Goal: Task Accomplishment & Management: Complete application form

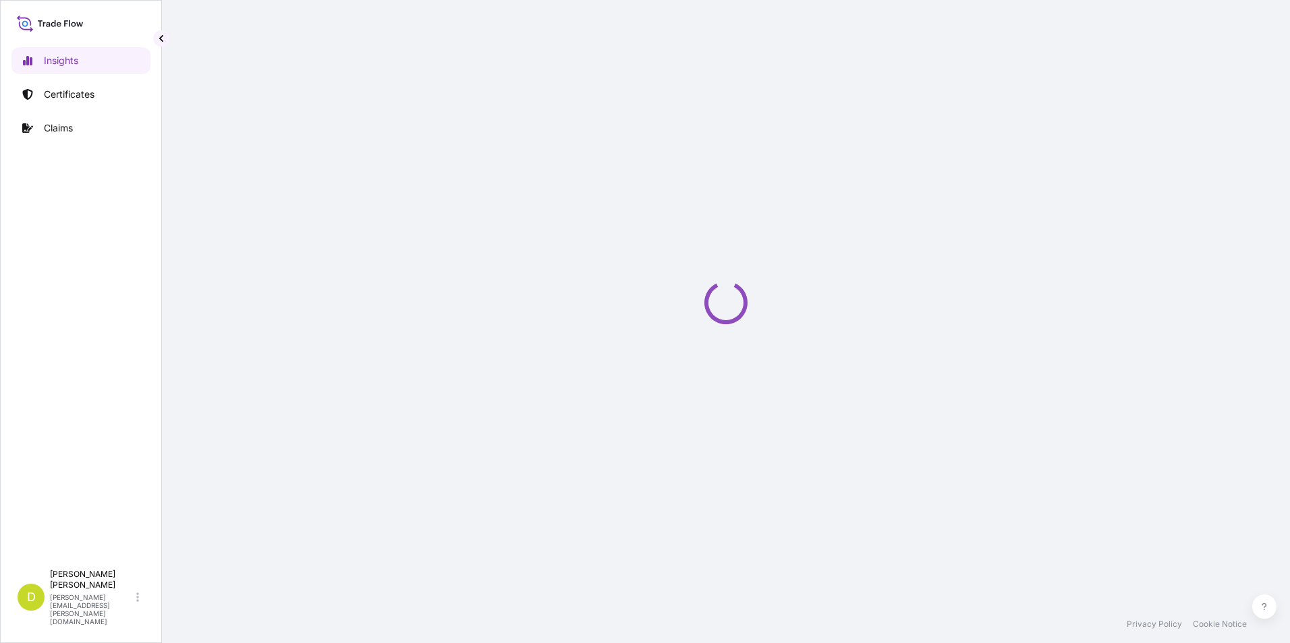
select select "2025"
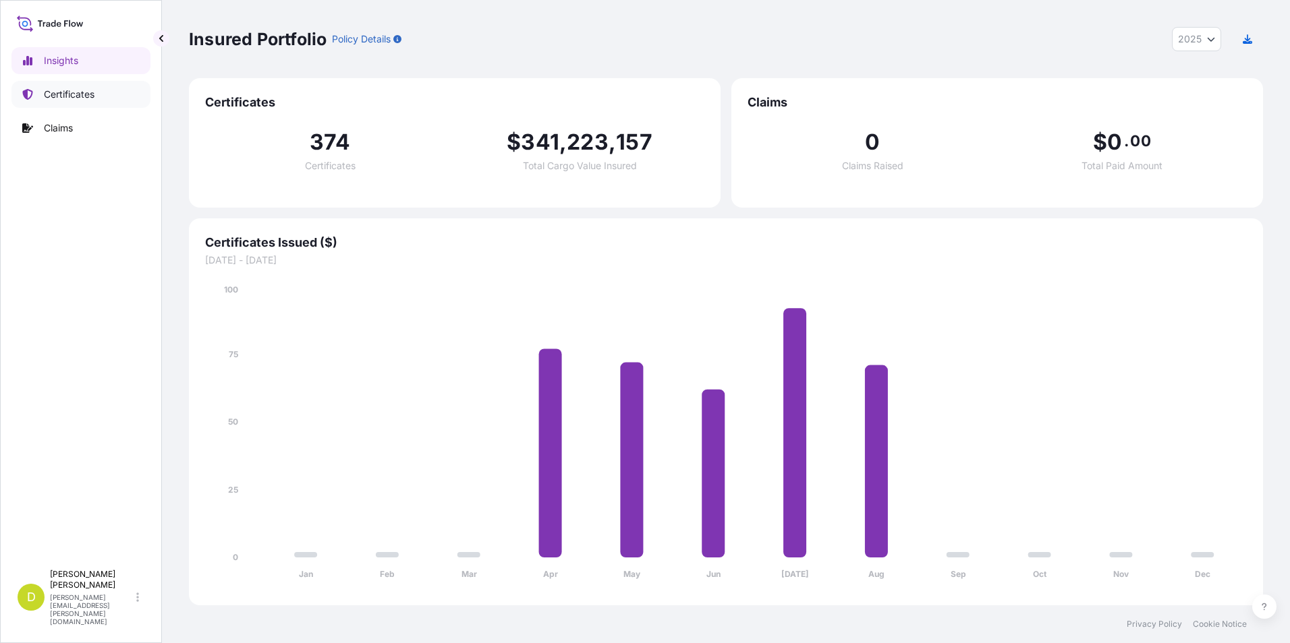
click at [74, 90] on p "Certificates" at bounding box center [69, 94] width 51 height 13
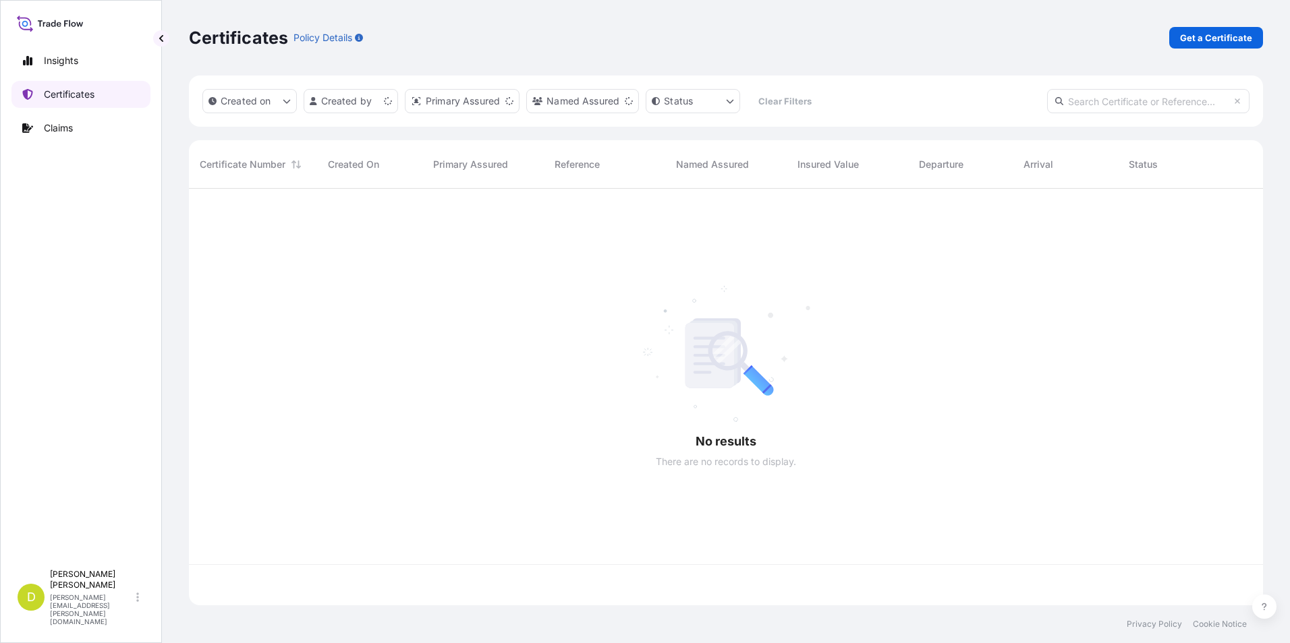
scroll to position [414, 1064]
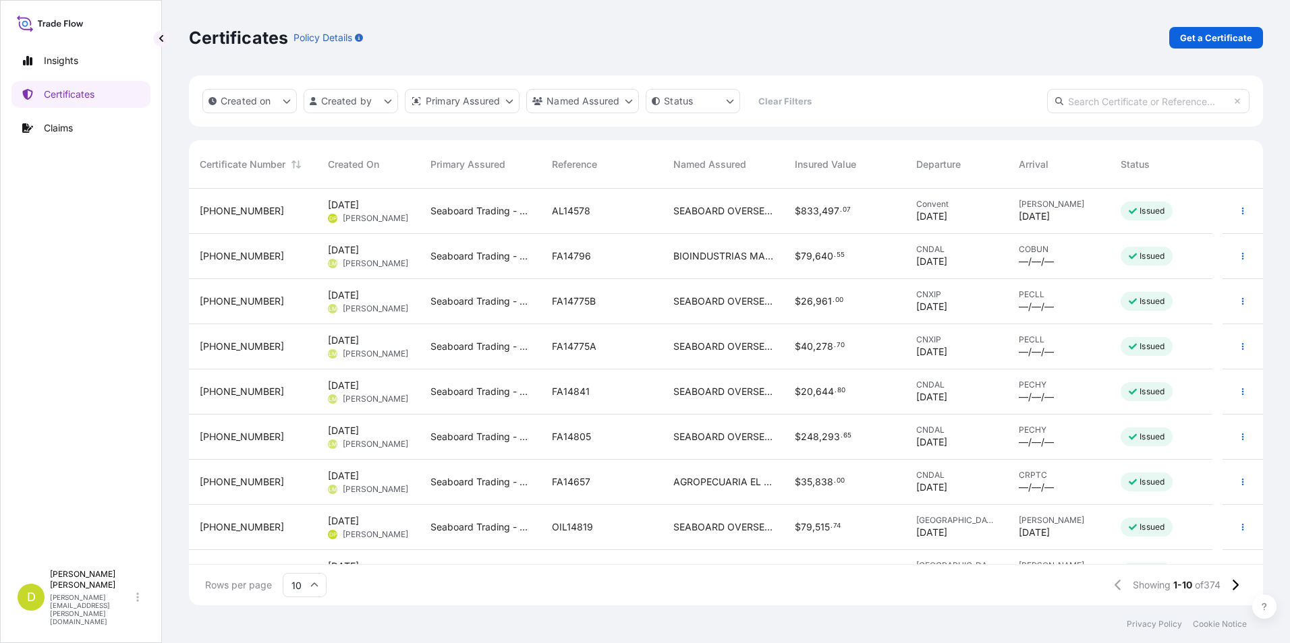
click at [1234, 41] on p "Get a Certificate" at bounding box center [1216, 37] width 72 height 13
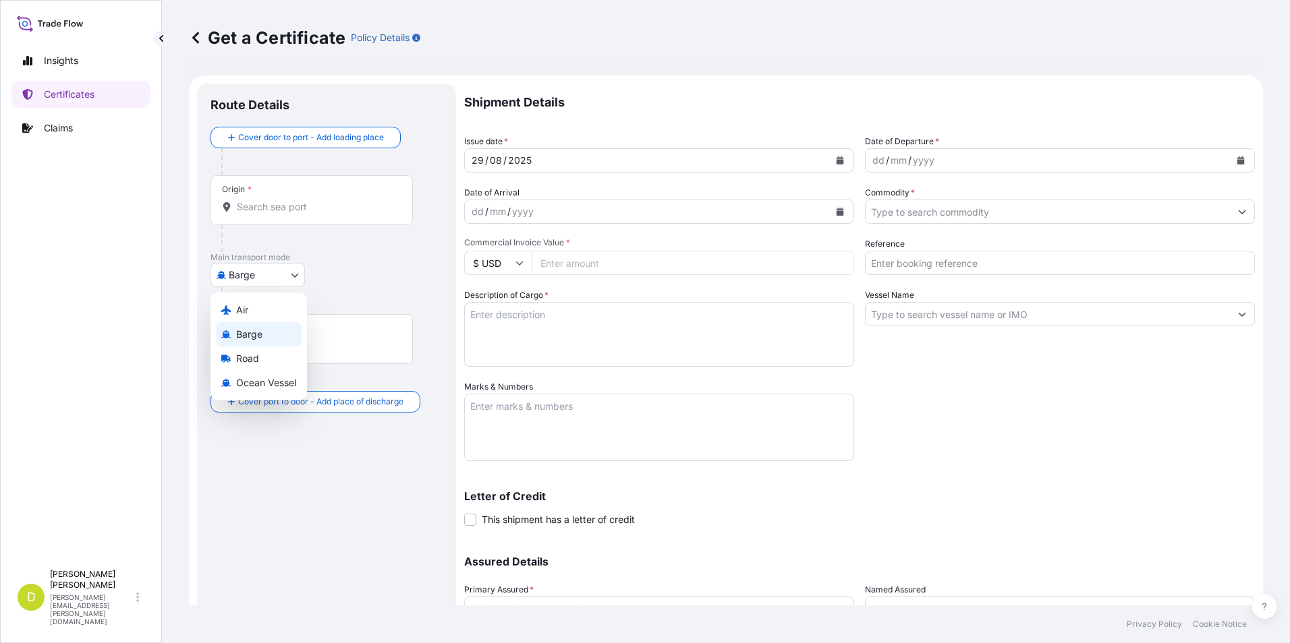
click at [297, 268] on body "Insights Certificates Claims D [PERSON_NAME] [PERSON_NAME][EMAIL_ADDRESS][PERSO…" at bounding box center [645, 321] width 1290 height 643
click at [279, 374] on div "Ocean Vessel" at bounding box center [259, 383] width 86 height 24
select select "Ocean Vessel"
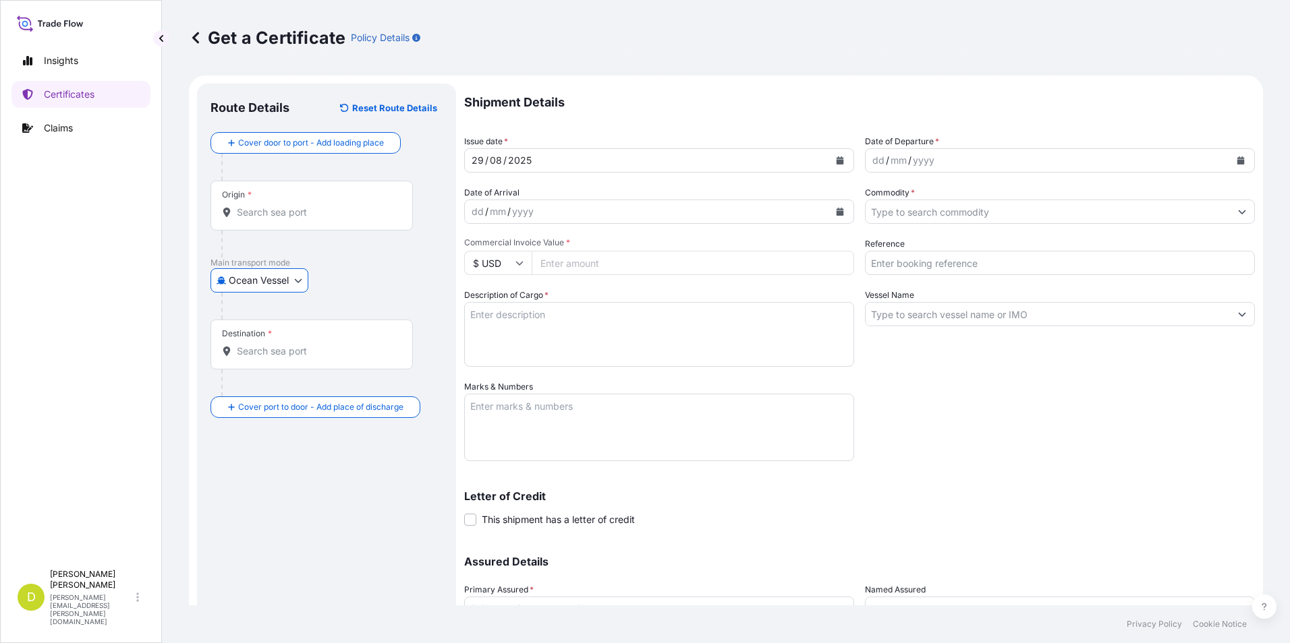
click at [311, 221] on div "Origin *" at bounding box center [311, 206] width 202 height 50
click at [311, 219] on input "Origin *" at bounding box center [316, 212] width 159 height 13
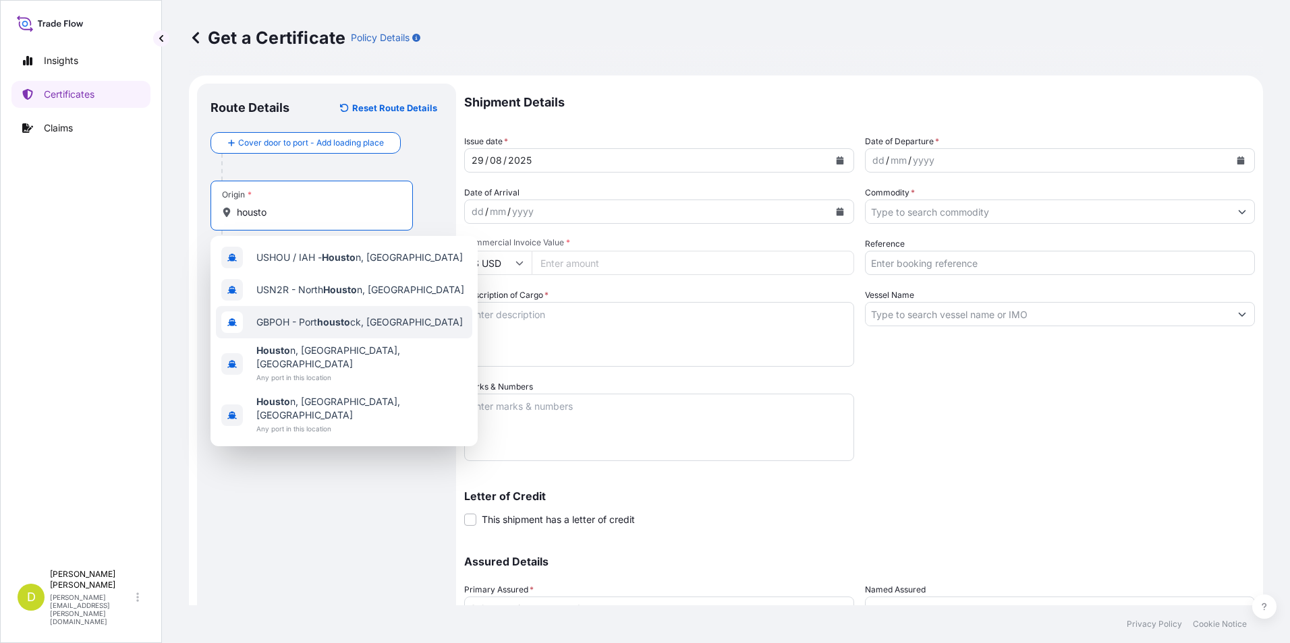
click at [331, 350] on span "Housto n, [GEOGRAPHIC_DATA], [GEOGRAPHIC_DATA]" at bounding box center [361, 357] width 210 height 27
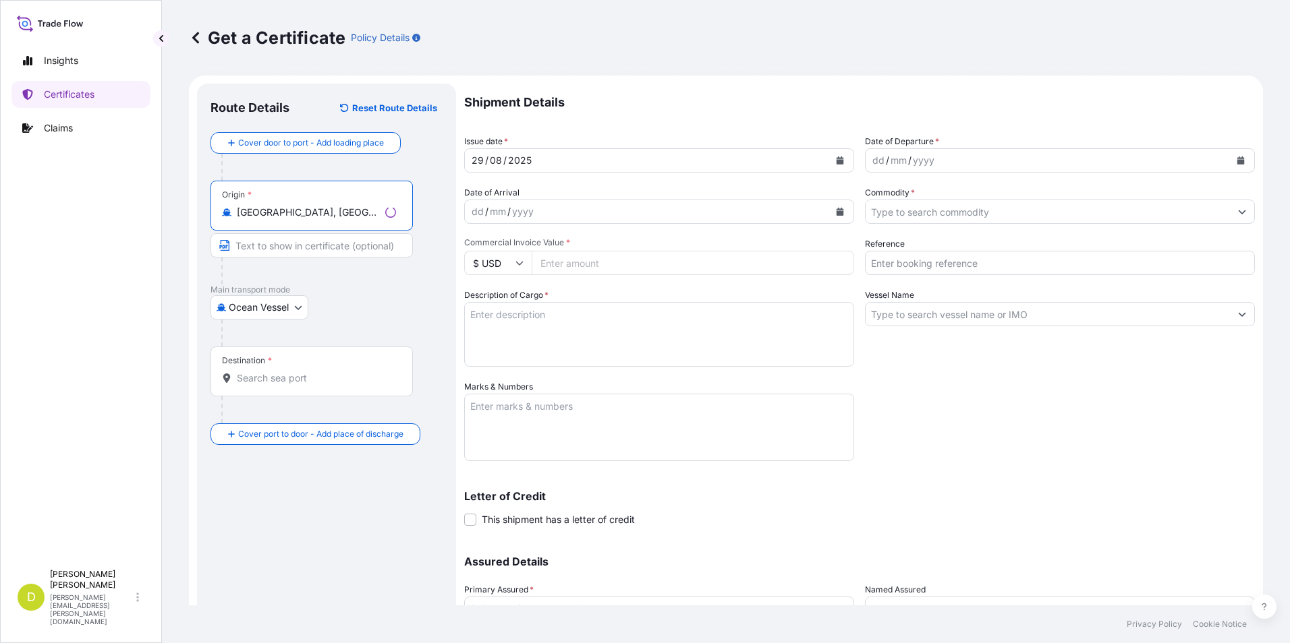
type input "[GEOGRAPHIC_DATA], [GEOGRAPHIC_DATA], [GEOGRAPHIC_DATA]"
click at [314, 249] on input "Text to appear on certificate" at bounding box center [311, 245] width 202 height 24
paste input "[GEOGRAPHIC_DATA], [US_STATE] - [GEOGRAPHIC_DATA]"
type input "[GEOGRAPHIC_DATA], [US_STATE] - [GEOGRAPHIC_DATA]"
click at [380, 289] on p "Main transport mode" at bounding box center [326, 290] width 232 height 11
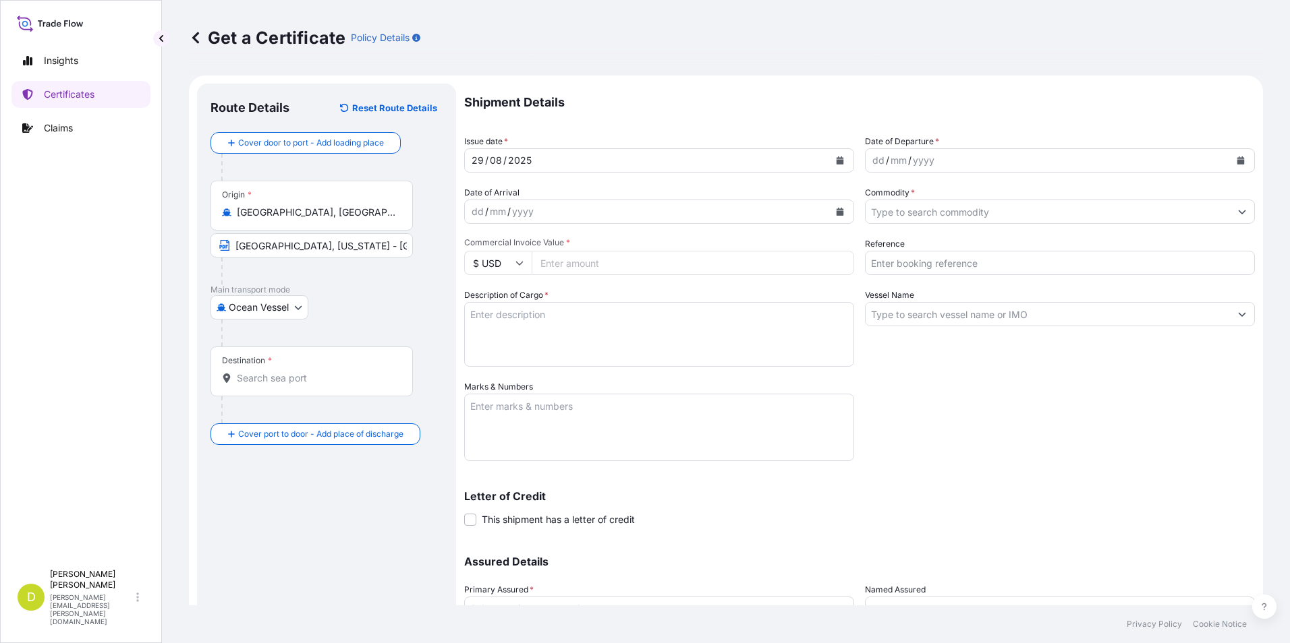
click at [345, 377] on input "Destination *" at bounding box center [316, 378] width 159 height 13
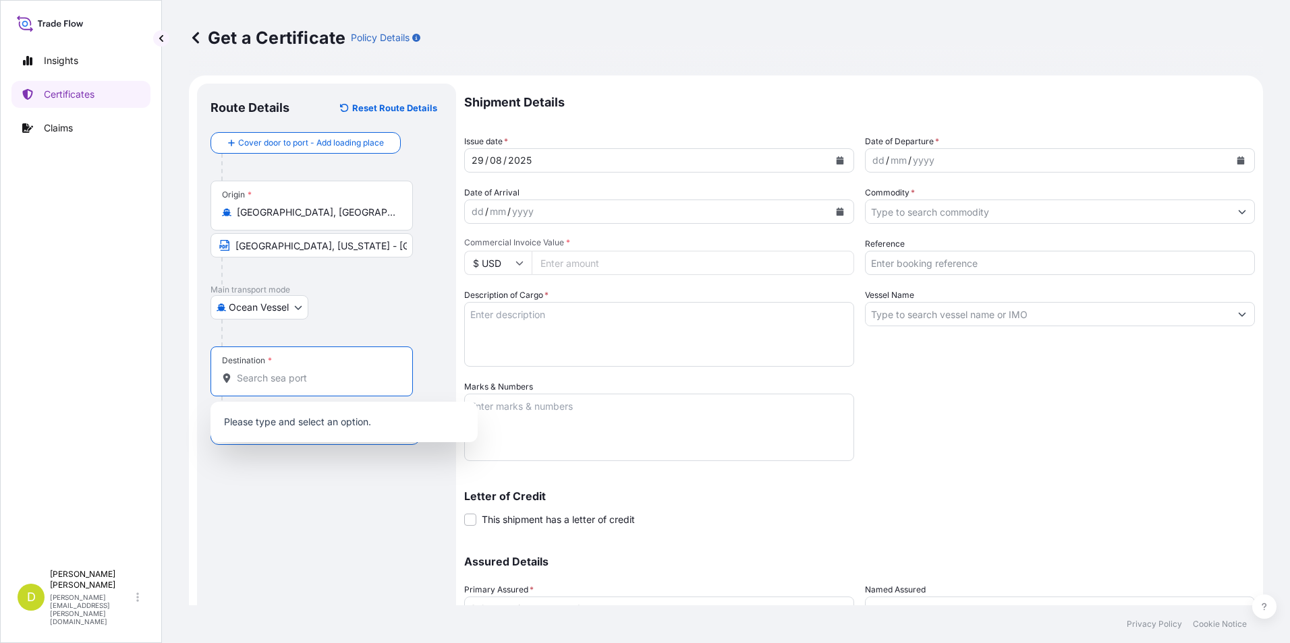
paste input "RIO HAINA, [GEOGRAPHIC_DATA]"
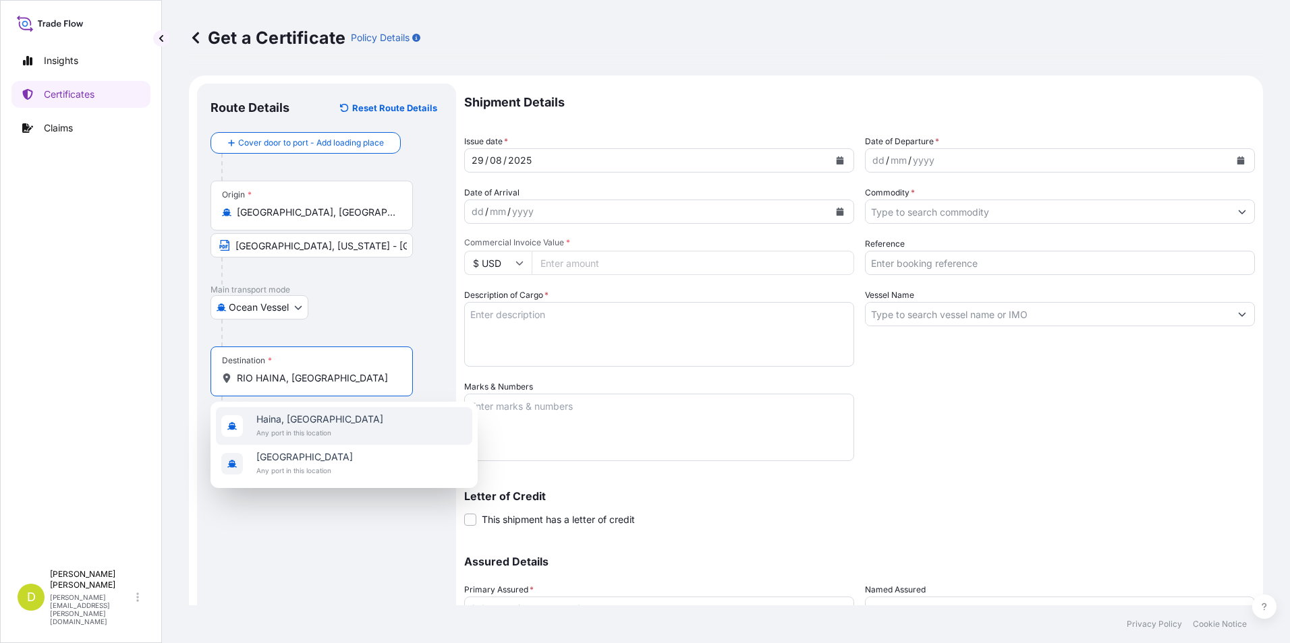
click at [350, 422] on span "Haina, [GEOGRAPHIC_DATA]" at bounding box center [319, 419] width 127 height 13
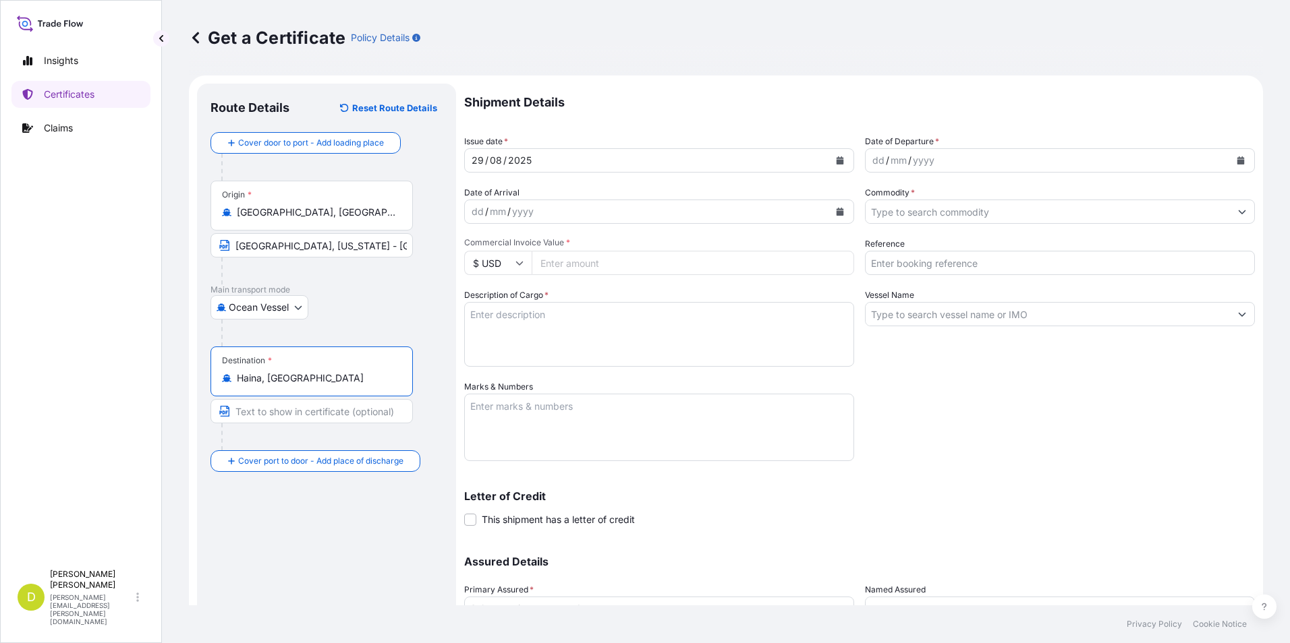
type input "Haina, [GEOGRAPHIC_DATA]"
click at [322, 414] on input "Text to appear on certificate" at bounding box center [311, 411] width 202 height 24
paste input "RIO HAINA, [GEOGRAPHIC_DATA]"
type input "RIO HAINA, [GEOGRAPHIC_DATA]"
click at [1137, 238] on div "Reference" at bounding box center [1060, 256] width 390 height 38
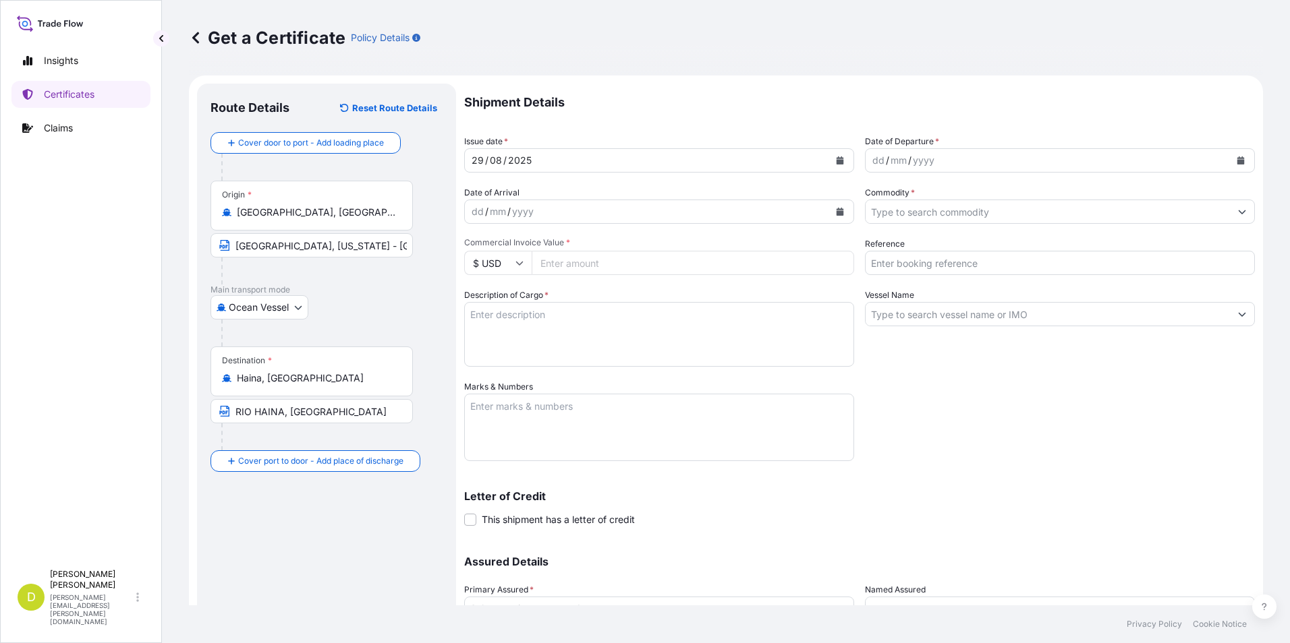
click at [873, 165] on div "dd" at bounding box center [878, 160] width 15 height 16
drag, startPoint x: 610, startPoint y: 294, endPoint x: 845, endPoint y: 240, distance: 240.8
click at [610, 294] on div "Description of Cargo *" at bounding box center [659, 328] width 390 height 78
click at [876, 165] on div "dd" at bounding box center [878, 160] width 15 height 16
click at [480, 208] on div "dd" at bounding box center [477, 212] width 15 height 16
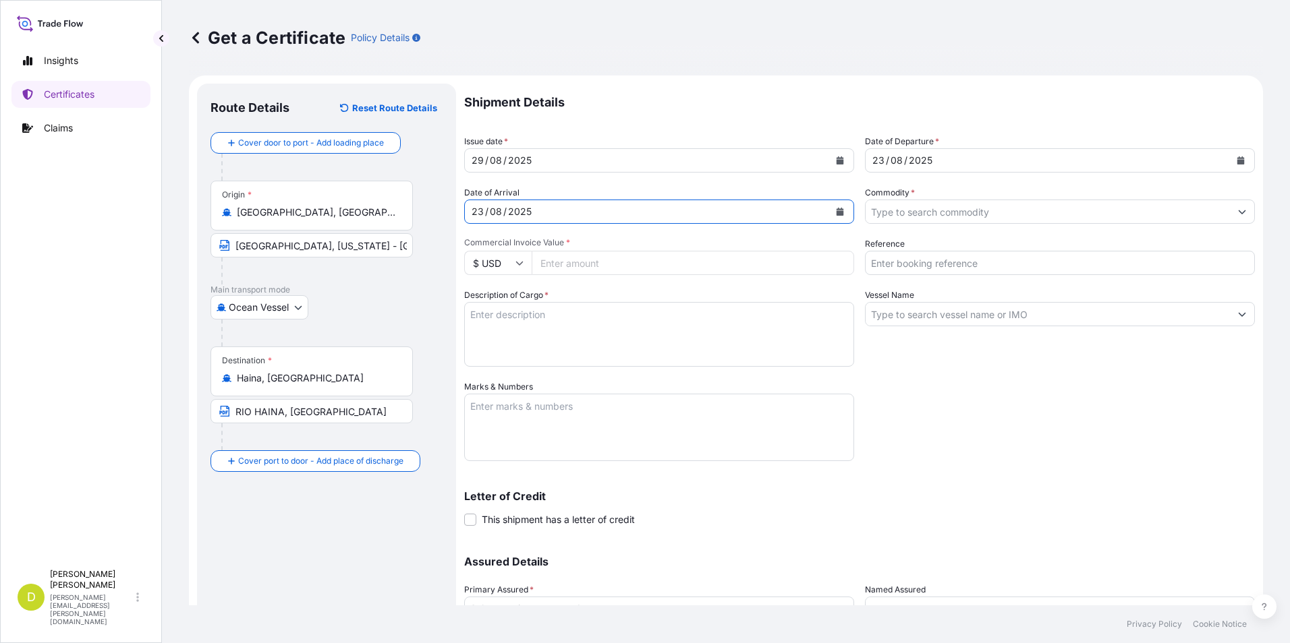
click at [867, 217] on input "Commodity *" at bounding box center [1047, 212] width 364 height 24
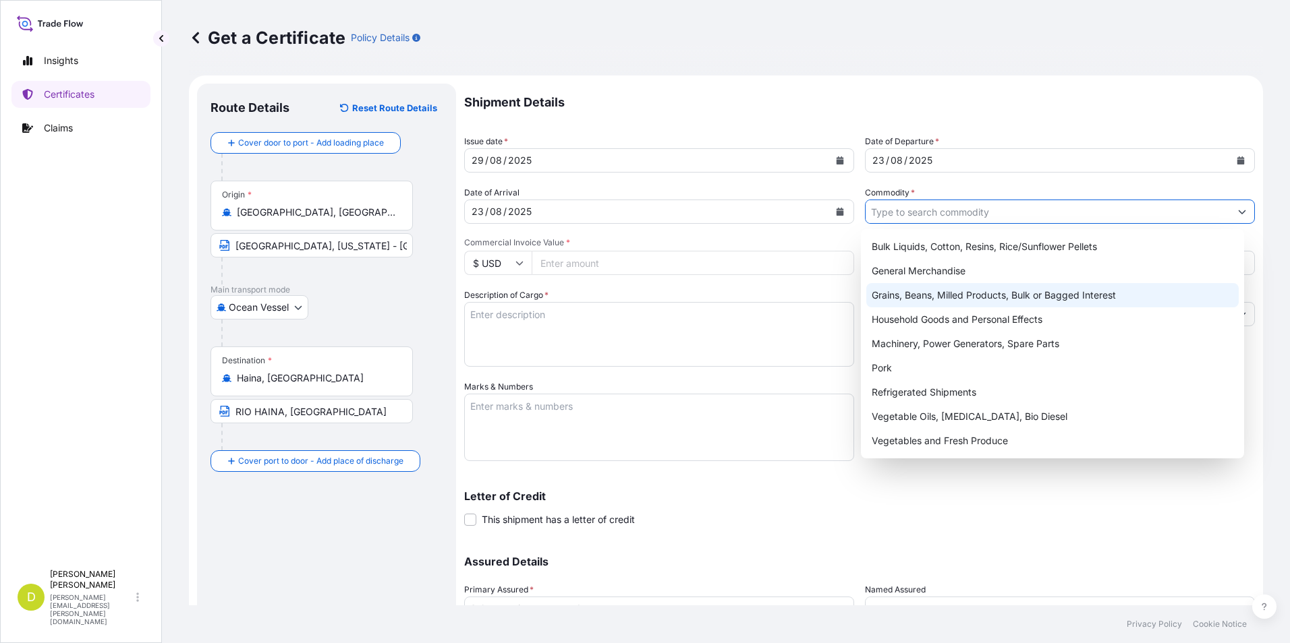
click at [890, 302] on div "Grains, Beans, Milled Products, Bulk or Bagged Interest" at bounding box center [1052, 295] width 373 height 24
type input "Grains, Beans, Milled Products, Bulk or Bagged Interest"
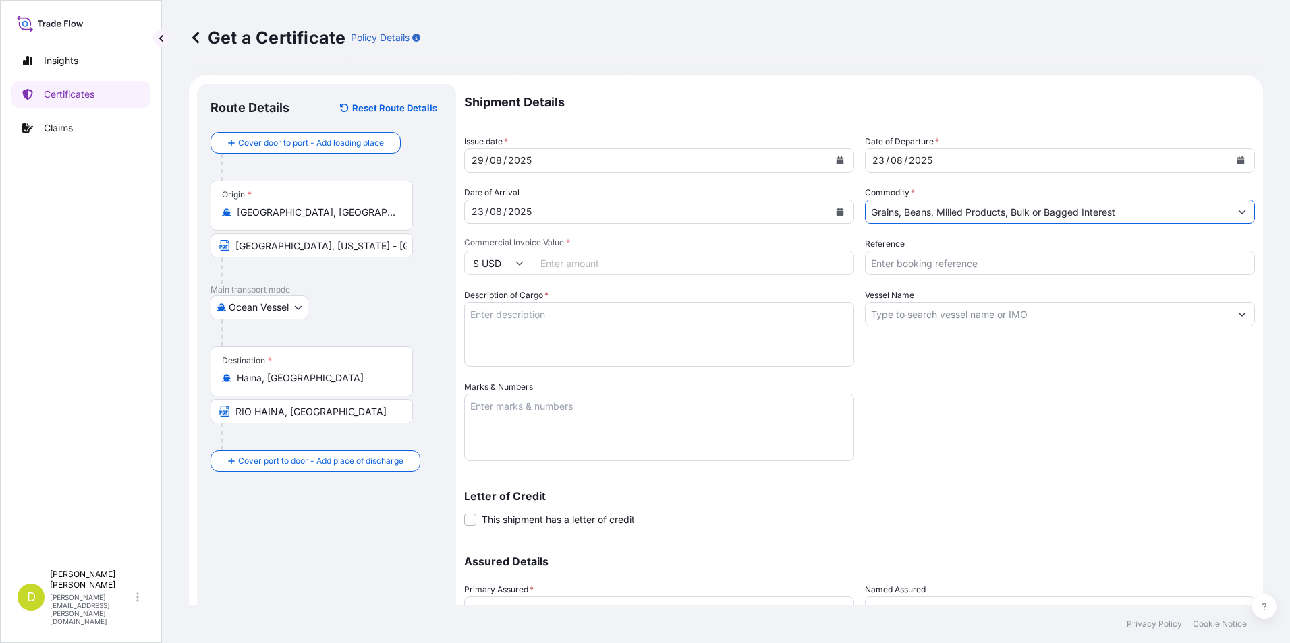
click at [926, 268] on input "Reference" at bounding box center [1060, 263] width 390 height 24
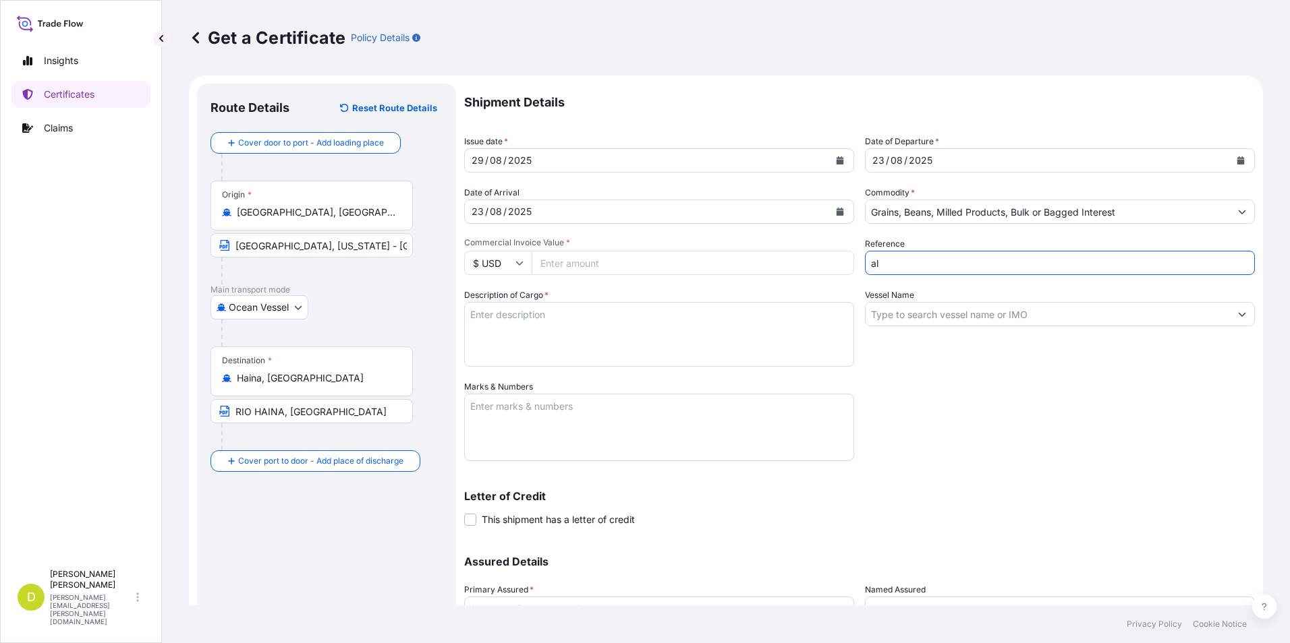
type input "a"
type input "AL14645"
click at [913, 309] on input "Vessel Name" at bounding box center [1047, 314] width 364 height 24
click at [924, 315] on input "Vessel Name" at bounding box center [1047, 314] width 364 height 24
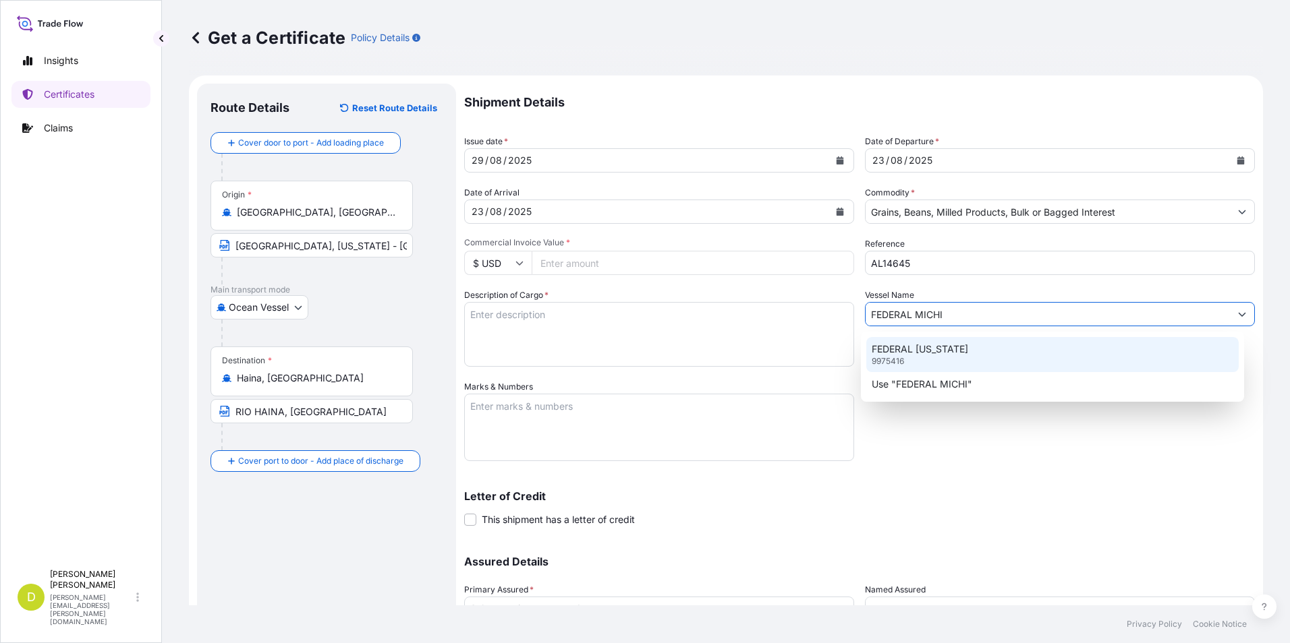
click at [963, 354] on p "FEDERAL [US_STATE]" at bounding box center [919, 349] width 96 height 13
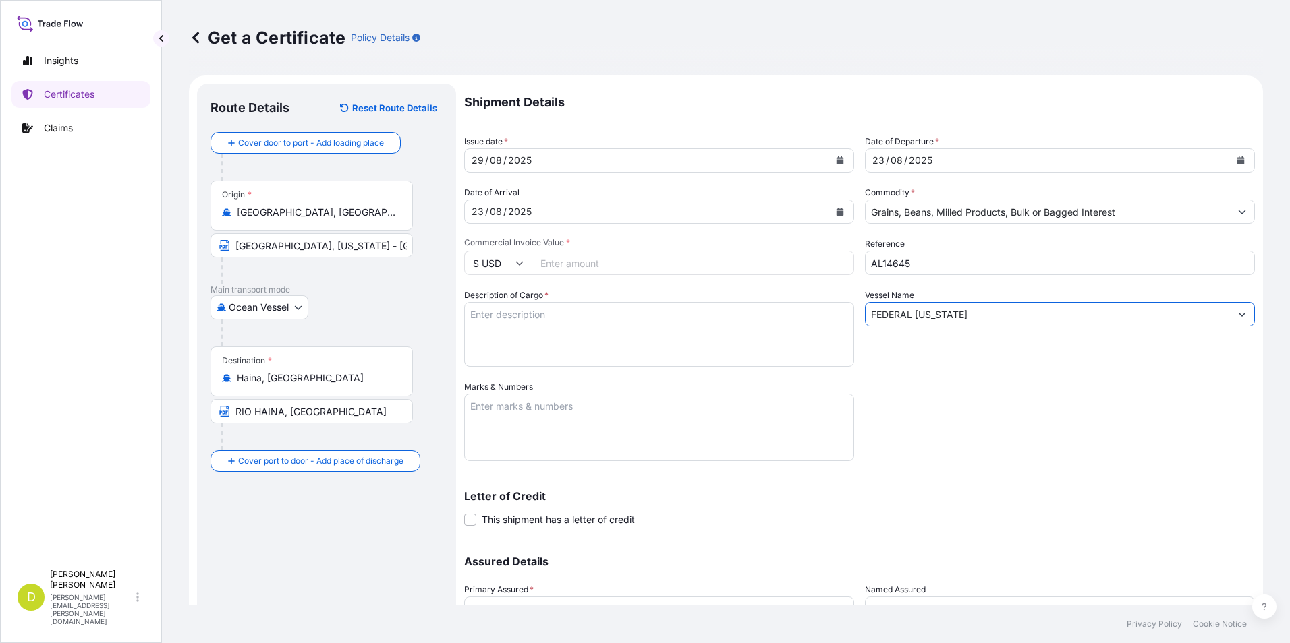
type input "FEDERAL [US_STATE]"
click at [544, 264] on input "Commercial Invoice Value *" at bounding box center [693, 263] width 322 height 24
type input "1267068"
click at [506, 323] on textarea "Description of Cargo *" at bounding box center [659, 334] width 390 height 65
click at [517, 341] on textarea "Description of Cargo *" at bounding box center [659, 334] width 390 height 65
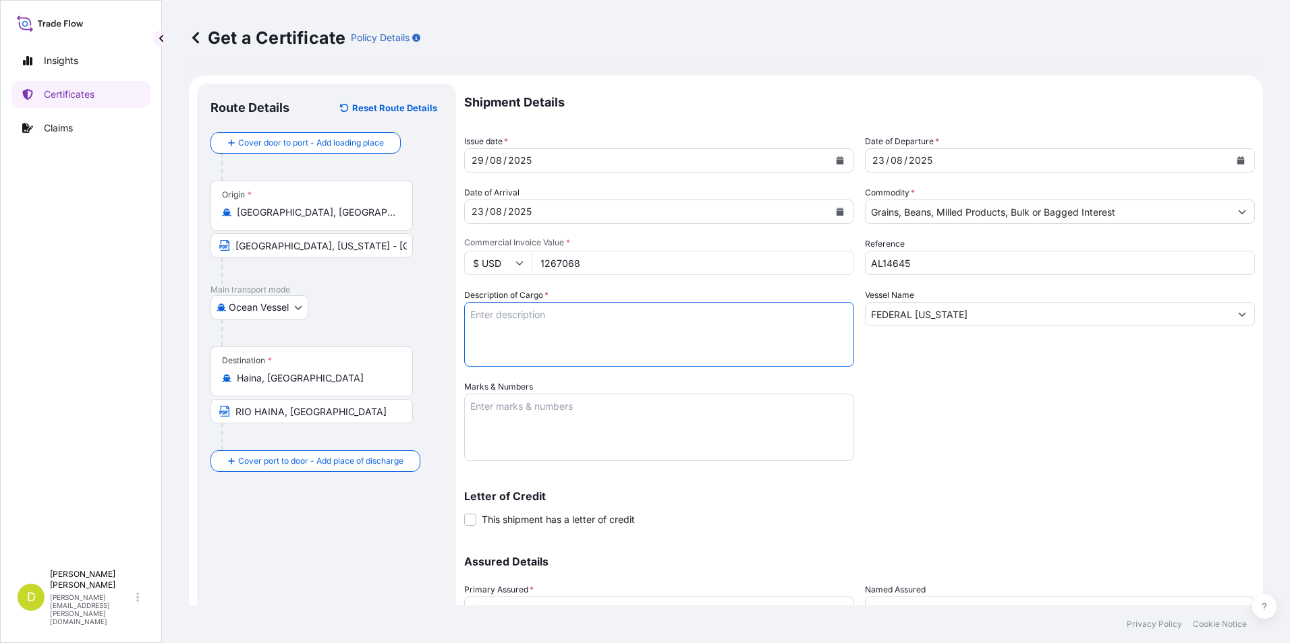
type textarea "V"
paste textarea "4.000,000"
click at [656, 312] on textarea "4.000,000 MT," at bounding box center [659, 334] width 390 height 65
paste textarea "U.S NORTHERN SPRING/ DARK NORTHERN SPRING WHEAT #2 OR BETTER, IN BULK"
click at [616, 336] on textarea "4.000,000 MT, U.S NORTHERN SPRING/ DARK NORTHERN SPRING WHEAT #2 OR BETTER, IN …" at bounding box center [659, 334] width 390 height 65
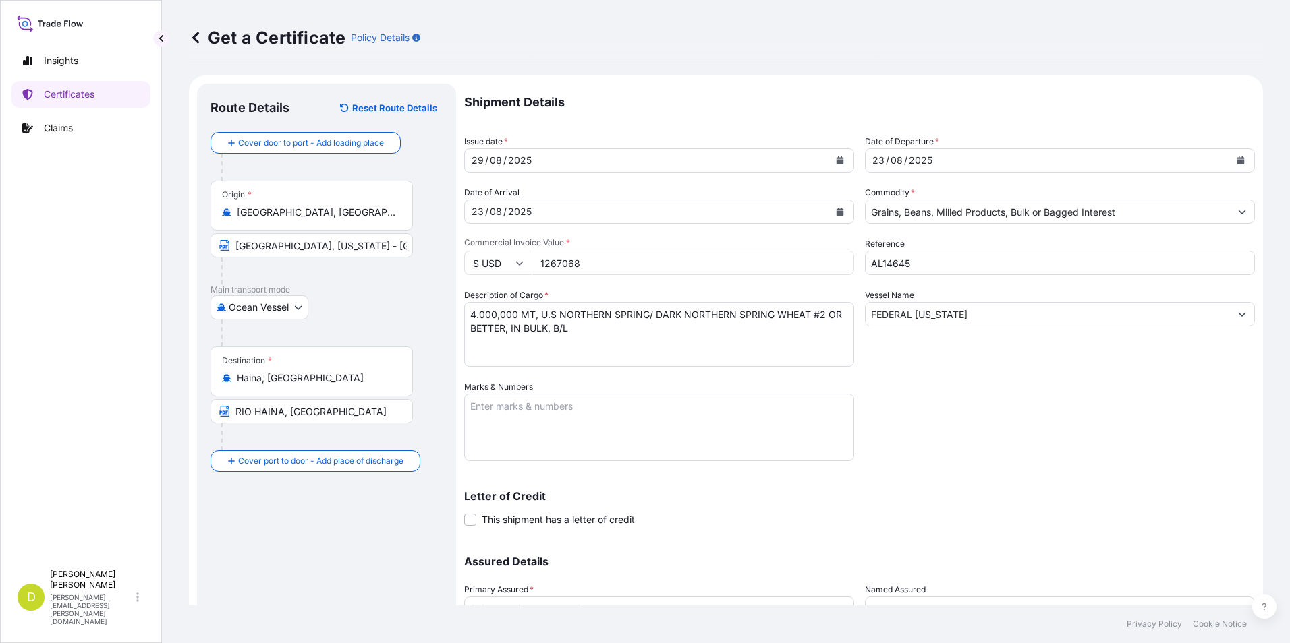
click at [601, 344] on textarea "4.000,000 MT, U.S NORTHERN SPRING/ DARK NORTHERN SPRING WHEAT #2 OR BETTER, IN …" at bounding box center [659, 334] width 390 height 65
click at [573, 330] on textarea "4.000,000 MT, U.S NORTHERN SPRING/ DARK NORTHERN SPRING WHEAT #2 OR BETTER, IN …" at bounding box center [659, 334] width 390 height 65
paste textarea "Set No. 5"
click at [627, 329] on textarea "4.000,000 MT, U.S NORTHERN SPRING/ DARK NORTHERN SPRING WHEAT #2 OR BETTER, IN …" at bounding box center [659, 334] width 390 height 65
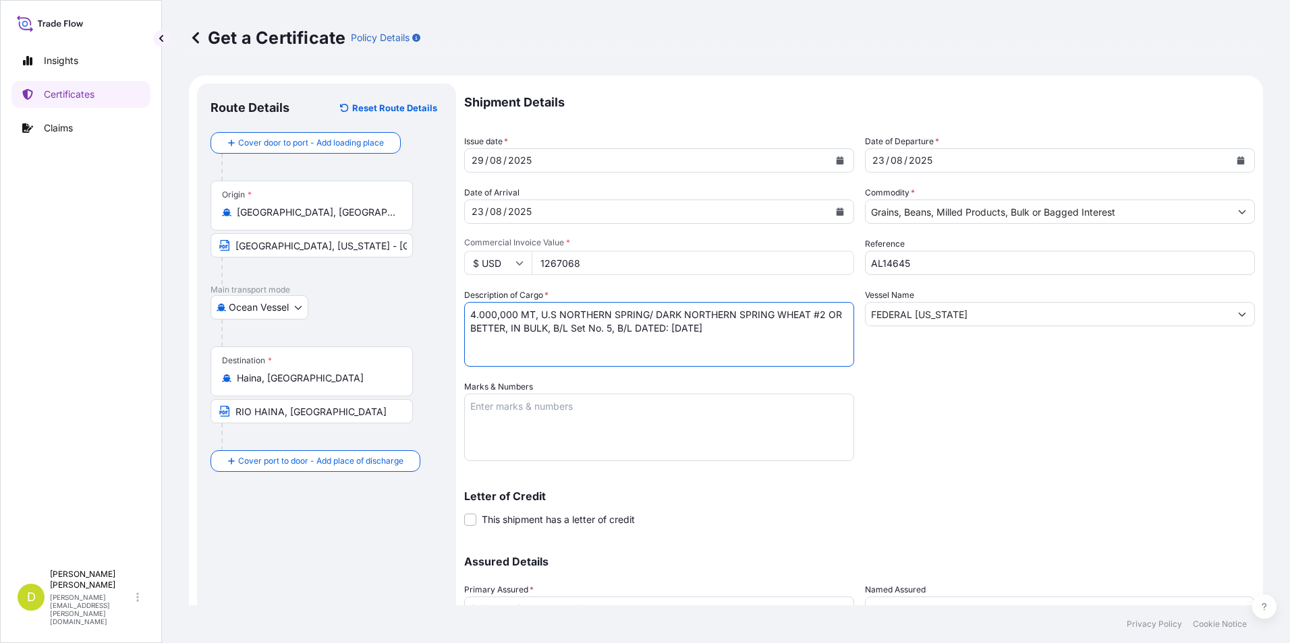
type textarea "4.000,000 MT, U.S NORTHERN SPRING/ DARK NORTHERN SPRING WHEAT #2 OR BETTER, IN …"
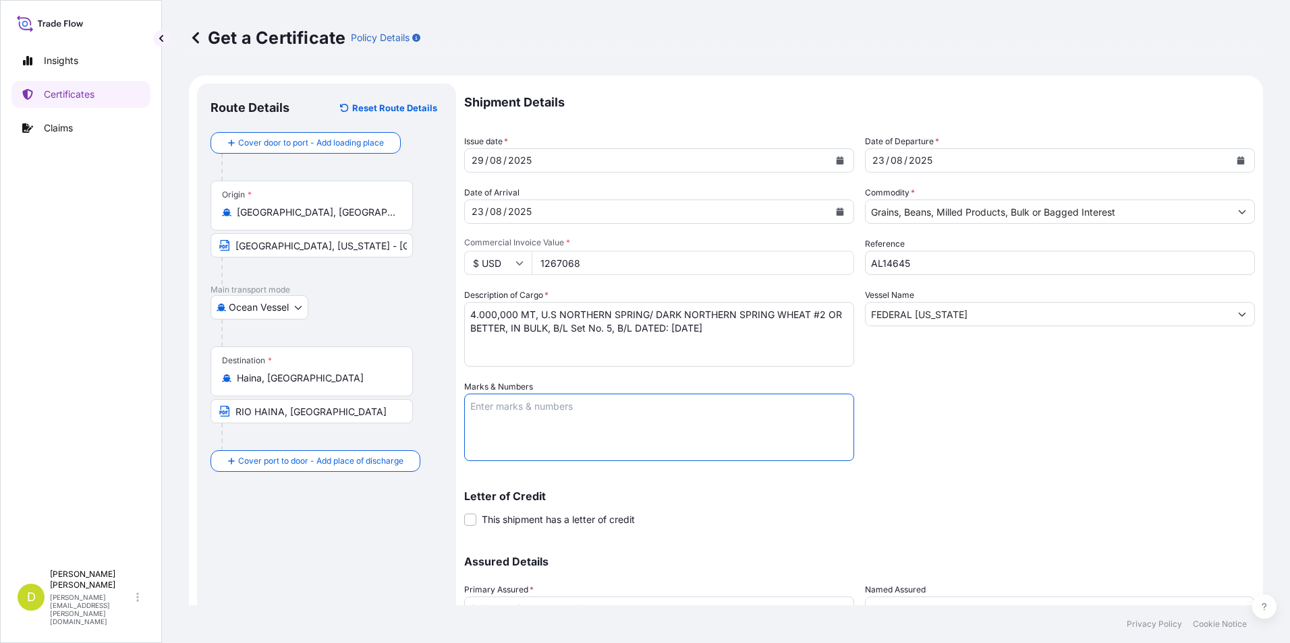
click at [579, 417] on textarea "Marks & Numbers" at bounding box center [659, 427] width 390 height 67
click at [672, 430] on textarea "CONSIGNEE/NOTIFY:" at bounding box center [659, 427] width 390 height 67
paste textarea "COOPERATIVA DE SERVICIOS MULTIPLES PROCESADORA DE LA HARINA INC (COOPROHARINA),…"
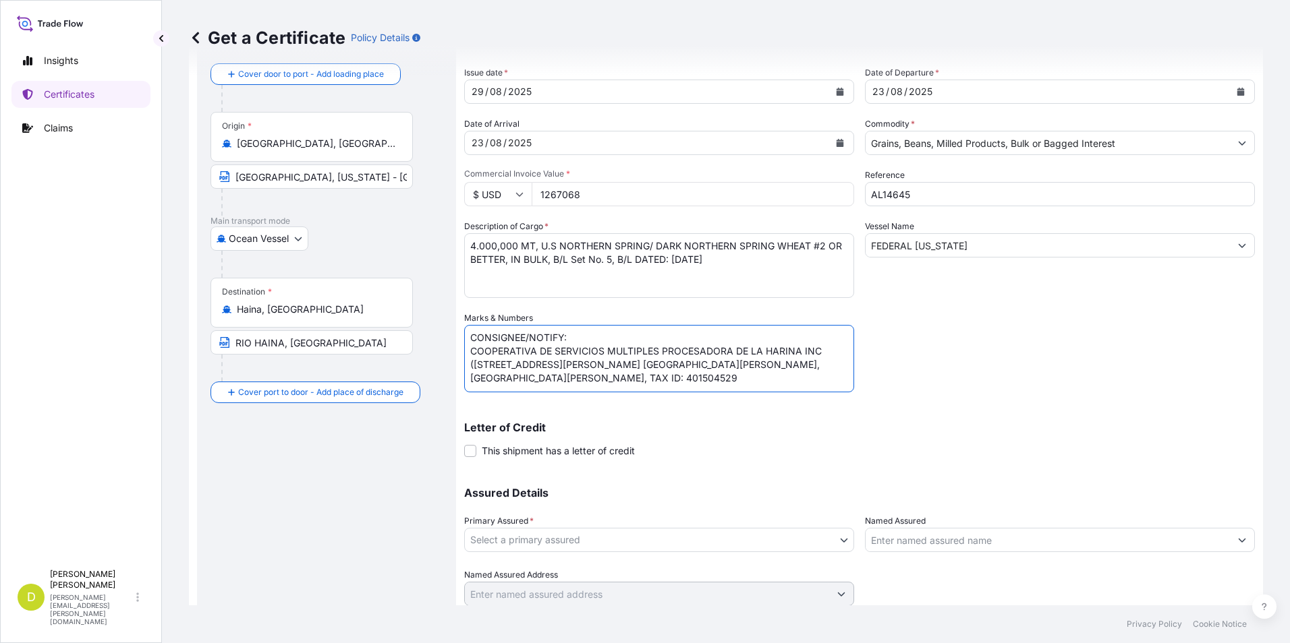
scroll to position [115, 0]
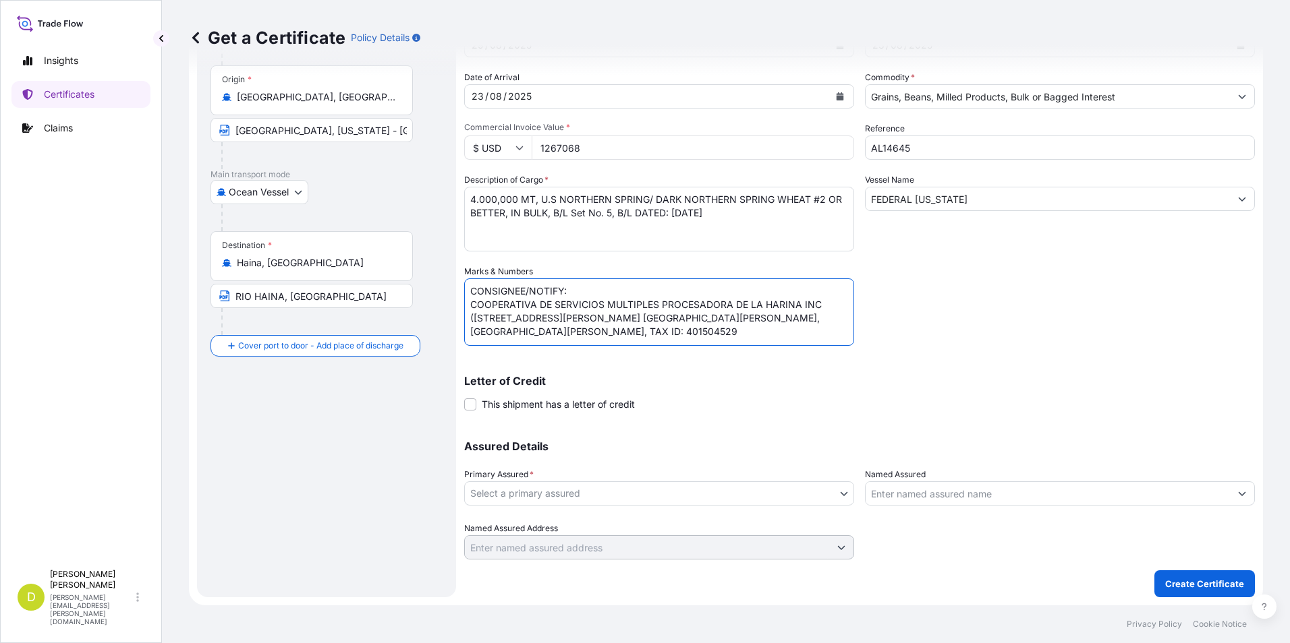
type textarea "CONSIGNEE/NOTIFY: COOPERATIVA DE SERVICIOS MULTIPLES PROCESADORA DE LA HARINA I…"
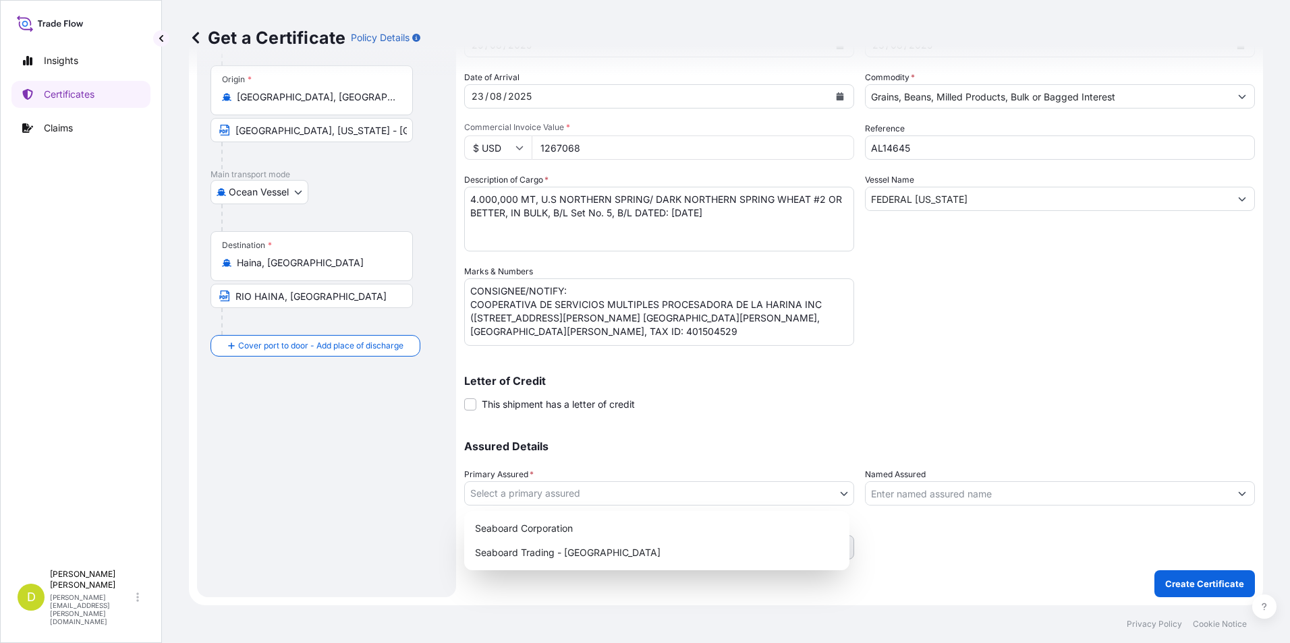
click at [720, 492] on body "Insights Certificates Claims D [PERSON_NAME] [PERSON_NAME][EMAIL_ADDRESS][PERSO…" at bounding box center [645, 321] width 1290 height 643
click at [623, 555] on div "Seaboard Trading - [GEOGRAPHIC_DATA]" at bounding box center [656, 553] width 374 height 24
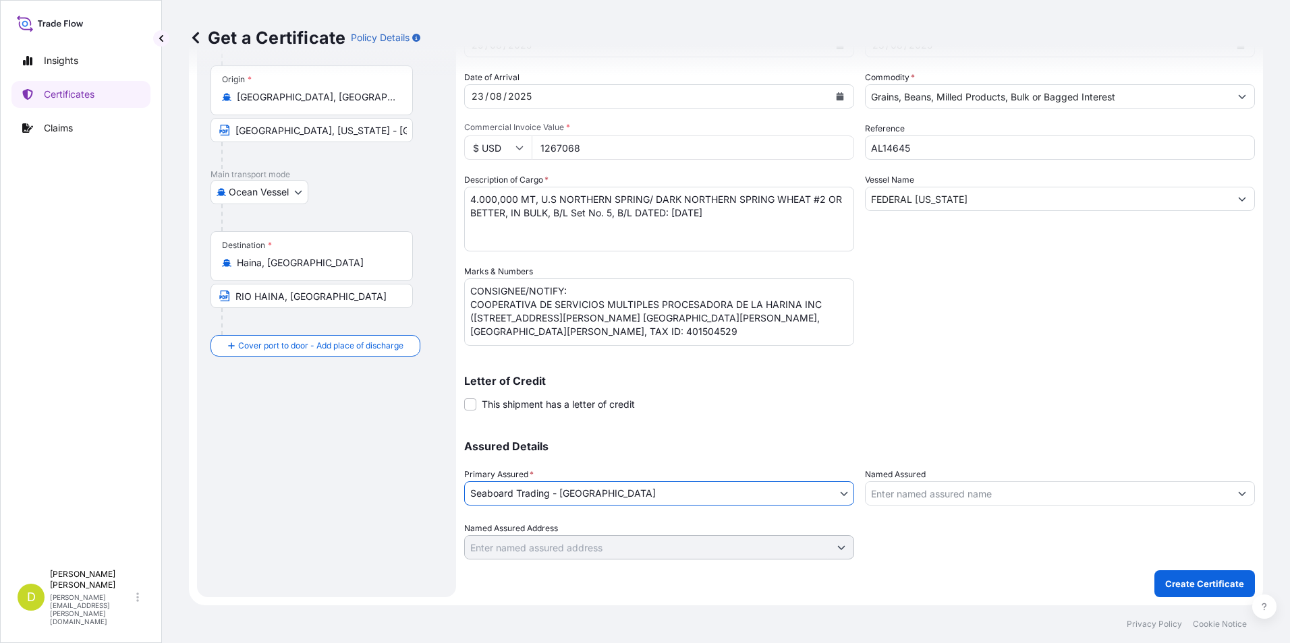
drag, startPoint x: 1038, startPoint y: 431, endPoint x: 1018, endPoint y: 442, distance: 23.3
click at [1033, 432] on div "Assured Details Primary Assured * Seaboard Trading - Colombia Seaboard Corporat…" at bounding box center [859, 492] width 791 height 135
click at [922, 489] on input "Named Assured" at bounding box center [1047, 494] width 364 height 24
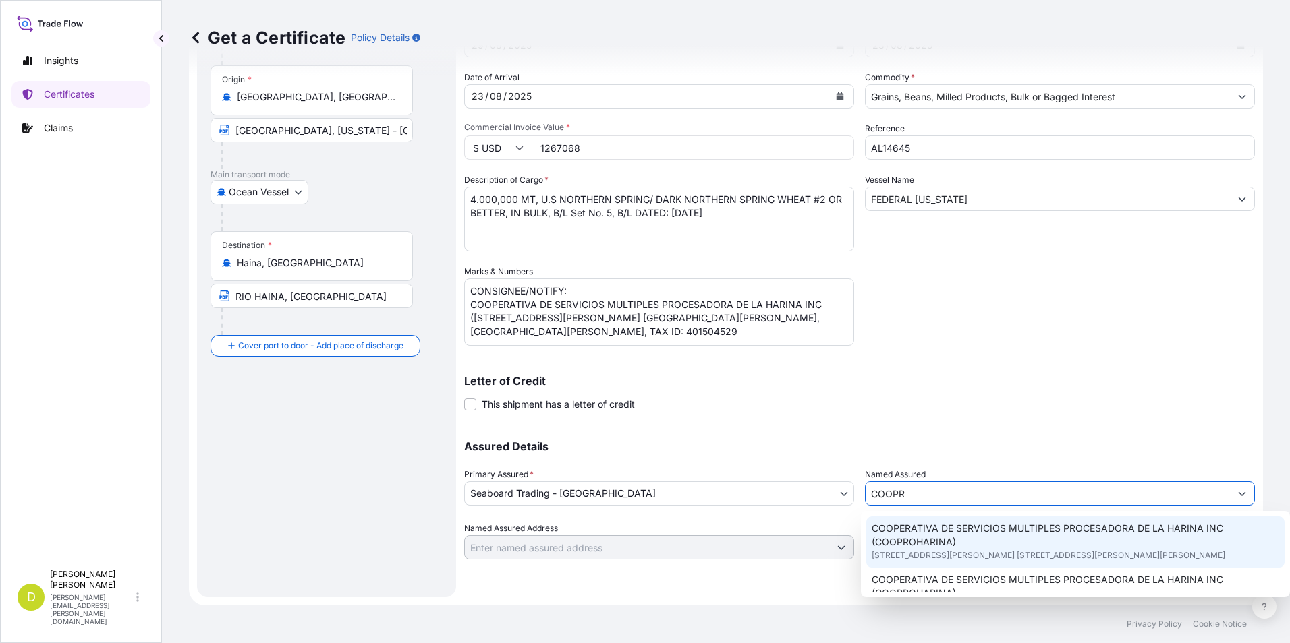
click at [998, 548] on span "COOPERATIVA DE SERVICIOS MULTIPLES PROCESADORA DE LA HARINA INC (COOPROHARINA)" at bounding box center [1075, 535] width 408 height 27
type input "COOPERATIVA DE SERVICIOS MULTIPLES PROCESADORA DE LA HARINA INC (COOPROHARINA)"
type input "[STREET_ADDRESS][PERSON_NAME] 52 [PERSON_NAME]"
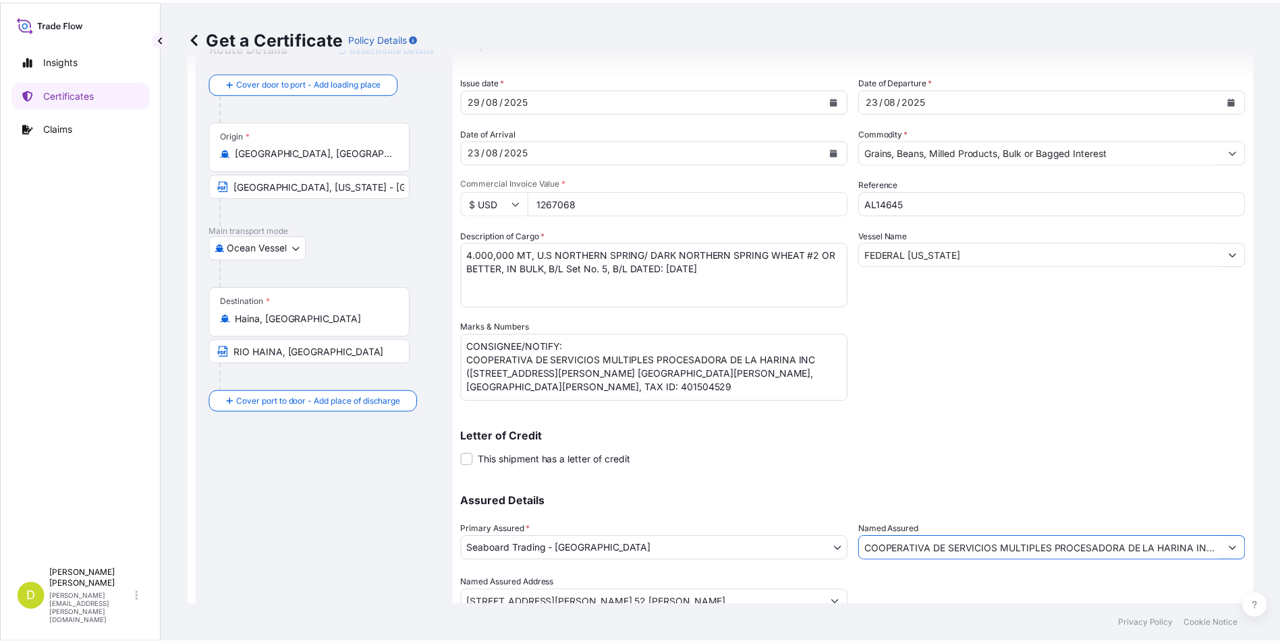
scroll to position [0, 0]
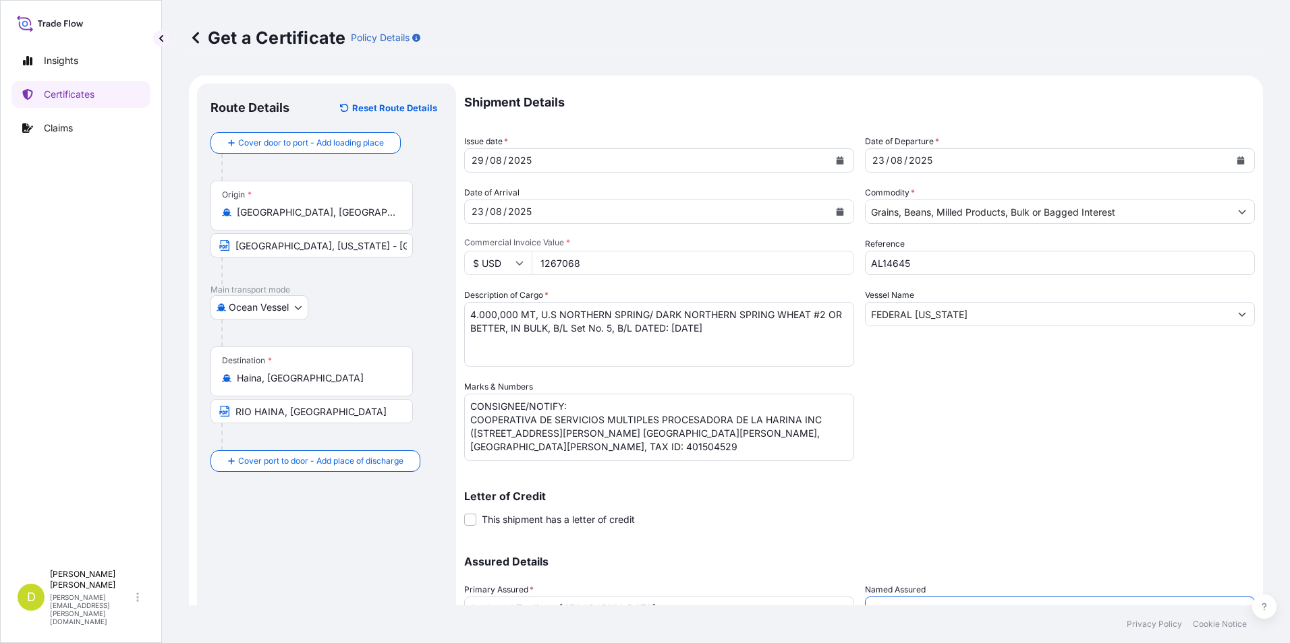
type input "COOPERATIVA DE SERVICIOS MULTIPLES PROCESADORA DE LA HARINA INC (COOPROHARINA)"
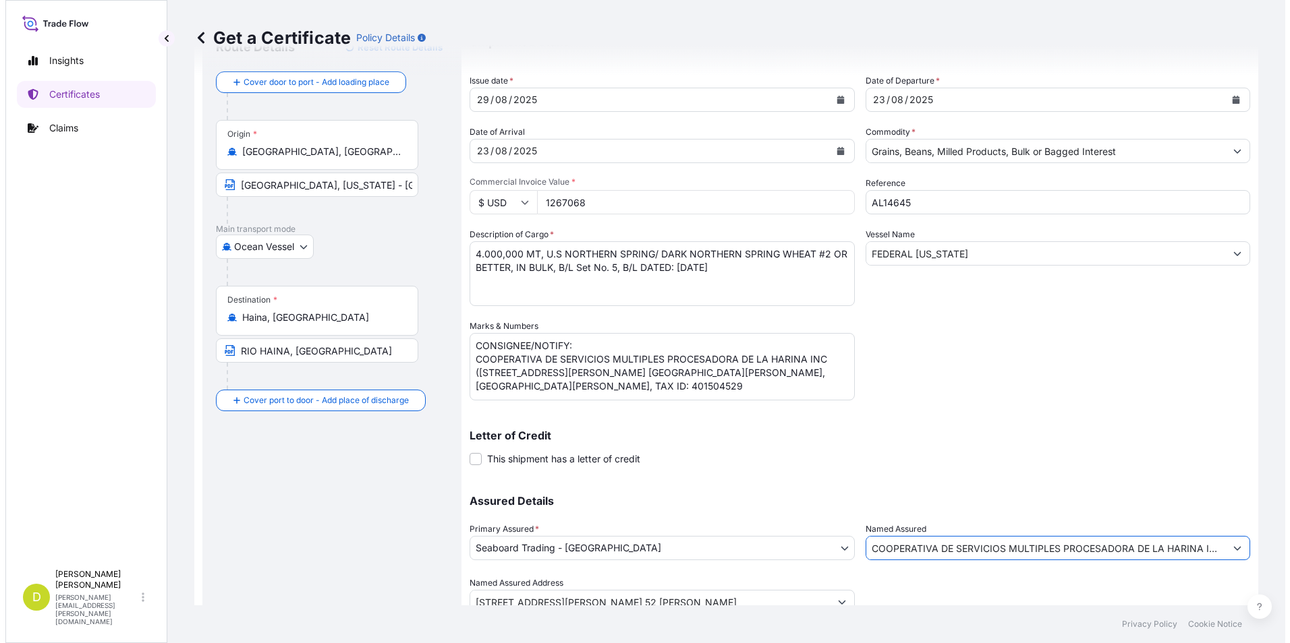
scroll to position [115, 0]
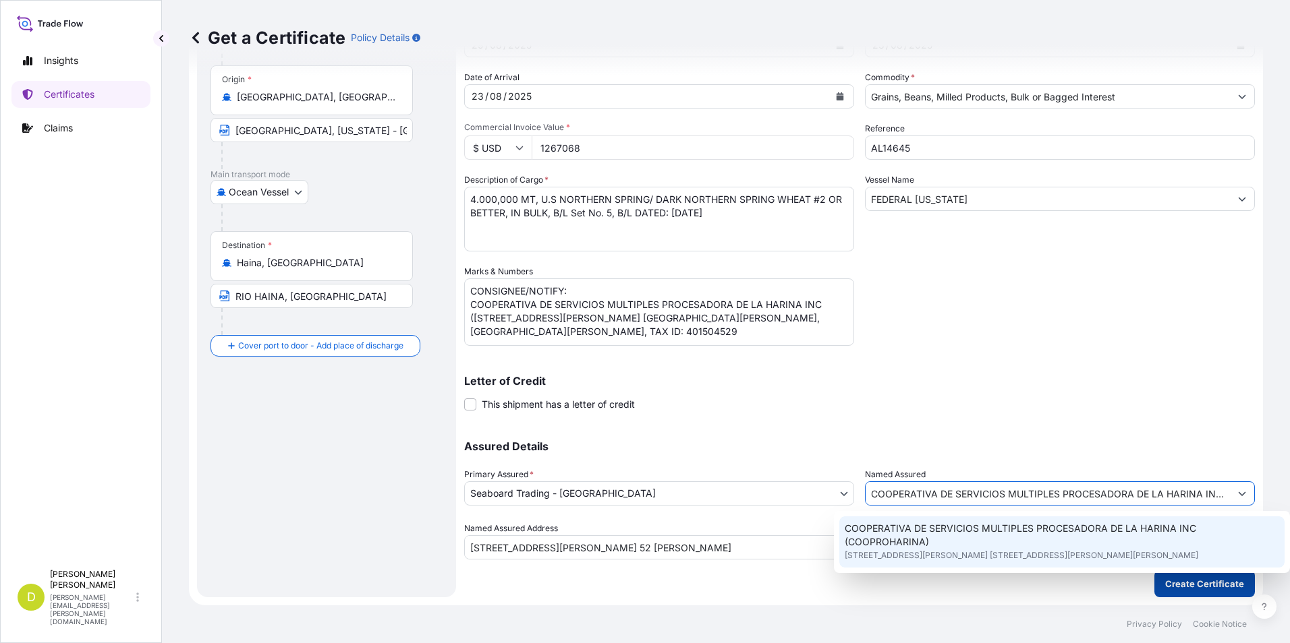
click at [1200, 587] on p "Create Certificate" at bounding box center [1204, 583] width 79 height 13
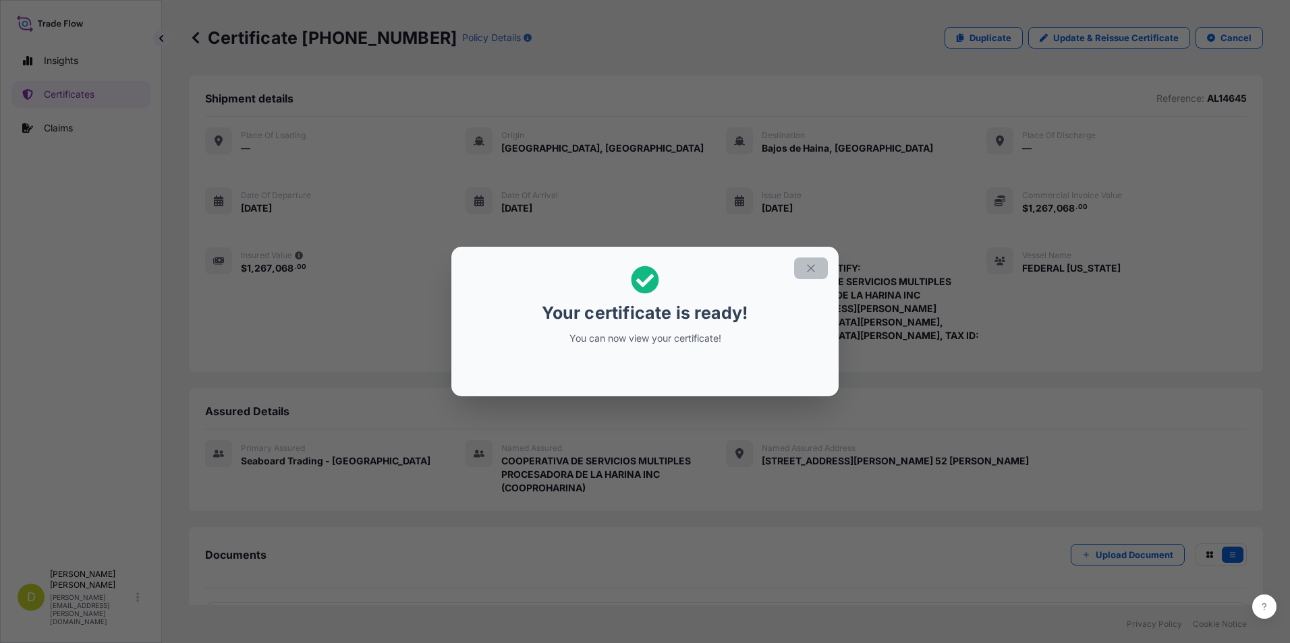
click at [811, 272] on icon "button" at bounding box center [811, 268] width 12 height 12
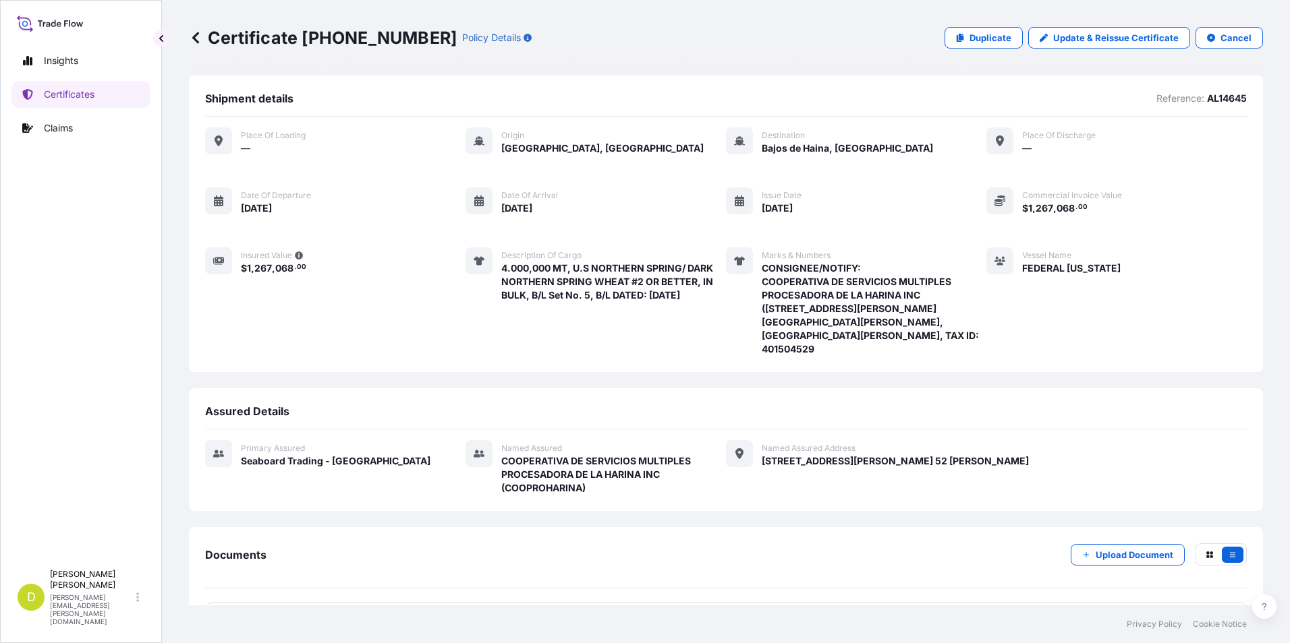
scroll to position [119, 0]
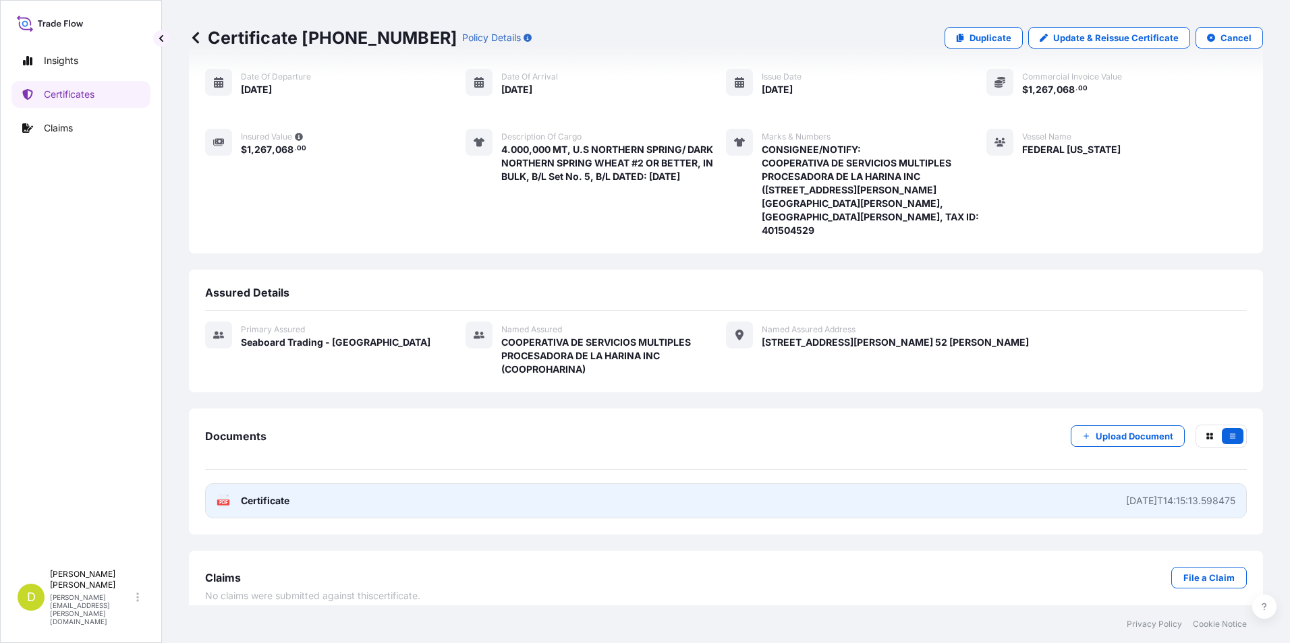
click at [796, 487] on link "PDF Certificate [DATE]T14:15:13.598475" at bounding box center [725, 501] width 1041 height 35
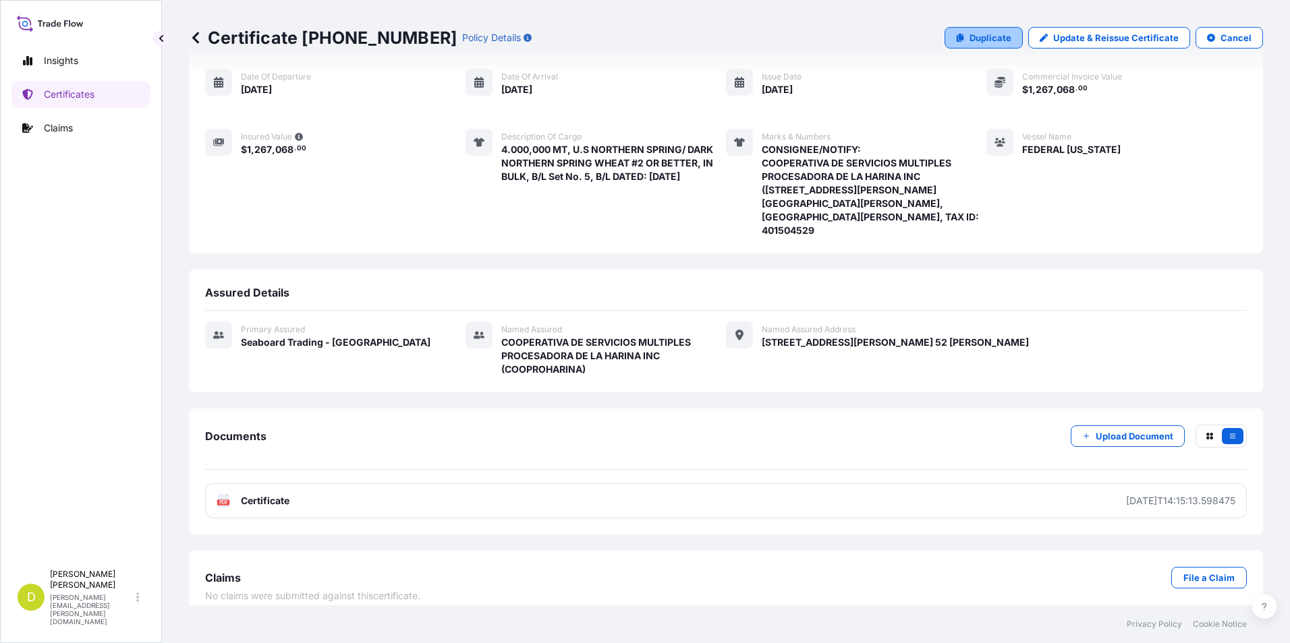
click at [982, 32] on p "Duplicate" at bounding box center [990, 37] width 42 height 13
select select "Ocean Vessel"
select select "31639"
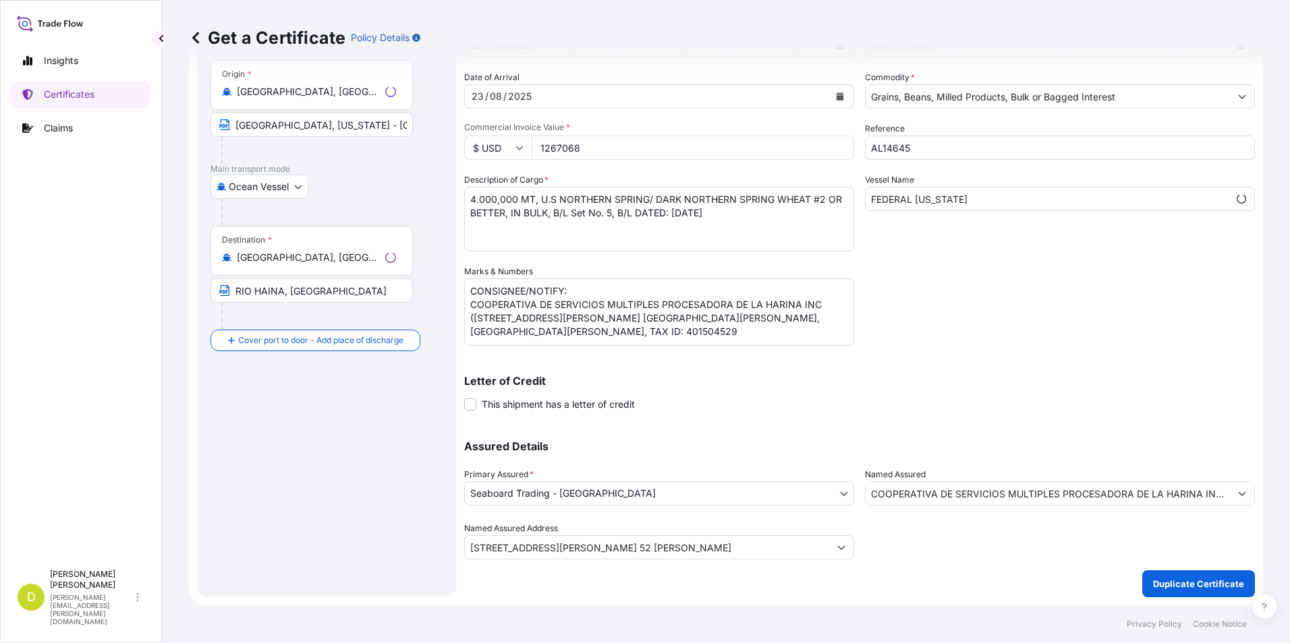
scroll to position [115, 0]
drag, startPoint x: 722, startPoint y: 352, endPoint x: 729, endPoint y: 333, distance: 20.1
click at [723, 352] on div "Shipment Details Issue date * [DATE] Date of Departure * [DATE] Date of Arrival…" at bounding box center [859, 264] width 791 height 592
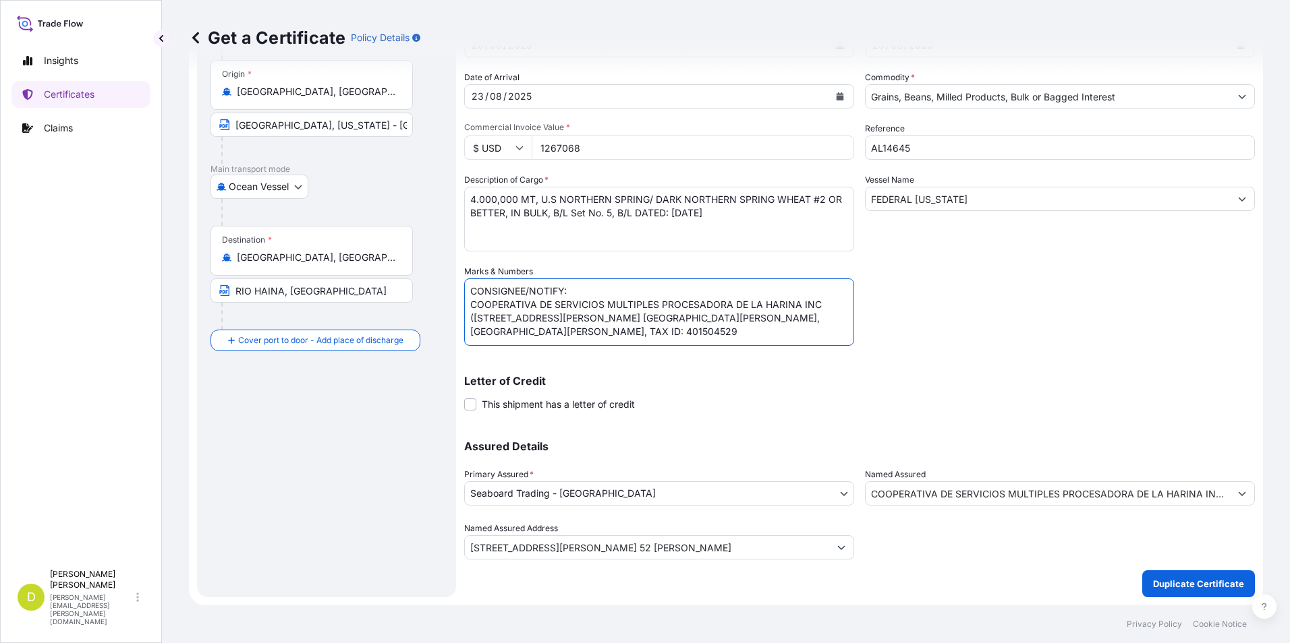
drag, startPoint x: 741, startPoint y: 338, endPoint x: 461, endPoint y: 301, distance: 283.0
click at [461, 301] on form "Route Details Cover door to port - Add loading place Place of loading Road / [G…" at bounding box center [726, 282] width 1074 height 645
paste textarea "MOLINOS [PERSON_NAME][GEOGRAPHIC_DATA], KM 5 1/2 CARRETERA [PERSON_NAME] [PERSO…"
type textarea "CONSIGNEE/NOTIFY: MOLINOS [PERSON_NAME][GEOGRAPHIC_DATA], KM 5 1/2 CARRETERA [P…"
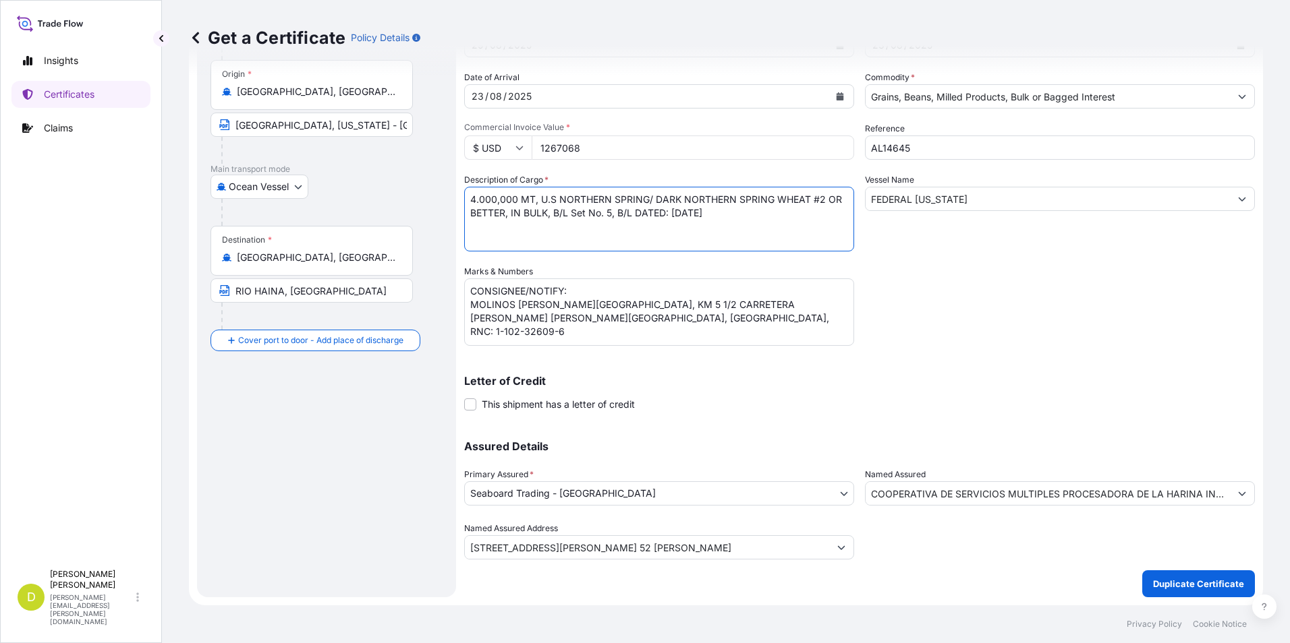
drag, startPoint x: 515, startPoint y: 200, endPoint x: 467, endPoint y: 190, distance: 49.5
click at [467, 190] on textarea "4.000,000 MT, U.S NORTHERN SPRING/ DARK NORTHERN SPRING WHEAT #2 OR BETTER, IN …" at bounding box center [659, 219] width 390 height 65
paste textarea "2.140,000"
drag, startPoint x: 610, startPoint y: 235, endPoint x: 608, endPoint y: 226, distance: 8.9
click at [610, 235] on textarea "4.000,000 MT, U.S NORTHERN SPRING/ DARK NORTHERN SPRING WHEAT #2 OR BETTER, IN …" at bounding box center [659, 219] width 390 height 65
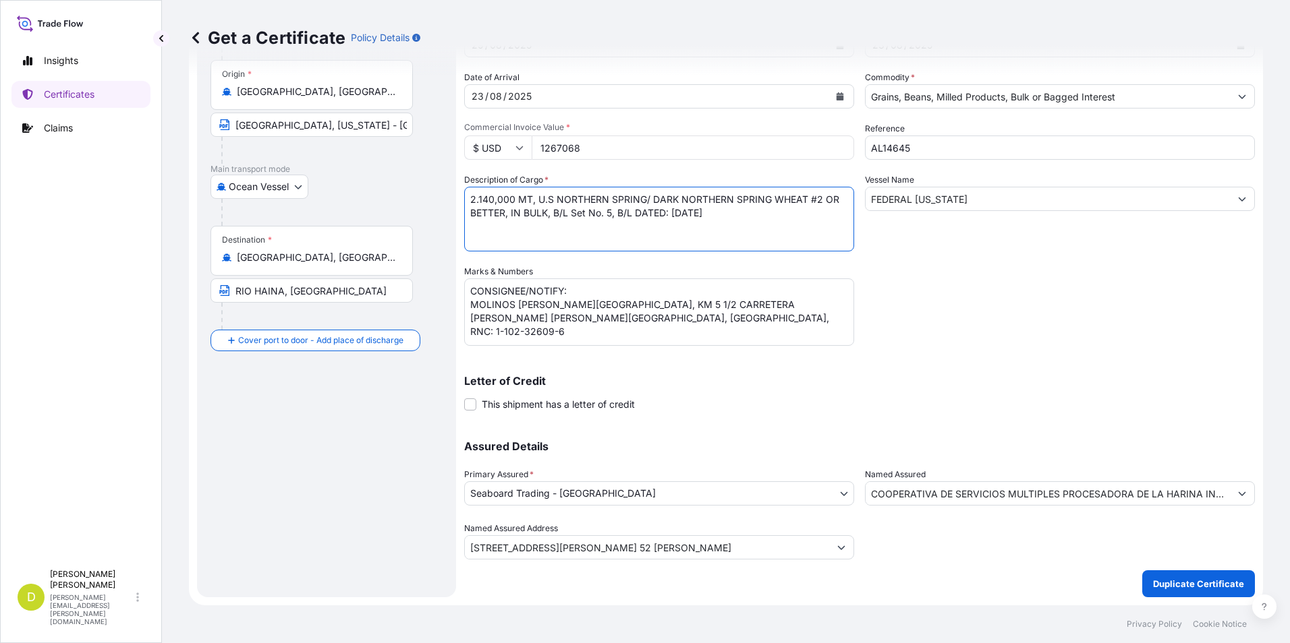
drag, startPoint x: 539, startPoint y: 198, endPoint x: 549, endPoint y: 219, distance: 23.2
click at [549, 219] on textarea "4.000,000 MT, U.S NORTHERN SPRING/ DARK NORTHERN SPRING WHEAT #2 OR BETTER, IN …" at bounding box center [659, 219] width 390 height 65
paste textarea ". HARD RED WINTER WHEAT # 2 OR BETTER, IN BULK"
drag, startPoint x: 492, startPoint y: 216, endPoint x: 819, endPoint y: 191, distance: 327.4
click at [819, 191] on textarea "4.000,000 MT, U.S NORTHERN SPRING/ DARK NORTHERN SPRING WHEAT #2 OR BETTER, IN …" at bounding box center [659, 219] width 390 height 65
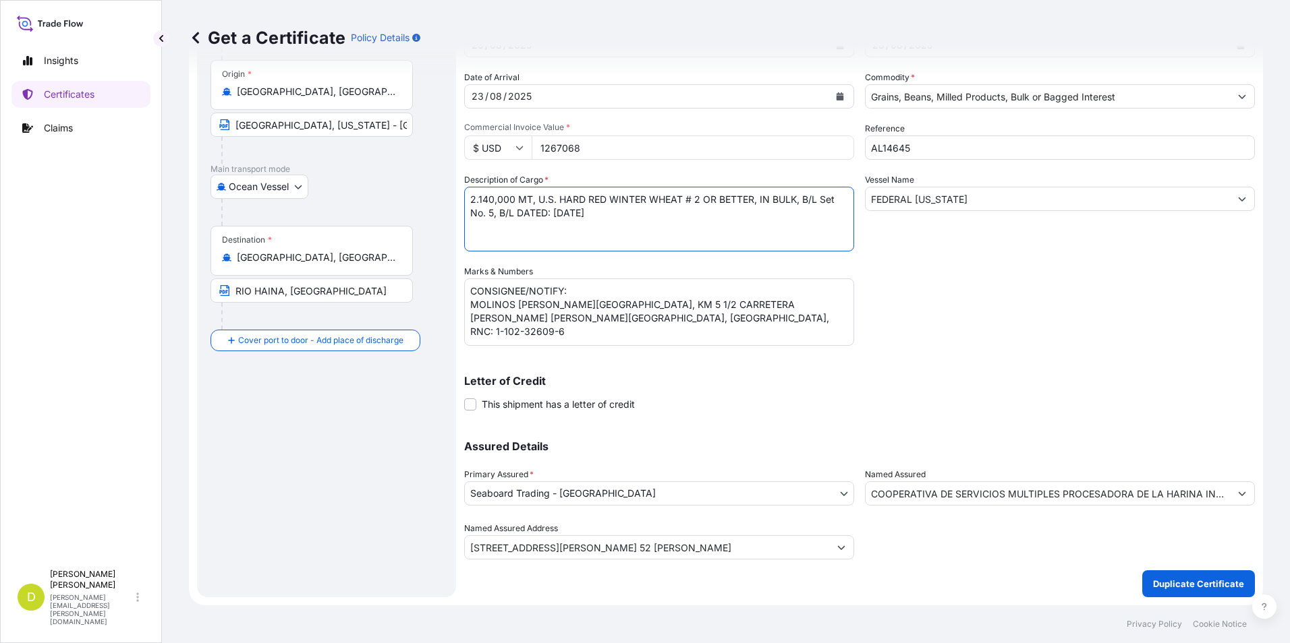
paste textarea "Set No. 9"
click at [703, 224] on textarea "4.000,000 MT, U.S NORTHERN SPRING/ DARK NORTHERN SPRING WHEAT #2 OR BETTER, IN …" at bounding box center [659, 219] width 390 height 65
type textarea "2.140,000 MT, U.S. HARD RED WINTER WHEAT # 2 OR BETTER, IN BULK, B/L Set No. 9,…"
click at [969, 498] on input "COOPERATIVA DE SERVICIOS MULTIPLES PROCESADORA DE LA HARINA INC (COOPROHARINA)" at bounding box center [1047, 494] width 364 height 24
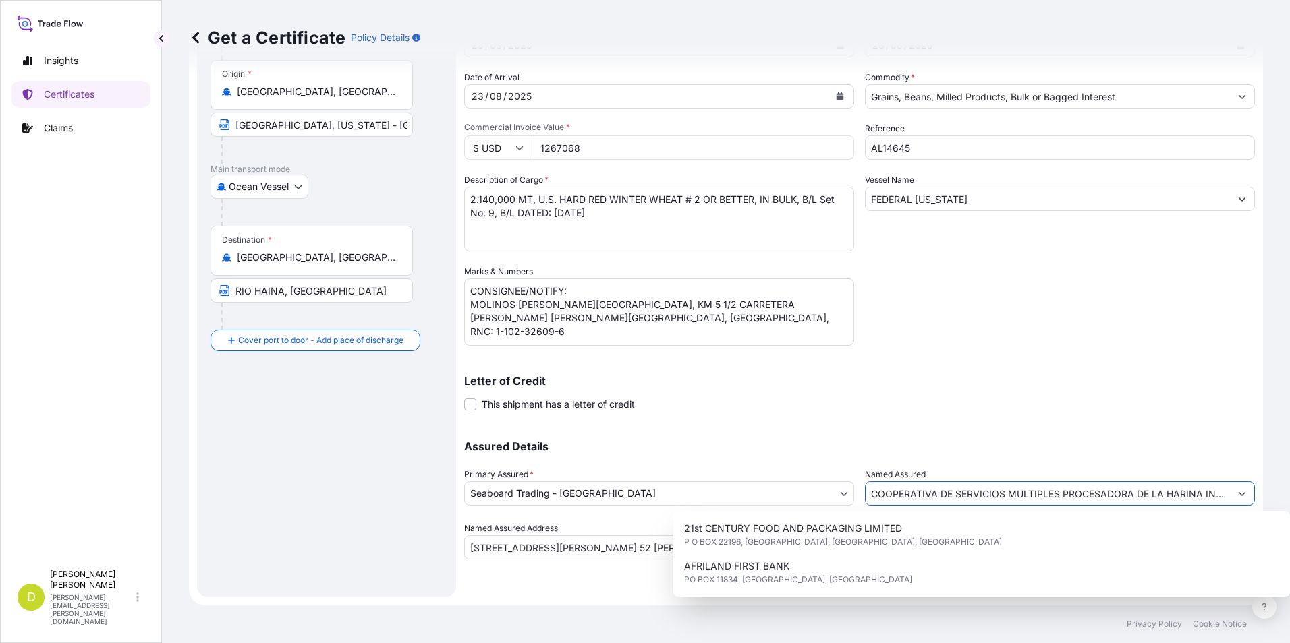
click at [699, 153] on input "1267068" at bounding box center [693, 148] width 322 height 24
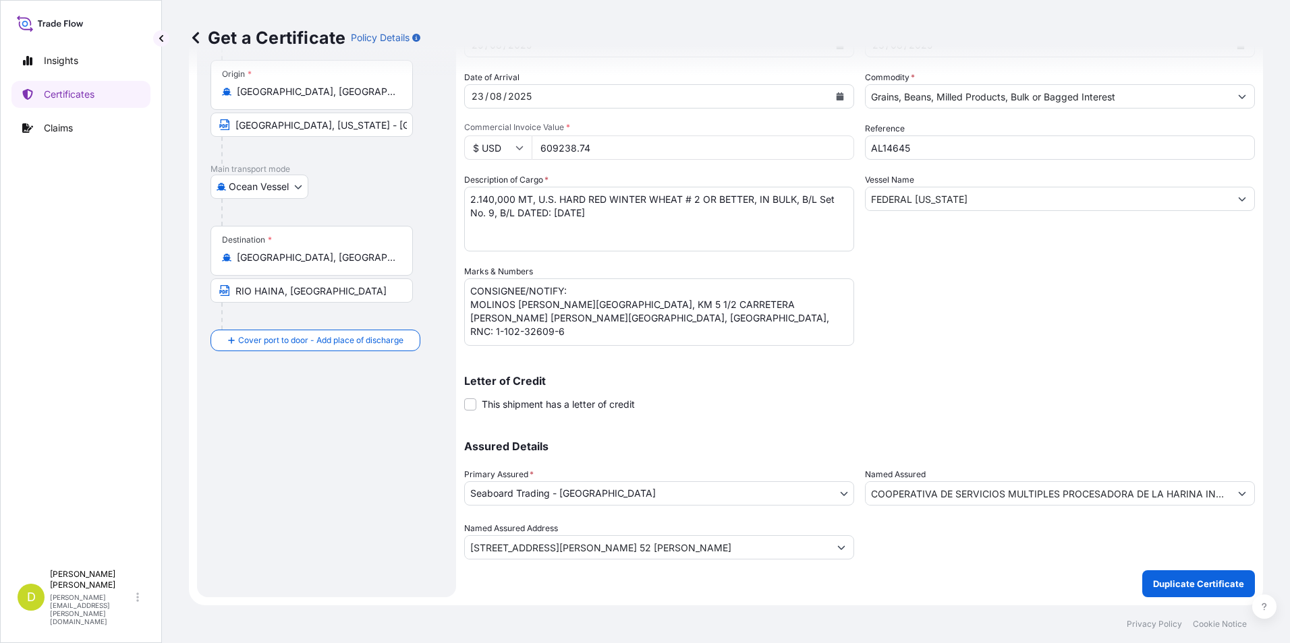
type input "609238.74"
click at [1121, 505] on div "COOPERATIVA DE SERVICIOS MULTIPLES PROCESADORA DE LA HARINA INC (COOPROHARINA)" at bounding box center [1060, 494] width 390 height 24
click at [1120, 500] on input "COOPERATIVA DE SERVICIOS MULTIPLES PROCESADORA DE LA HARINA INC (COOPROHARINA)" at bounding box center [1047, 494] width 364 height 24
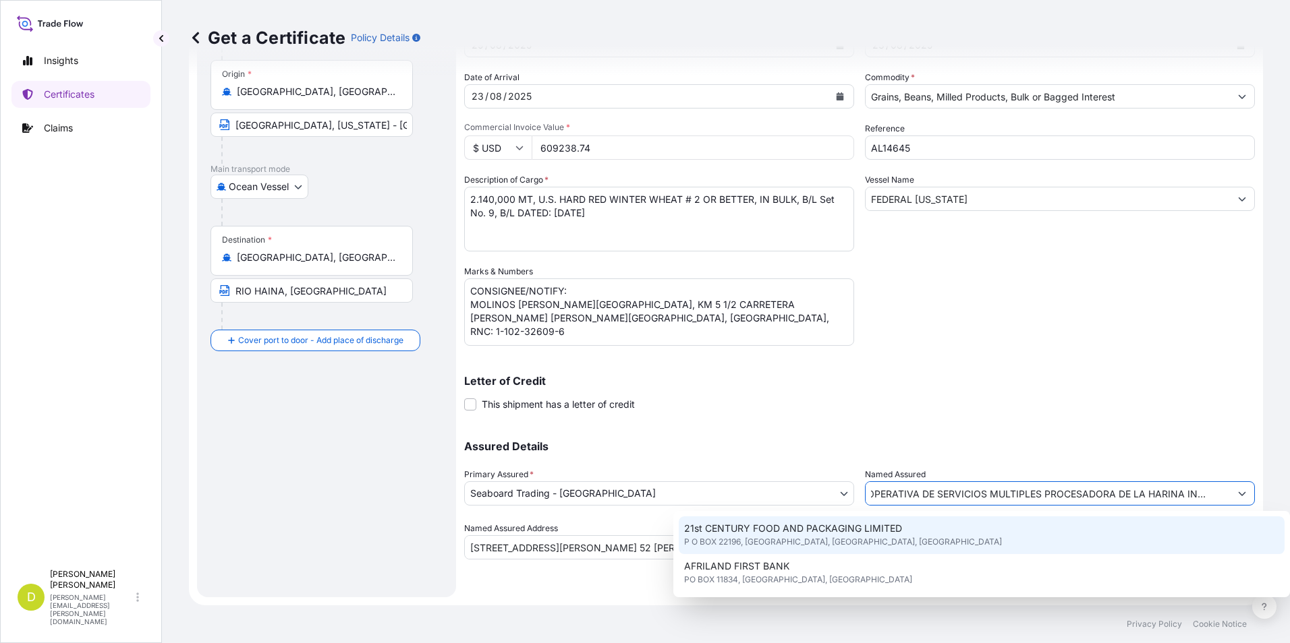
scroll to position [0, 0]
drag, startPoint x: 1215, startPoint y: 493, endPoint x: 840, endPoint y: 503, distance: 374.5
click at [840, 503] on div "Assured Details Primary Assured * Seaboard Trading - Colombia Seaboard Corporat…" at bounding box center [859, 492] width 791 height 135
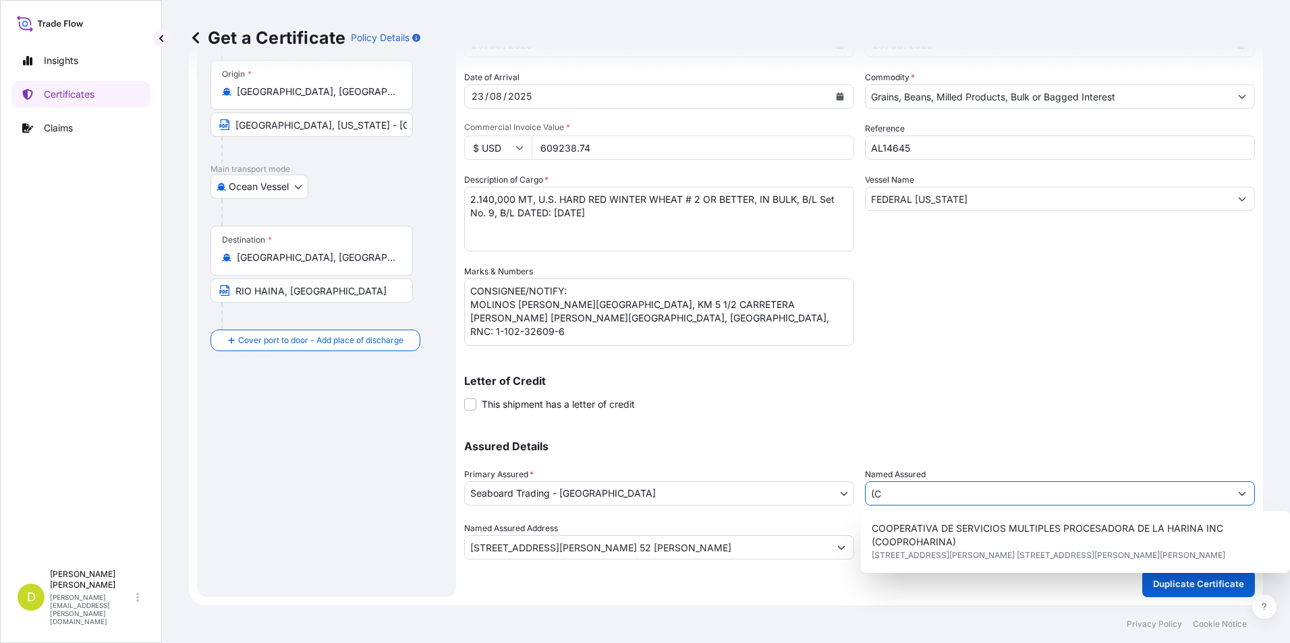
type input "("
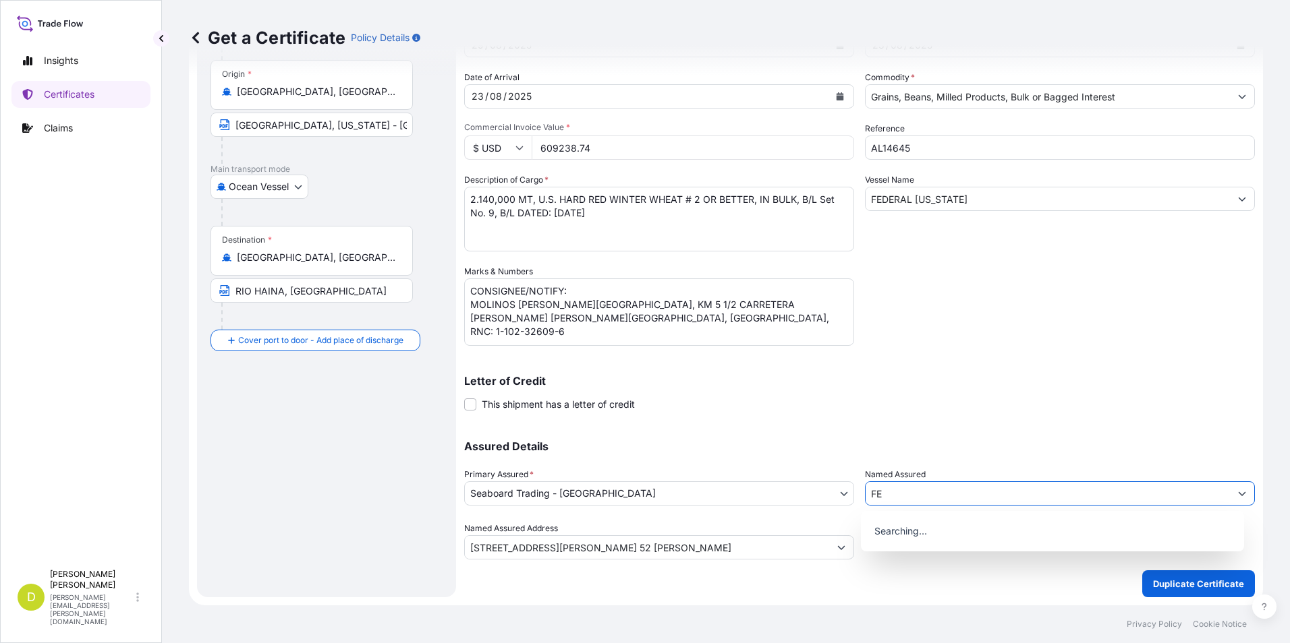
type input "F"
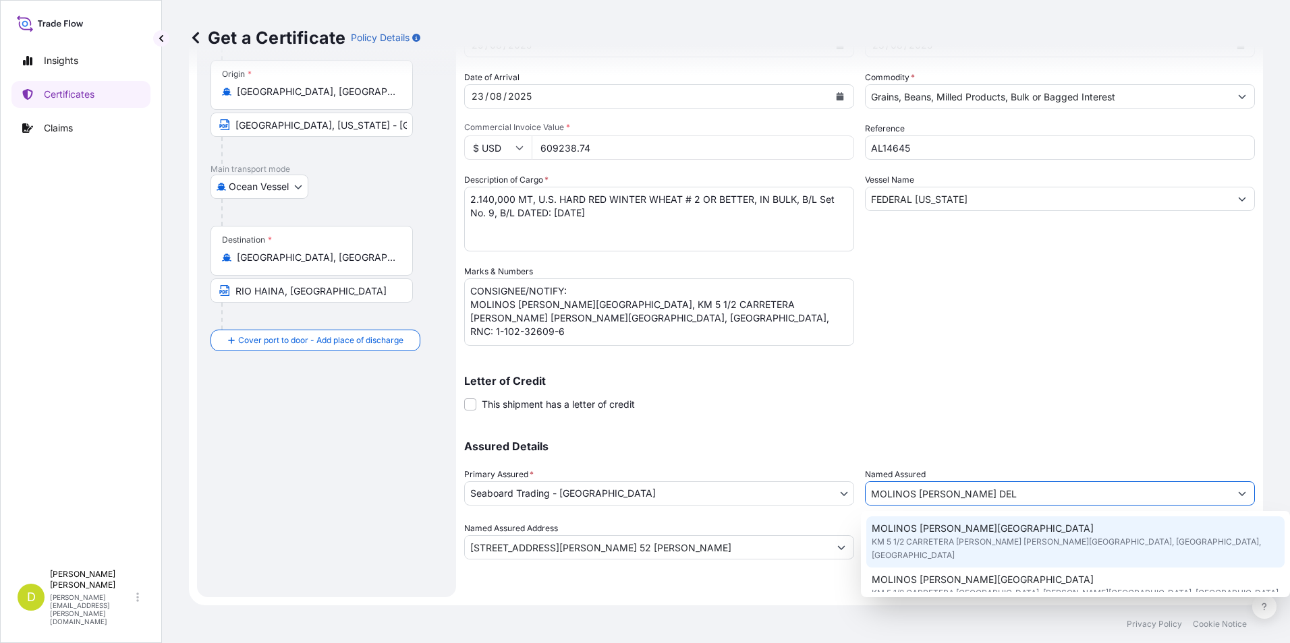
click at [1010, 532] on div "MOLINOS [PERSON_NAME][GEOGRAPHIC_DATA] KM 5 1/2 CARRETERA [PERSON_NAME] [PERSON…" at bounding box center [1075, 542] width 419 height 51
type input "MOLINOS [PERSON_NAME][GEOGRAPHIC_DATA]"
type input "KM 5 1/2 CARRETERA [PERSON_NAME] [PERSON_NAME][GEOGRAPHIC_DATA], [GEOGRAPHIC_DA…"
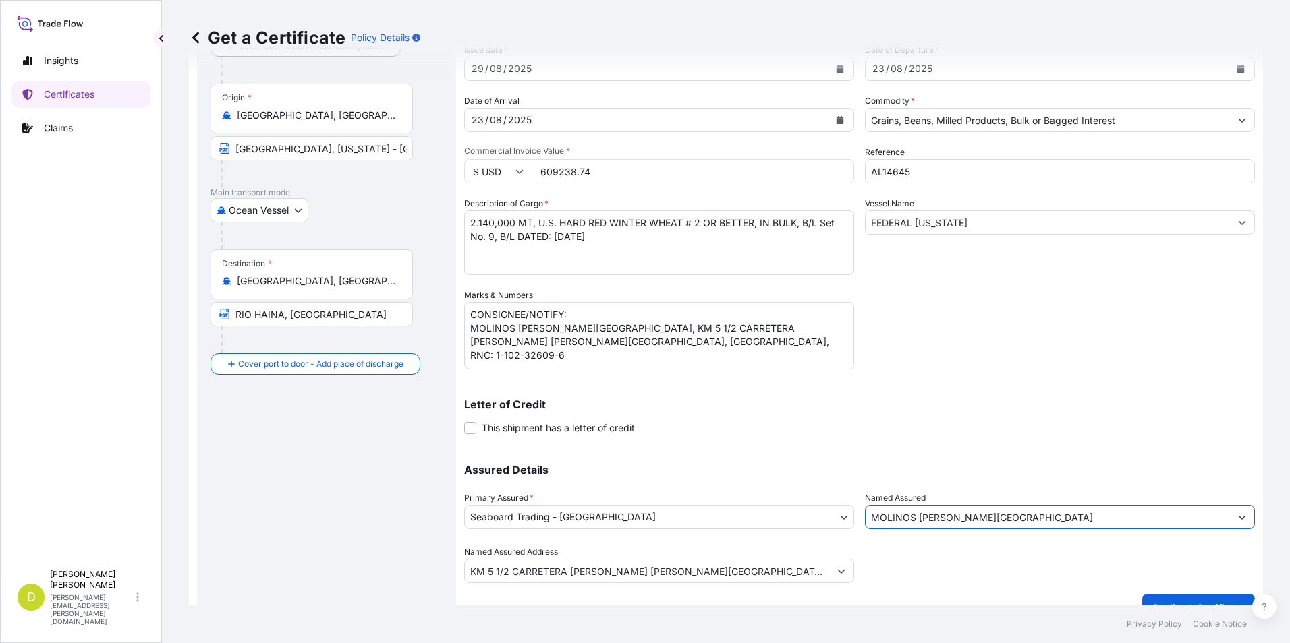
scroll to position [115, 0]
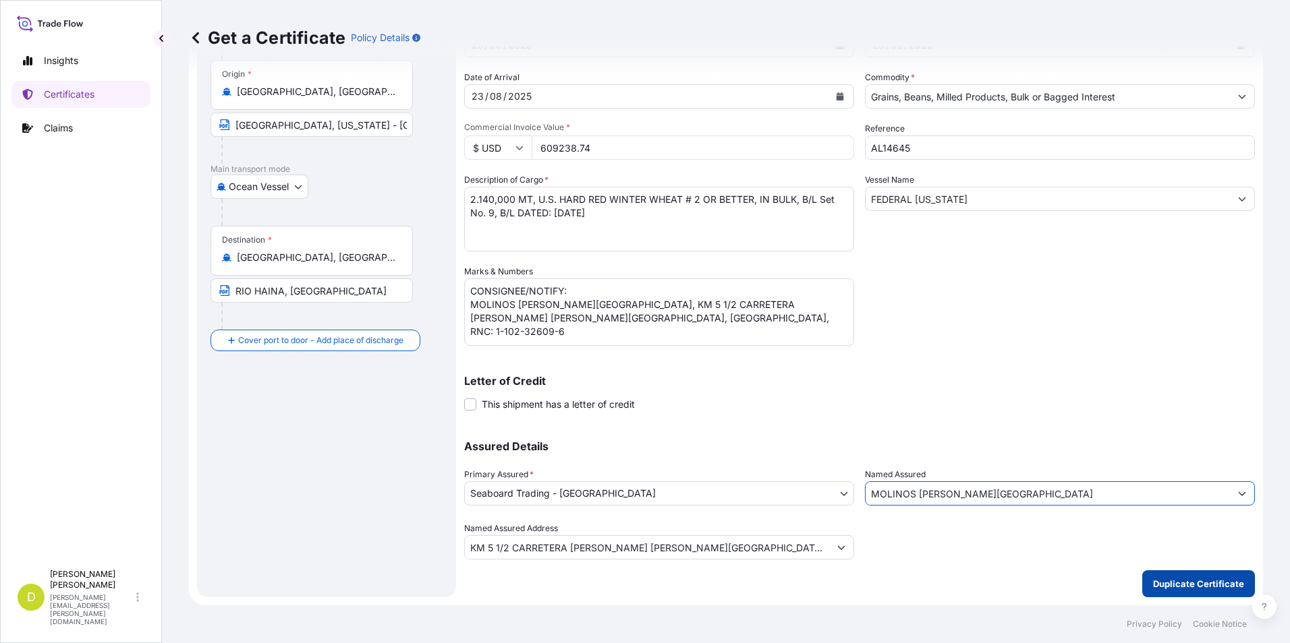
type input "MOLINOS [PERSON_NAME][GEOGRAPHIC_DATA]"
click at [1156, 579] on p "Duplicate Certificate" at bounding box center [1198, 583] width 91 height 13
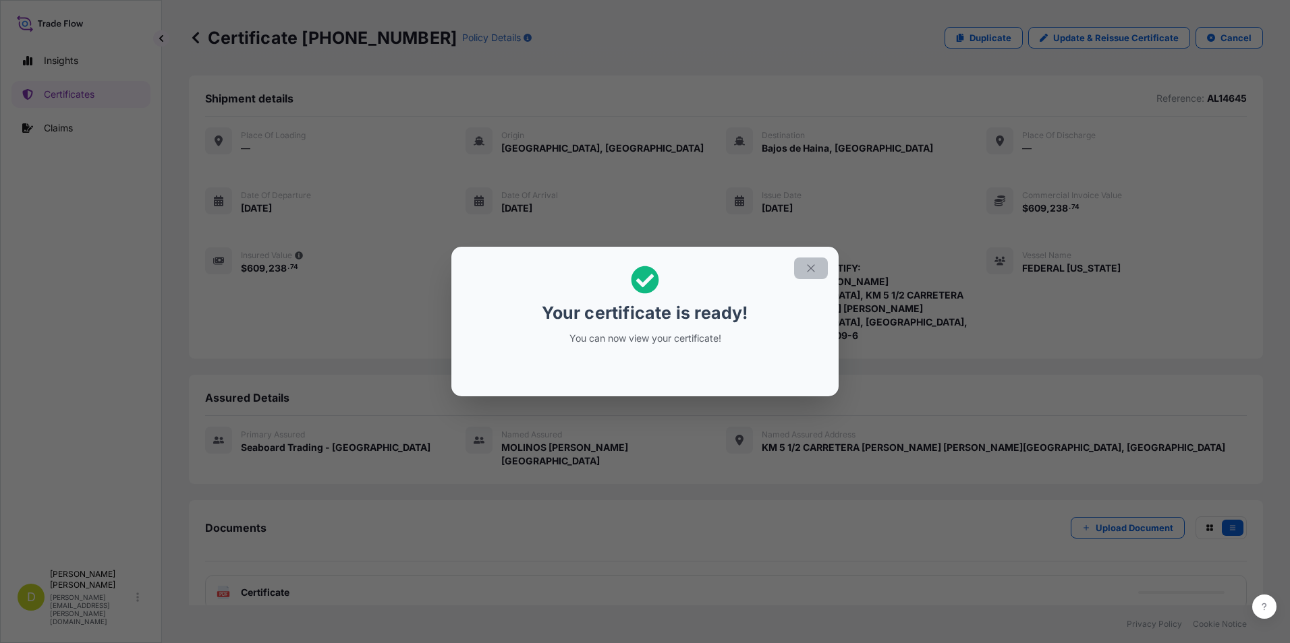
click at [809, 267] on icon "button" at bounding box center [811, 268] width 12 height 12
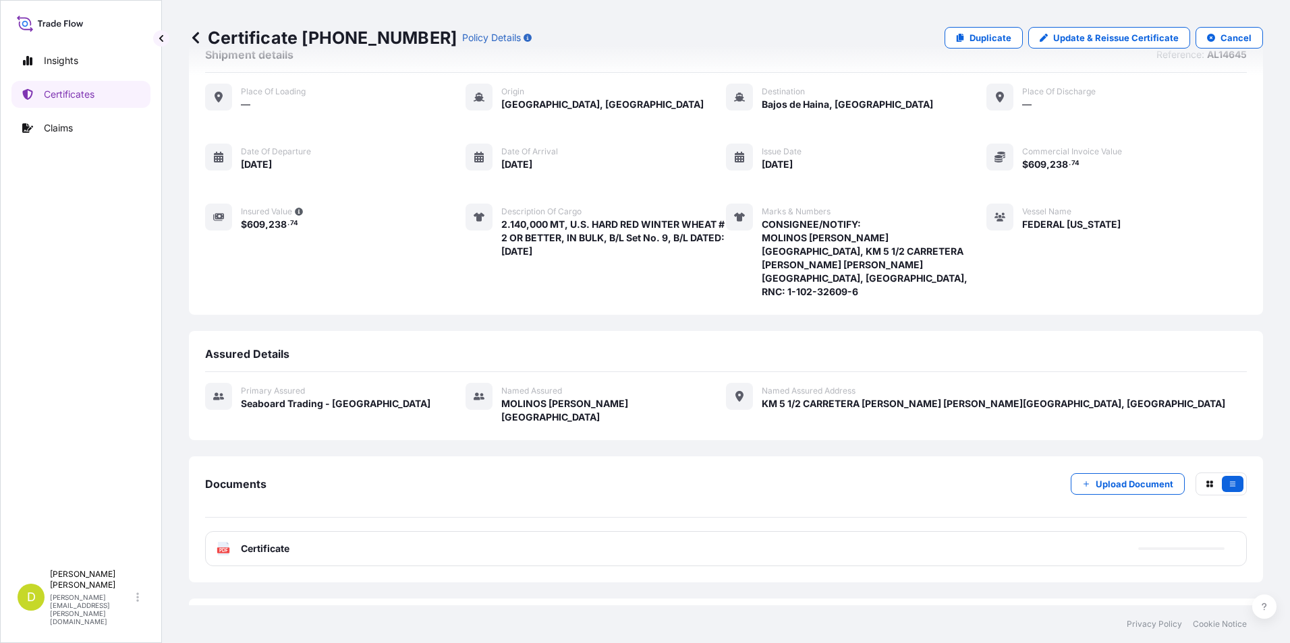
scroll to position [65, 0]
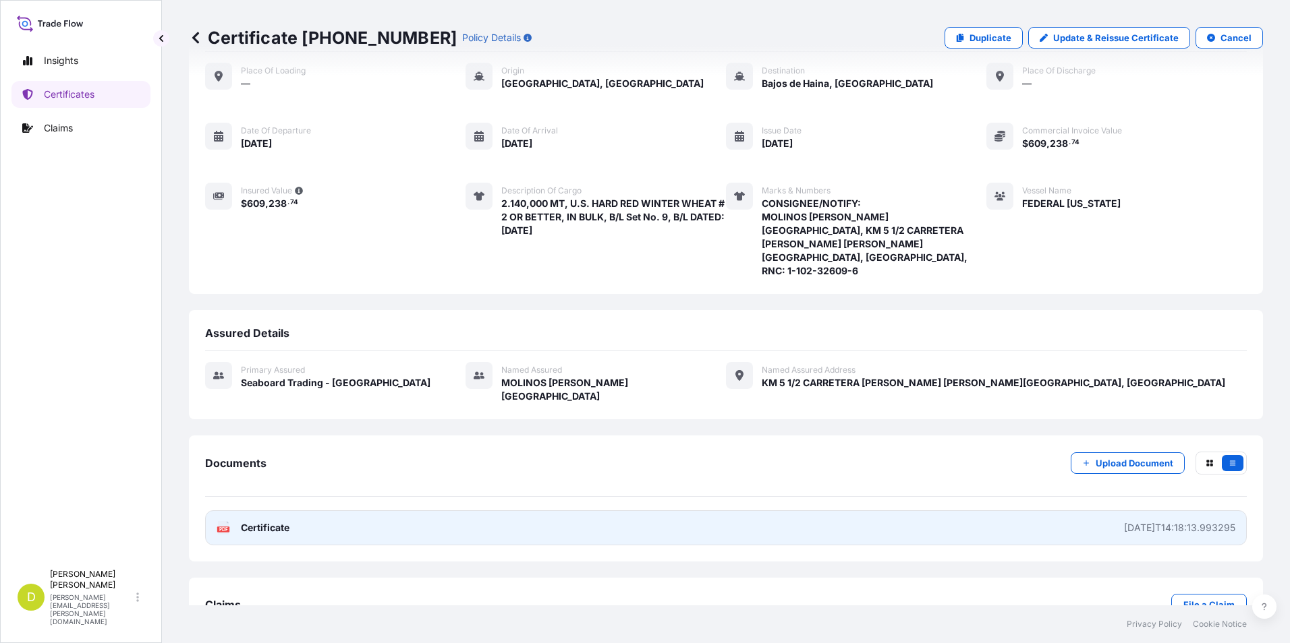
click at [1013, 511] on link "PDF Certificate [DATE]T14:18:13.993295" at bounding box center [725, 528] width 1041 height 35
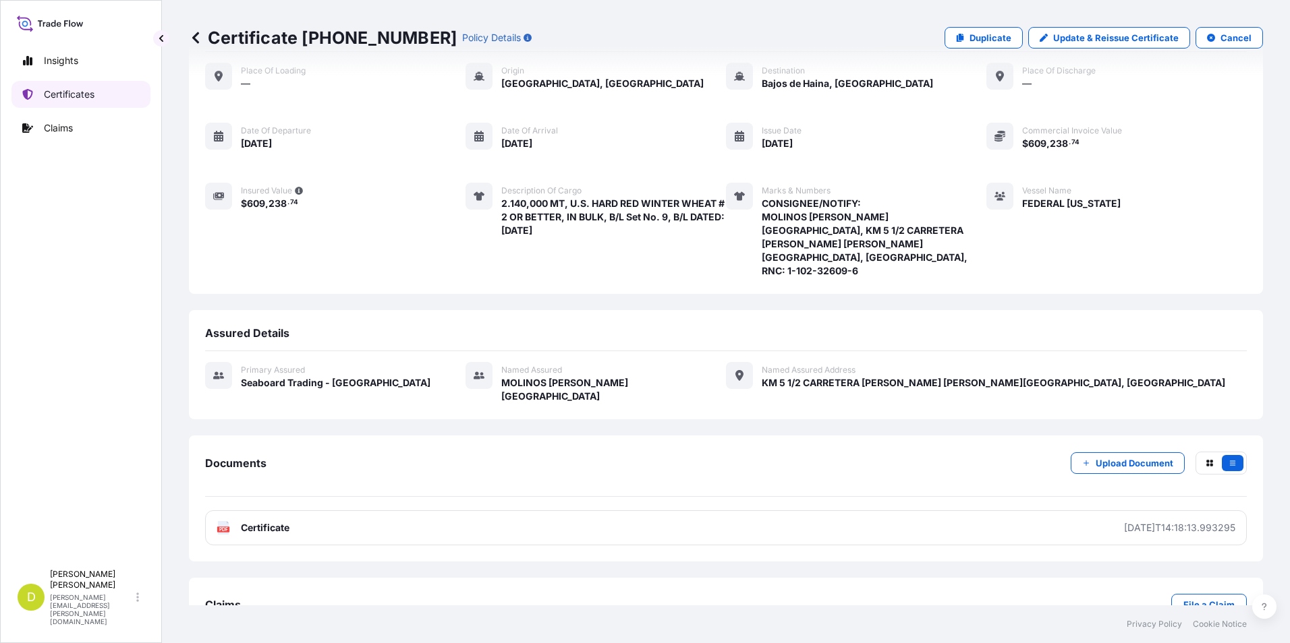
click at [67, 90] on p "Certificates" at bounding box center [69, 94] width 51 height 13
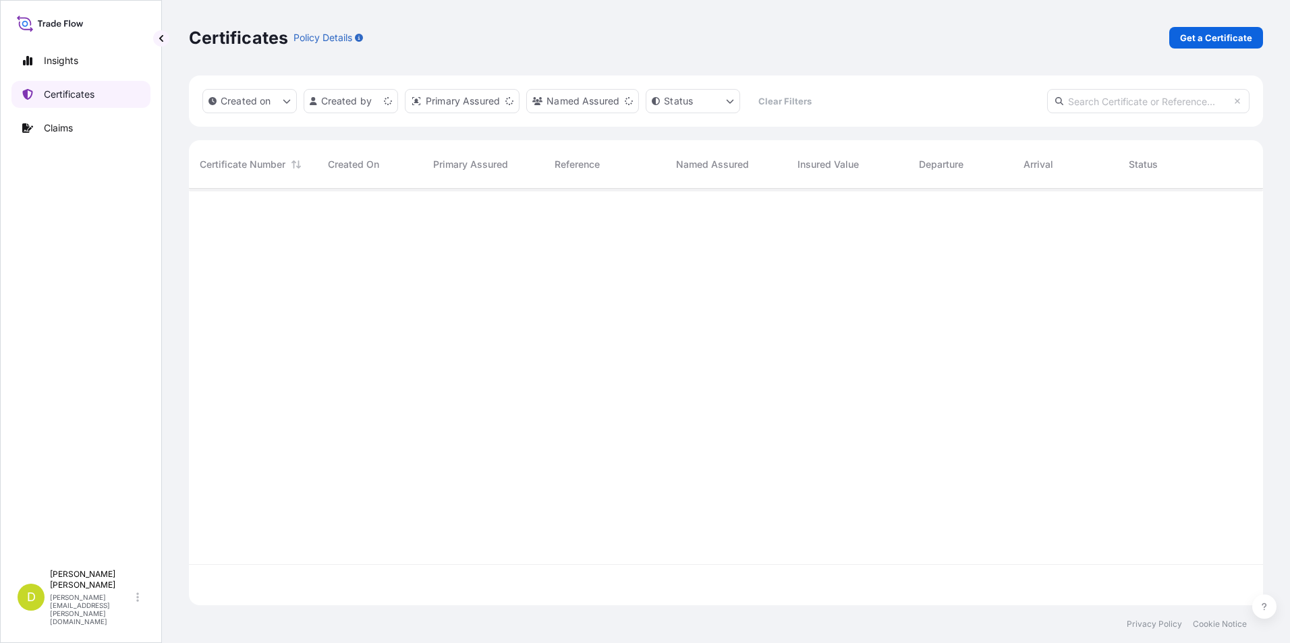
scroll to position [414, 1064]
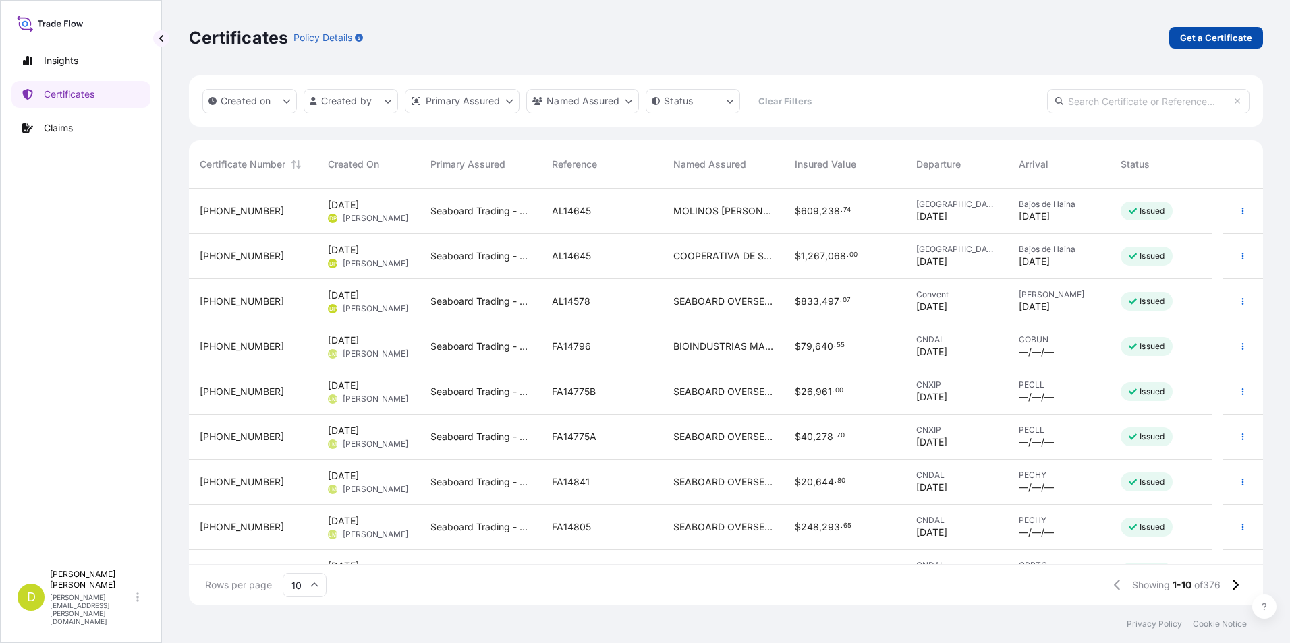
click at [1259, 32] on link "Get a Certificate" at bounding box center [1216, 38] width 94 height 22
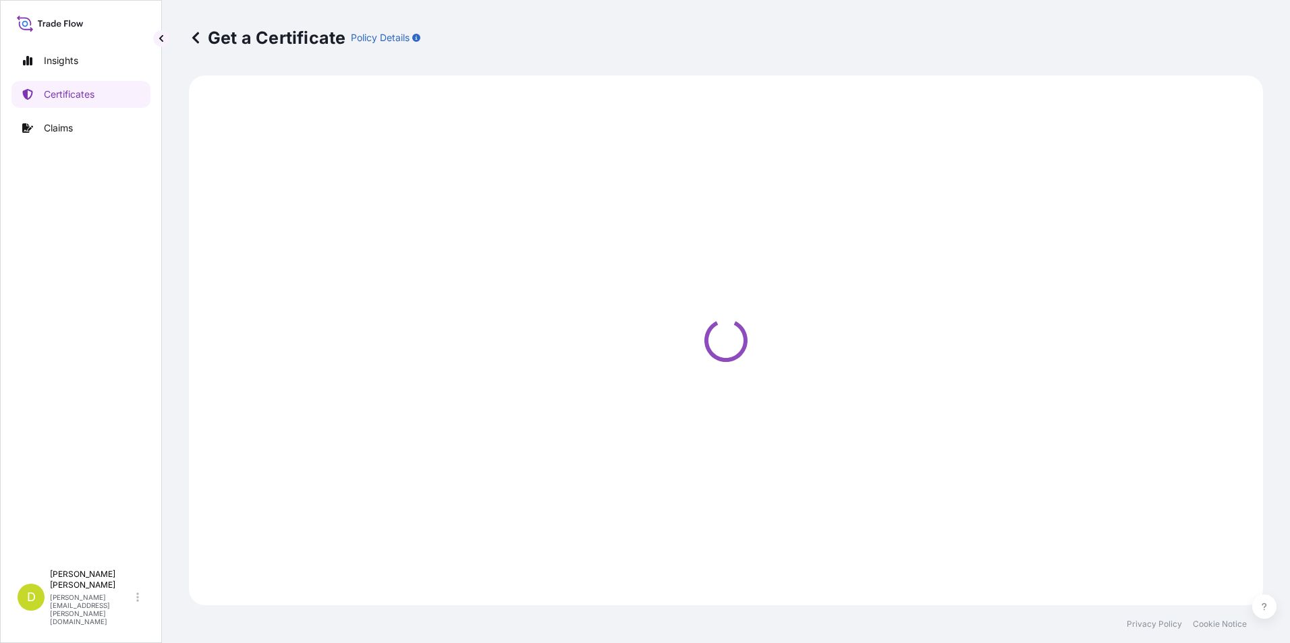
select select "Barge"
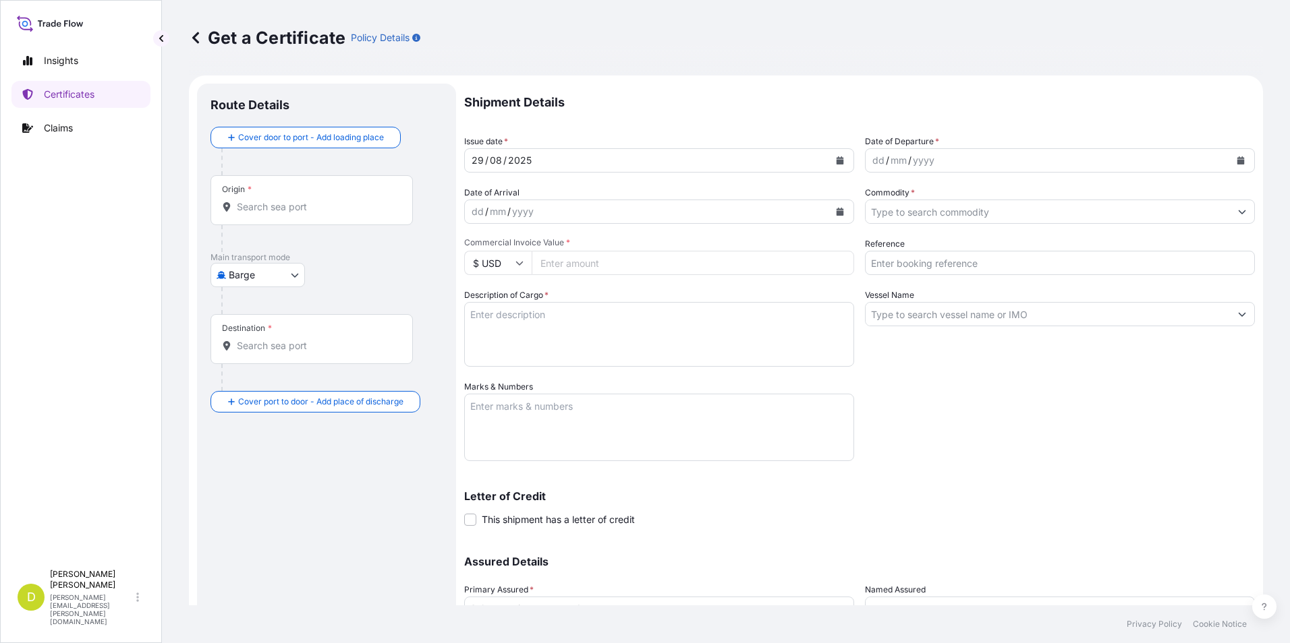
click at [327, 208] on input "Origin *" at bounding box center [316, 206] width 159 height 13
click at [435, 472] on button "button" at bounding box center [428, 468] width 30 height 22
click at [281, 286] on body "0 options available. Insights Certificates Claims D [PERSON_NAME] [PERSON_NAME]…" at bounding box center [645, 321] width 1290 height 643
click at [280, 378] on span "Ocean Vessel" at bounding box center [266, 382] width 60 height 13
click at [274, 218] on input "Origin *" at bounding box center [316, 212] width 159 height 13
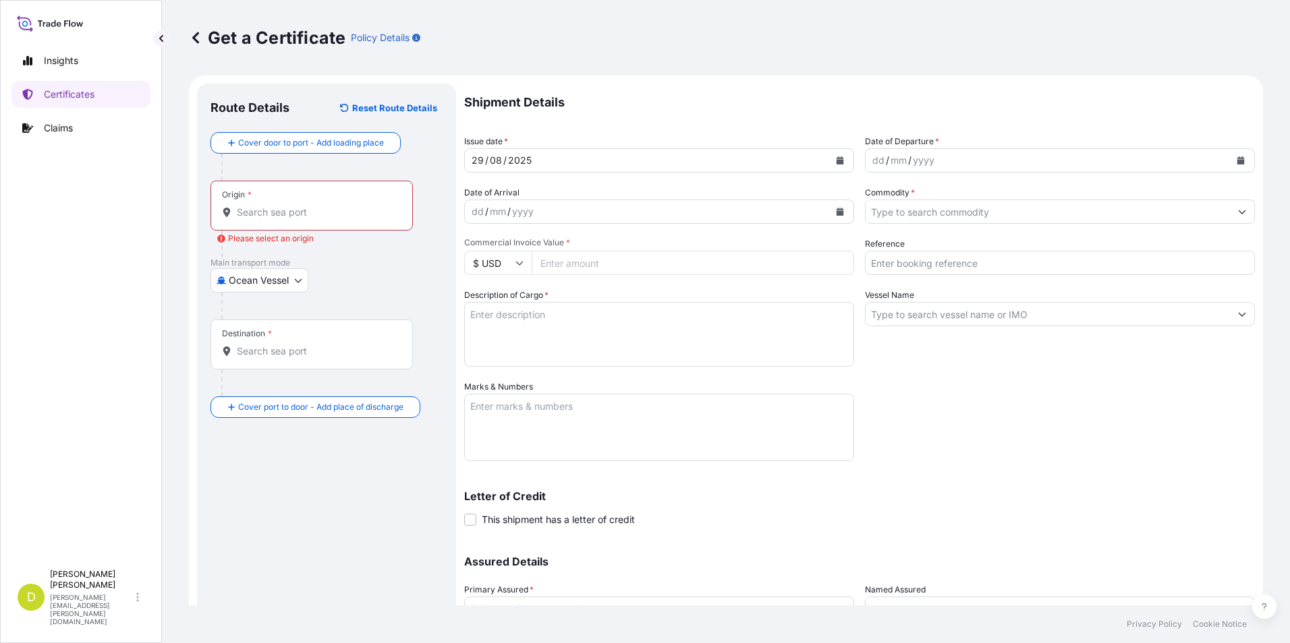
click at [266, 221] on div "Origin *" at bounding box center [311, 206] width 202 height 50
click at [266, 219] on input "Origin * Please select an origin" at bounding box center [316, 212] width 159 height 13
paste input "[GEOGRAPHIC_DATA], [GEOGRAPHIC_DATA] - [GEOGRAPHIC_DATA]"
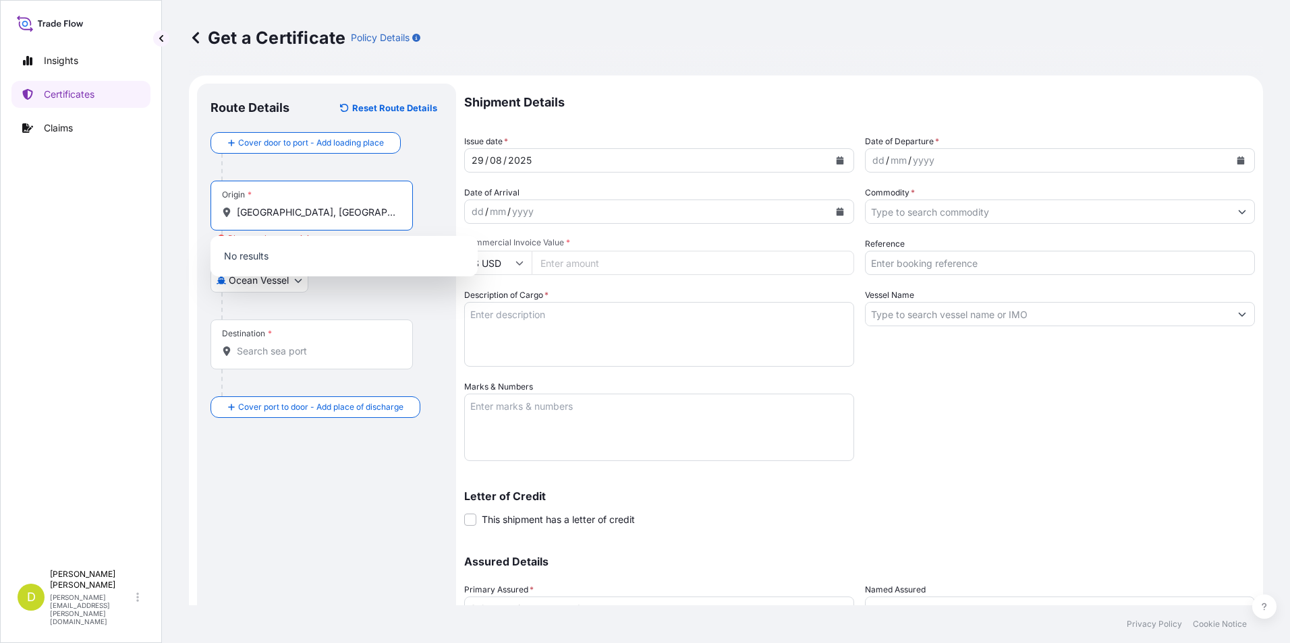
click at [415, 304] on div at bounding box center [331, 306] width 221 height 27
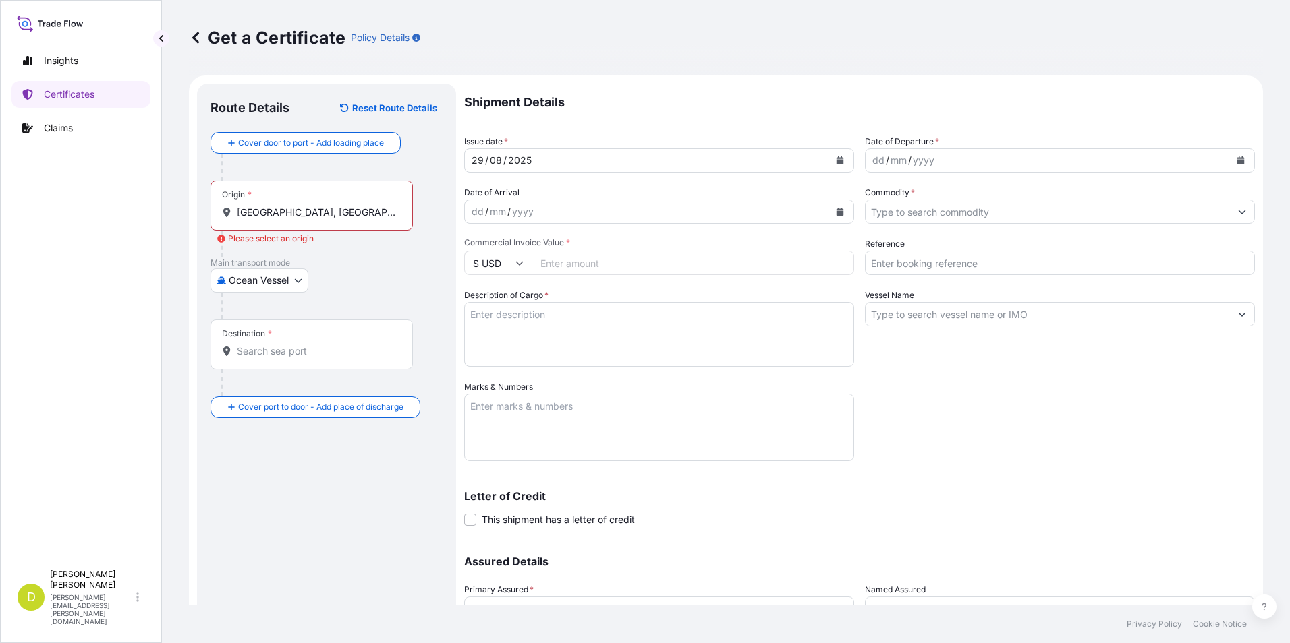
click at [370, 209] on input "[GEOGRAPHIC_DATA], [GEOGRAPHIC_DATA] - [GEOGRAPHIC_DATA]" at bounding box center [316, 212] width 159 height 13
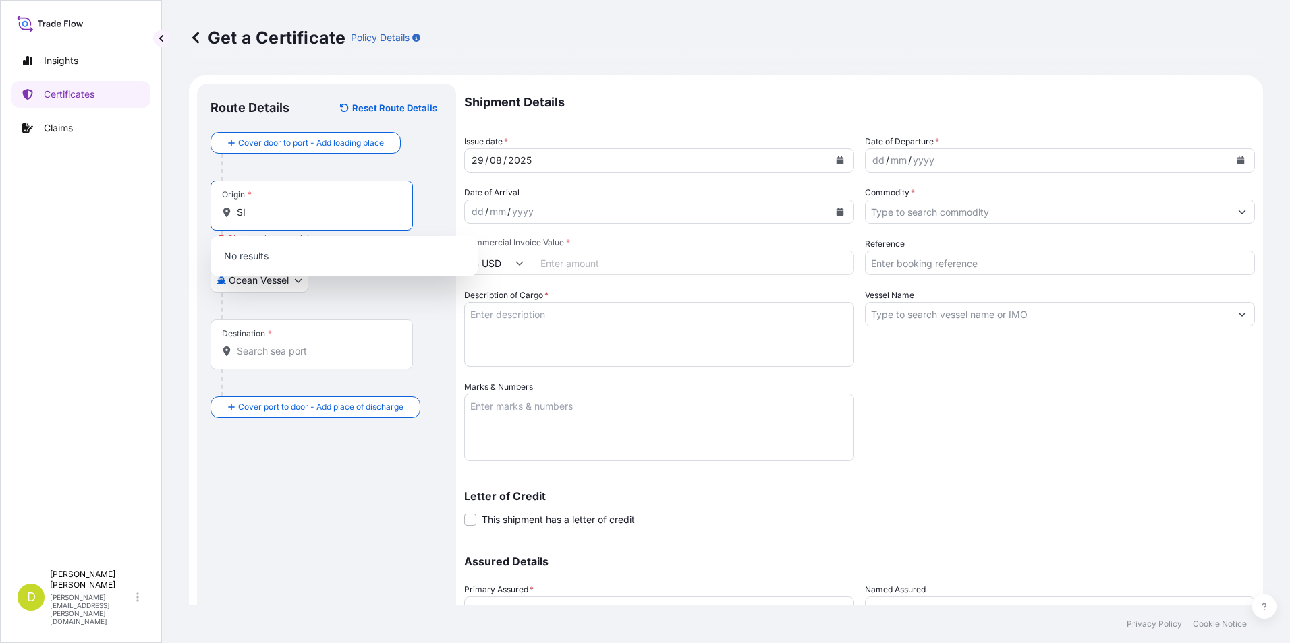
type input "S"
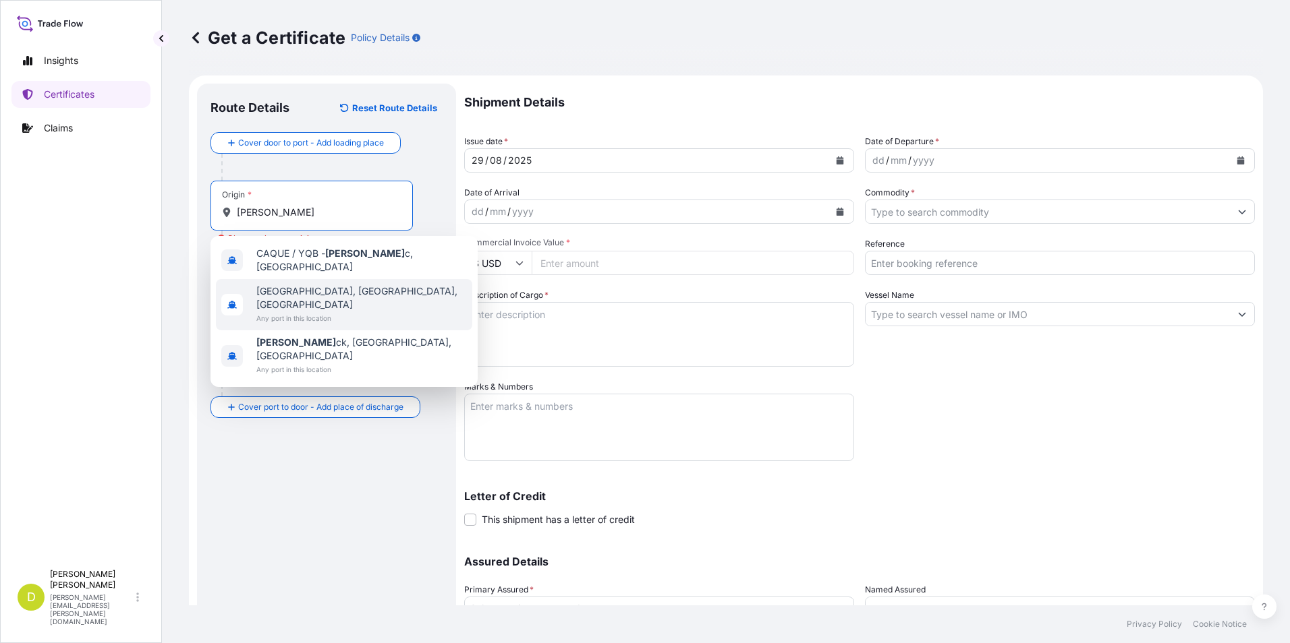
click at [333, 286] on span "[GEOGRAPHIC_DATA], [GEOGRAPHIC_DATA], [GEOGRAPHIC_DATA]" at bounding box center [361, 298] width 210 height 27
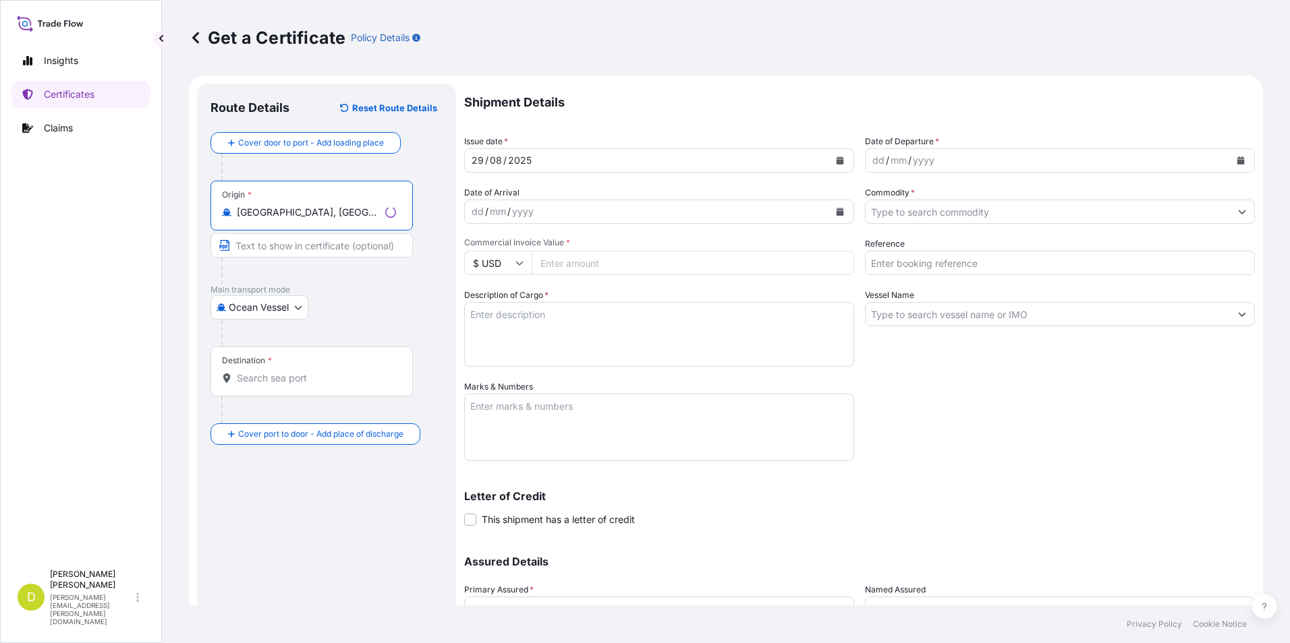
type input "[GEOGRAPHIC_DATA], [GEOGRAPHIC_DATA], [GEOGRAPHIC_DATA]"
click at [314, 252] on input "Text to appear on certificate" at bounding box center [311, 245] width 202 height 24
paste input "[GEOGRAPHIC_DATA], [GEOGRAPHIC_DATA] - [GEOGRAPHIC_DATA]"
type input "[GEOGRAPHIC_DATA], [GEOGRAPHIC_DATA] - [GEOGRAPHIC_DATA]"
click at [426, 285] on p "Main transport mode" at bounding box center [326, 290] width 232 height 11
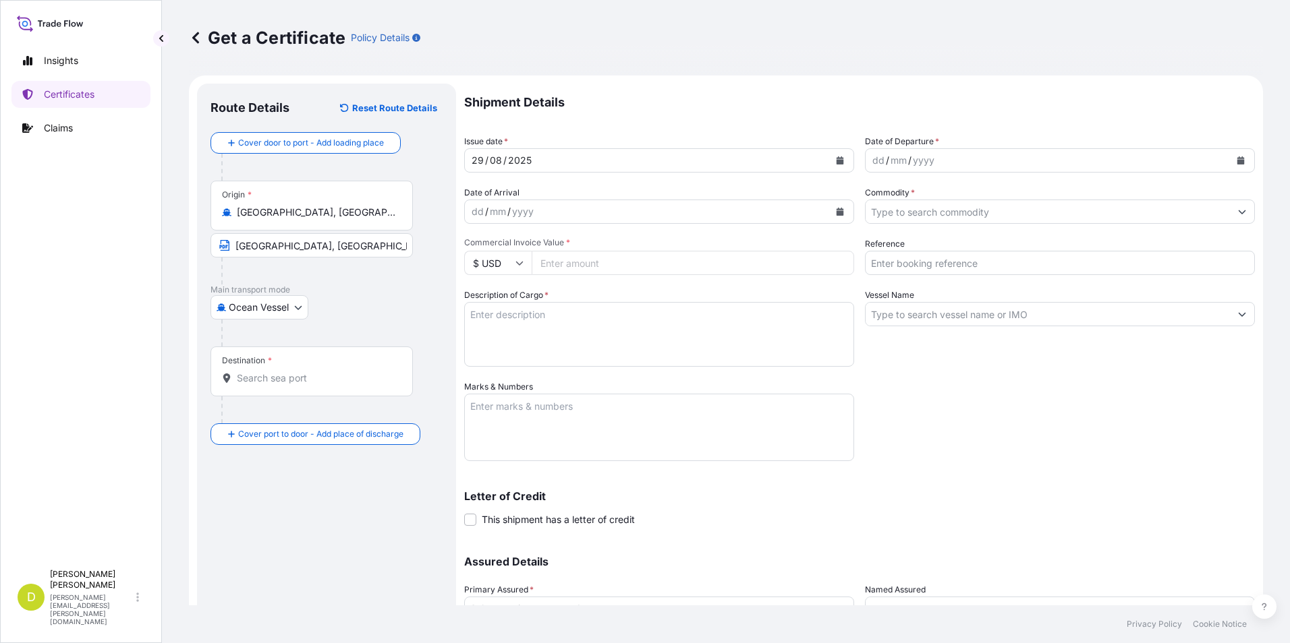
click at [345, 383] on input "Destination *" at bounding box center [316, 378] width 159 height 13
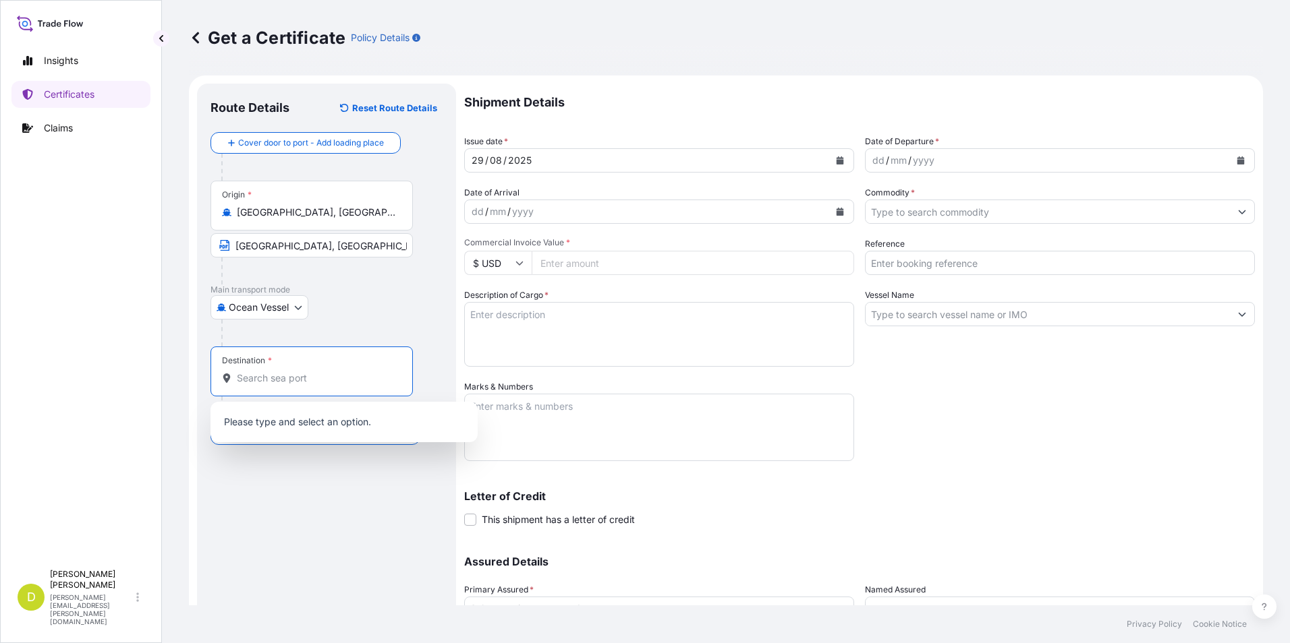
paste input "[GEOGRAPHIC_DATA], [GEOGRAPHIC_DATA]"
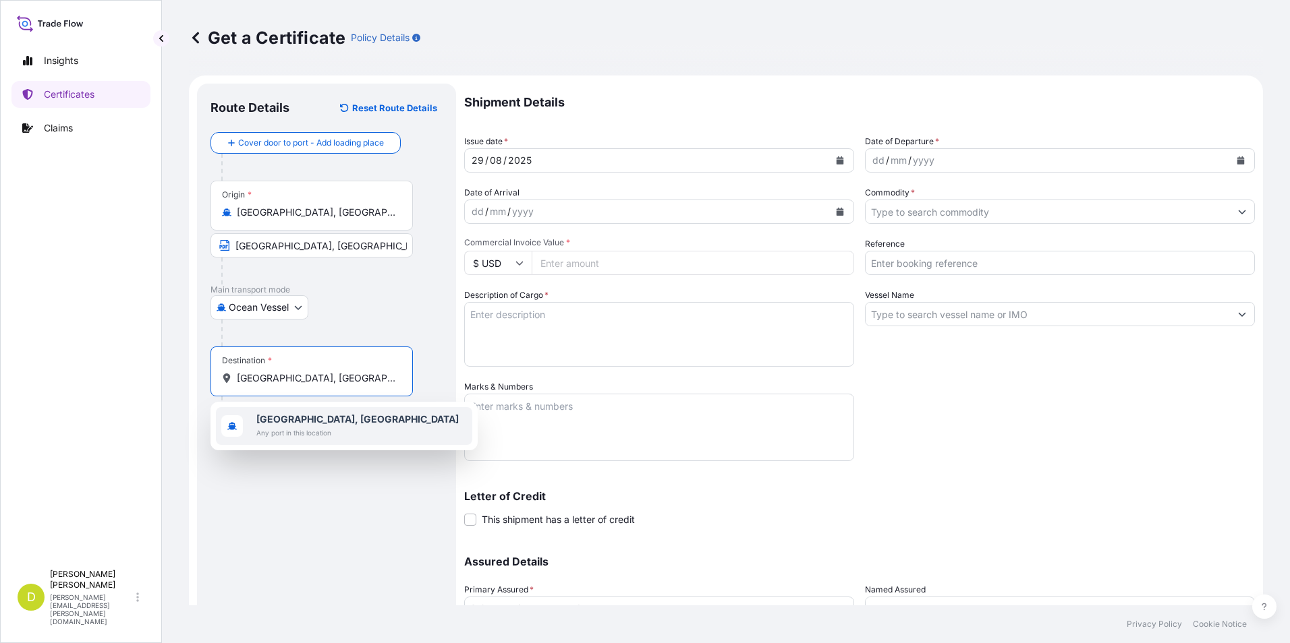
click at [333, 422] on b "[GEOGRAPHIC_DATA], [GEOGRAPHIC_DATA]" at bounding box center [357, 418] width 202 height 11
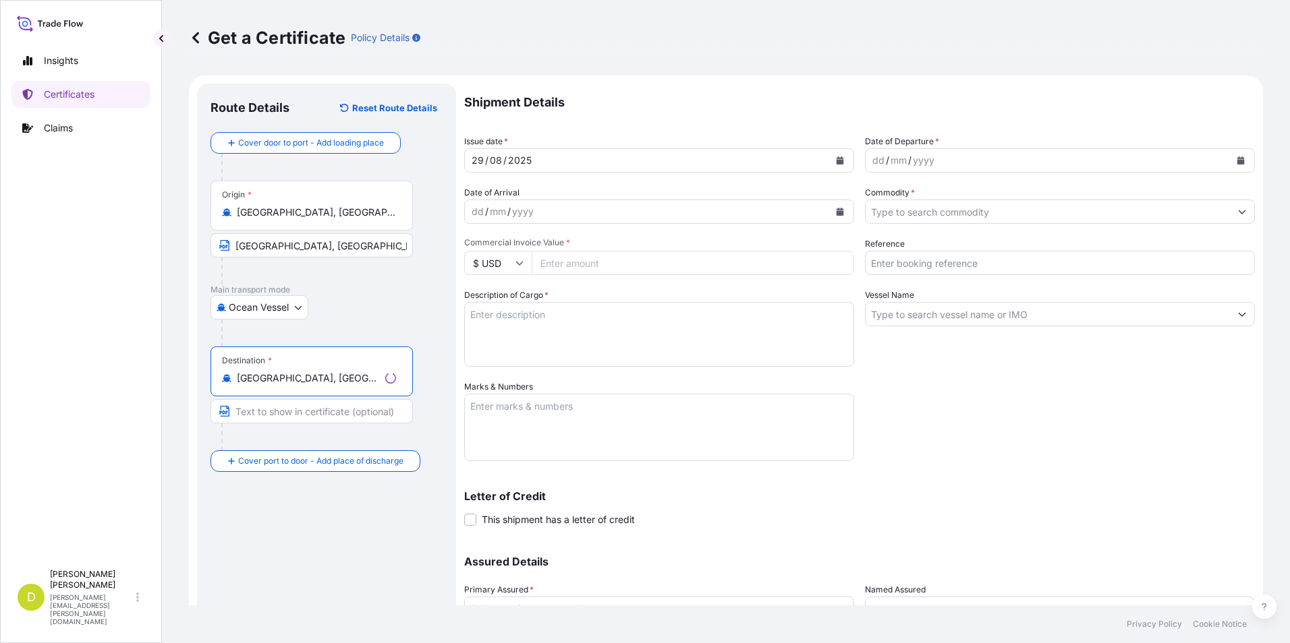
type input "[GEOGRAPHIC_DATA], [GEOGRAPHIC_DATA]"
click at [326, 413] on input "Text to appear on certificate" at bounding box center [311, 411] width 202 height 24
paste input "[GEOGRAPHIC_DATA], [GEOGRAPHIC_DATA]"
type input "[GEOGRAPHIC_DATA], [GEOGRAPHIC_DATA]"
click at [873, 159] on div "dd" at bounding box center [878, 160] width 15 height 16
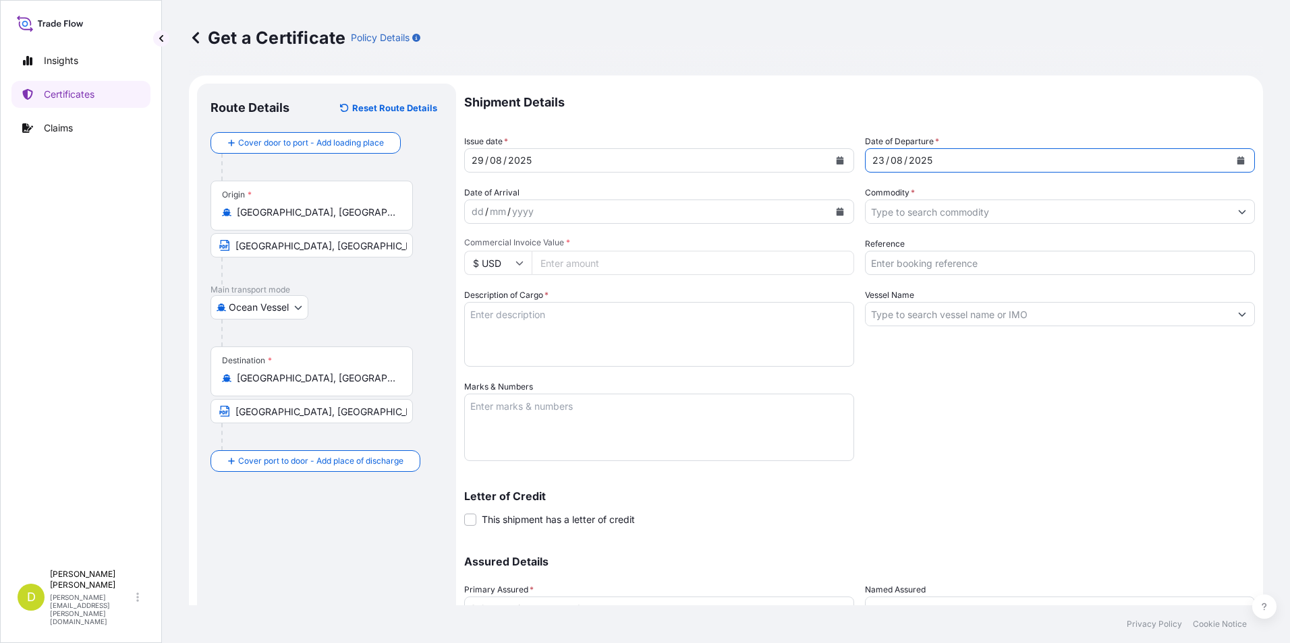
click at [482, 208] on div "dd" at bounding box center [477, 212] width 15 height 16
click at [954, 204] on input "Commodity *" at bounding box center [1047, 212] width 364 height 24
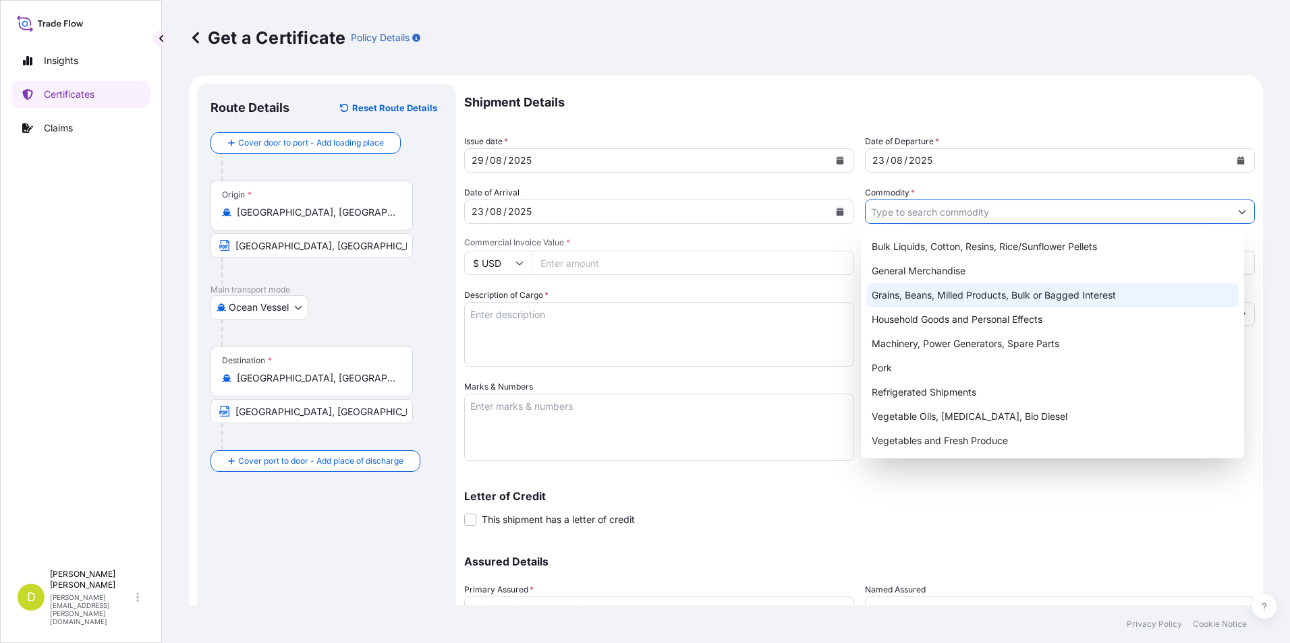
click at [938, 291] on div "Grains, Beans, Milled Products, Bulk or Bagged Interest" at bounding box center [1052, 295] width 373 height 24
type input "Grains, Beans, Milled Products, Bulk or Bagged Interest"
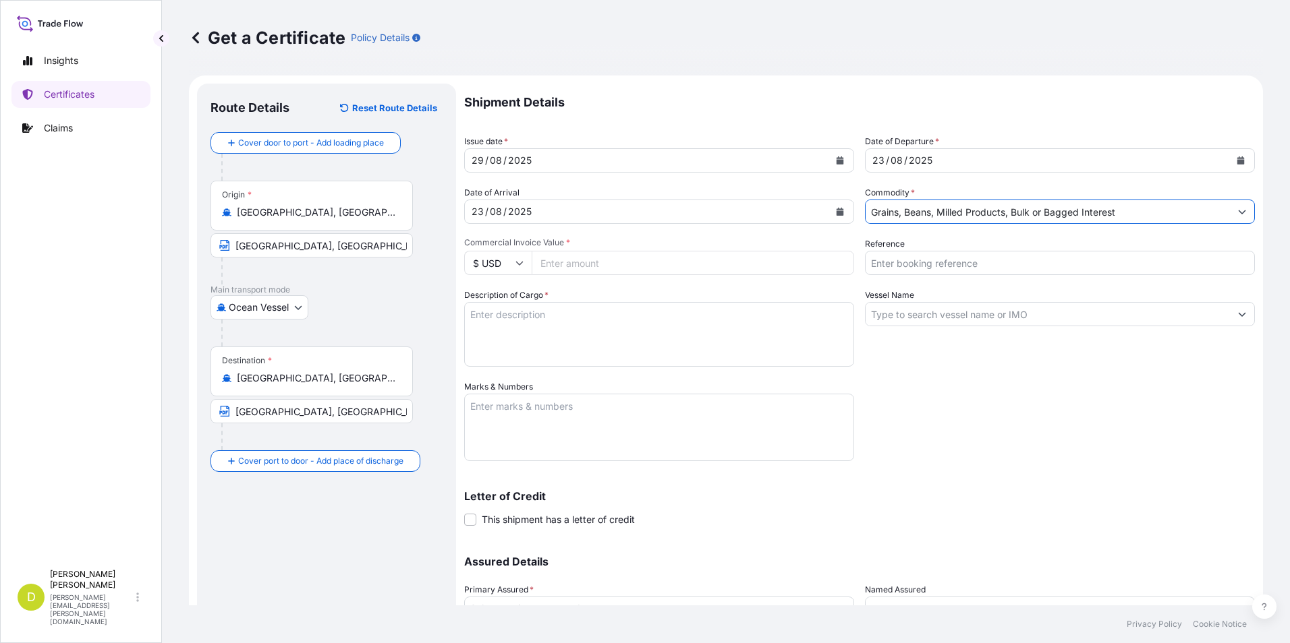
click at [675, 276] on div "Shipment Details Issue date * [DATE] Date of Departure * [DATE] Date of Arrival…" at bounding box center [859, 380] width 791 height 592
click at [857, 270] on div "Shipment Details Issue date * [DATE] Date of Departure * [DATE] Date of Arrival…" at bounding box center [859, 380] width 791 height 592
click at [873, 274] on input "Reference" at bounding box center [1060, 263] width 390 height 24
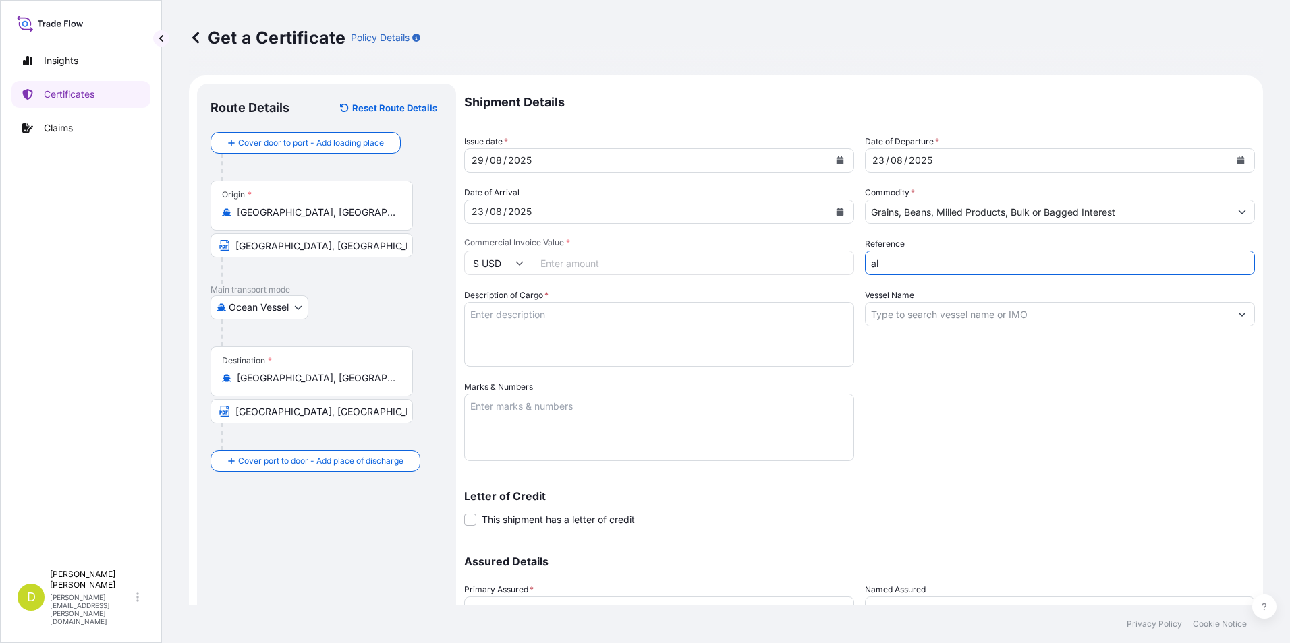
type input "a"
type input "AL14460"
click at [927, 312] on input "Vessel Name" at bounding box center [1047, 314] width 364 height 24
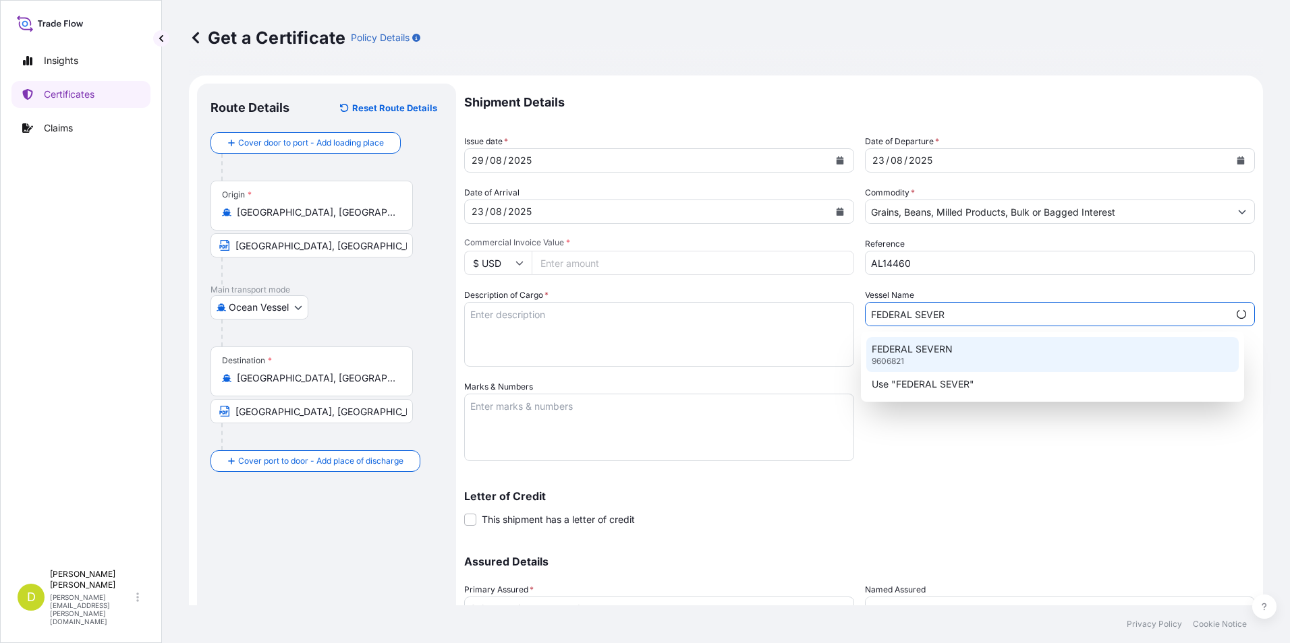
click at [927, 351] on p "FEDERAL SEVERN" at bounding box center [911, 349] width 81 height 13
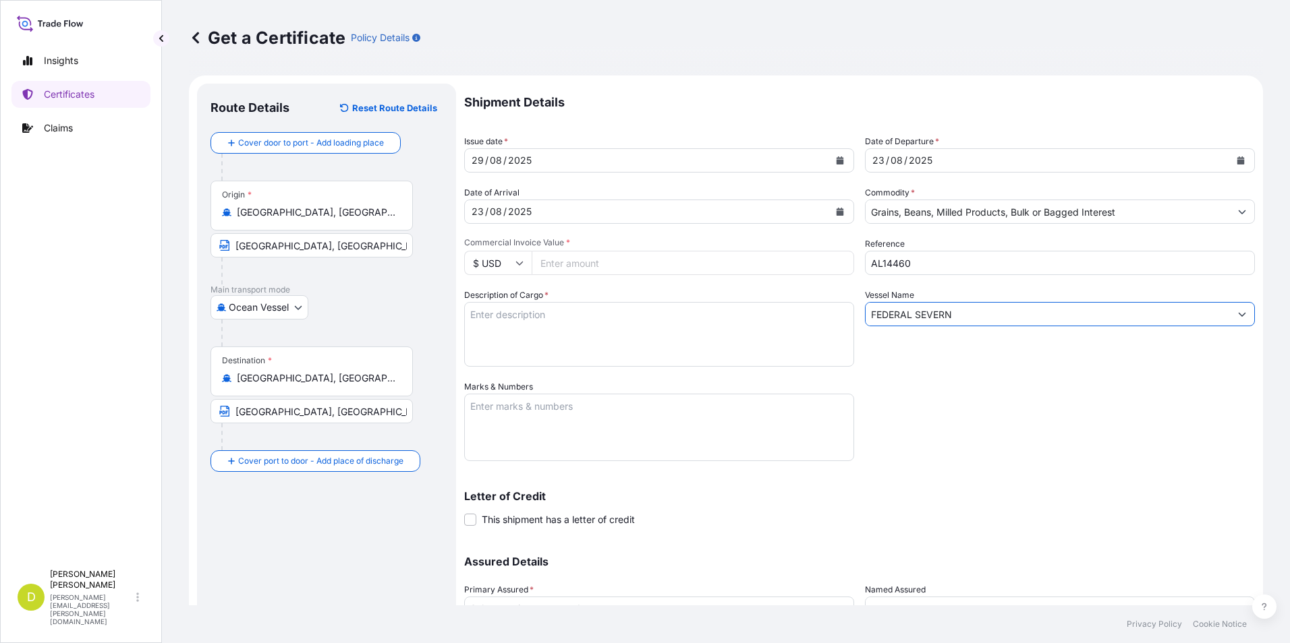
type input "FEDERAL SEVERN"
click at [737, 329] on textarea "Description of Cargo *" at bounding box center [659, 334] width 390 height 65
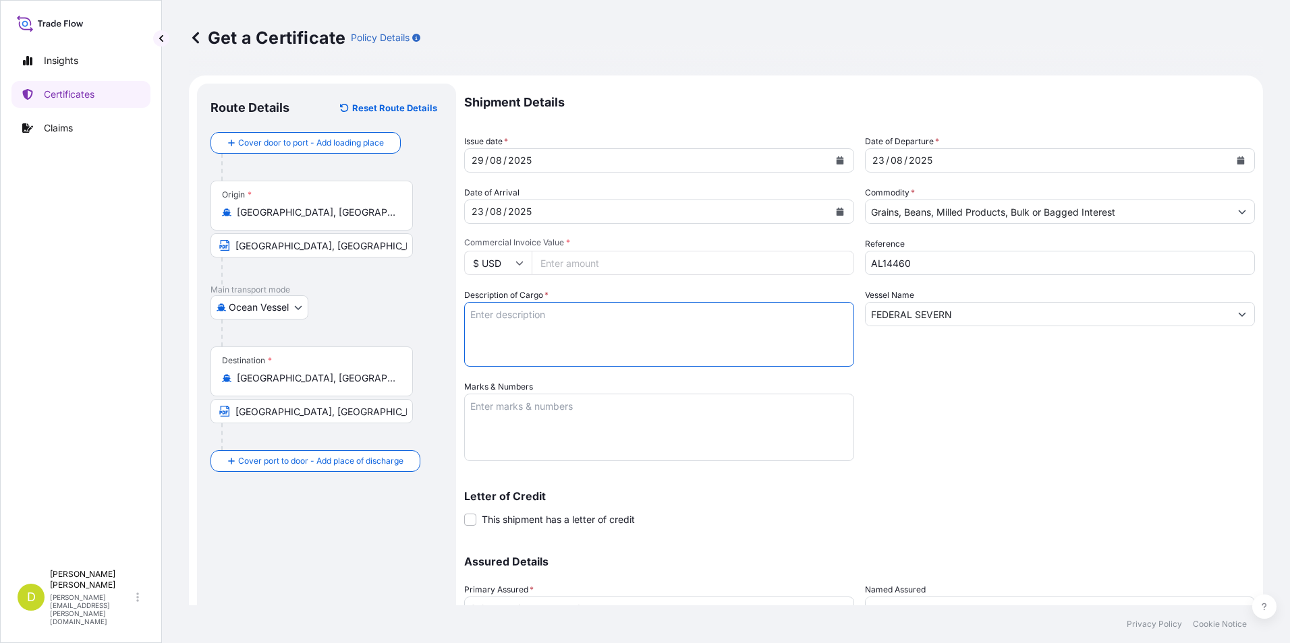
click at [733, 265] on input "Commercial Invoice Value *" at bounding box center [693, 263] width 322 height 24
type input "751655"
type input "751655.52"
click at [701, 329] on textarea "Description of Cargo *" at bounding box center [659, 334] width 390 height 65
click at [505, 324] on textarea "Description of Cargo *" at bounding box center [659, 334] width 390 height 65
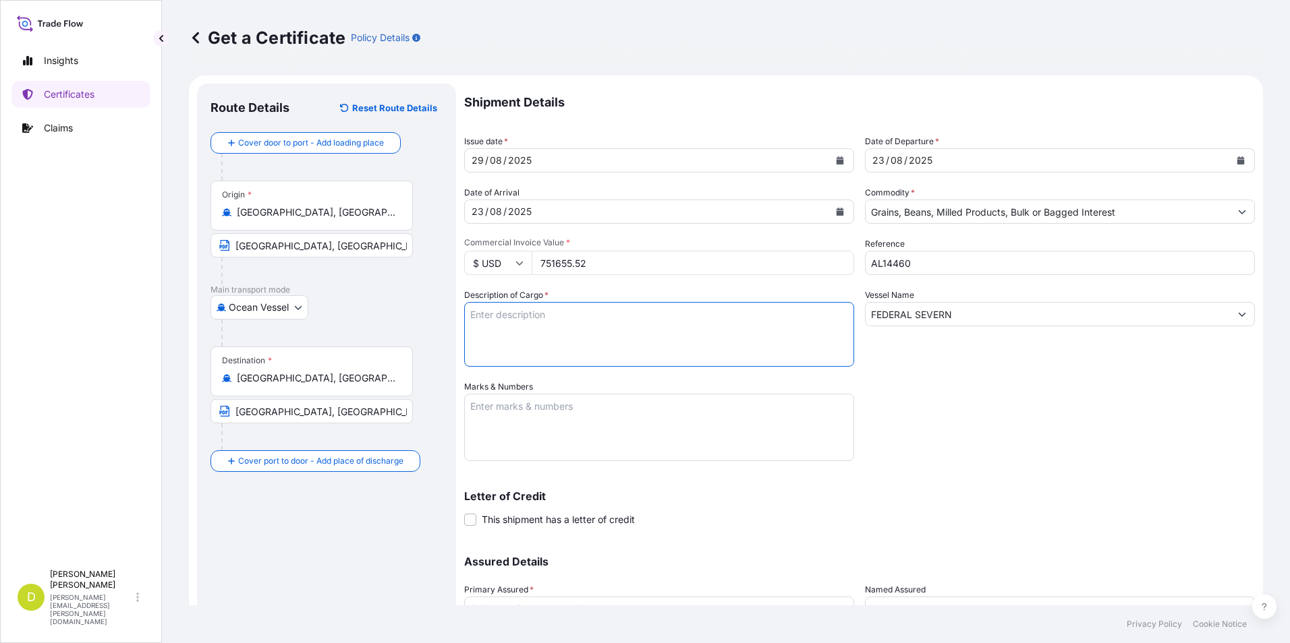
paste textarea "2.520,000"
click at [535, 318] on textarea "2.520,000" at bounding box center [659, 334] width 390 height 65
click at [621, 309] on textarea "2.520,000 MT," at bounding box center [659, 334] width 390 height 65
paste textarea "CANADA EASTERN SOFT RED WINTER WHEAT # 2 OR BETTER, IN BULK"
click at [588, 329] on textarea "2.520,000 MT, [GEOGRAPHIC_DATA] EASTERN SOFT RED WINTER WHEAT # 2 OR BETTER, IN…" at bounding box center [659, 334] width 390 height 65
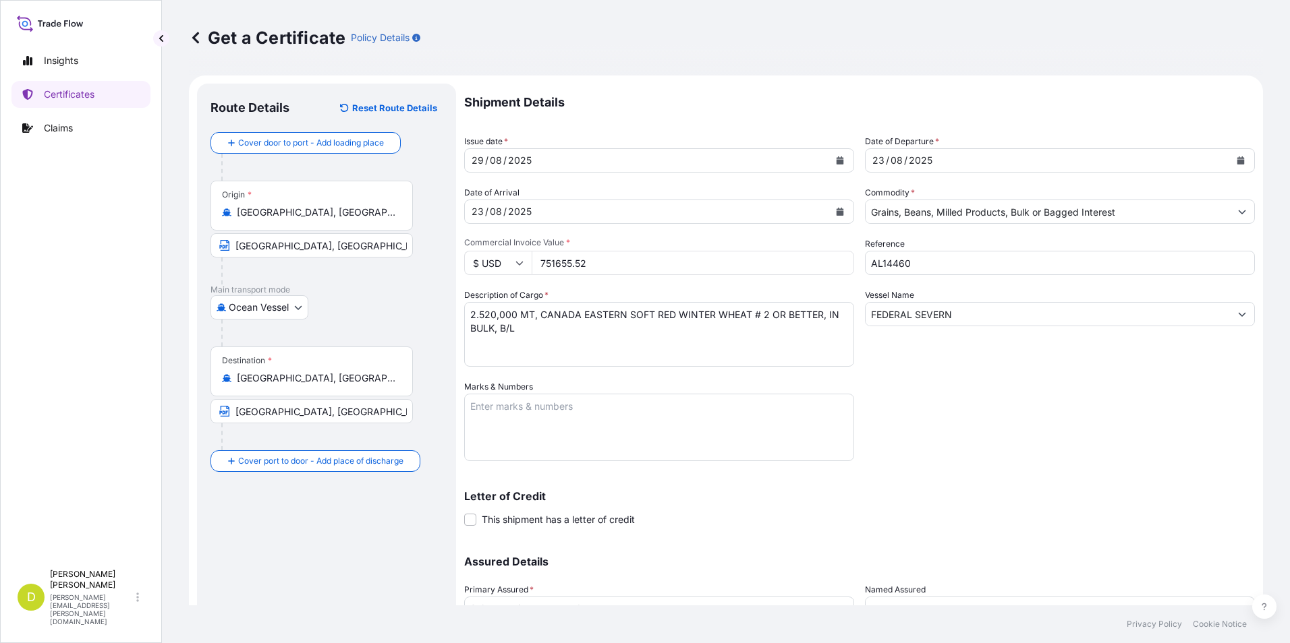
click at [538, 335] on textarea "2.520,000 MT, CANADA EASTERN SOFT RED WINTER WHEAT # 2 OR BETTER, IN BULK, B/L" at bounding box center [659, 334] width 390 height 65
paste textarea "Set No. 4"
click at [582, 327] on textarea "2.520,000 MT, CANADA EASTERN SOFT RED WINTER WHEAT # 2 OR BETTER, IN BULK, B/L …" at bounding box center [659, 334] width 390 height 65
click at [670, 341] on textarea "2.520,000 MT, CANADA EASTERN SOFT RED WINTER WHEAT # 2 OR BETTER, IN BULK, B/L …" at bounding box center [659, 334] width 390 height 65
click at [669, 335] on textarea "2.520,000 MT, CANADA EASTERN SOFT RED WINTER WHEAT # 2 OR BETTER, IN BULK, B/L …" at bounding box center [659, 334] width 390 height 65
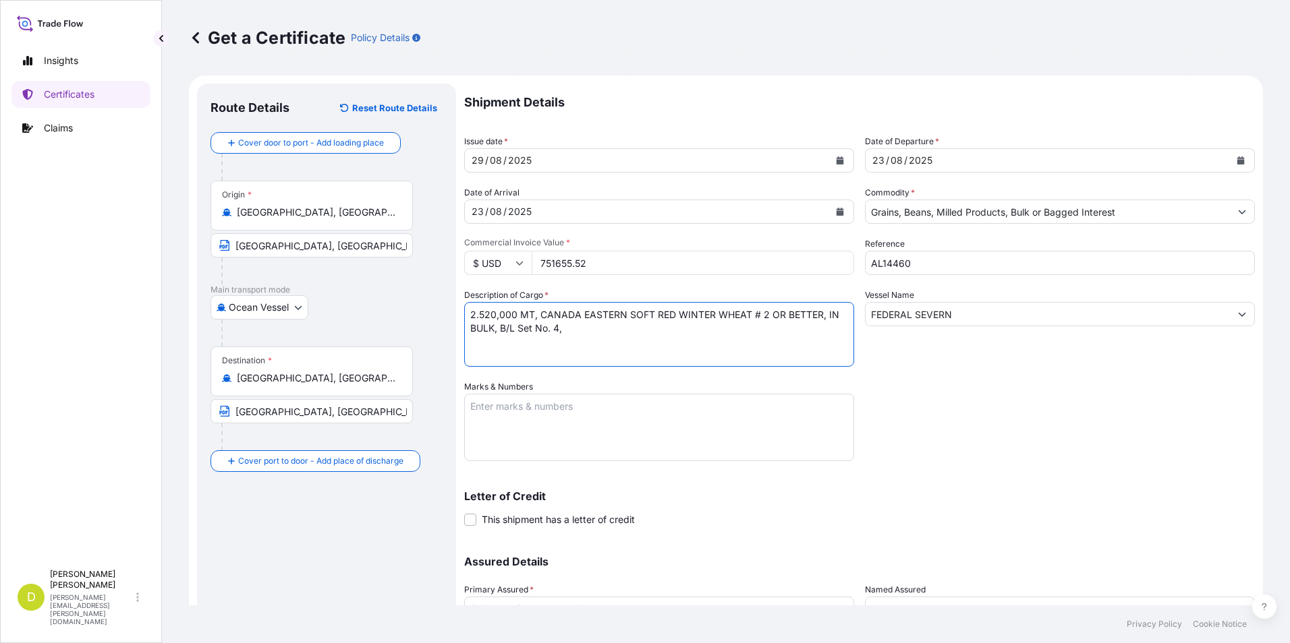
click at [660, 331] on textarea "2.520,000 MT, CANADA EASTERN SOFT RED WINTER WHEAT # 2 OR BETTER, IN BULK, B/L …" at bounding box center [659, 334] width 390 height 65
type textarea "2.520,000 MT, CANADA EASTERN SOFT RED WINTER WHEAT # 2 OR BETTER, IN BULK, B/L …"
click at [673, 395] on textarea "Marks & Numbers" at bounding box center [659, 427] width 390 height 67
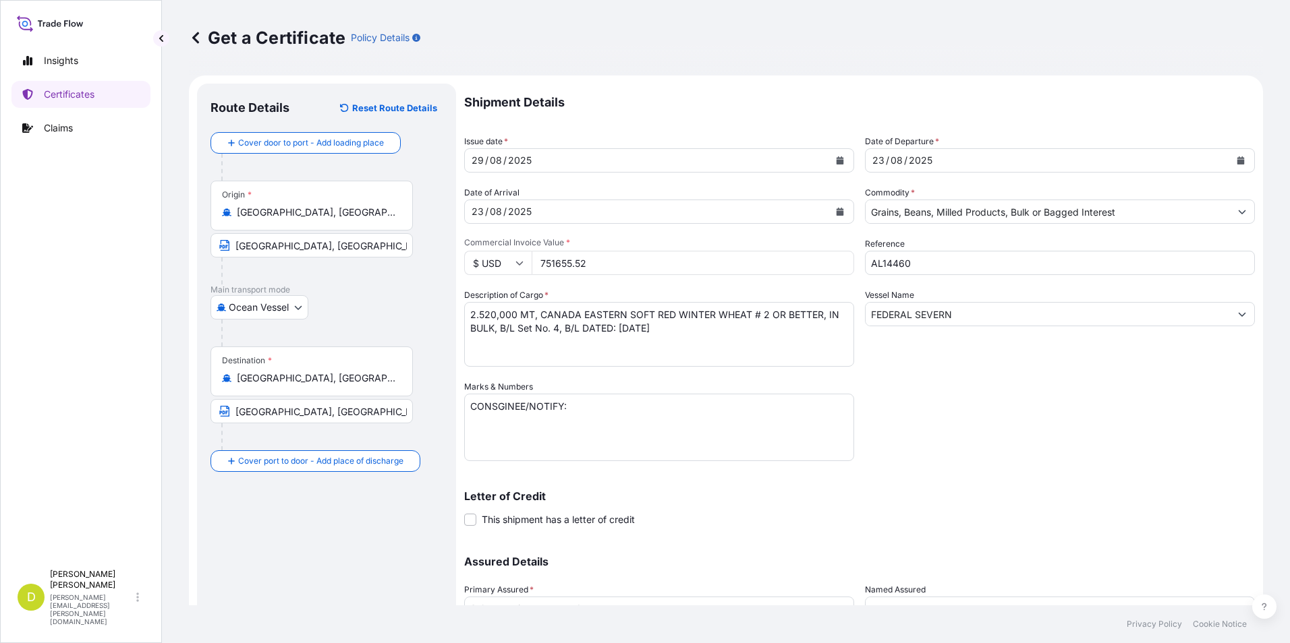
drag, startPoint x: 580, startPoint y: 413, endPoint x: 488, endPoint y: 427, distance: 92.7
click at [580, 413] on textarea "CONSGINEE/NOTIFY:" at bounding box center [659, 427] width 390 height 67
paste textarea "MOLINOS CHAMPION MOCHASA S.A.S., DIRECCION: KM 7.7 VIA A DAULE [GEOGRAPHIC_DATA…"
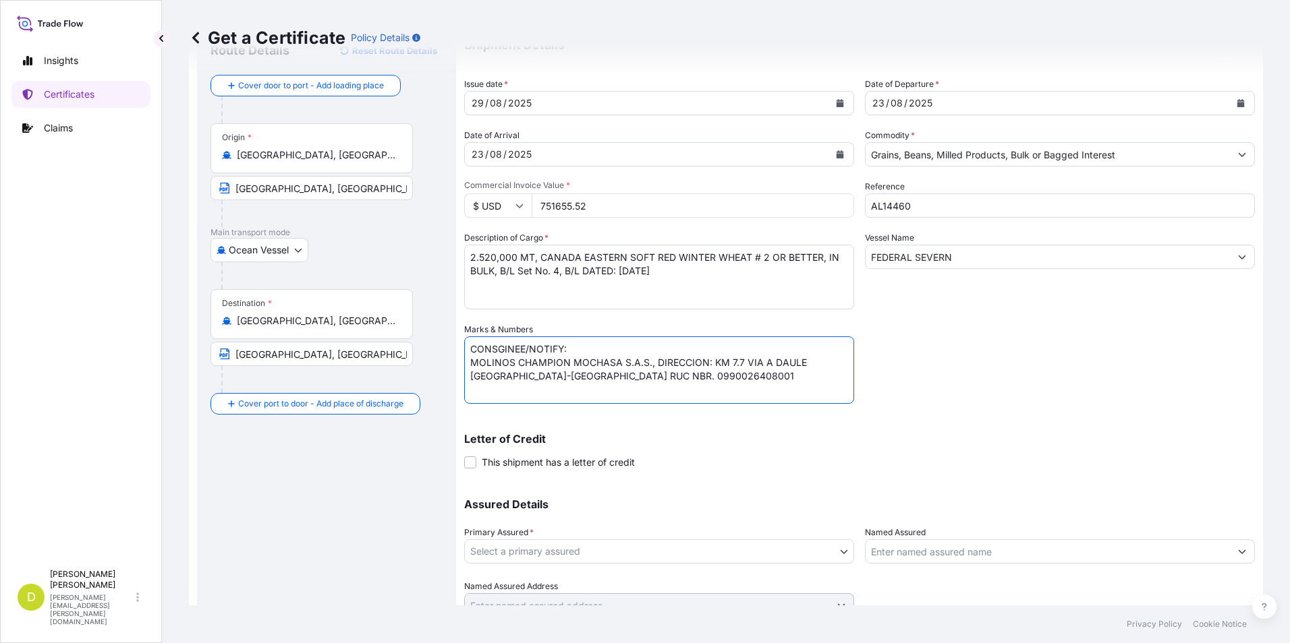
scroll to position [115, 0]
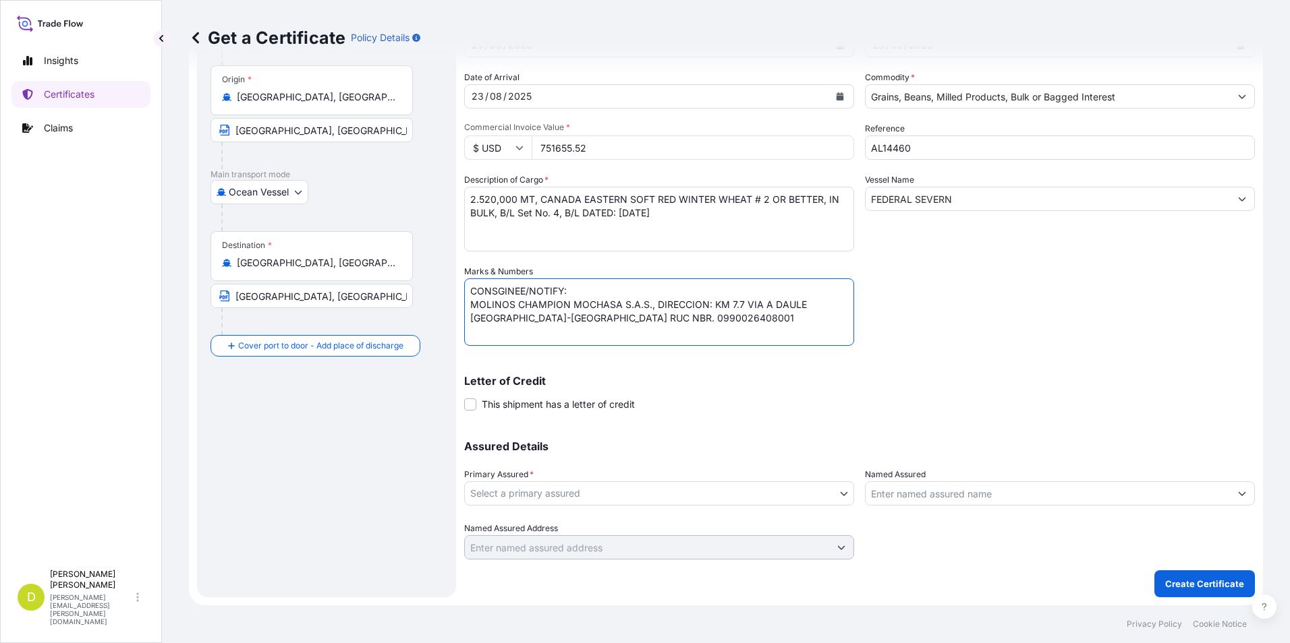
type textarea "CONSGINEE/NOTIFY: MOLINOS CHAMPION MOCHASA S.A.S., DIRECCION: KM 7.7 VIA A DAUL…"
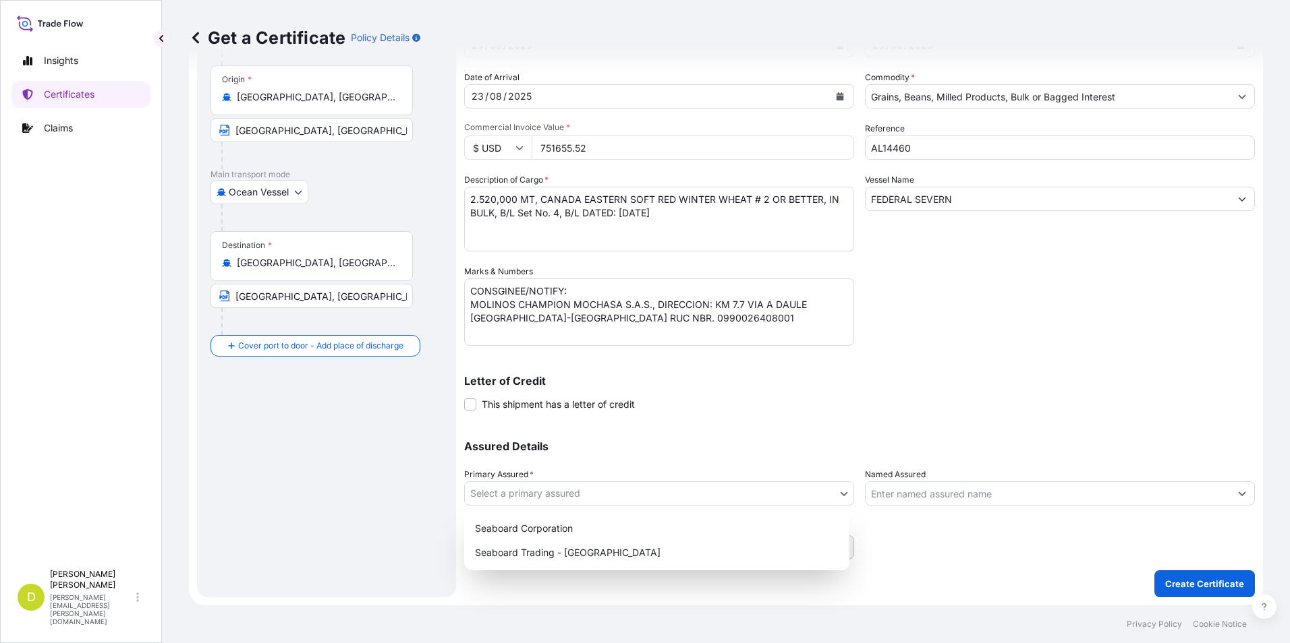
click at [663, 486] on body "Insights Certificates Claims D [PERSON_NAME] [PERSON_NAME][EMAIL_ADDRESS][PERSO…" at bounding box center [645, 321] width 1290 height 643
click at [649, 556] on div "Seaboard Trading - [GEOGRAPHIC_DATA]" at bounding box center [656, 553] width 374 height 24
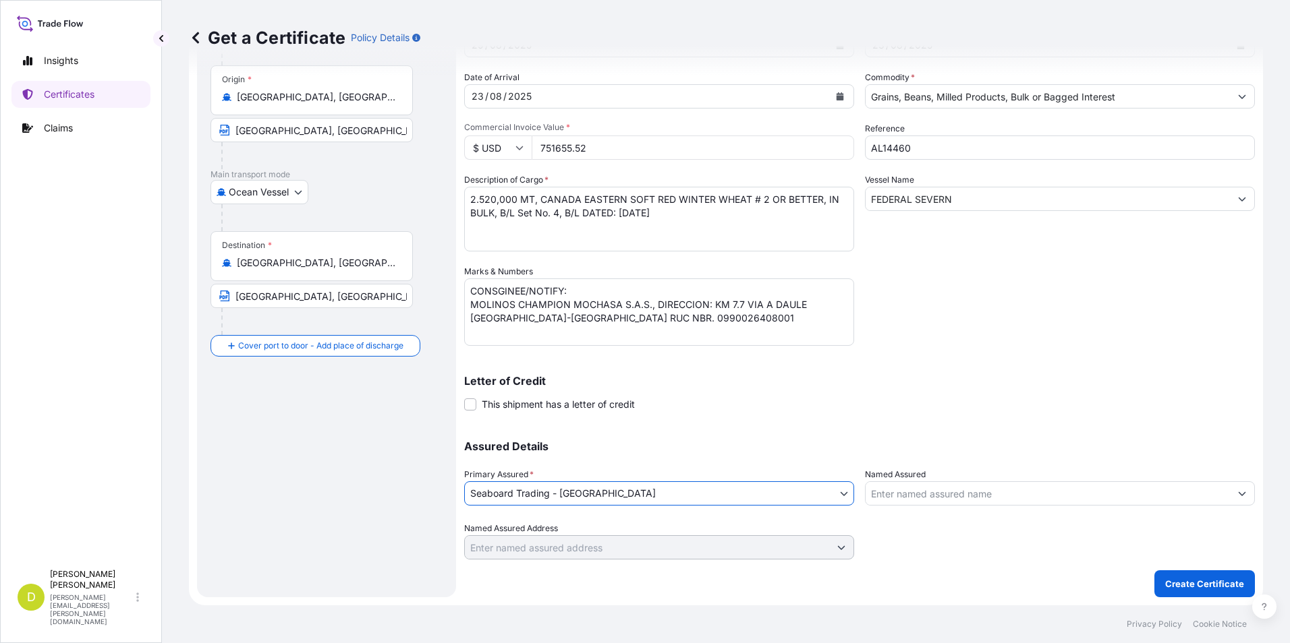
click at [940, 500] on input "Named Assured" at bounding box center [1047, 494] width 364 height 24
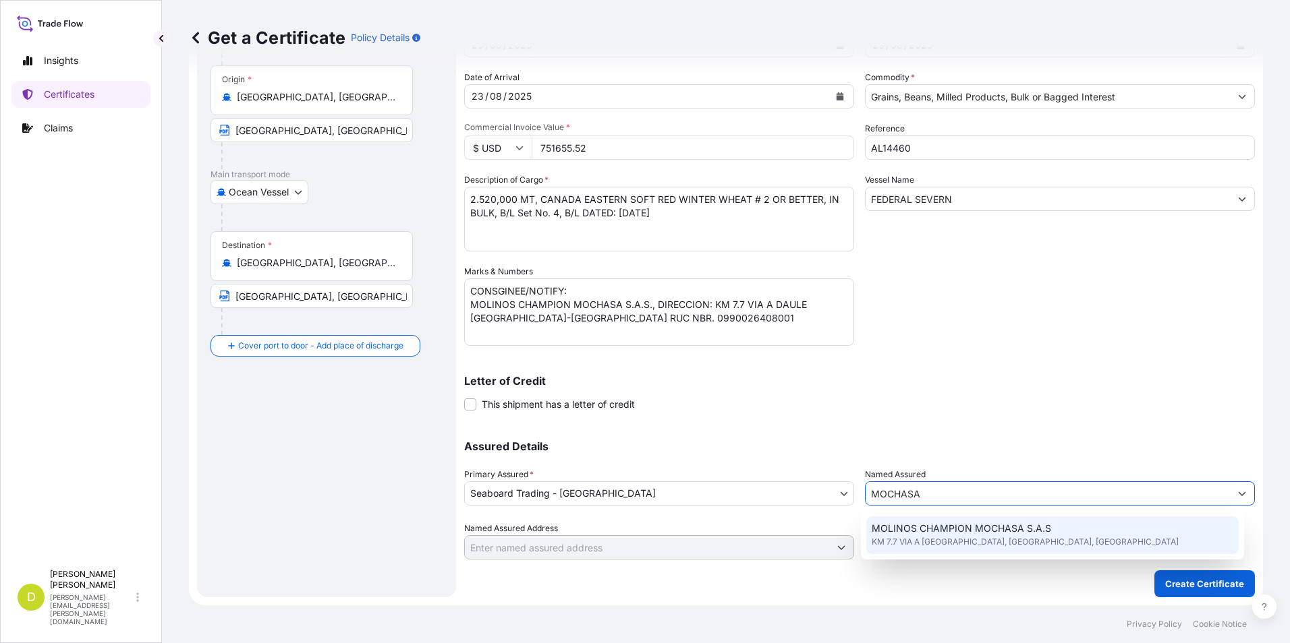
click at [988, 537] on span "KM 7.7 VIA A [GEOGRAPHIC_DATA], [GEOGRAPHIC_DATA], [GEOGRAPHIC_DATA]" at bounding box center [1024, 542] width 307 height 13
type input "MOLINOS CHAMPION MOCHASA S.A.S"
type input "KM 7.7 VIA A DAULE"
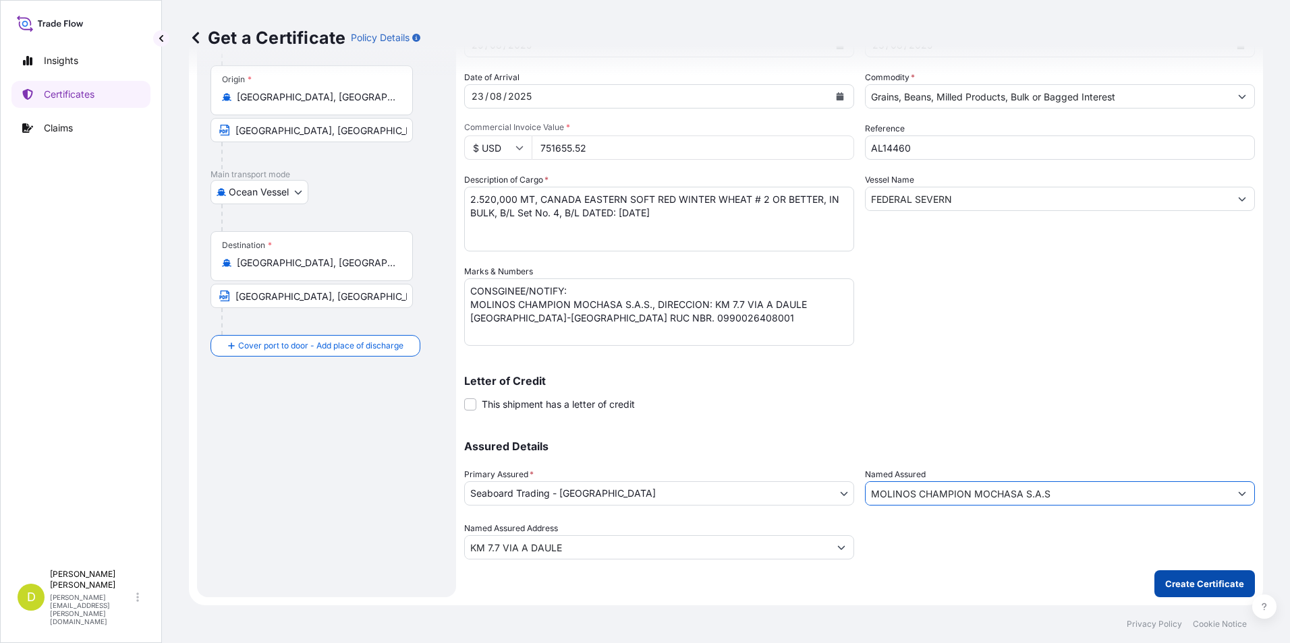
type input "MOLINOS CHAMPION MOCHASA S.A.S"
click at [1187, 579] on p "Create Certificate" at bounding box center [1204, 583] width 79 height 13
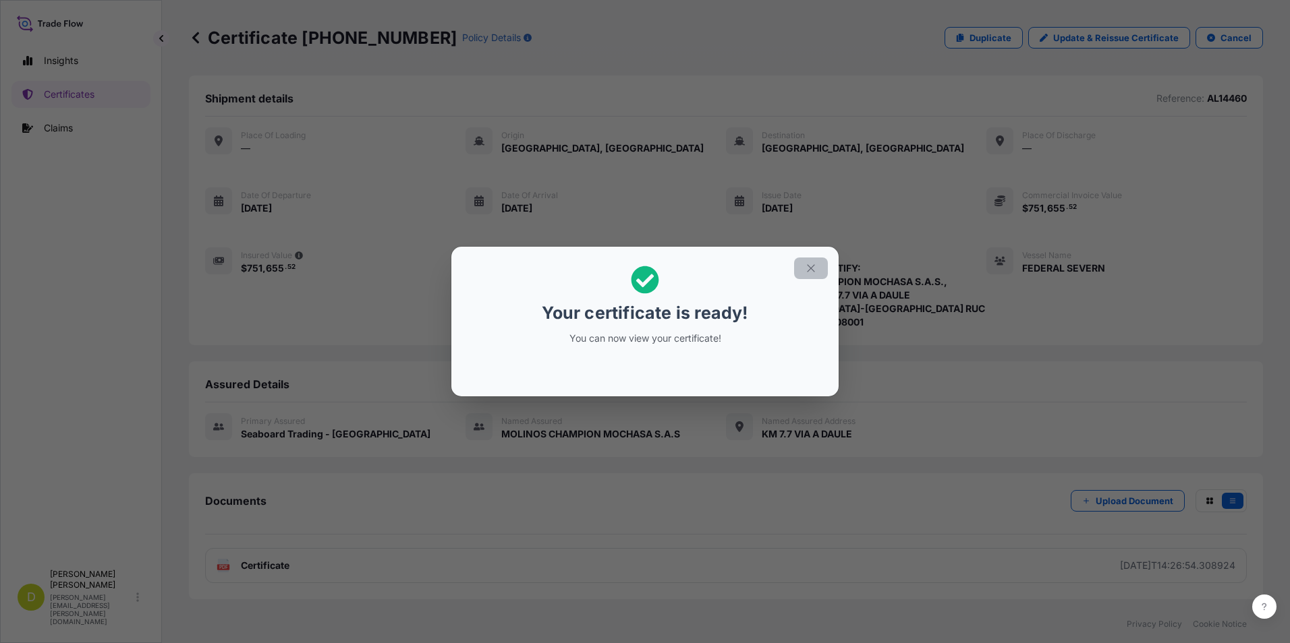
click at [812, 267] on icon "button" at bounding box center [810, 267] width 7 height 7
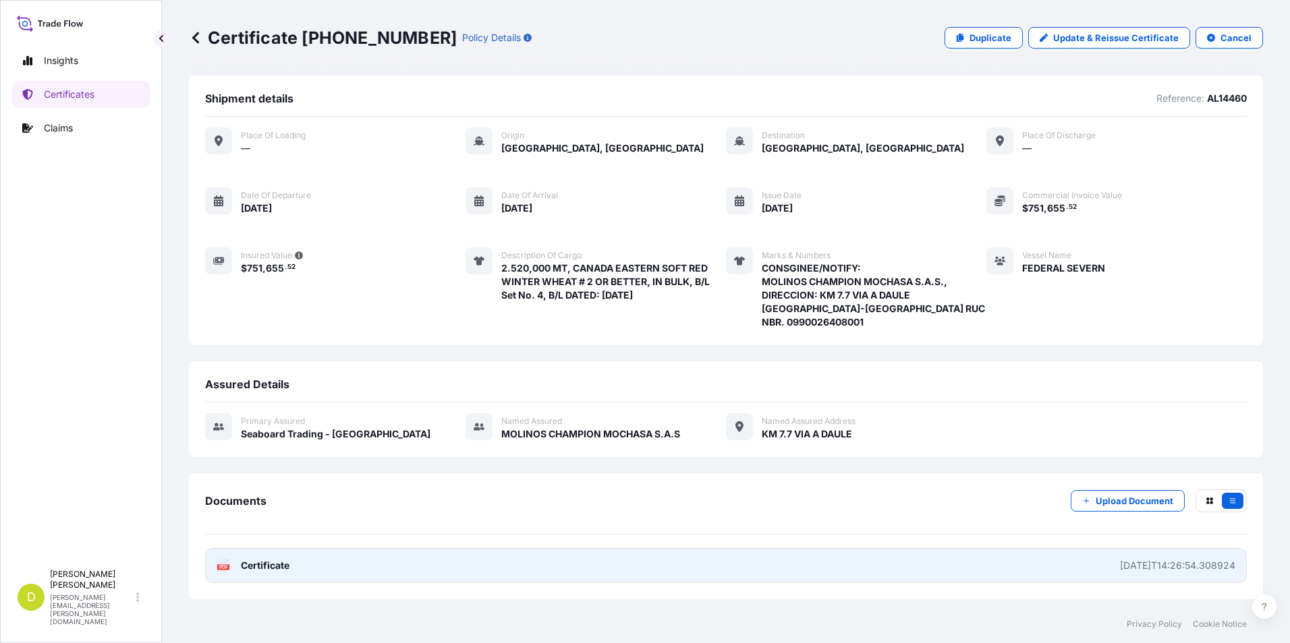
click at [875, 550] on link "PDF Certificate [DATE]T14:26:54.308924" at bounding box center [725, 565] width 1041 height 35
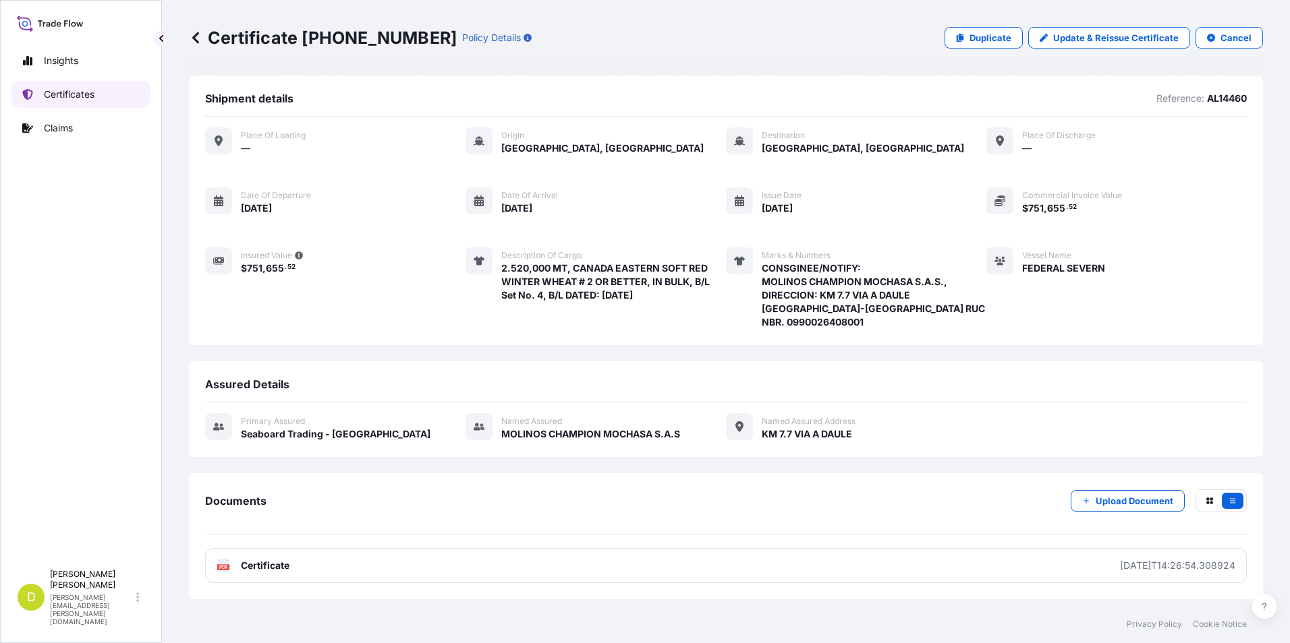
click at [87, 101] on link "Certificates" at bounding box center [80, 94] width 139 height 27
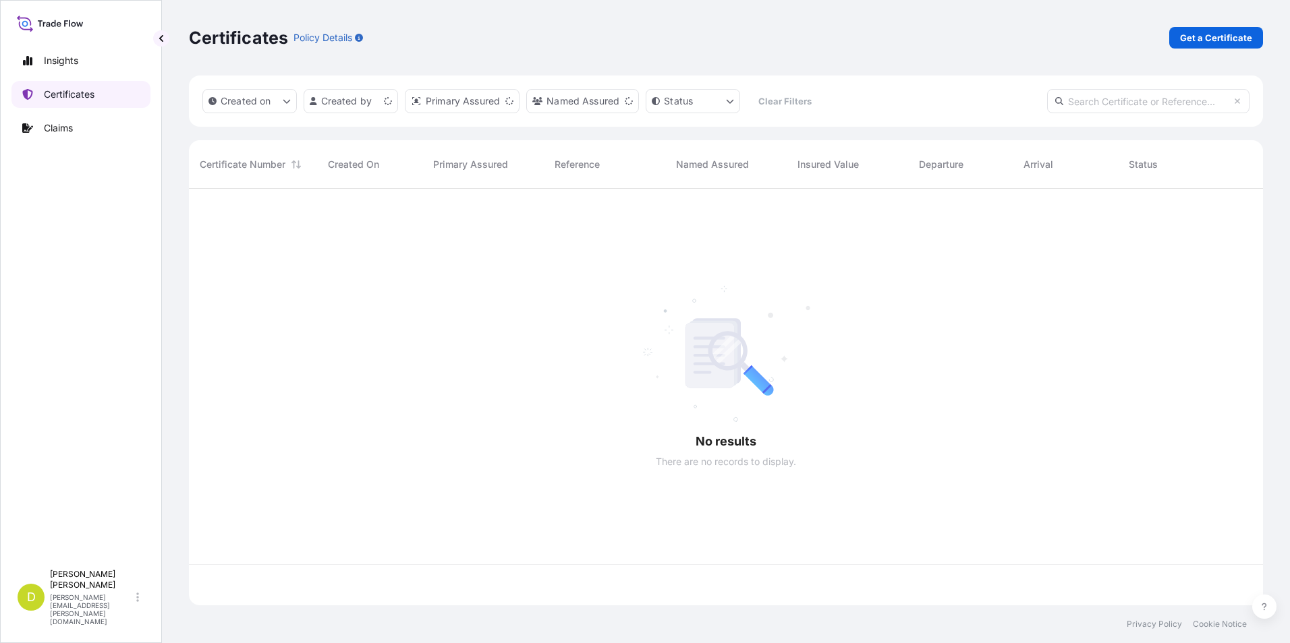
scroll to position [414, 1064]
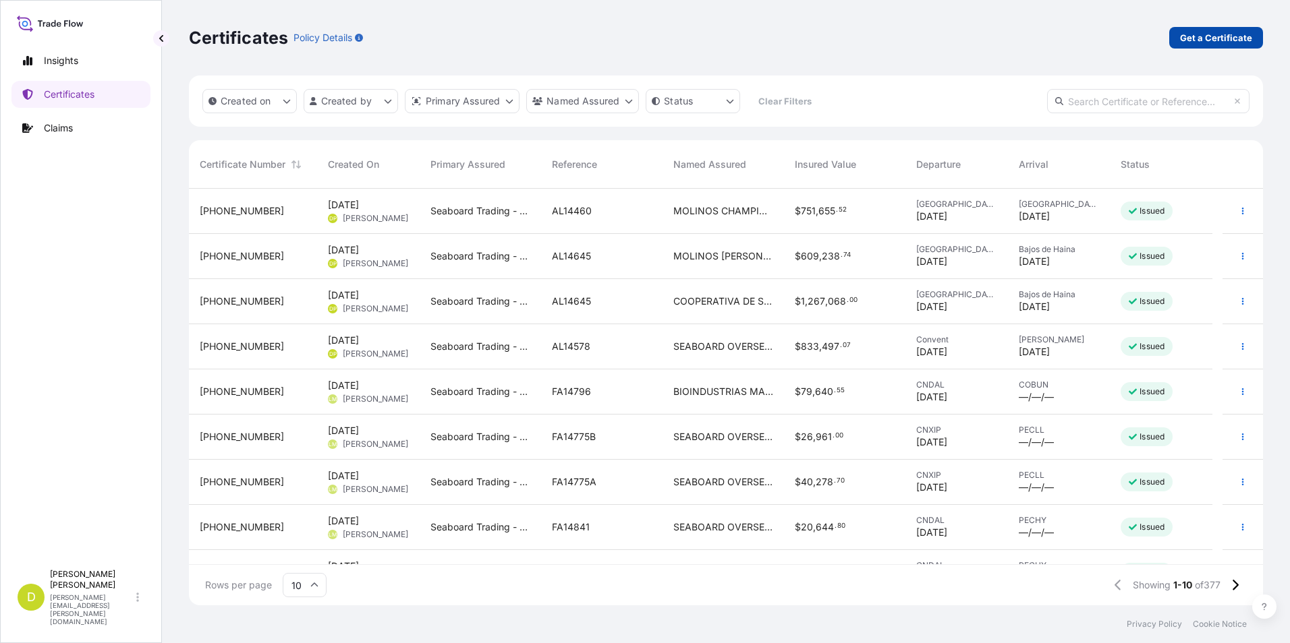
click at [1182, 38] on p "Get a Certificate" at bounding box center [1216, 37] width 72 height 13
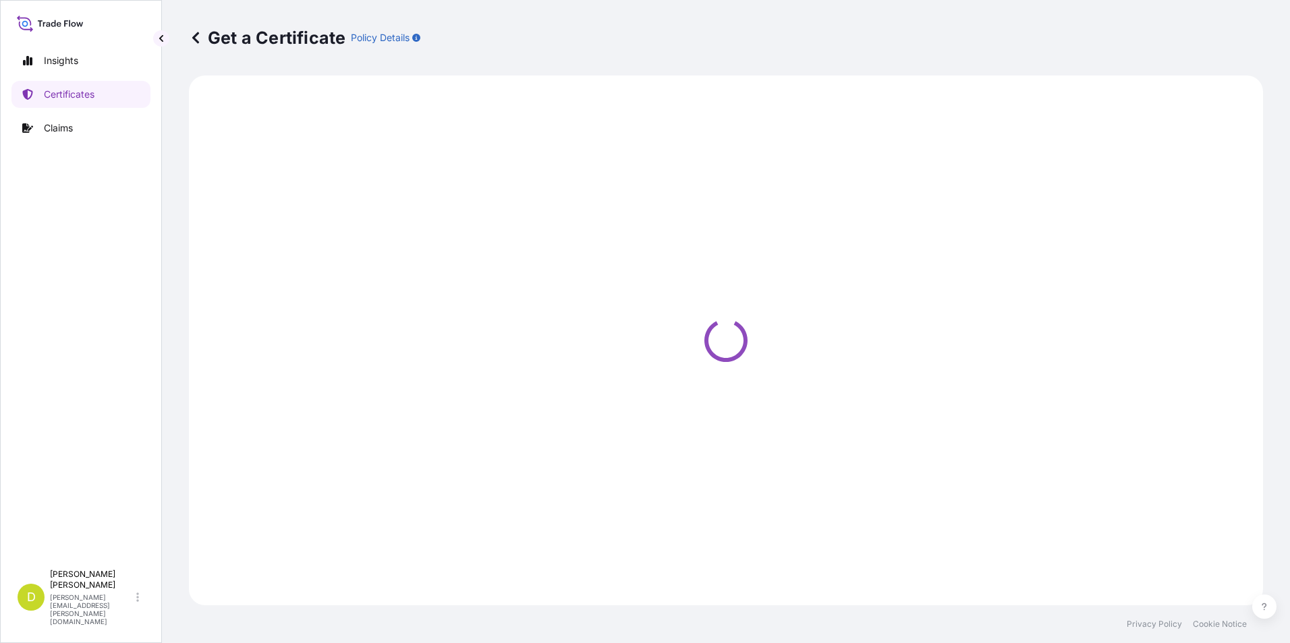
select select "Barge"
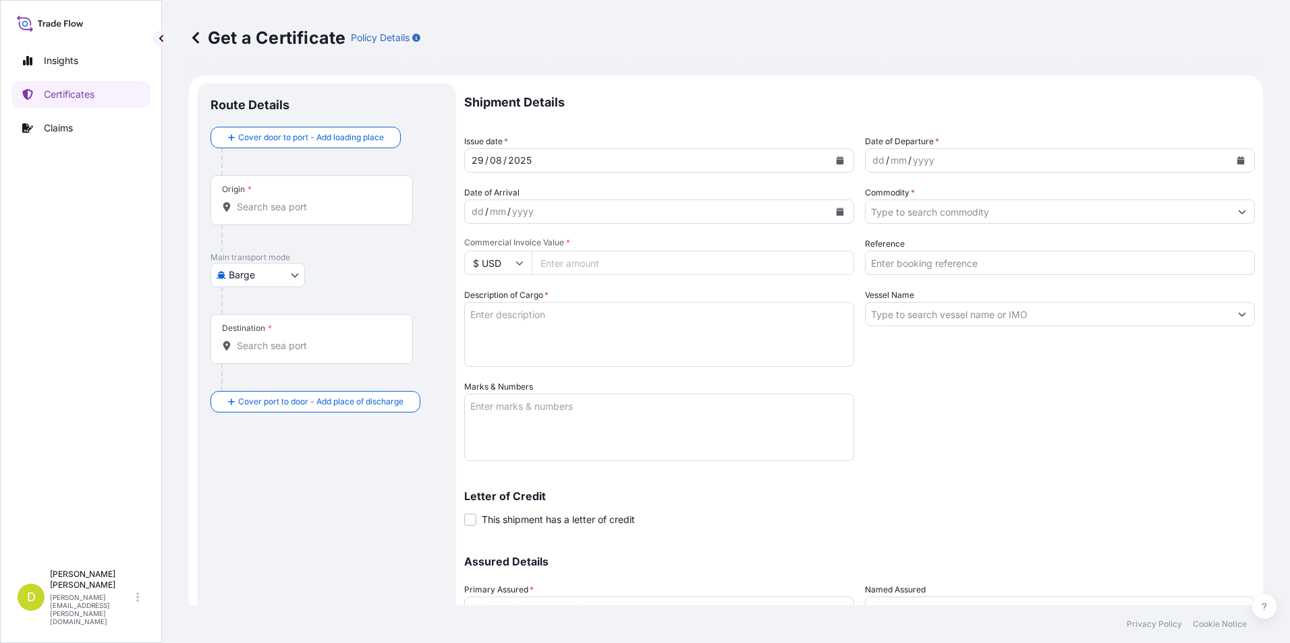
click at [266, 270] on body "Insights Certificates Claims D [PERSON_NAME] [PERSON_NAME][EMAIL_ADDRESS][PERSO…" at bounding box center [645, 321] width 1290 height 643
click at [278, 374] on div "Ocean Vessel" at bounding box center [259, 383] width 86 height 24
click at [324, 214] on input "Origin *" at bounding box center [316, 212] width 159 height 13
click at [317, 219] on div "Origin *" at bounding box center [311, 206] width 202 height 50
click at [317, 219] on input "Origin * Please select an origin" at bounding box center [316, 212] width 159 height 13
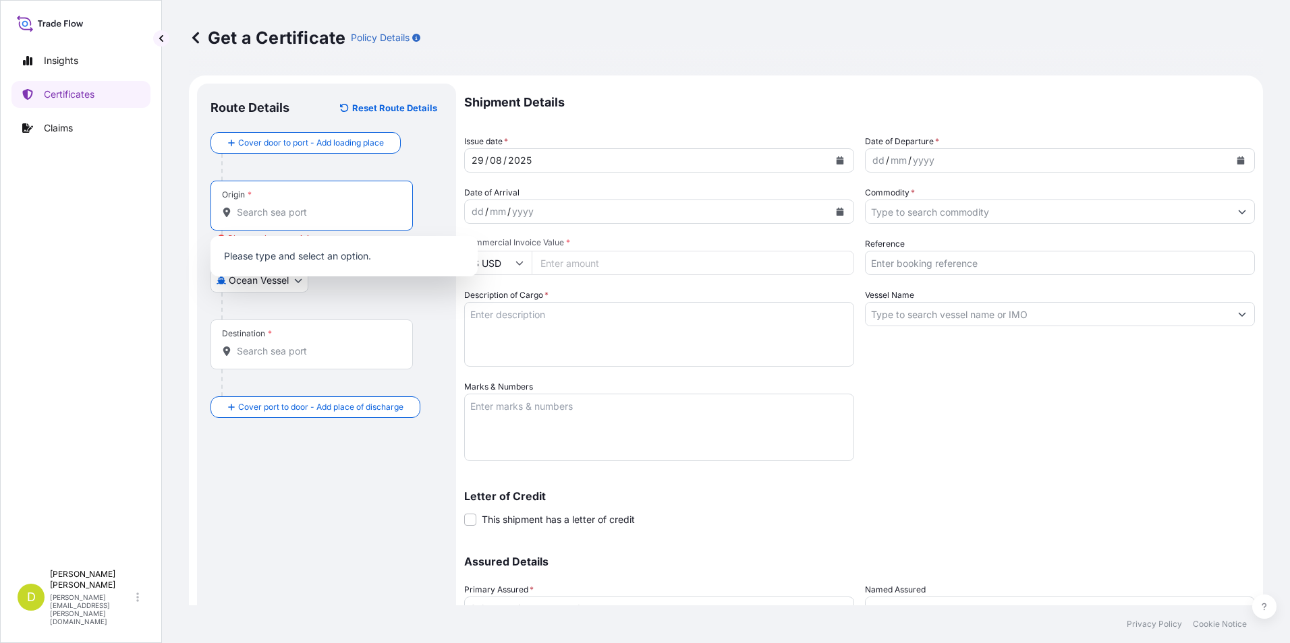
paste input "CONVENT, [US_STATE]- [GEOGRAPHIC_DATA]"
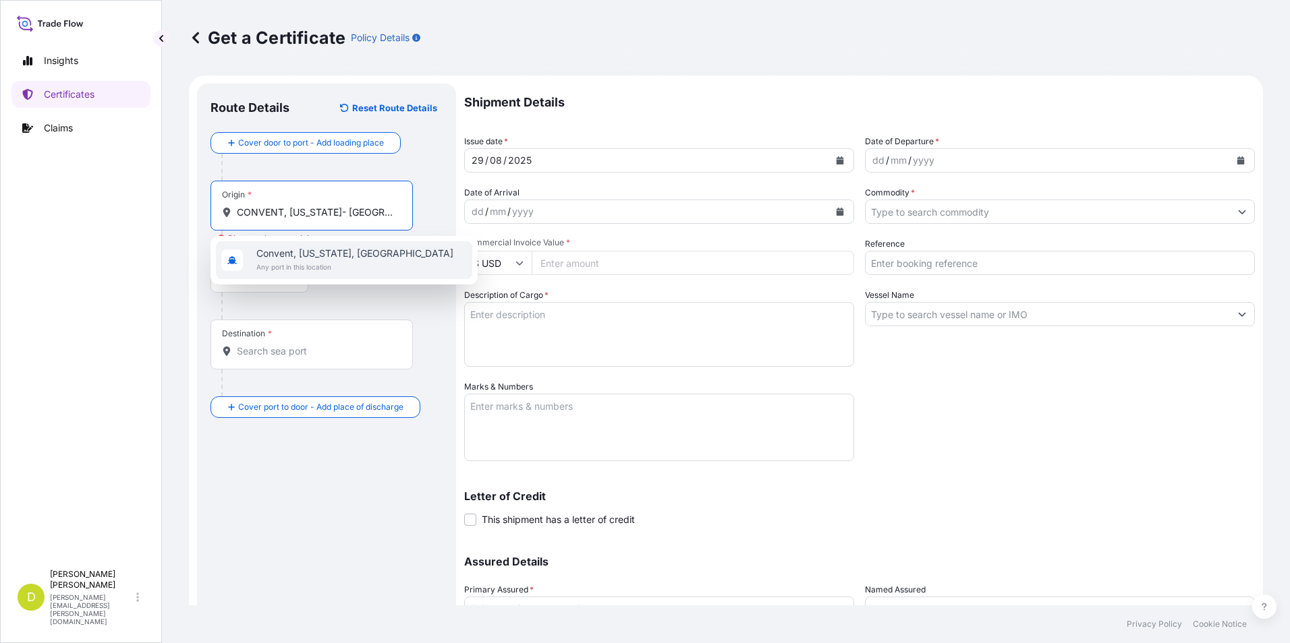
click at [270, 261] on span "Any port in this location" at bounding box center [354, 266] width 197 height 13
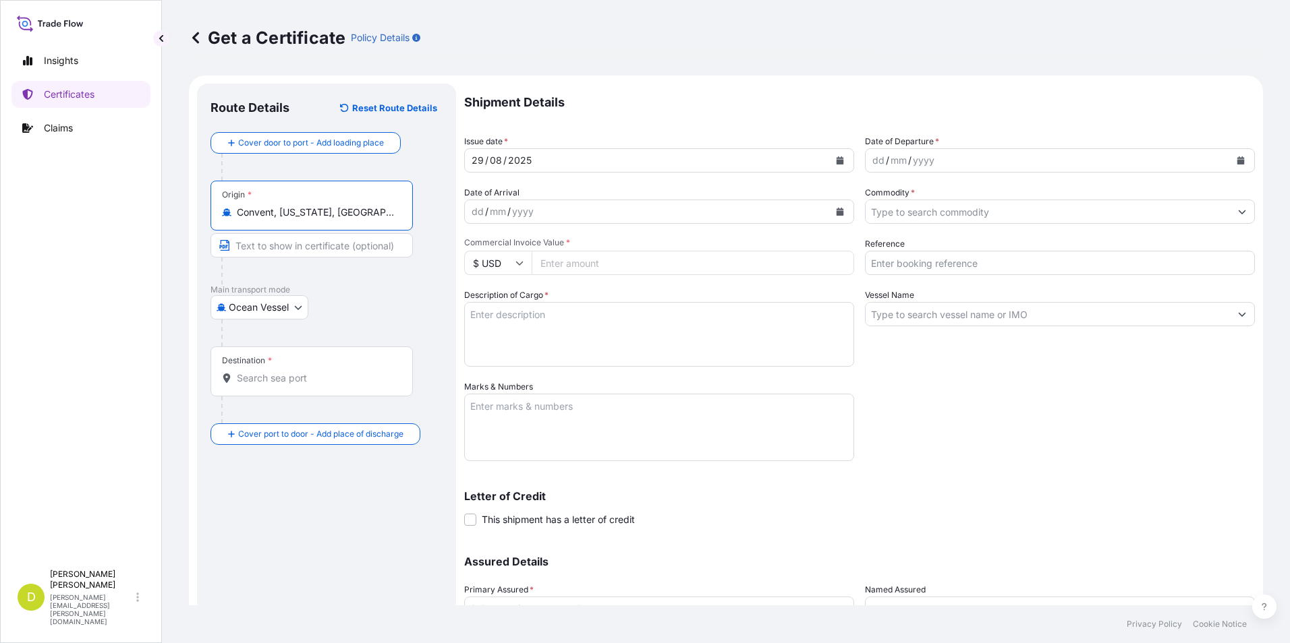
type input "Convent, [US_STATE], [GEOGRAPHIC_DATA]"
click at [332, 374] on input "Destination *" at bounding box center [316, 378] width 159 height 13
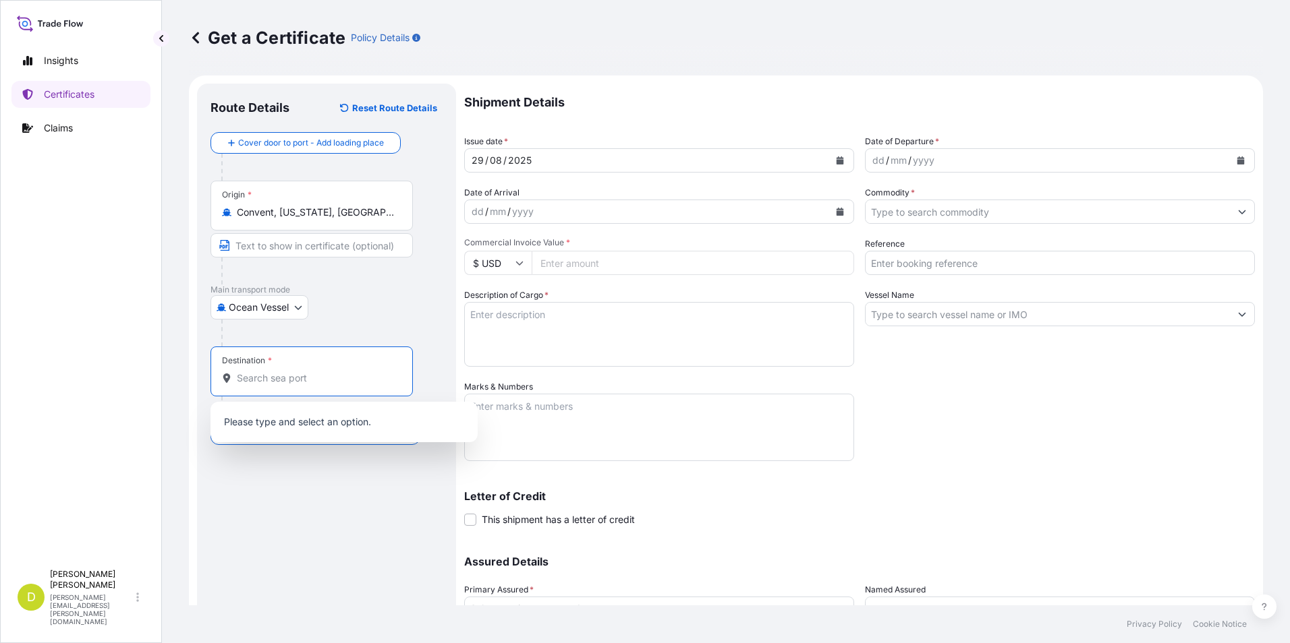
paste input "[GEOGRAPHIC_DATA], [GEOGRAPHIC_DATA]"
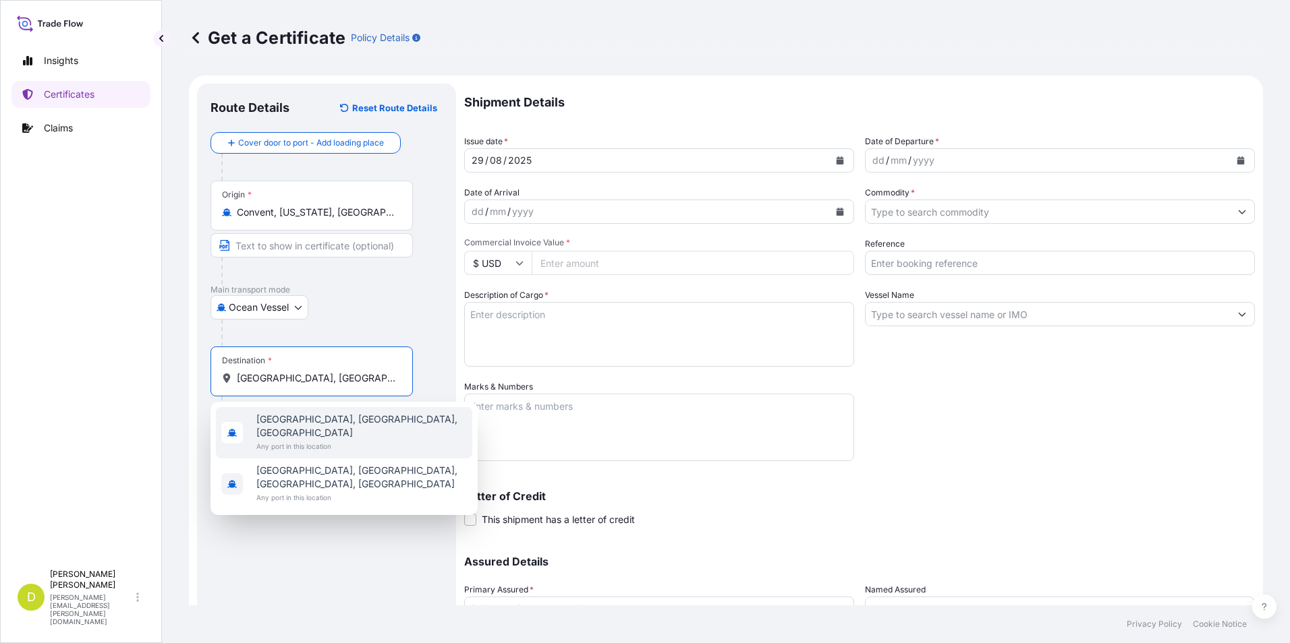
click at [326, 440] on span "Any port in this location" at bounding box center [361, 446] width 210 height 13
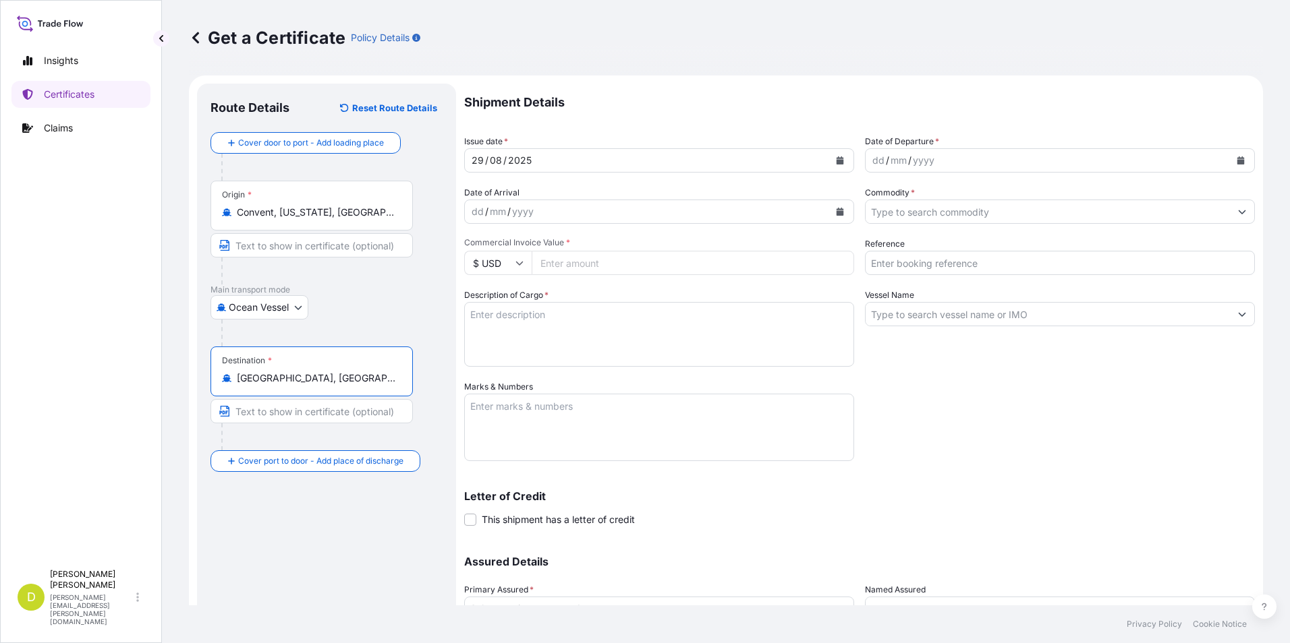
type input "[GEOGRAPHIC_DATA], [GEOGRAPHIC_DATA], [GEOGRAPHIC_DATA]"
click at [766, 355] on textarea "Description of Cargo *" at bounding box center [659, 334] width 390 height 65
click at [333, 246] on input "Text to appear on certificate" at bounding box center [311, 245] width 202 height 24
paste input "CONVENT, [US_STATE]- [GEOGRAPHIC_DATA]"
type input "CONVENT, [US_STATE]- [GEOGRAPHIC_DATA]"
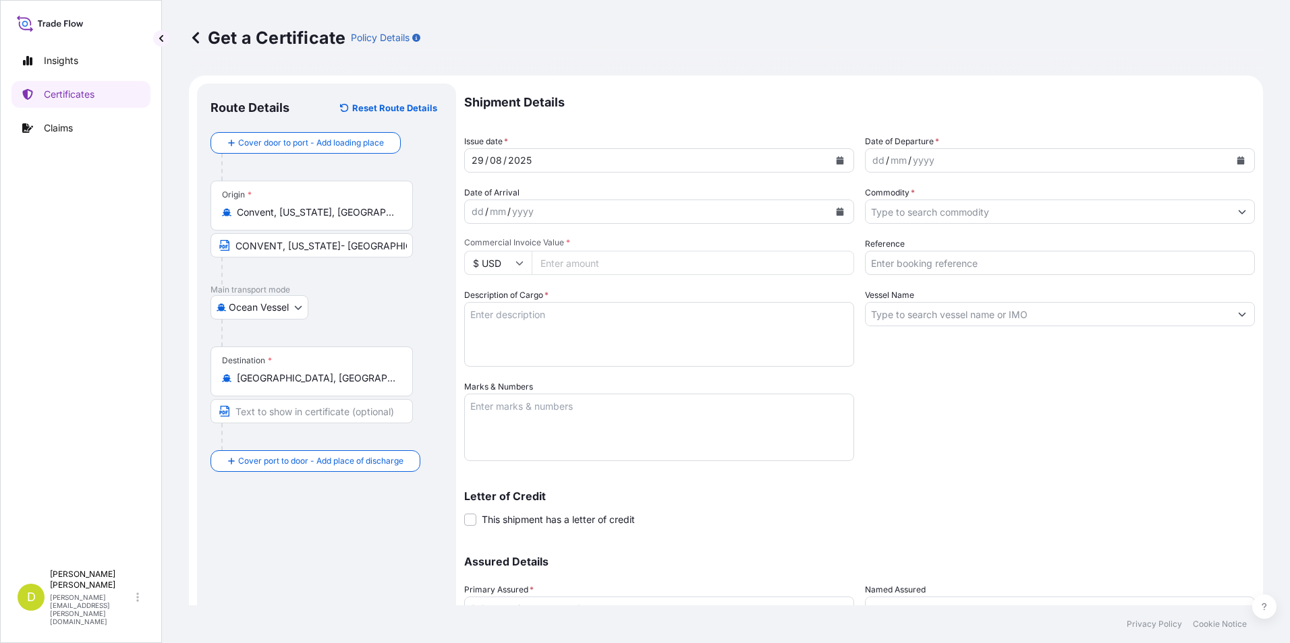
click at [314, 413] on input "Text to appear on certificate" at bounding box center [311, 411] width 202 height 24
paste input "[GEOGRAPHIC_DATA], [GEOGRAPHIC_DATA]"
type input "[GEOGRAPHIC_DATA], [GEOGRAPHIC_DATA]"
click at [865, 163] on div "dd / mm / yyyy" at bounding box center [1047, 160] width 364 height 24
click at [871, 163] on div "dd" at bounding box center [878, 160] width 15 height 16
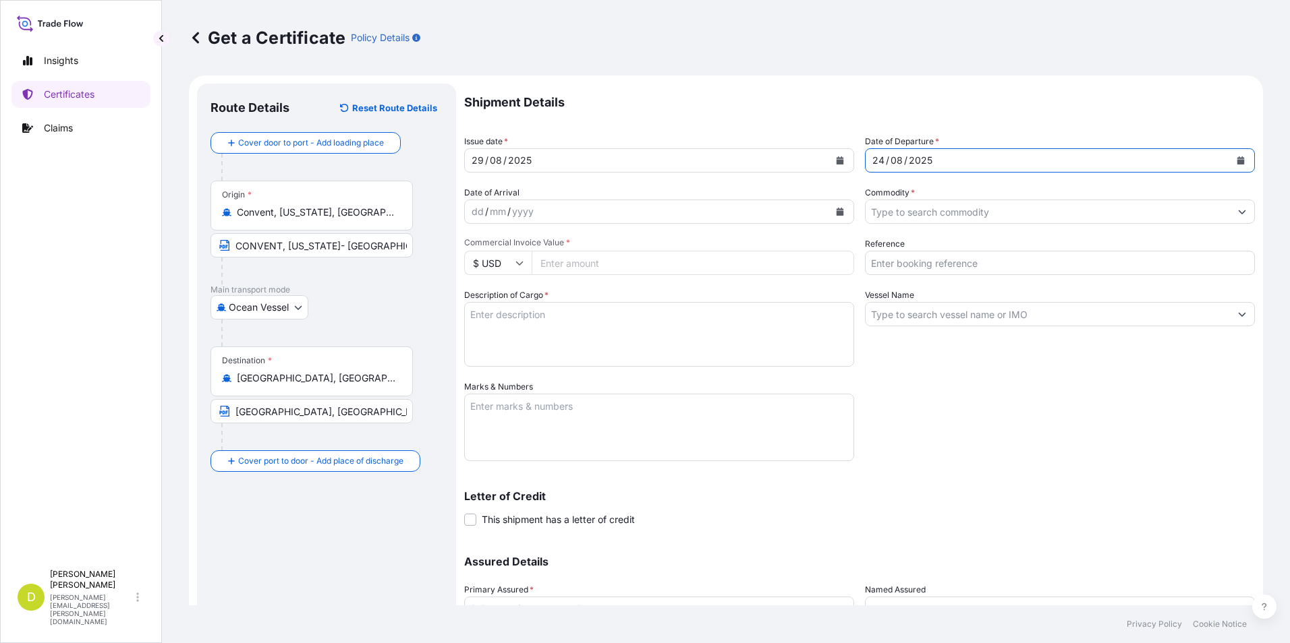
click at [472, 215] on div "dd" at bounding box center [477, 212] width 15 height 16
click at [905, 214] on input "Commodity *" at bounding box center [1047, 212] width 364 height 24
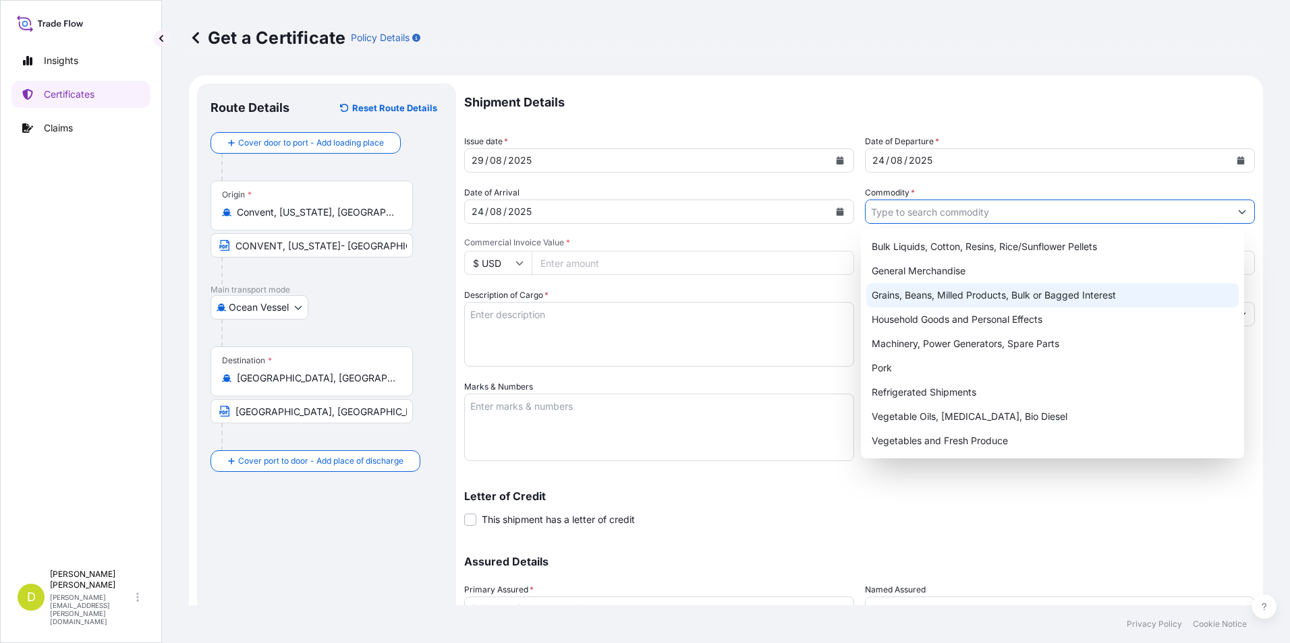
click at [892, 287] on div "Grains, Beans, Milled Products, Bulk or Bagged Interest" at bounding box center [1052, 295] width 373 height 24
type input "Grains, Beans, Milled Products, Bulk or Bagged Interest"
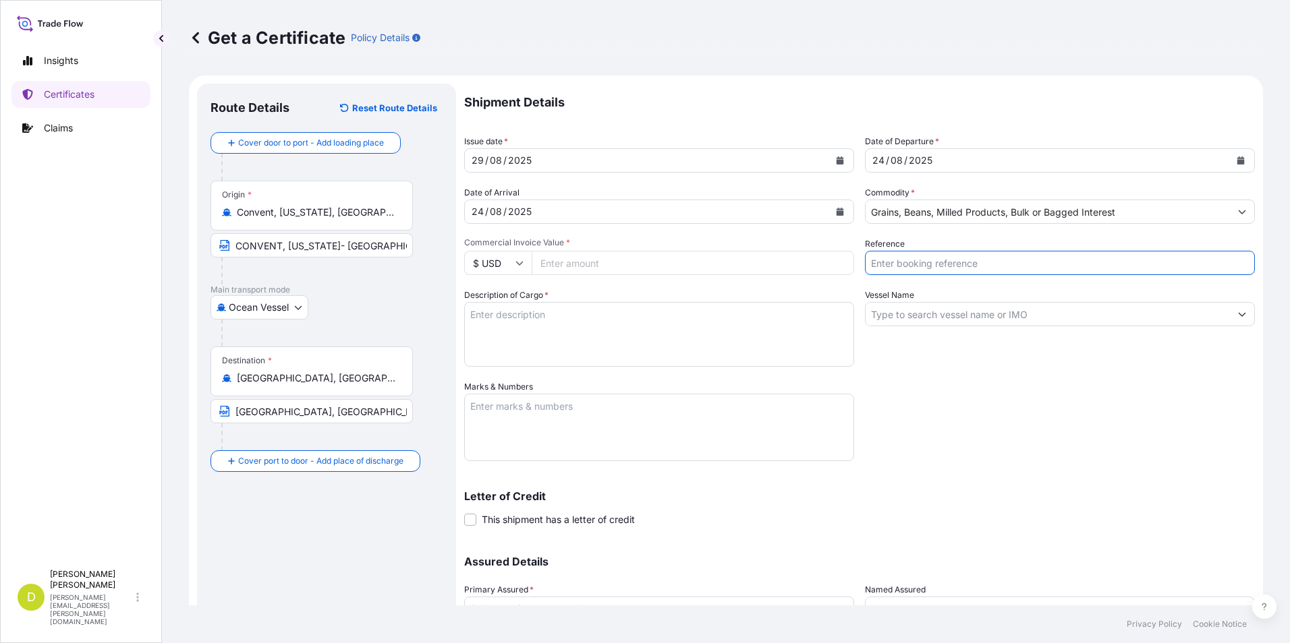
click at [904, 266] on input "Reference" at bounding box center [1060, 263] width 390 height 24
type input "a"
type input "AL14608"
click at [911, 312] on input "Vessel Name" at bounding box center [1047, 314] width 364 height 24
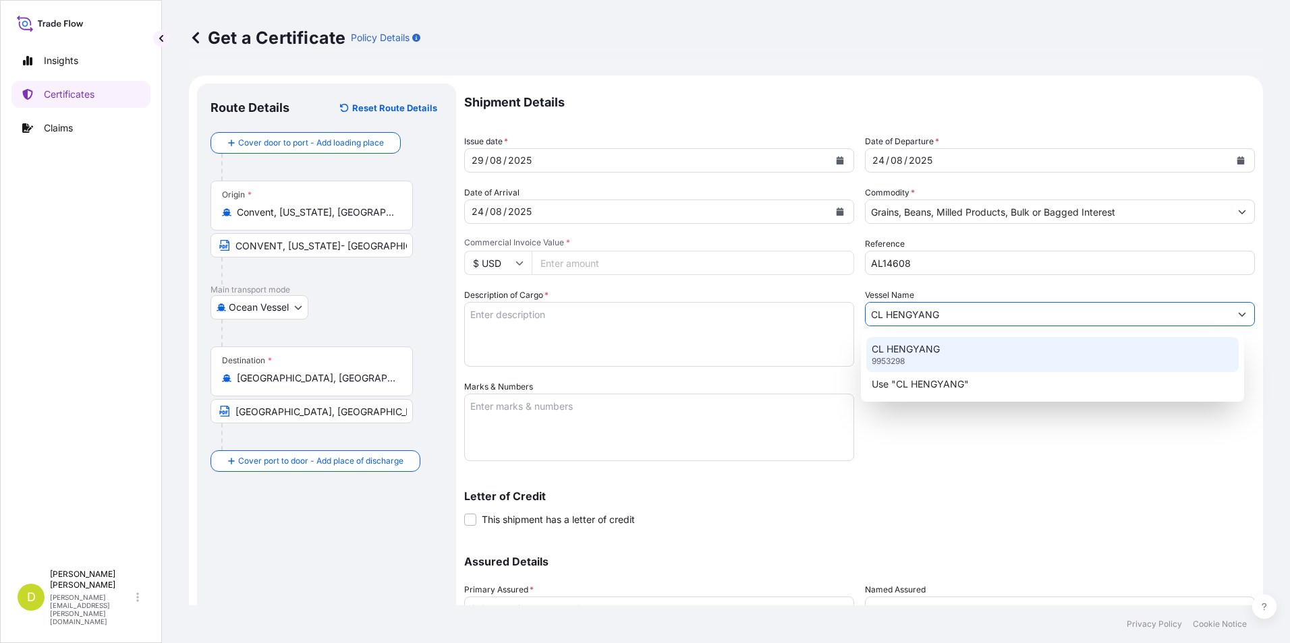
click at [923, 352] on p "CL HENGYANG" at bounding box center [905, 349] width 68 height 13
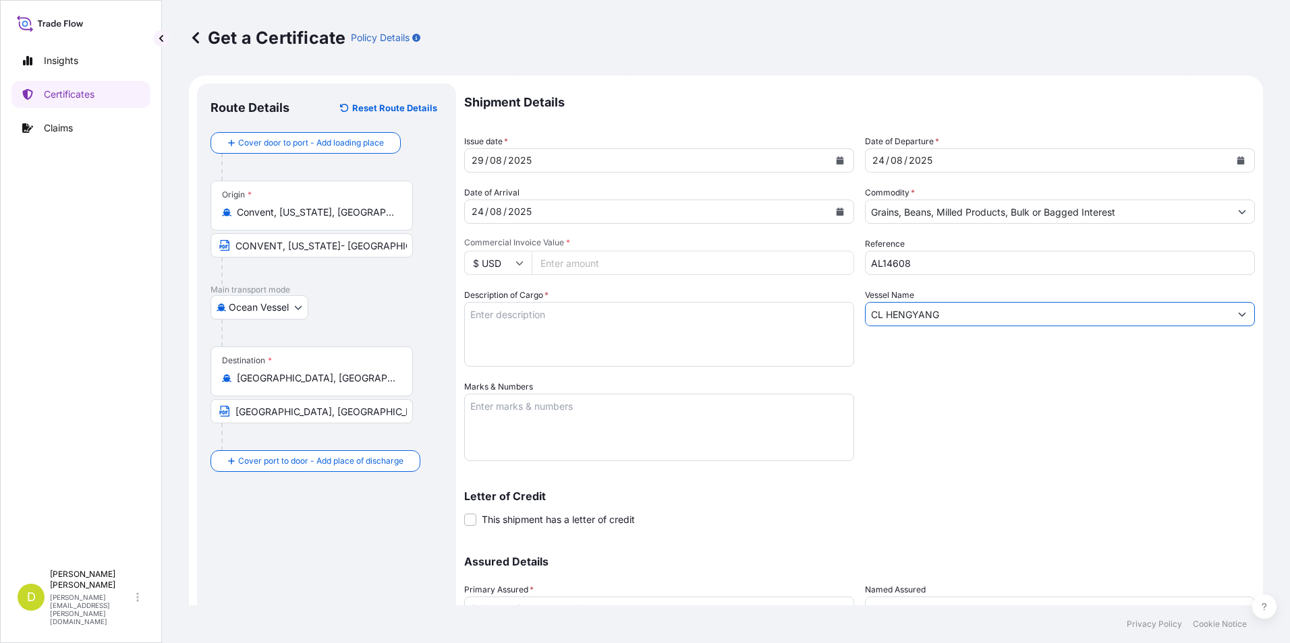
type input "CL HENGYANG"
click at [601, 264] on input "Commercial Invoice Value *" at bounding box center [693, 263] width 322 height 24
click at [602, 266] on input "Commercial Invoice Value *" at bounding box center [693, 263] width 322 height 24
type input "504496"
type input "504496.96"
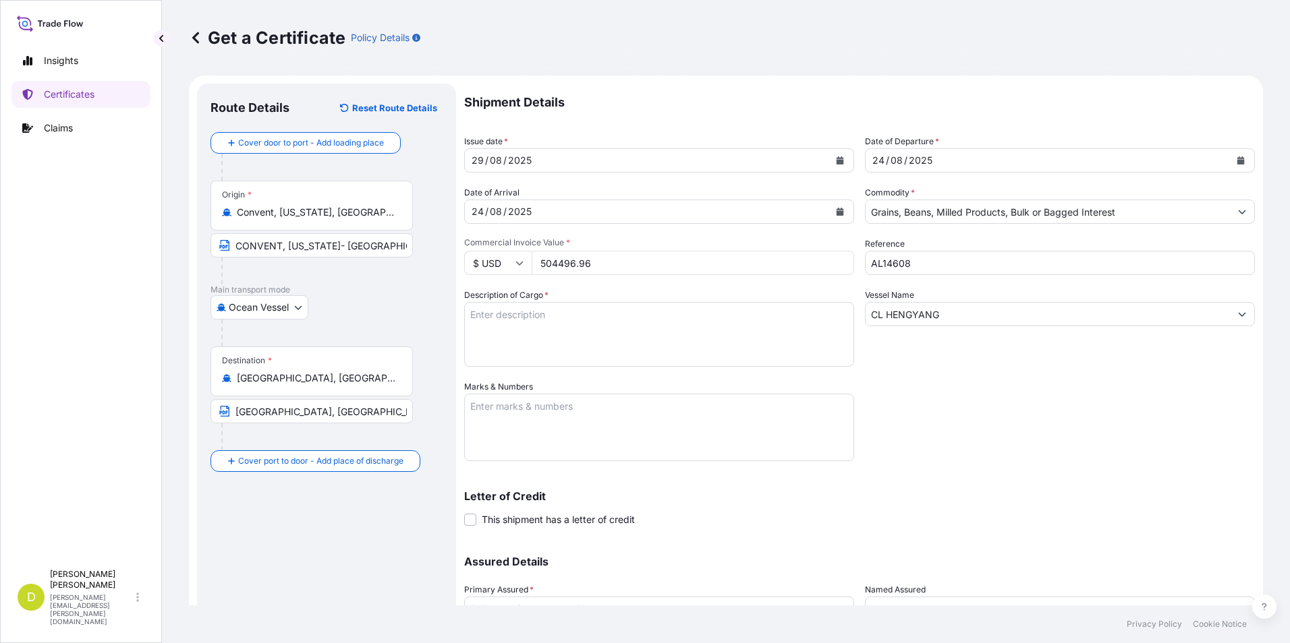
click at [623, 347] on textarea "Description of Cargo *" at bounding box center [659, 334] width 390 height 65
click at [583, 306] on textarea "Description of Cargo *" at bounding box center [659, 334] width 390 height 65
click at [604, 318] on textarea "Description of Cargo *" at bounding box center [659, 334] width 390 height 65
paste textarea "840,000"
click at [486, 332] on textarea "840,000 MT," at bounding box center [659, 334] width 390 height 65
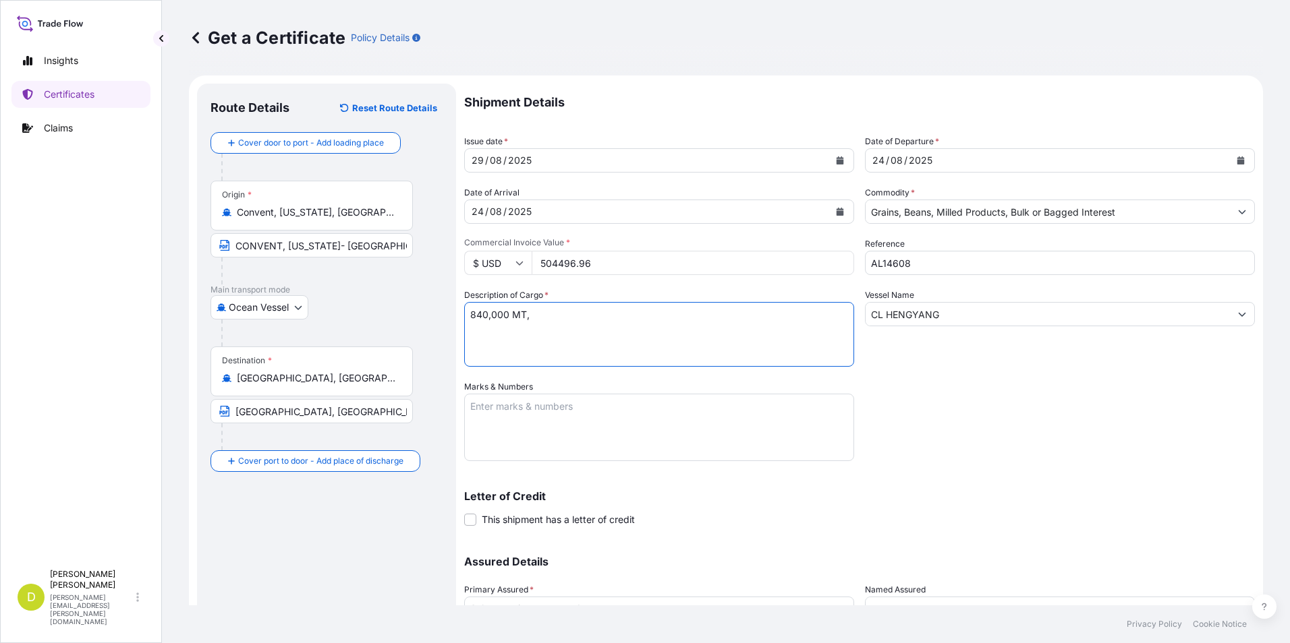
paste textarea "543,000"
click at [508, 347] on textarea "840,000 MT, 543,000 MT," at bounding box center [659, 334] width 390 height 65
paste textarea "272,000"
click at [627, 319] on textarea "840,000 MT, 543,000 MT, 272,000 MT," at bounding box center [659, 334] width 390 height 65
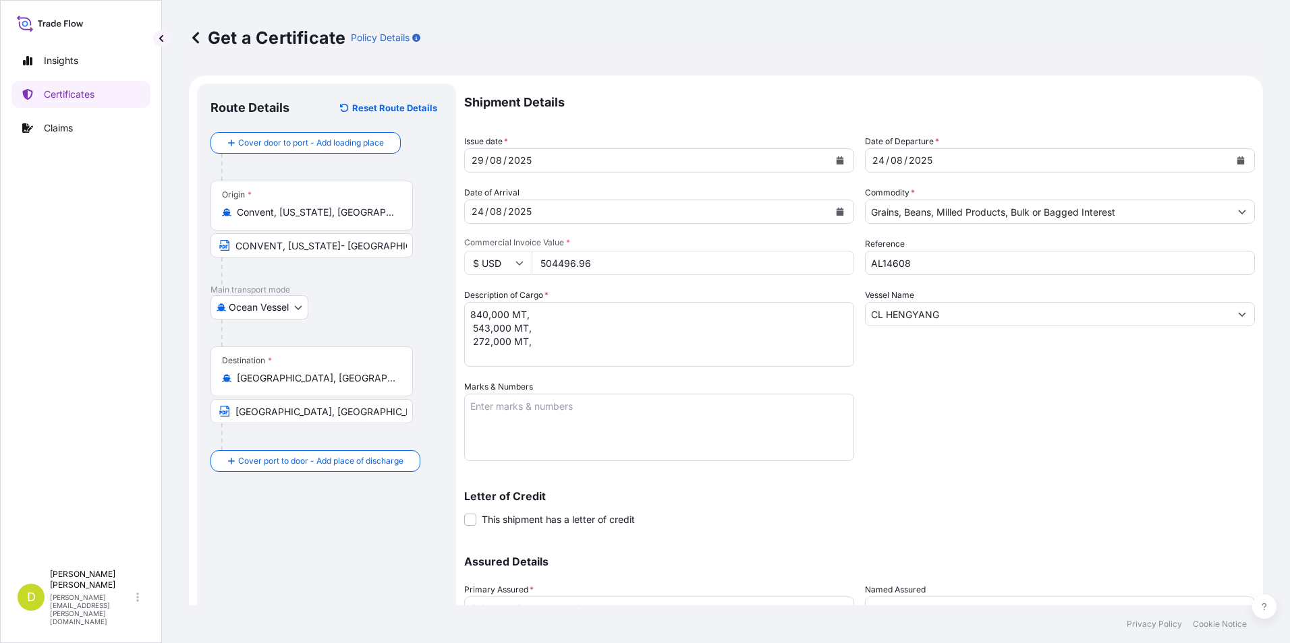
click at [645, 319] on textarea "840,000 MT, 543,000 MT, 272,000 MT," at bounding box center [659, 334] width 390 height 65
click at [687, 322] on textarea "840,000 MT, 543,000 MT, 272,000 MT," at bounding box center [659, 334] width 390 height 65
click at [636, 316] on textarea "840,000 MT, 543,000 MT, 272,000 MT," at bounding box center [659, 334] width 390 height 65
paste textarea "U.S WHITE CORN # 2 OR BETTER, IN BULK"
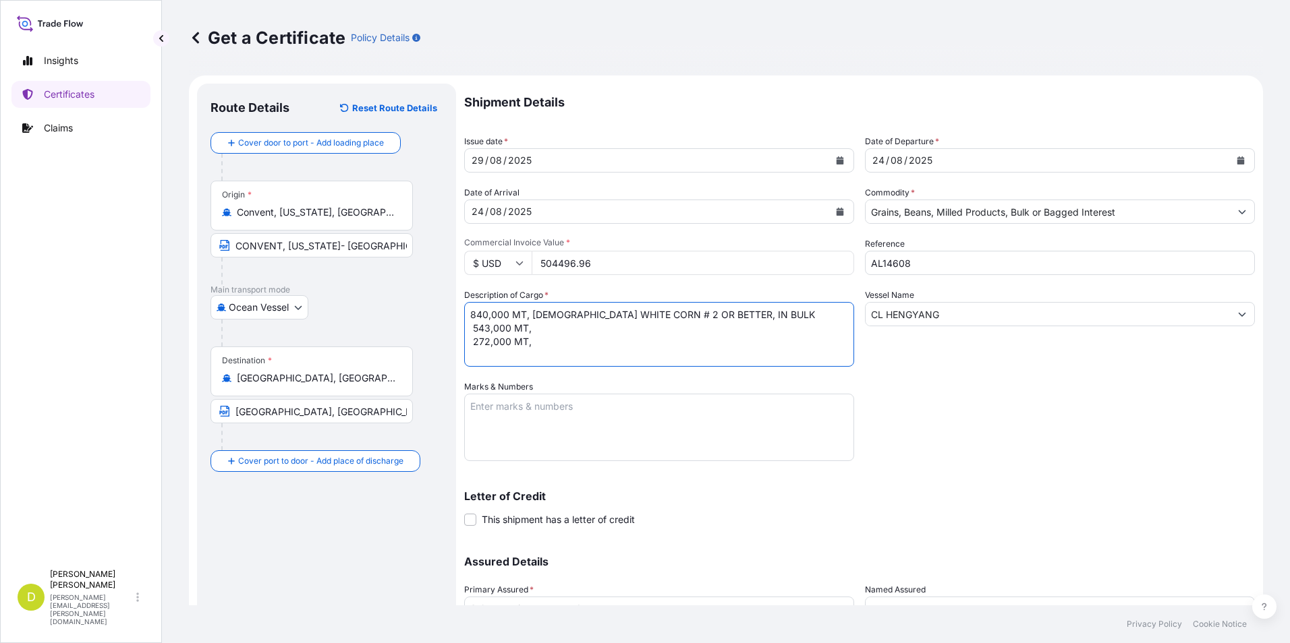
click at [549, 332] on textarea "840,000 MT, [DEMOGRAPHIC_DATA] WHITE CORN # 2 OR BETTER, IN BULK 543,000 MT, 27…" at bounding box center [659, 334] width 390 height 65
paste textarea "U.S WHITE CORN # 2 OR BETTER, IN BULK"
click at [538, 342] on textarea "840,000 MT, [DEMOGRAPHIC_DATA] WHITE CORN # 2 OR BETTER, IN BULK 543,000 MT, [D…" at bounding box center [659, 334] width 390 height 65
paste textarea "U.S WHITE CORN # 2 OR BETTER, IN BULK"
click at [529, 343] on textarea "840,000 MT, [DEMOGRAPHIC_DATA] WHITE CORN # 2 OR BETTER, IN BULK 543,000 MT, [D…" at bounding box center [659, 334] width 390 height 65
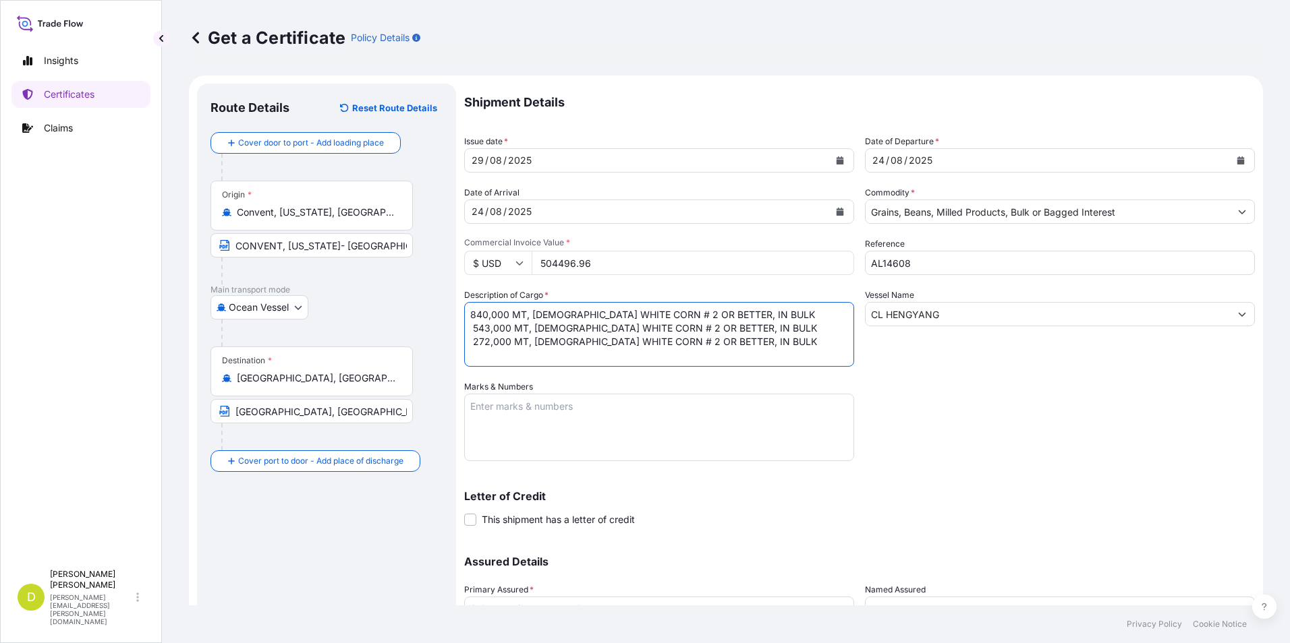
click at [747, 318] on textarea "840,000 MT, [DEMOGRAPHIC_DATA] WHITE CORN # 2 OR BETTER, IN BULK 543,000 MT, [D…" at bounding box center [659, 334] width 390 height 65
click at [728, 322] on textarea "840,000 MT, [DEMOGRAPHIC_DATA] WHITE CORN # 2 OR BETTER, IN BULK, 543,000 MT, […" at bounding box center [659, 334] width 390 height 65
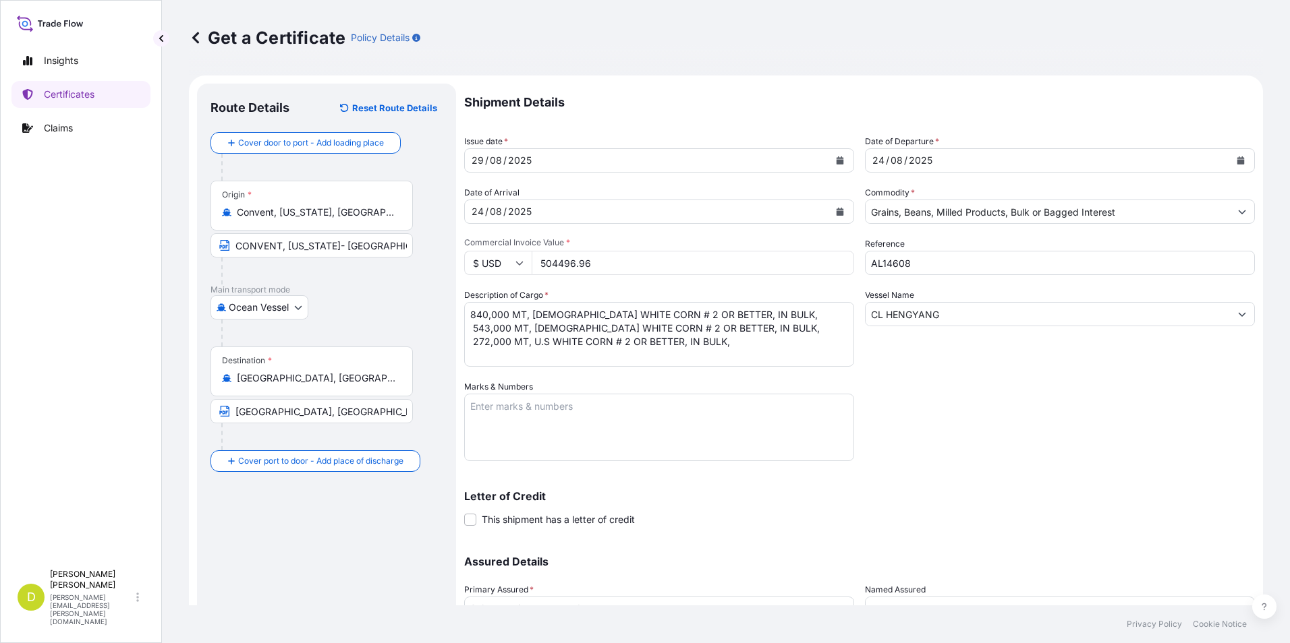
click at [776, 314] on textarea "840,000 MT, [DEMOGRAPHIC_DATA] WHITE CORN # 2 OR BETTER, IN BULK, 543,000 MT, […" at bounding box center [659, 334] width 390 height 65
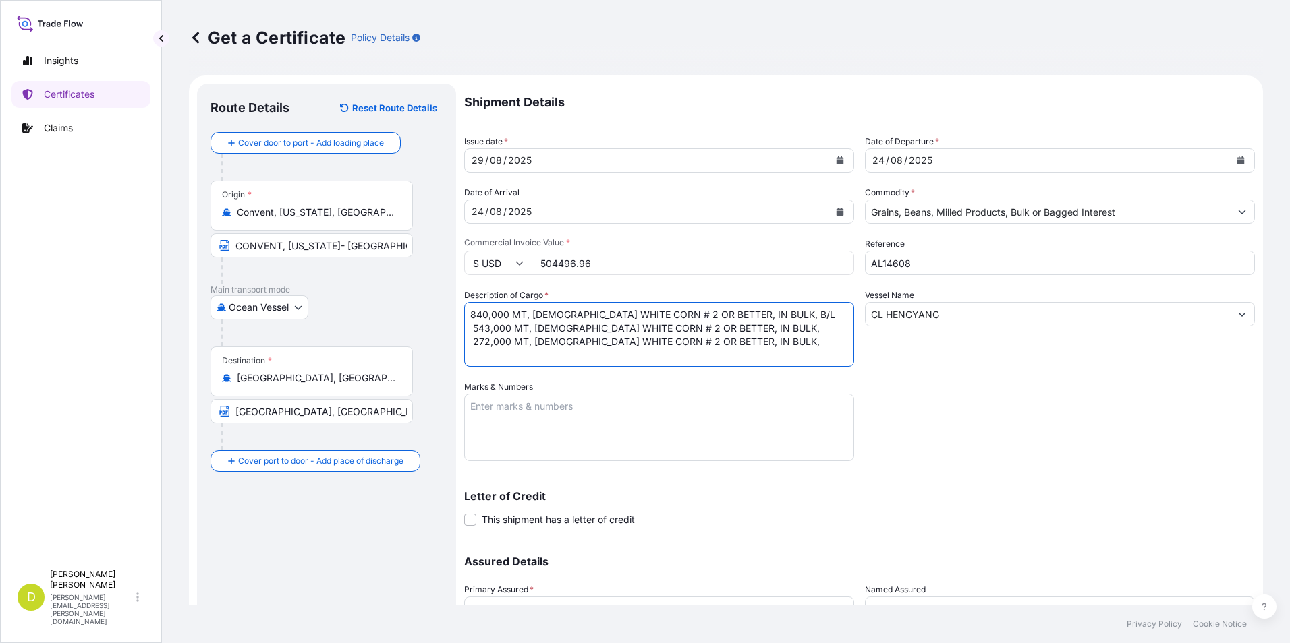
click at [768, 312] on textarea "840,000 MT, [DEMOGRAPHIC_DATA] WHITE CORN # 2 OR BETTER, IN BULK, B/L 543,000 M…" at bounding box center [659, 334] width 390 height 65
paste textarea "SET No 10"
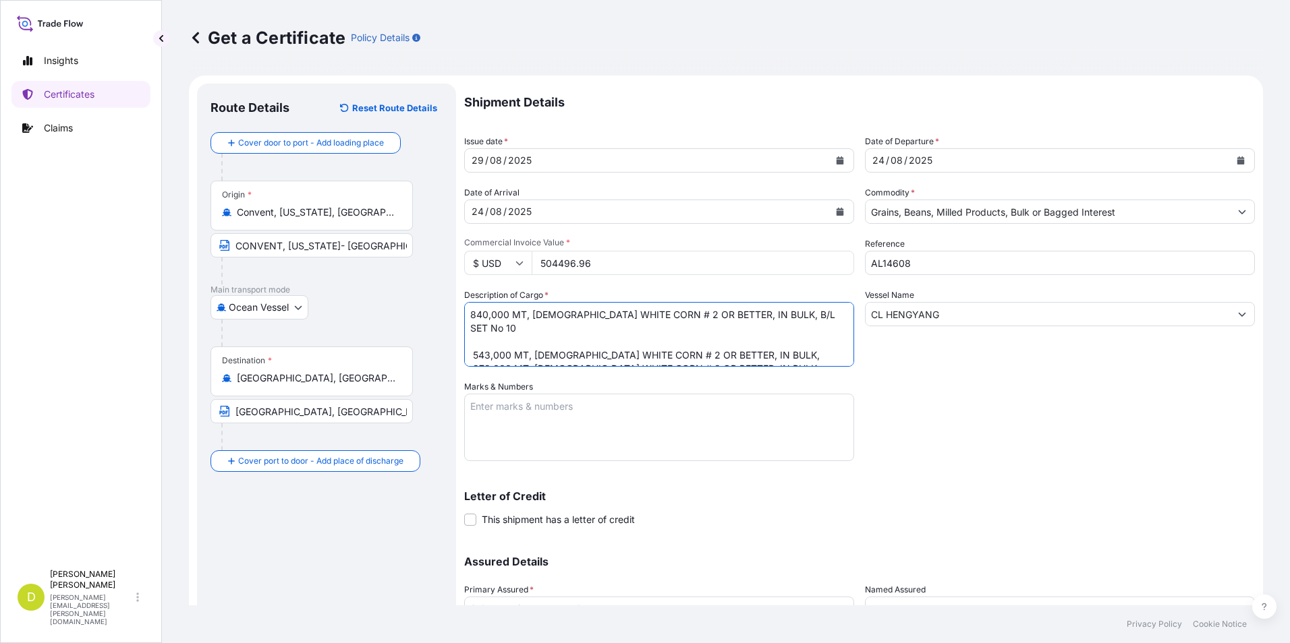
drag, startPoint x: 801, startPoint y: 317, endPoint x: 734, endPoint y: 320, distance: 66.9
click at [734, 320] on textarea "840,000 MT, [DEMOGRAPHIC_DATA] WHITE CORN # 2 OR BETTER, IN BULK, B/L SET No 10…" at bounding box center [659, 334] width 390 height 65
click at [747, 342] on textarea "840,000 MT, [DEMOGRAPHIC_DATA] WHITE CORN # 2 OR BETTER, IN BULK, B/L SET No 10…" at bounding box center [659, 334] width 390 height 65
paste textarea "B/L SET No 10"
click at [778, 355] on textarea "840,000 MT, [DEMOGRAPHIC_DATA] WHITE CORN # 2 OR BETTER, IN BULK, B/L SET No 10…" at bounding box center [659, 334] width 390 height 65
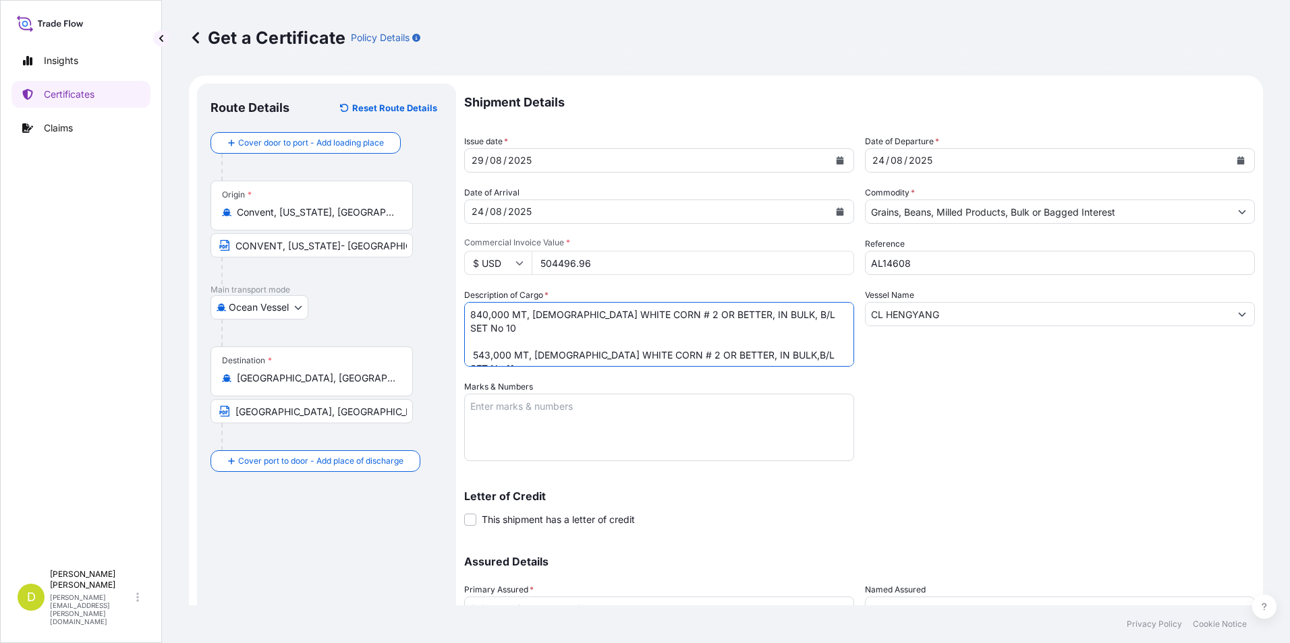
paste textarea "B/L SET No 10"
click at [476, 341] on textarea "840,000 MT, [DEMOGRAPHIC_DATA] WHITE CORN # 2 OR BETTER, IN BULK, B/L SET No 10…" at bounding box center [659, 334] width 390 height 65
click at [795, 324] on textarea "840,000 MT, [DEMOGRAPHIC_DATA] WHITE CORN # 2 OR BETTER, IN BULK, B/L SET No 10…" at bounding box center [659, 334] width 390 height 65
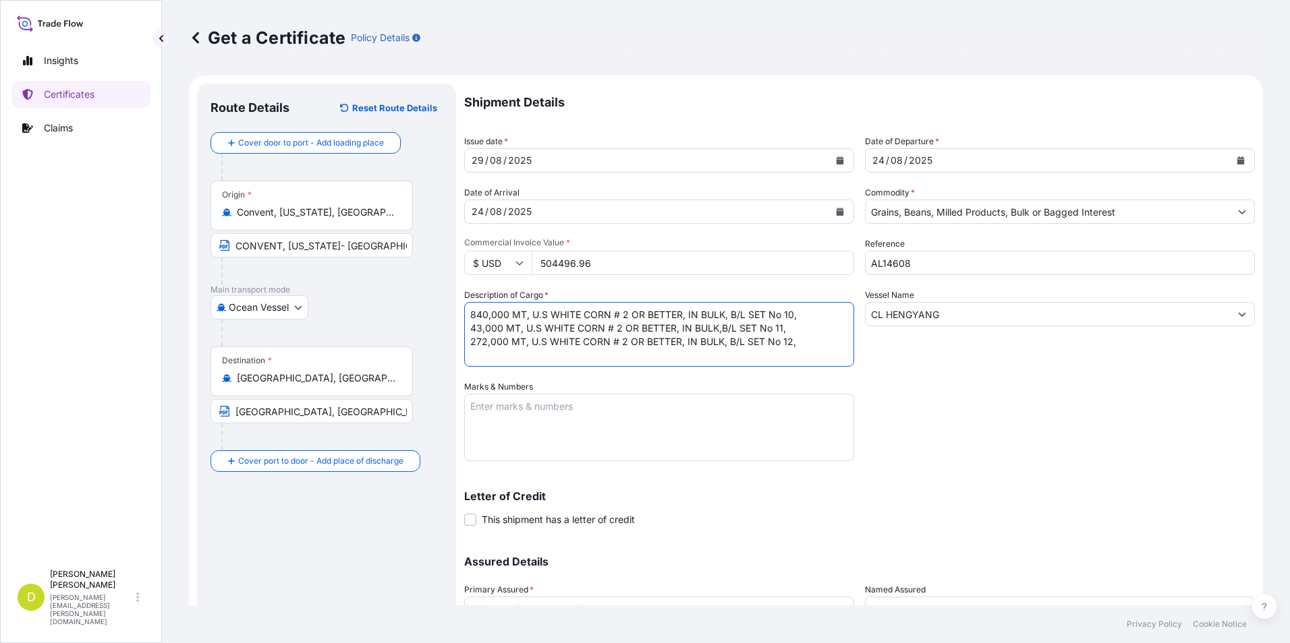
click at [819, 317] on textarea "840,000 MT, U.S WHITE CORN # 2 OR BETTER, IN BULK, B/L SET No 10, 43,000 MT, U.…" at bounding box center [659, 334] width 390 height 65
drag, startPoint x: 871, startPoint y: 341, endPoint x: 833, endPoint y: 337, distance: 38.7
click at [869, 341] on div "Vessel Name CL HENGYANG" at bounding box center [1060, 328] width 390 height 78
click at [813, 321] on textarea "840,000 MT, U.S WHITE CORN # 2 OR BETTER, IN BULK, B/L SET No 10, 43,000 MT, U.…" at bounding box center [659, 334] width 390 height 65
click at [820, 314] on textarea "840,000 MT, U.S WHITE CORN # 2 OR BETTER, IN BULK, B/L SET No 10, 43,000 MT, U.…" at bounding box center [659, 334] width 390 height 65
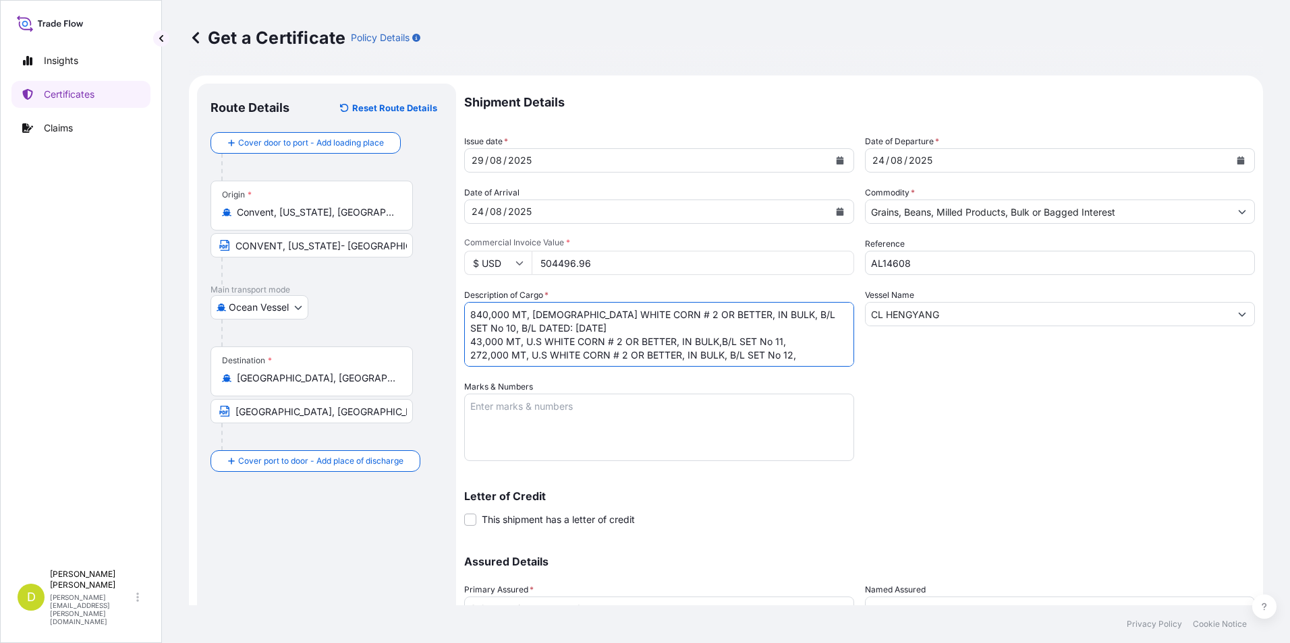
drag, startPoint x: 602, startPoint y: 329, endPoint x: 506, endPoint y: 331, distance: 95.8
click at [506, 331] on textarea "840,000 MT, [DEMOGRAPHIC_DATA] WHITE CORN # 2 OR BETTER, IN BULK, B/L SET No 10…" at bounding box center [659, 334] width 390 height 65
click at [801, 342] on textarea "840,000 MT, [DEMOGRAPHIC_DATA] WHITE CORN # 2 OR BETTER, IN BULK, B/L SET No 10…" at bounding box center [659, 334] width 390 height 65
drag, startPoint x: 799, startPoint y: 314, endPoint x: 801, endPoint y: 328, distance: 14.3
click at [801, 328] on textarea "840,000 MT, [DEMOGRAPHIC_DATA] WHITE CORN # 2 OR BETTER, IN BULK, B/L SET No 10…" at bounding box center [659, 334] width 390 height 65
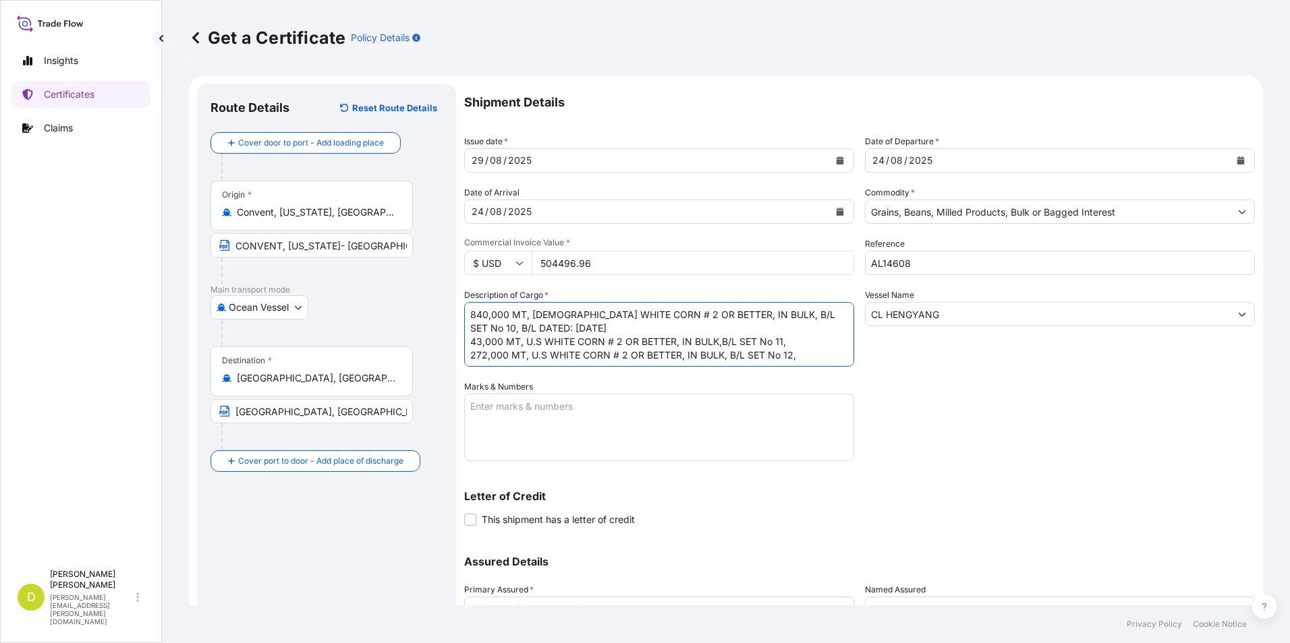
click at [805, 343] on textarea "840,000 MT, [DEMOGRAPHIC_DATA] WHITE CORN # 2 OR BETTER, IN BULK, B/L SET No 10…" at bounding box center [659, 334] width 390 height 65
paste textarea "B/L DATED: [DATE]"
click at [807, 330] on textarea "840,000 MT, U.S WHITE CORN # 2 OR BETTER, IN BULK, B/L SET No 10, B/L DATED: [D…" at bounding box center [659, 334] width 390 height 65
paste textarea "B/L DATED: [DATE]"
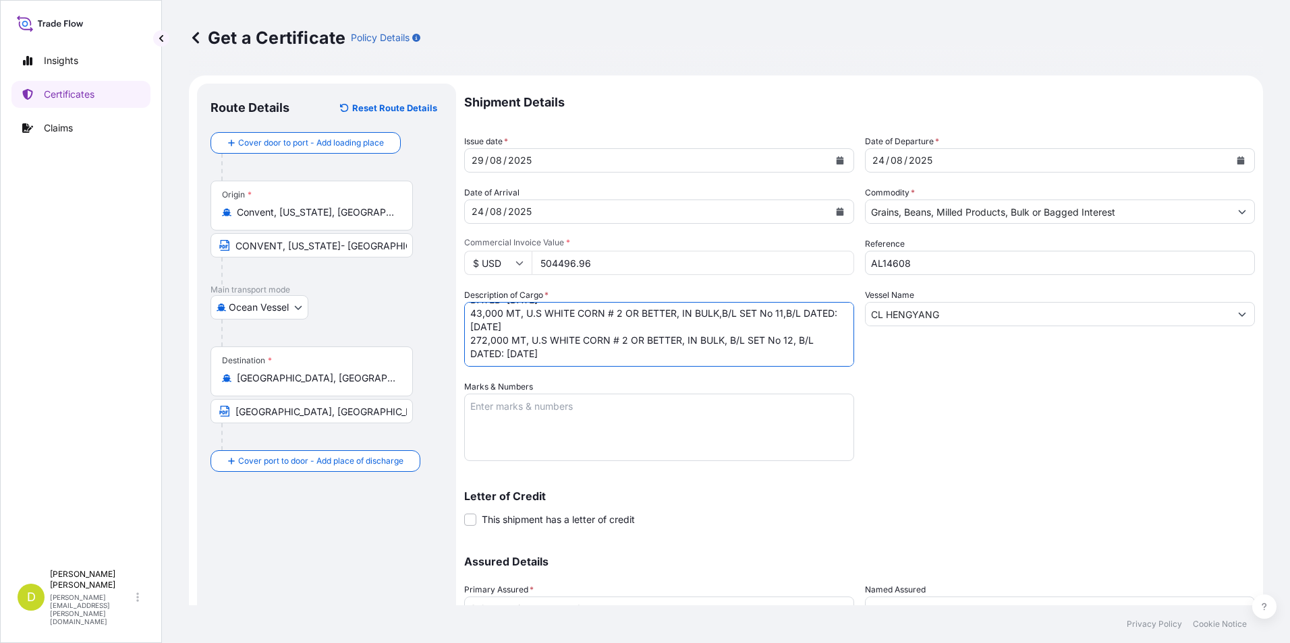
scroll to position [55, 0]
type textarea "840,000 MT, U.S WHITE CORN # 2 OR BETTER, IN BULK, B/L SET No 10, B/L DATED: [D…"
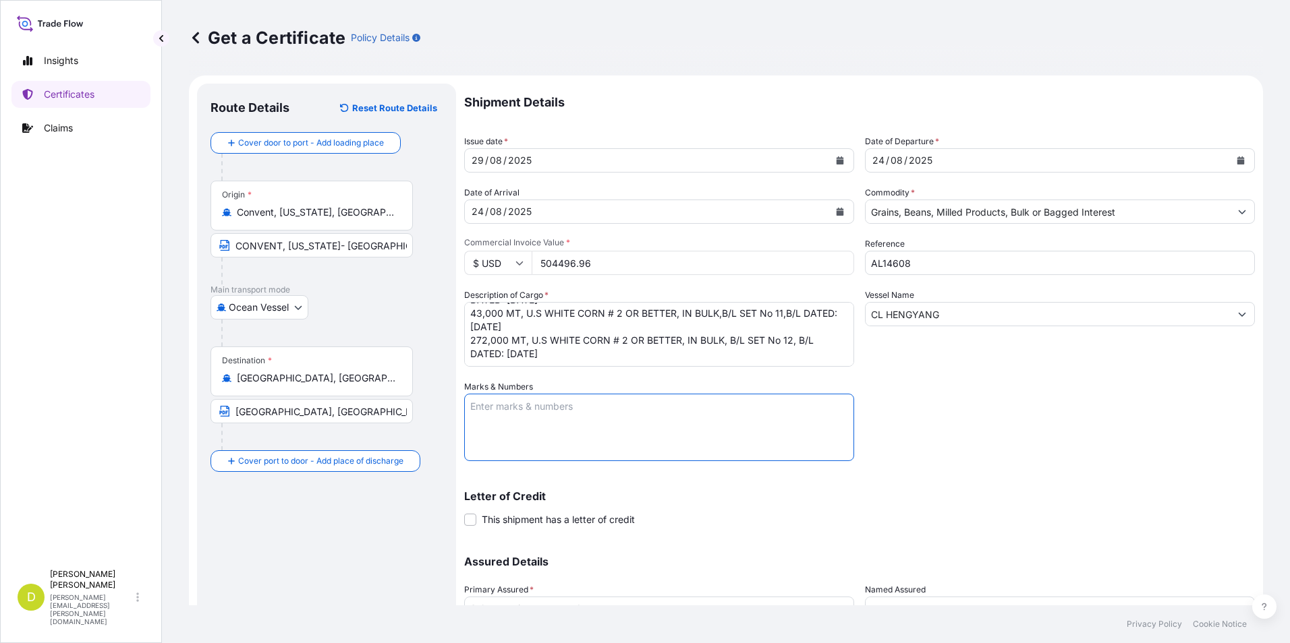
click at [750, 423] on textarea "Marks & Numbers" at bounding box center [659, 427] width 390 height 67
click at [720, 433] on textarea "CONSIGNEE/NOTIFY:" at bounding box center [659, 427] width 390 height 67
paste textarea "SEABOARD OVERSEAS [GEOGRAPHIC_DATA] S.A.S., [STREET_ADDRESS], NIT 900.219.353-1"
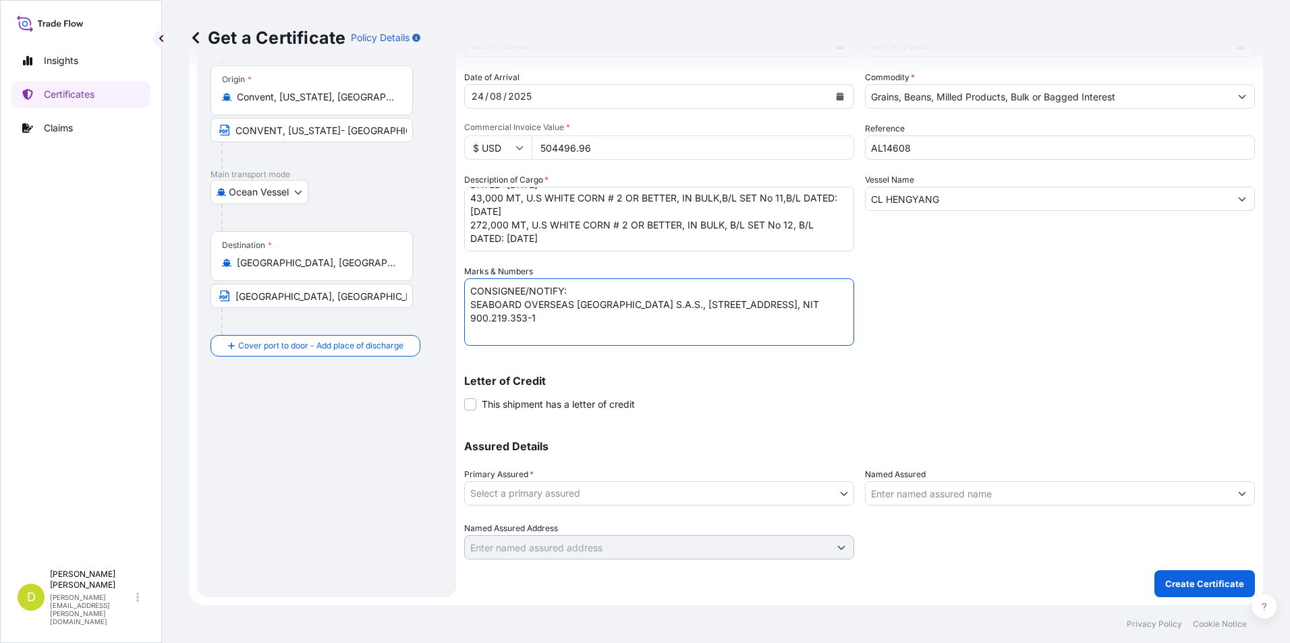
type textarea "CONSIGNEE/NOTIFY: SEABOARD OVERSEAS [GEOGRAPHIC_DATA] S.A.S., [STREET_ADDRESS],…"
click at [728, 498] on body "Insights Certificates Claims D [PERSON_NAME] [PERSON_NAME][EMAIL_ADDRESS][PERSO…" at bounding box center [645, 321] width 1290 height 643
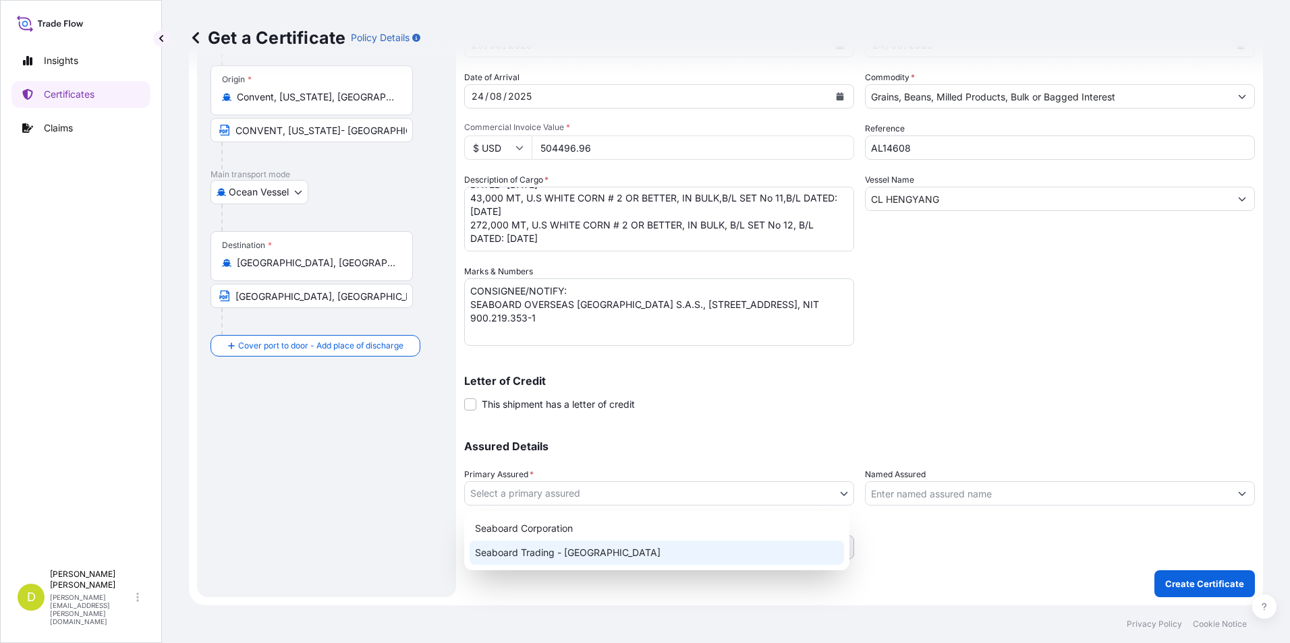
click at [616, 544] on div "Seaboard Trading - [GEOGRAPHIC_DATA]" at bounding box center [656, 553] width 374 height 24
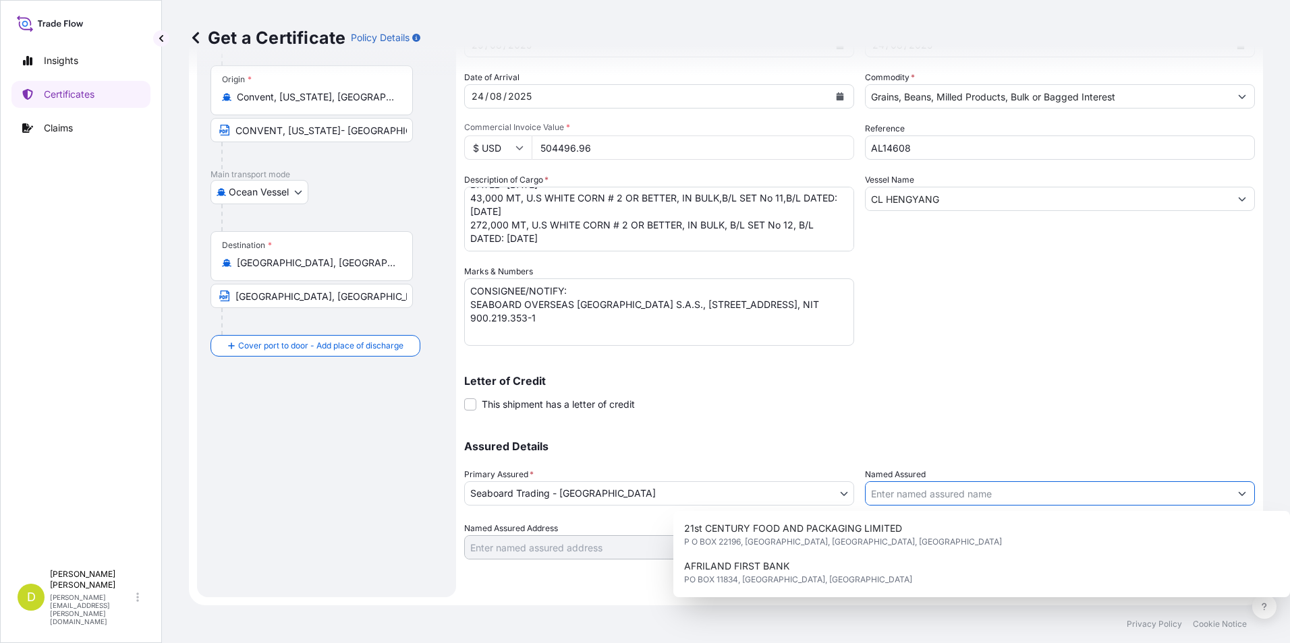
click at [888, 492] on input "Named Assured" at bounding box center [1047, 494] width 364 height 24
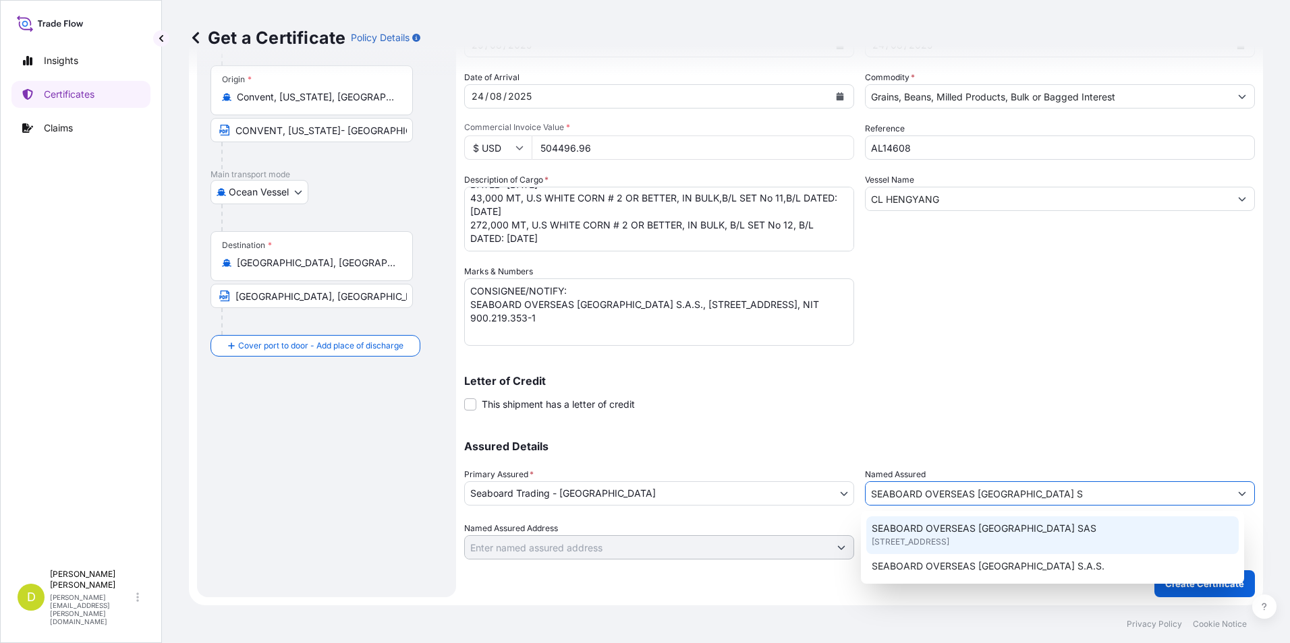
click at [1016, 526] on span "SEABOARD OVERSEAS [GEOGRAPHIC_DATA] SAS" at bounding box center [983, 528] width 225 height 13
type input "SEABOARD OVERSEAS [GEOGRAPHIC_DATA] SAS"
type input "CARRERA 11 NO 77A-49 OF.902"
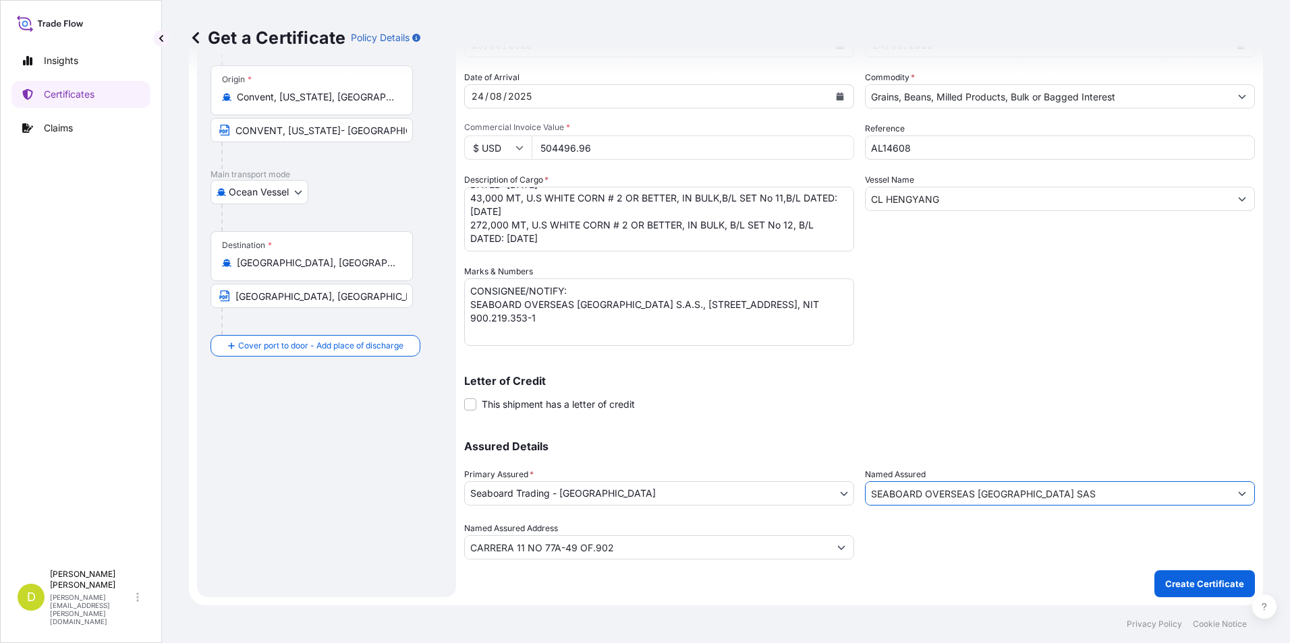
type input "SEABOARD OVERSEAS [GEOGRAPHIC_DATA] SAS"
click at [1200, 580] on p "Create Certificate" at bounding box center [1204, 583] width 79 height 13
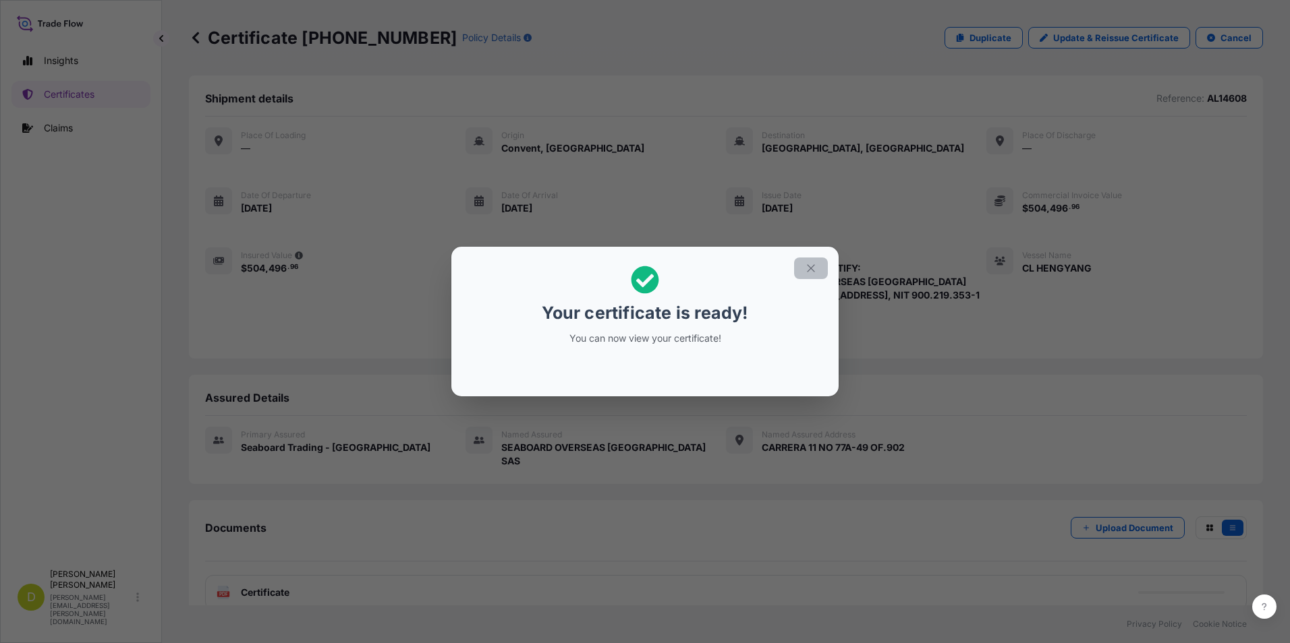
click at [814, 265] on icon "button" at bounding box center [810, 267] width 7 height 7
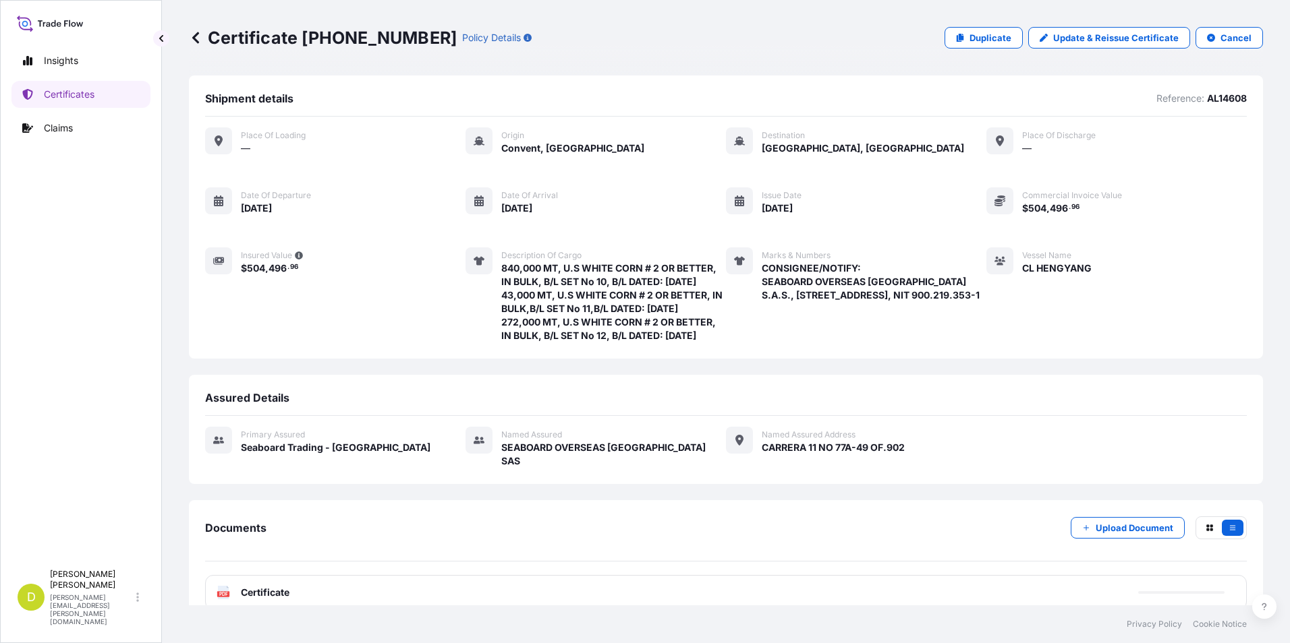
scroll to position [132, 0]
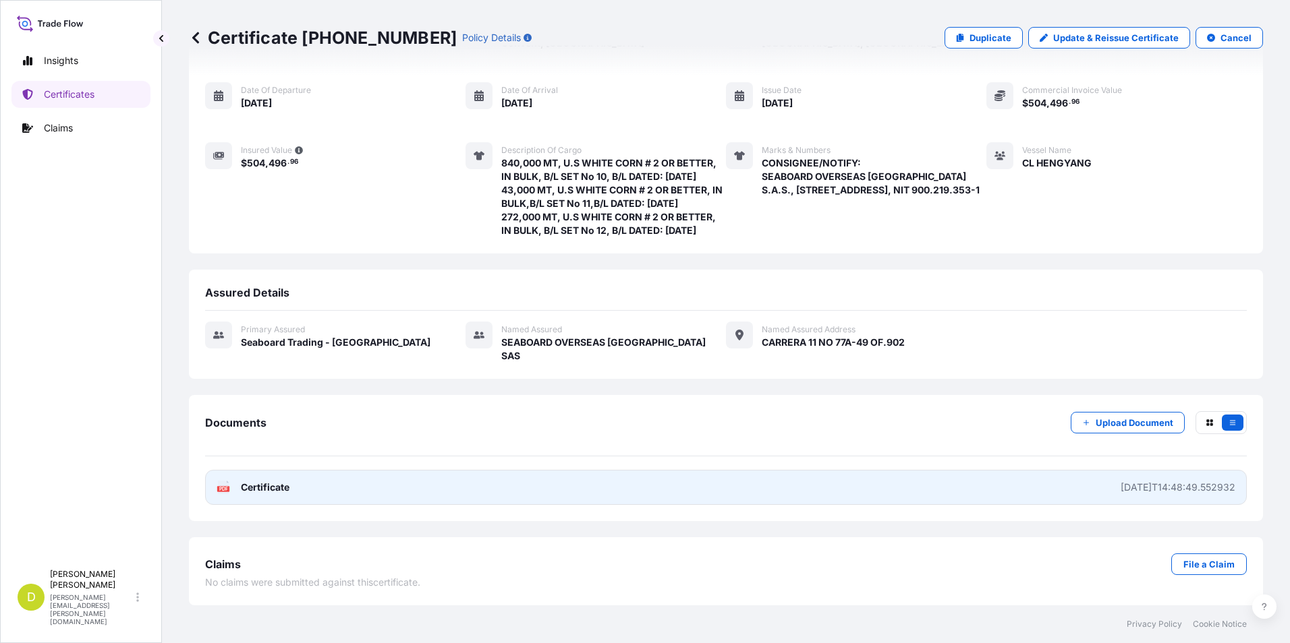
click at [915, 483] on link "PDF Certificate [DATE]T14:48:49.552932" at bounding box center [725, 487] width 1041 height 35
click at [963, 497] on link "PDF Certificate [DATE]T14:48:49.552932" at bounding box center [725, 487] width 1041 height 35
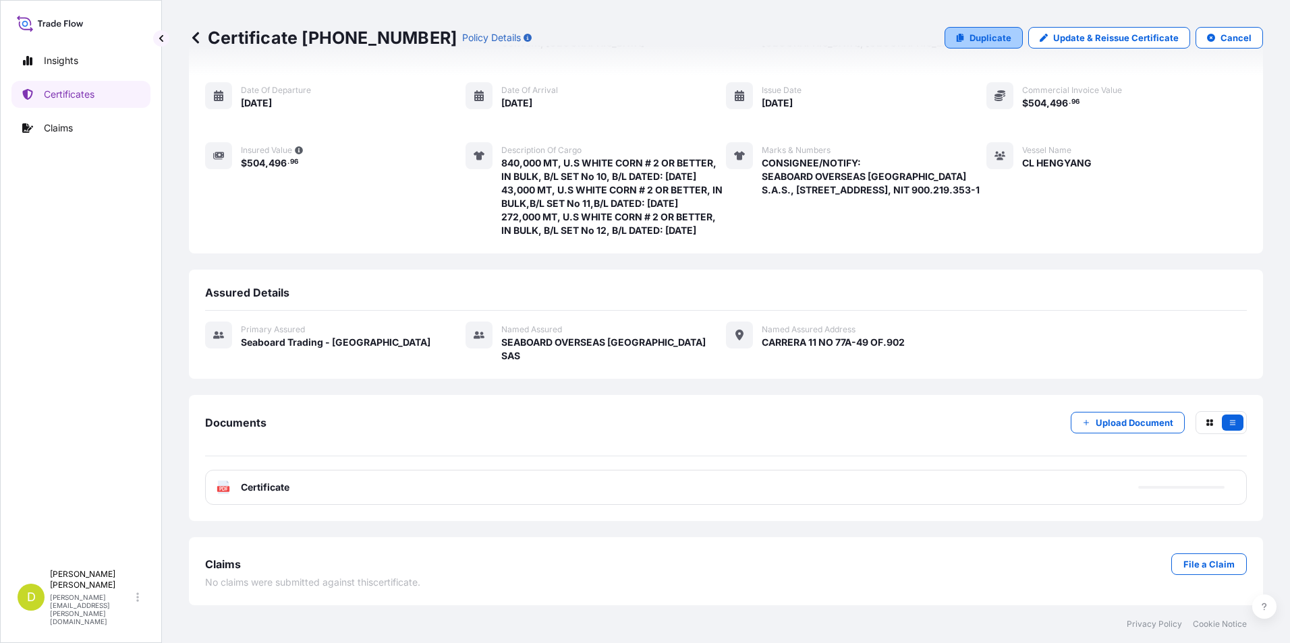
click at [985, 32] on p "Duplicate" at bounding box center [990, 37] width 42 height 13
select select "Ocean Vessel"
select select "31639"
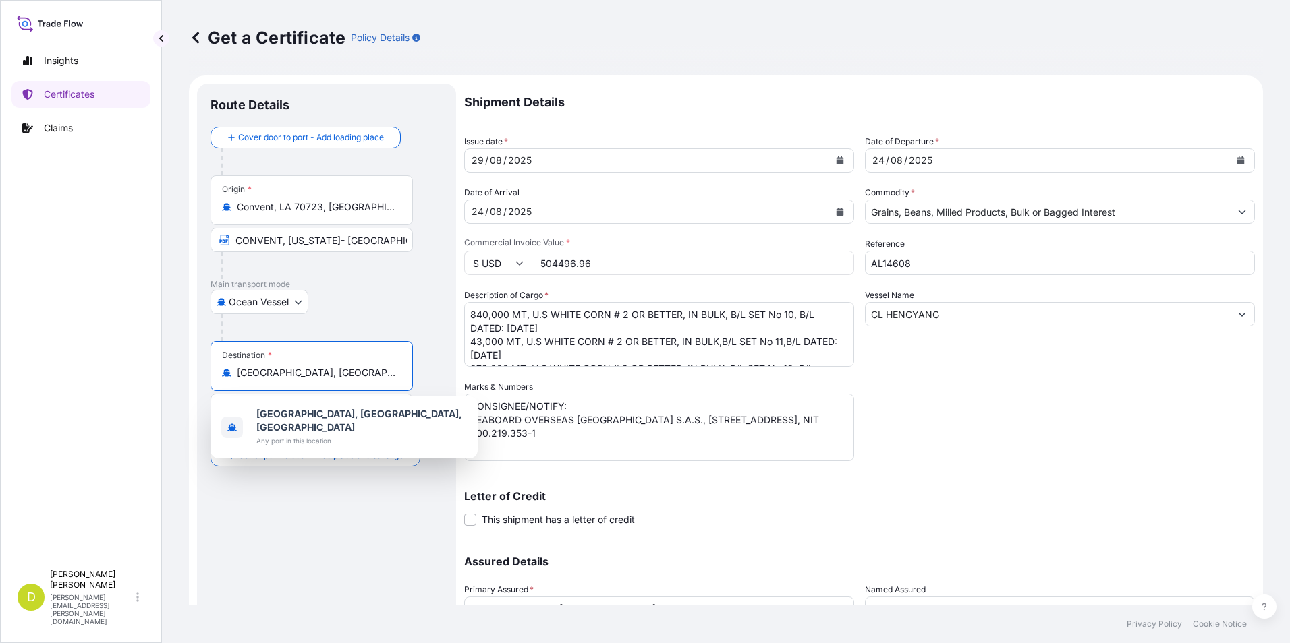
drag, startPoint x: 385, startPoint y: 374, endPoint x: 196, endPoint y: 384, distance: 189.8
click at [196, 384] on form "Route Details Cover door to port - Add loading place Place of loading Road / [G…" at bounding box center [726, 398] width 1074 height 645
paste input "[GEOGRAPHIC_DATA][PERSON_NAME], [GEOGRAPHIC_DATA]"
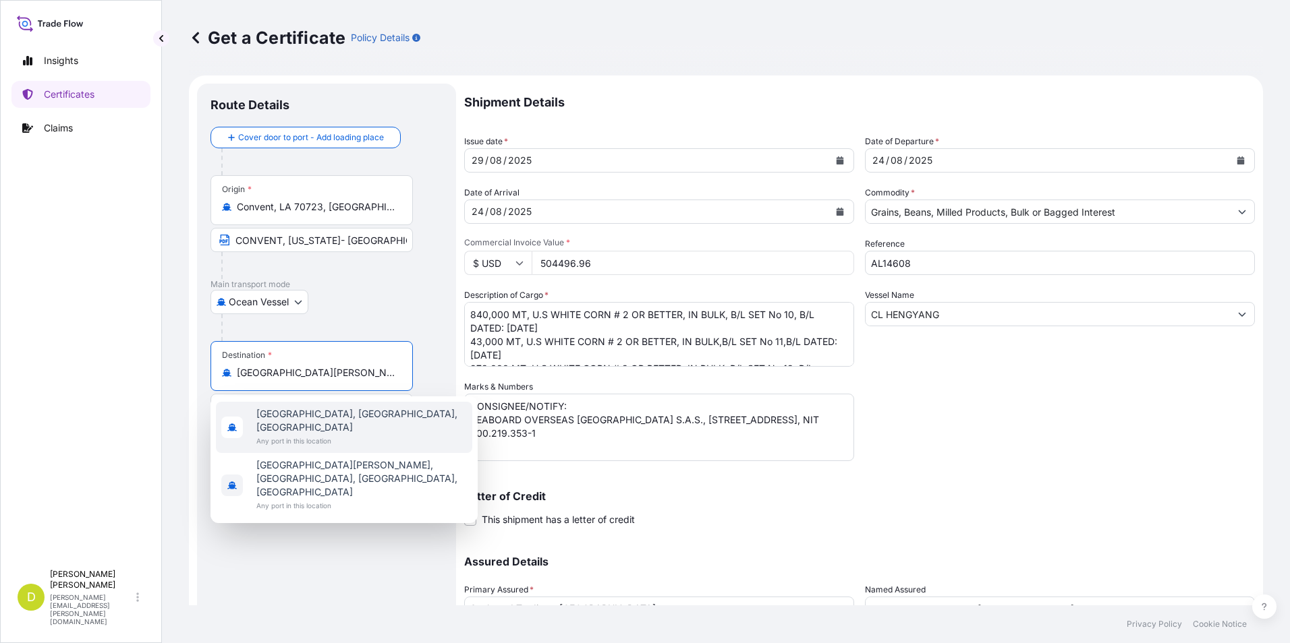
click at [316, 434] on span "Any port in this location" at bounding box center [361, 440] width 210 height 13
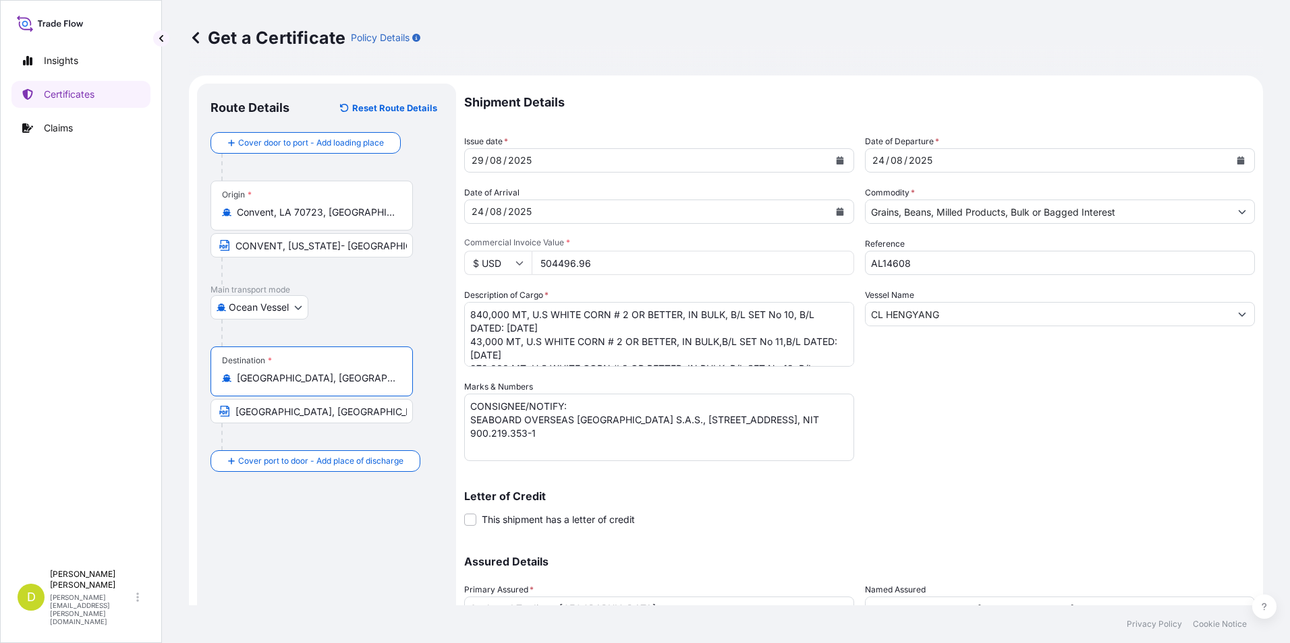
type input "[GEOGRAPHIC_DATA], [GEOGRAPHIC_DATA], [GEOGRAPHIC_DATA]"
drag, startPoint x: 386, startPoint y: 412, endPoint x: 230, endPoint y: 414, distance: 155.8
click at [230, 414] on input "[GEOGRAPHIC_DATA], [GEOGRAPHIC_DATA]" at bounding box center [311, 411] width 202 height 24
paste input "SANTA MART"
type input "[GEOGRAPHIC_DATA][PERSON_NAME], [GEOGRAPHIC_DATA]"
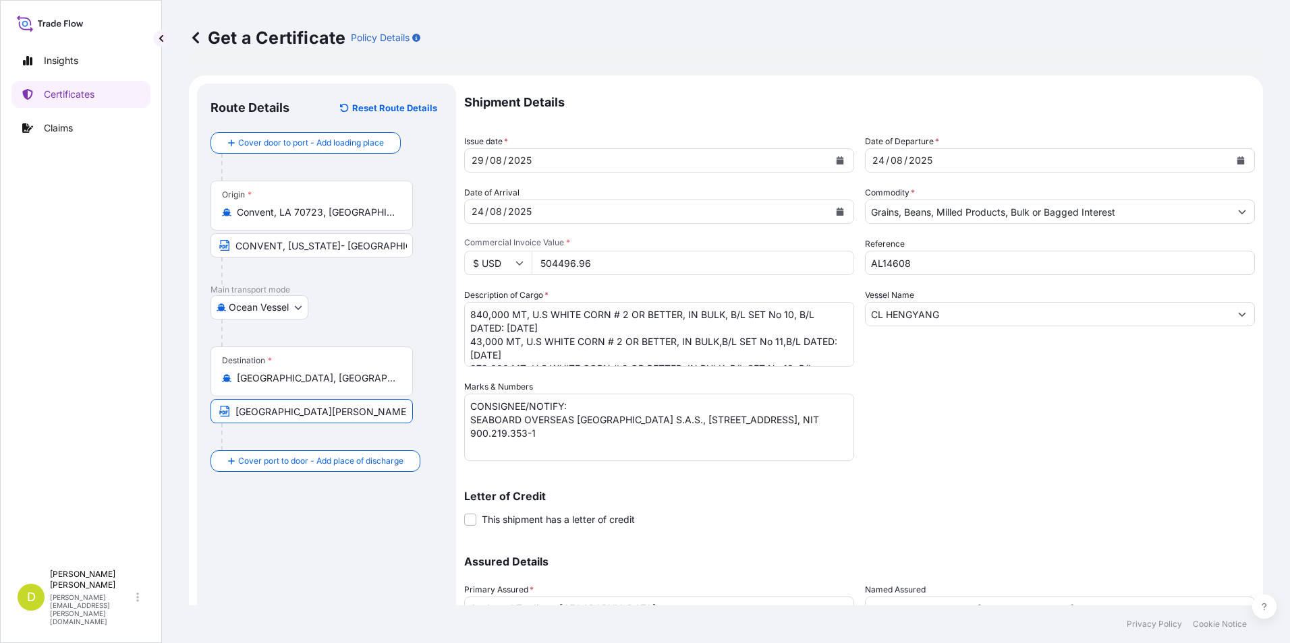
click at [362, 316] on div "Ocean Vessel [GEOGRAPHIC_DATA]" at bounding box center [326, 307] width 232 height 24
click at [947, 259] on input "AL14608" at bounding box center [1060, 263] width 390 height 24
click at [962, 311] on input "CL HENGYANG" at bounding box center [1047, 314] width 364 height 24
drag, startPoint x: 697, startPoint y: 353, endPoint x: 430, endPoint y: 335, distance: 267.1
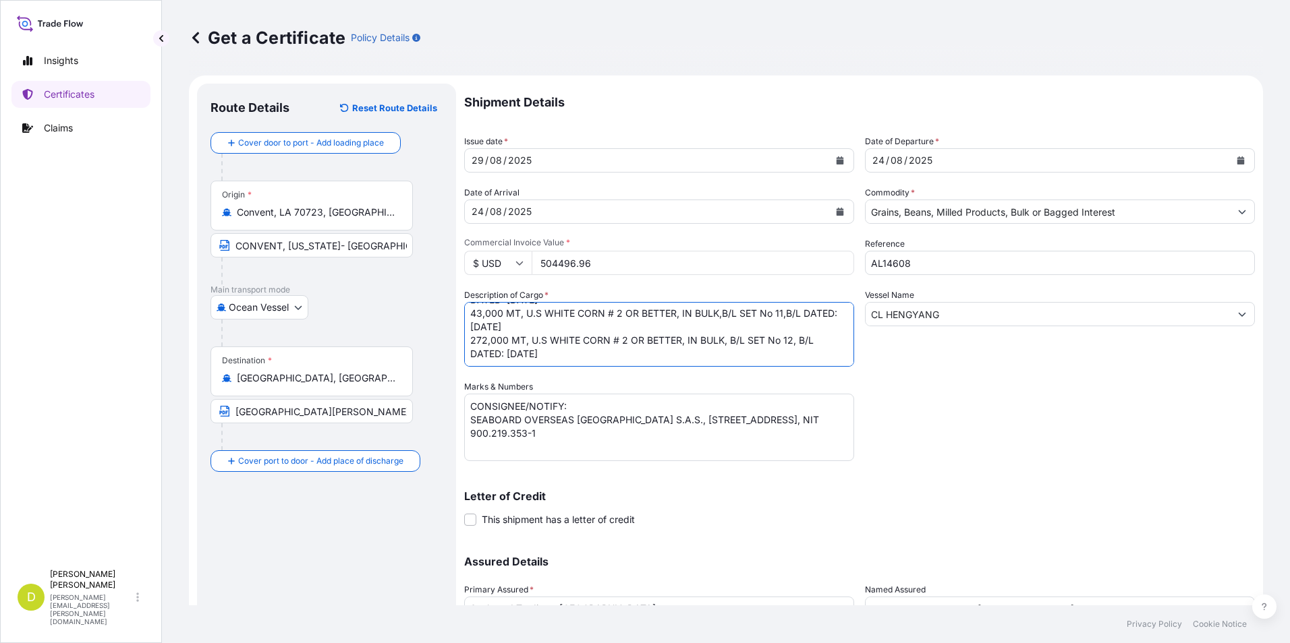
click at [430, 335] on form "Route Details Reset Route Details Cover door to port - Add loading place Place …" at bounding box center [726, 398] width 1074 height 645
drag, startPoint x: 512, startPoint y: 316, endPoint x: 450, endPoint y: 322, distance: 62.3
click at [449, 322] on form "Route Details Reset Route Details Cover door to port - Add loading place Place …" at bounding box center [726, 398] width 1074 height 645
paste textarea "3.371,000"
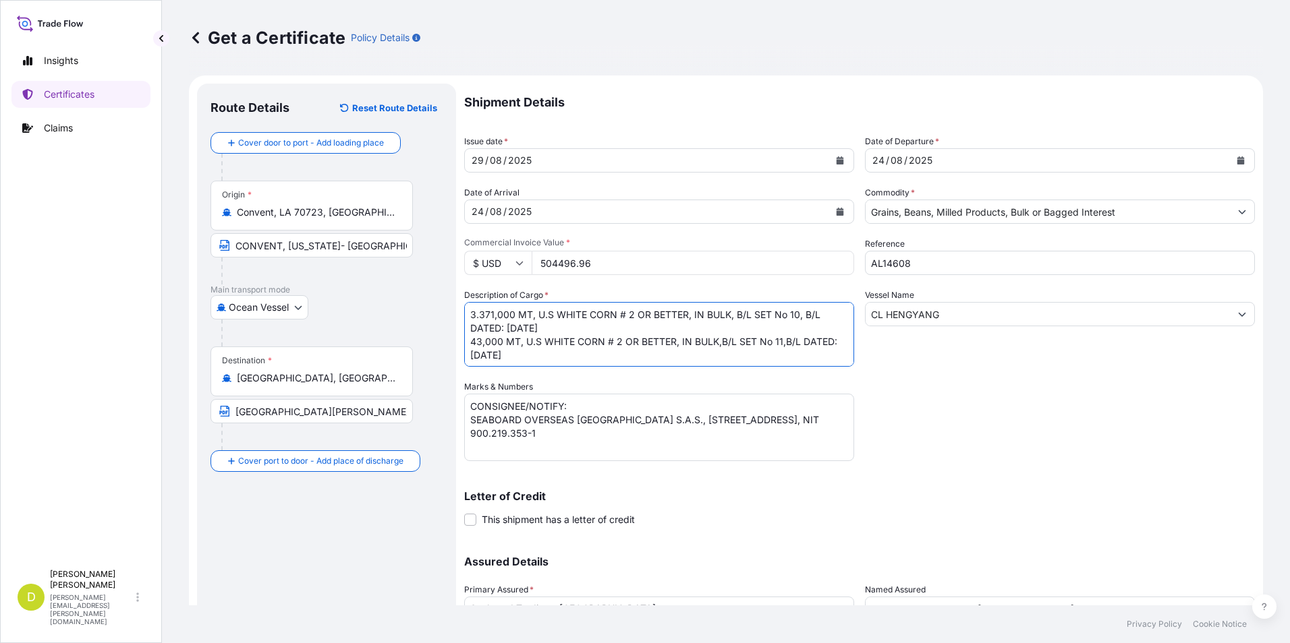
drag, startPoint x: 502, startPoint y: 344, endPoint x: 458, endPoint y: 345, distance: 43.9
click at [458, 345] on form "Route Details Reset Route Details Cover door to port - Add loading place Place …" at bounding box center [726, 398] width 1074 height 645
paste textarea "812,320"
drag, startPoint x: 800, startPoint y: 314, endPoint x: 995, endPoint y: 322, distance: 195.1
click at [800, 314] on textarea "840,000 MT, U.S WHITE CORN # 2 OR BETTER, IN BULK, B/L SET No 10, B/L DATED: [D…" at bounding box center [659, 334] width 390 height 65
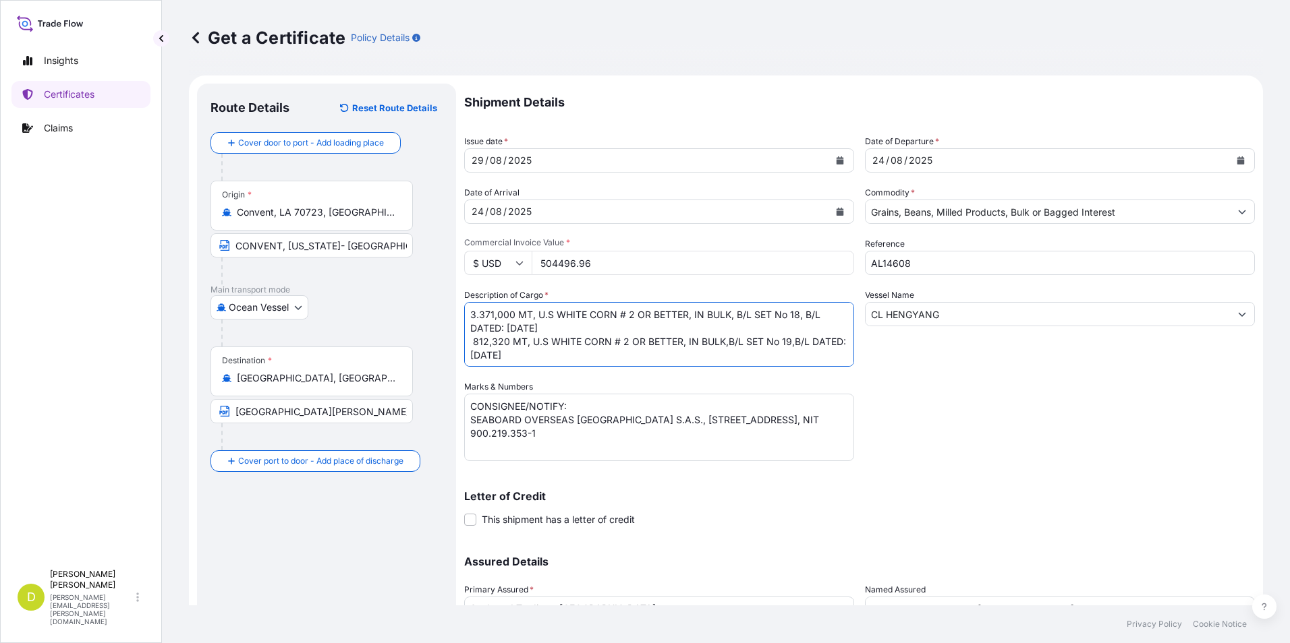
drag, startPoint x: 538, startPoint y: 316, endPoint x: 730, endPoint y: 314, distance: 192.2
click at [730, 314] on textarea "840,000 MT, U.S WHITE CORN # 2 OR BETTER, IN BULK, B/L SET No 10, B/L DATED: [D…" at bounding box center [659, 334] width 390 height 65
paste textarea "YELLOW CORN #2 OR BETTER, IN BULK"
drag, startPoint x: 532, startPoint y: 343, endPoint x: 724, endPoint y: 345, distance: 191.6
click at [724, 345] on textarea "840,000 MT, U.S WHITE CORN # 2 OR BETTER, IN BULK, B/L SET No 10, B/L DATED: [D…" at bounding box center [659, 334] width 390 height 65
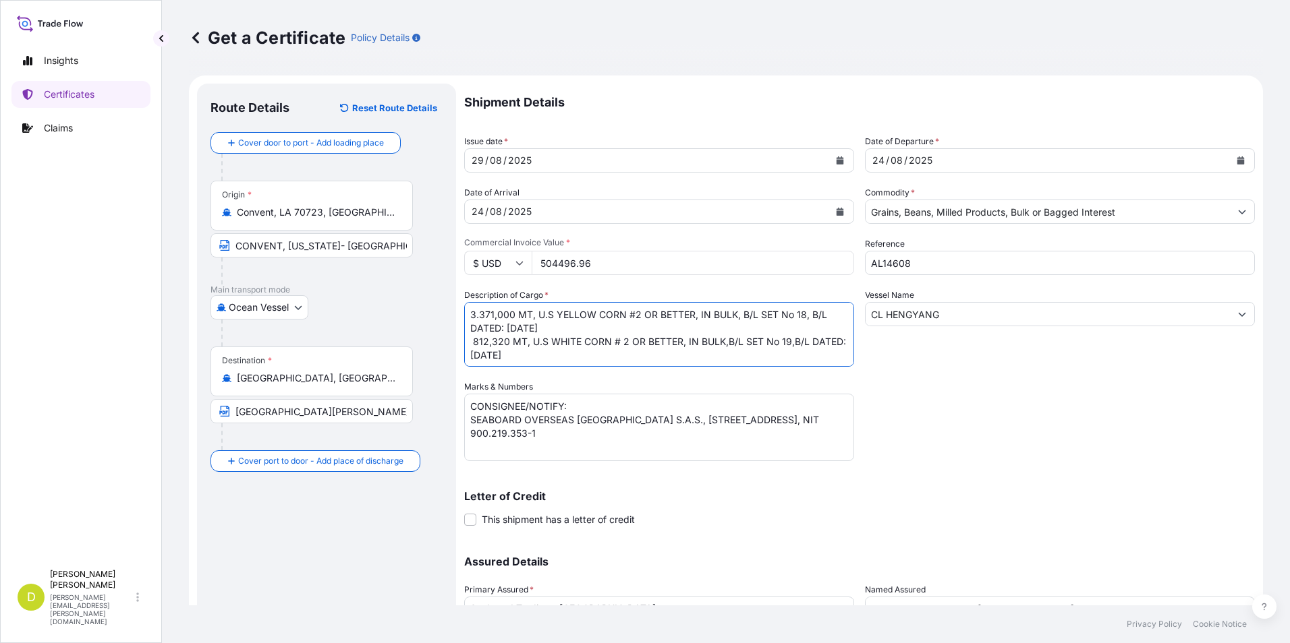
paste textarea "YELLOW CORN #2 OR BETTER, IN BULK"
click at [753, 356] on textarea "840,000 MT, U.S WHITE CORN # 2 OR BETTER, IN BULK, B/L SET No 10, B/L DATED: [D…" at bounding box center [659, 334] width 390 height 65
click at [780, 356] on textarea "840,000 MT, U.S WHITE CORN # 2 OR BETTER, IN BULK, B/L SET No 10, B/L DATED: [D…" at bounding box center [659, 334] width 390 height 65
click at [792, 355] on textarea "840,000 MT, U.S WHITE CORN # 2 OR BETTER, IN BULK, B/L SET No 10, B/L DATED: [D…" at bounding box center [659, 334] width 390 height 65
type textarea "3.371,000 MT, U.S YELLOW CORN #2 OR BETTER, IN BULK, B/L SET No 18, B/L DATED: …"
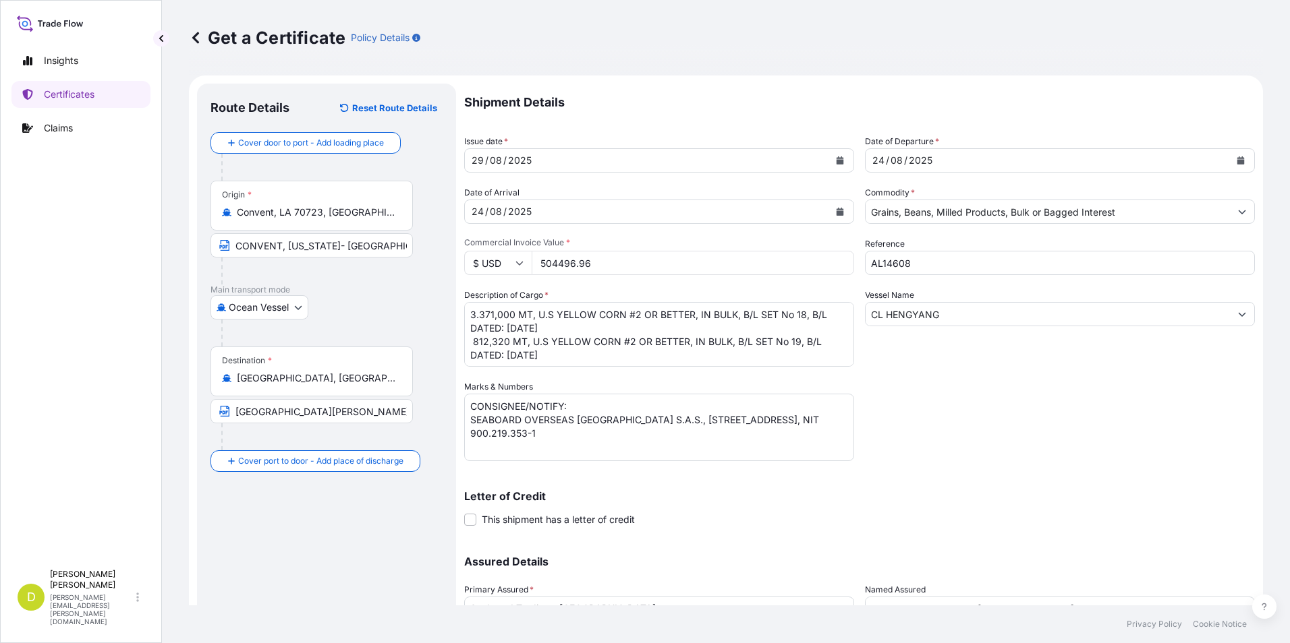
click at [621, 266] on input "504496.96" at bounding box center [693, 263] width 322 height 24
type input "964291.14"
click at [627, 316] on textarea "840,000 MT, U.S WHITE CORN # 2 OR BETTER, IN BULK, B/L SET No 10, B/L DATED: [D…" at bounding box center [659, 334] width 390 height 65
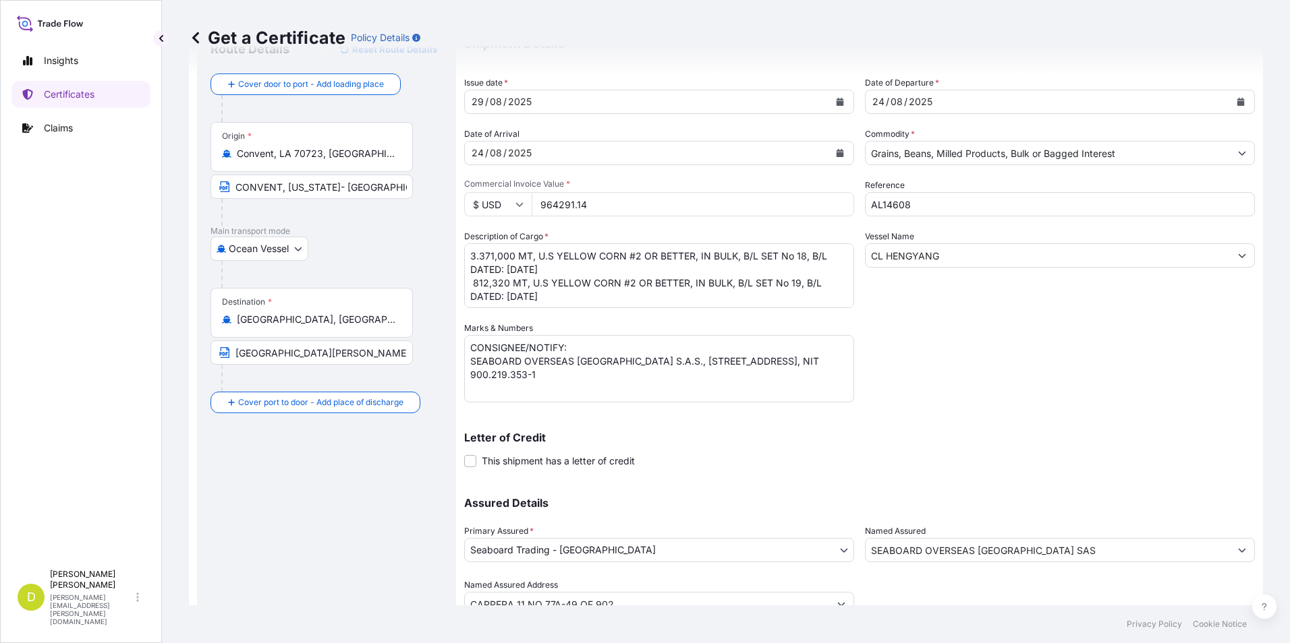
scroll to position [115, 0]
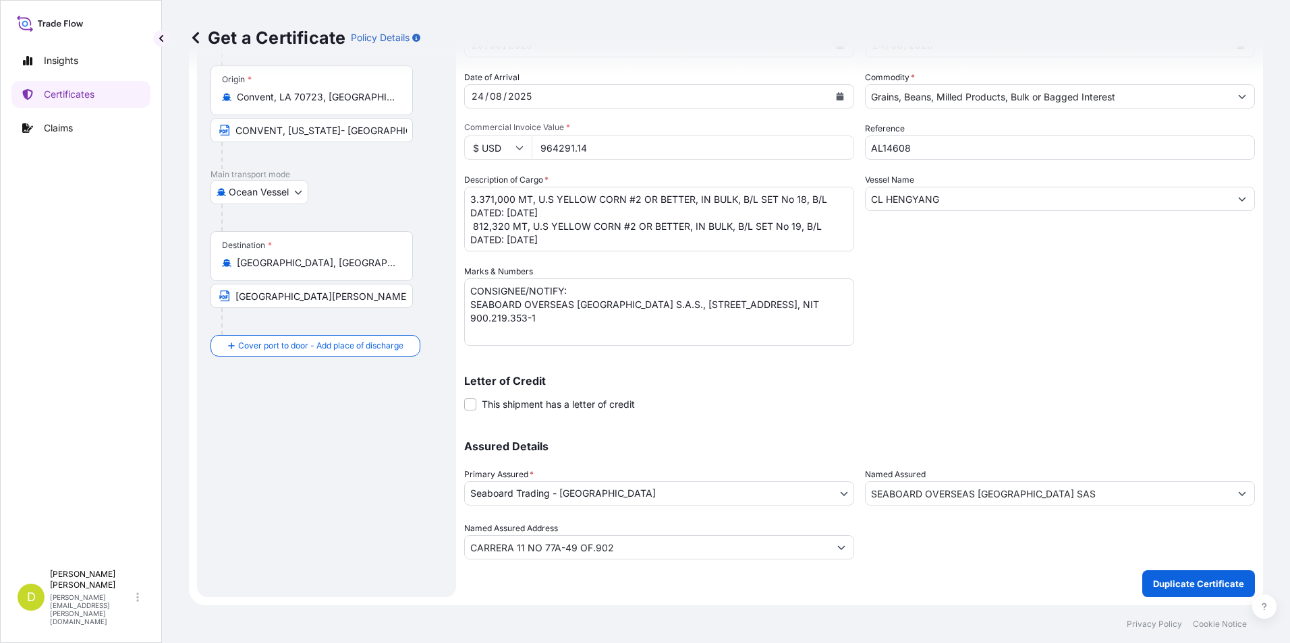
click at [925, 491] on input "SEABOARD OVERSEAS [GEOGRAPHIC_DATA] SAS" at bounding box center [1047, 494] width 364 height 24
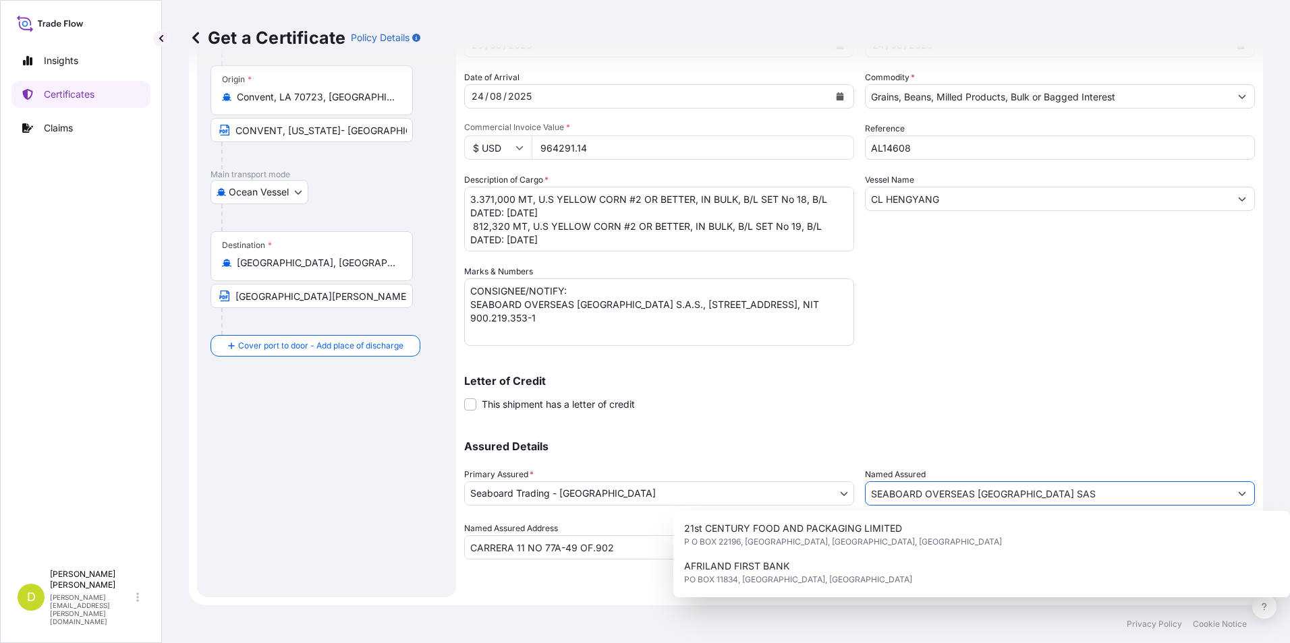
click at [809, 384] on p "Letter of Credit" at bounding box center [859, 381] width 791 height 11
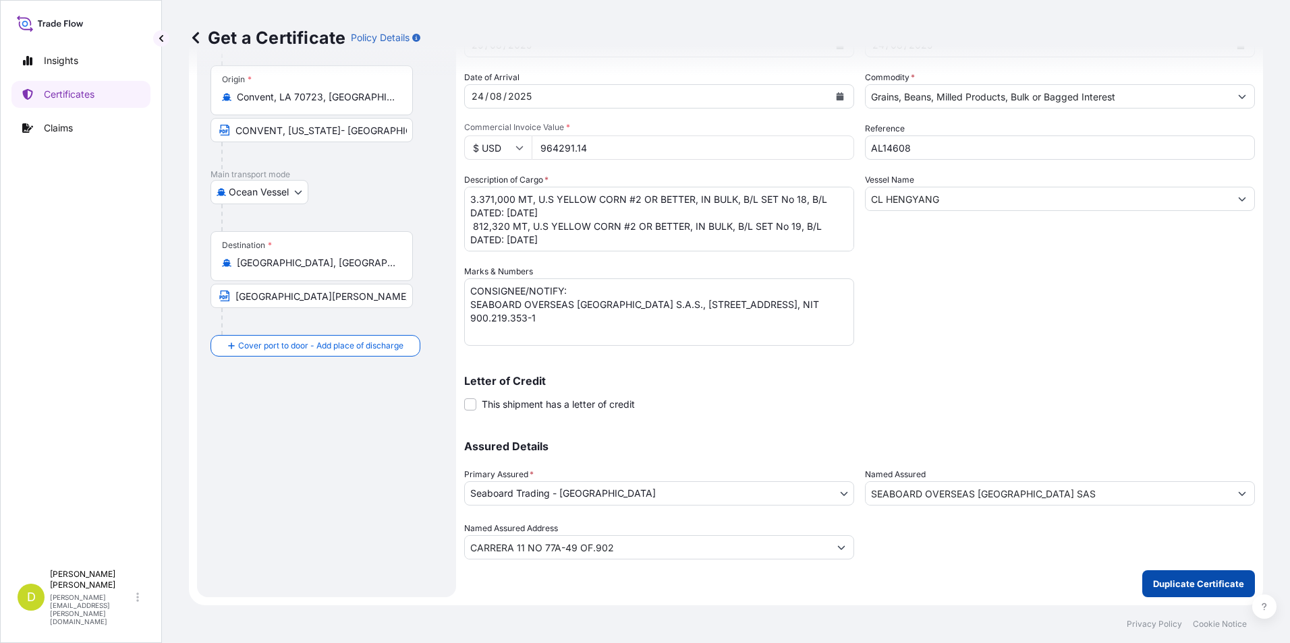
click at [1175, 579] on p "Duplicate Certificate" at bounding box center [1198, 583] width 91 height 13
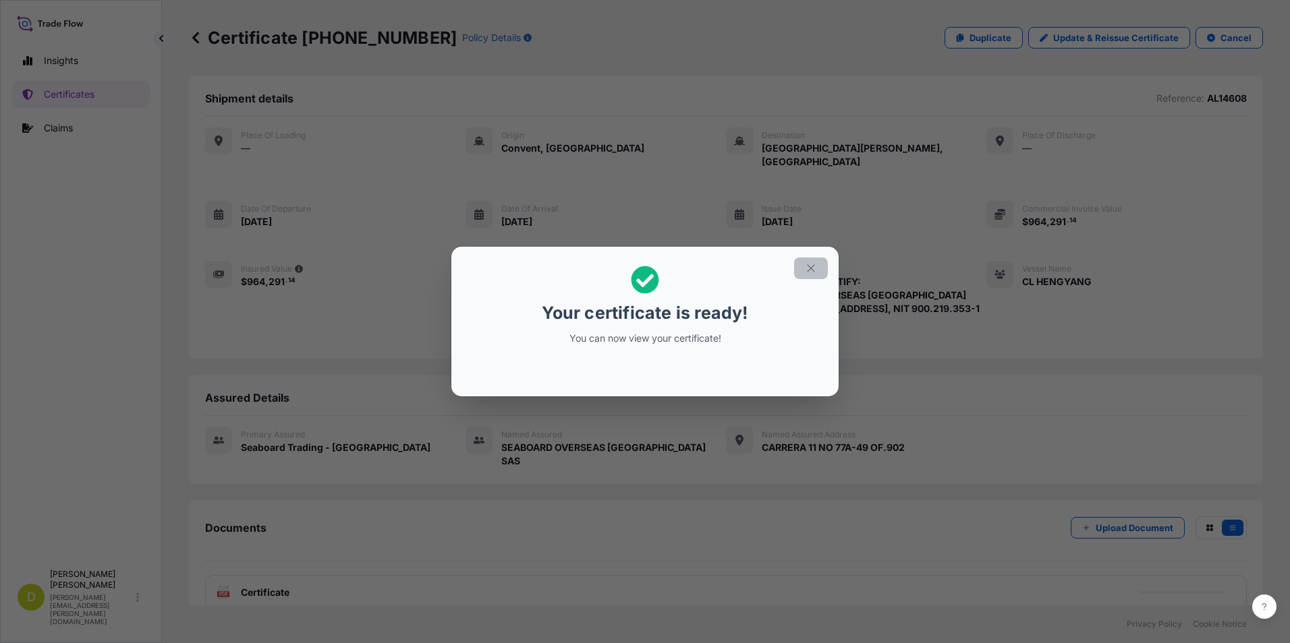
click at [812, 265] on icon "button" at bounding box center [811, 268] width 12 height 12
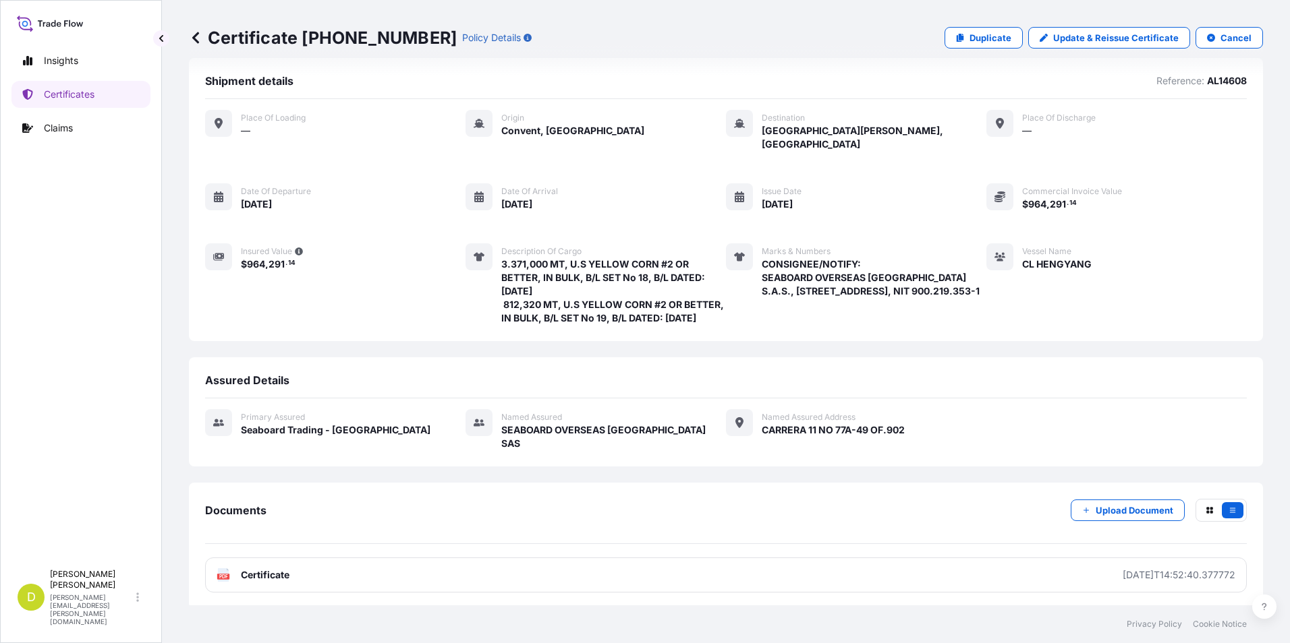
scroll to position [92, 0]
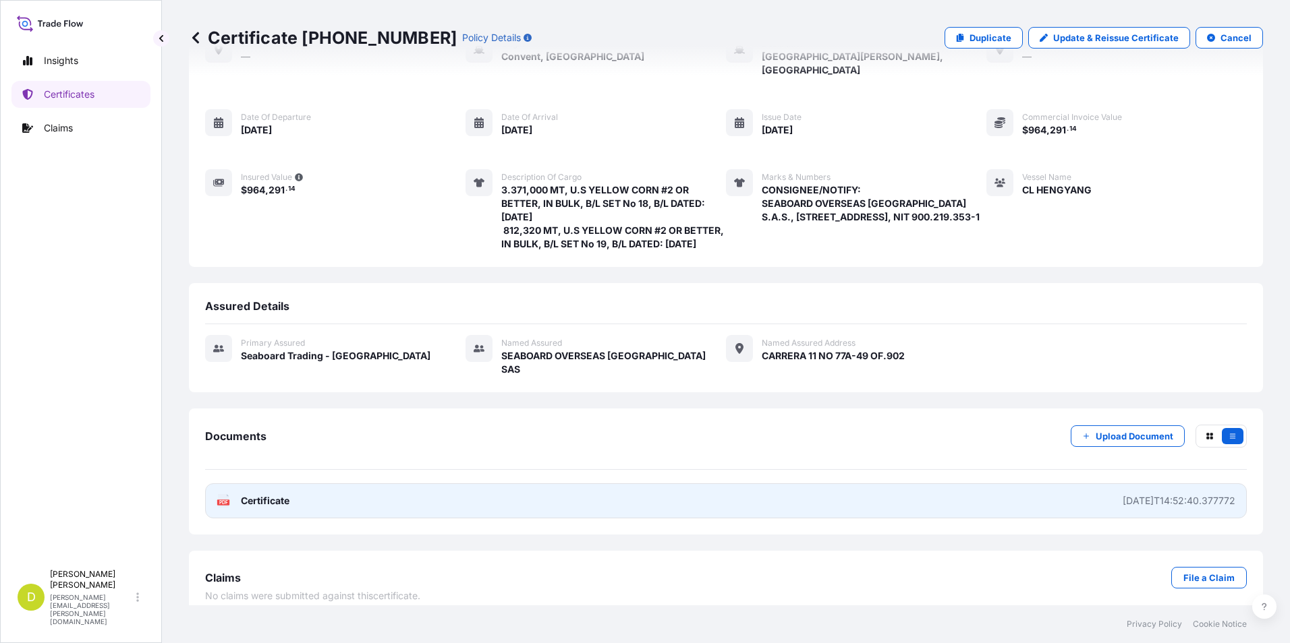
click at [960, 496] on link "PDF Certificate [DATE]T14:52:40.377772" at bounding box center [725, 501] width 1041 height 35
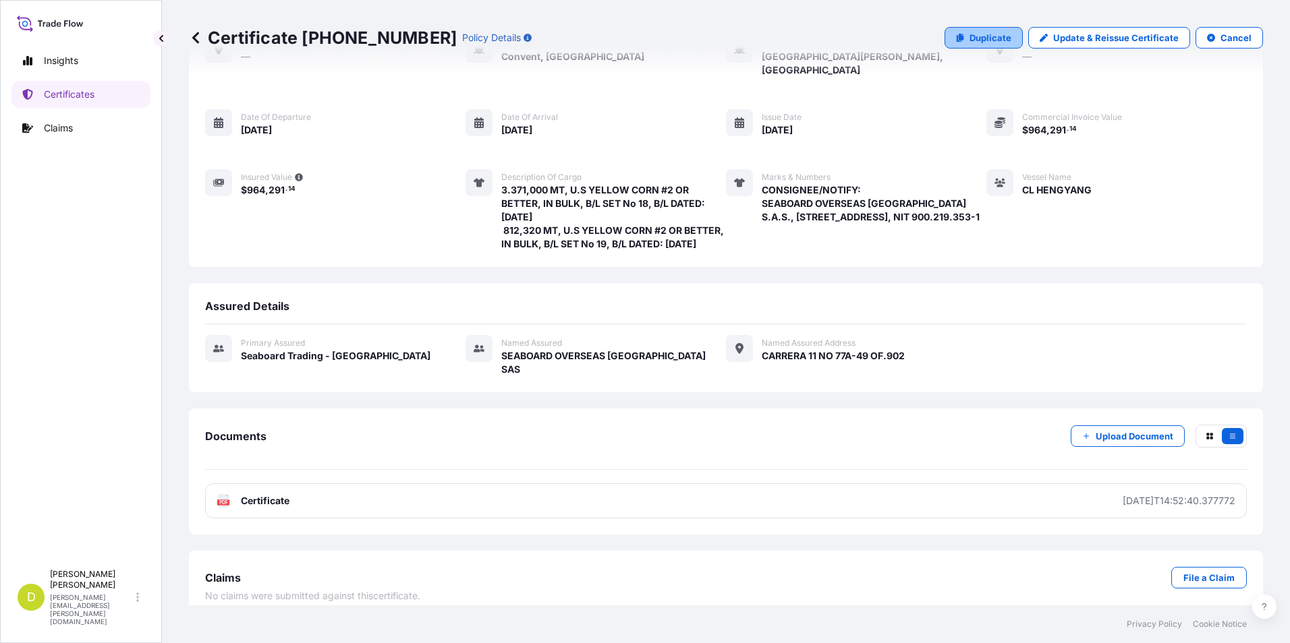
click at [971, 36] on p "Duplicate" at bounding box center [990, 37] width 42 height 13
select select "Ocean Vessel"
select select "31639"
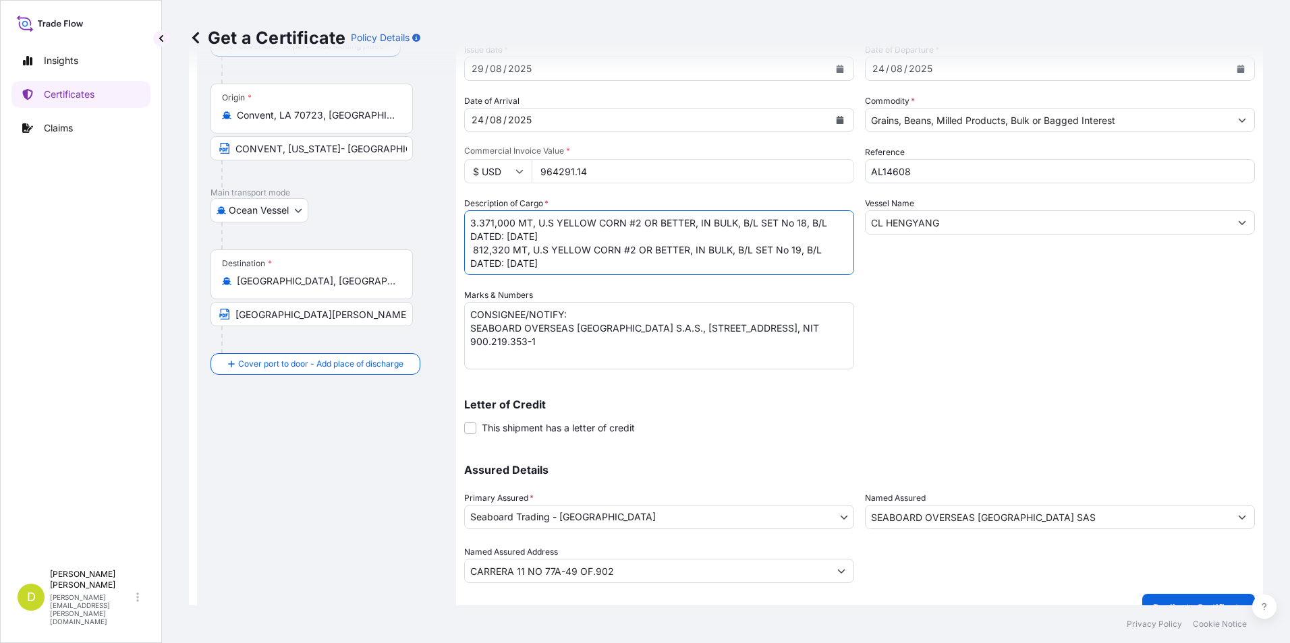
drag, startPoint x: 515, startPoint y: 224, endPoint x: 464, endPoint y: 225, distance: 50.6
click at [464, 225] on textarea "3.371,000 MT, U.S YELLOW CORN #2 OR BETTER, IN BULK, B/L SET No 18, B/L DATED: …" at bounding box center [659, 242] width 390 height 65
paste textarea "3.494,500"
type textarea "3.494,500 MT, U.S YELLOW CORN #2 OR BETTER, IN BULK, B/L SET No 18, B/L DATED: …"
drag, startPoint x: 399, startPoint y: 289, endPoint x: 231, endPoint y: 285, distance: 168.7
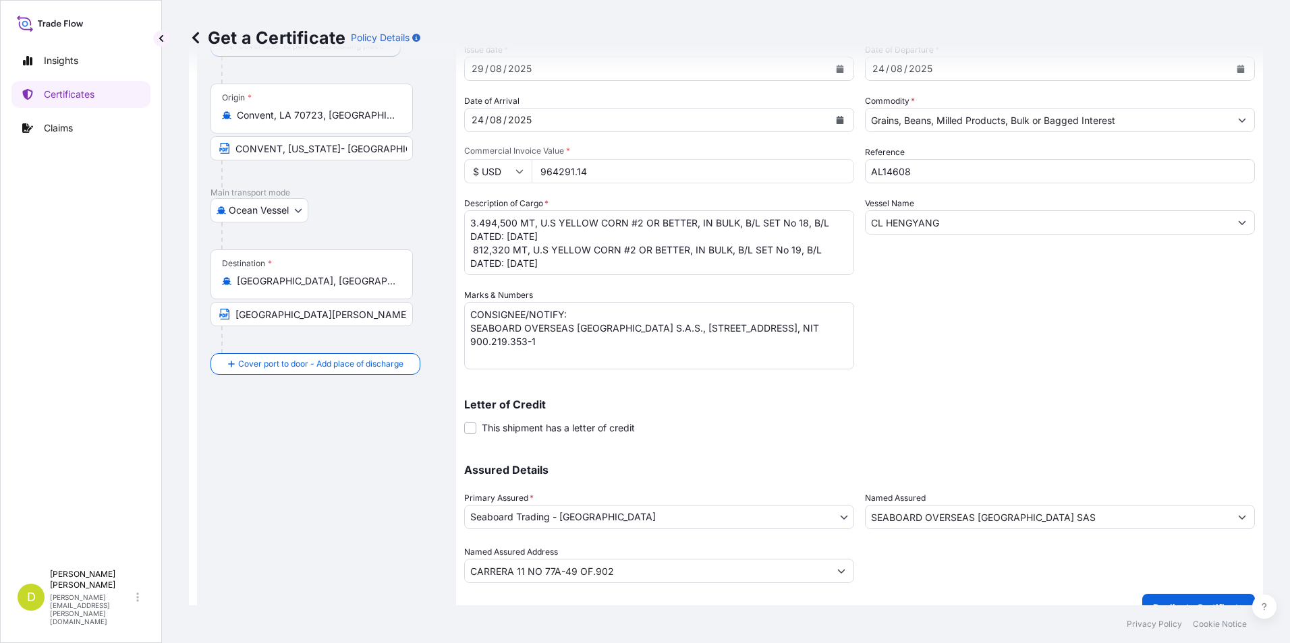
click at [231, 285] on div "Destination * [GEOGRAPHIC_DATA], [GEOGRAPHIC_DATA], [GEOGRAPHIC_DATA]" at bounding box center [311, 275] width 202 height 50
click at [328, 286] on input "[GEOGRAPHIC_DATA], [GEOGRAPHIC_DATA], [GEOGRAPHIC_DATA]" at bounding box center [316, 281] width 159 height 13
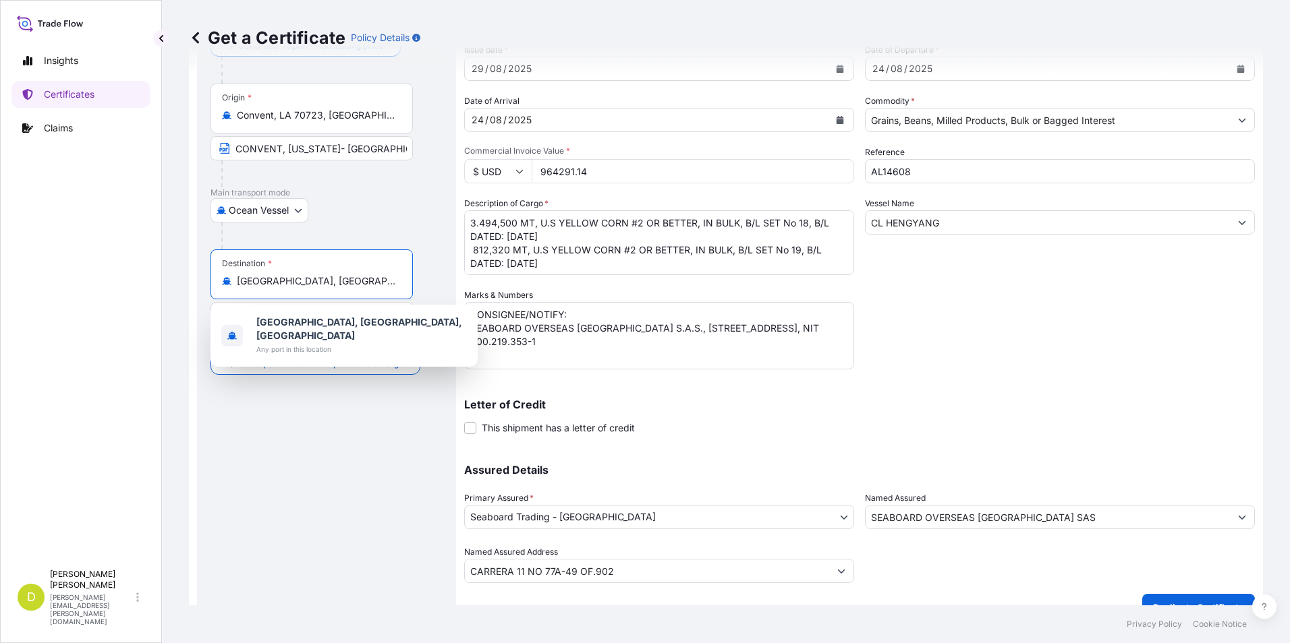
drag, startPoint x: 395, startPoint y: 277, endPoint x: 210, endPoint y: 279, distance: 184.1
click at [210, 279] on div "Destination * [GEOGRAPHIC_DATA], [GEOGRAPHIC_DATA], [GEOGRAPHIC_DATA]" at bounding box center [311, 275] width 202 height 50
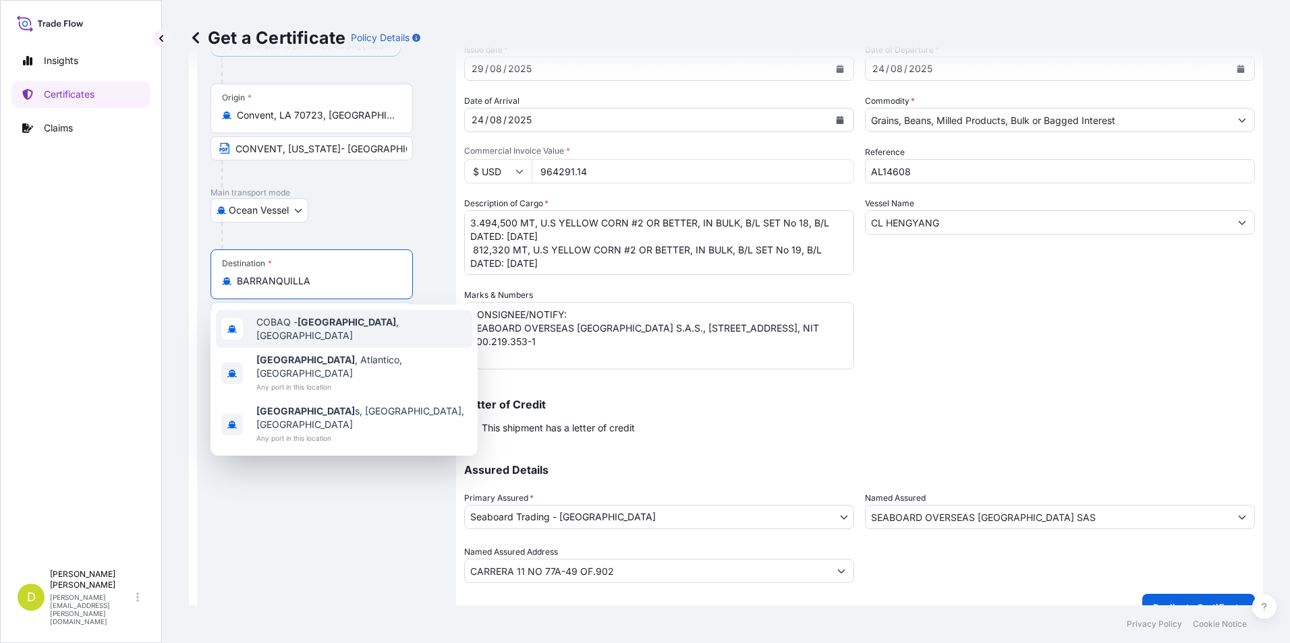
click at [348, 348] on div "[GEOGRAPHIC_DATA] , [GEOGRAPHIC_DATA], [GEOGRAPHIC_DATA] Any port in this locat…" at bounding box center [344, 373] width 256 height 51
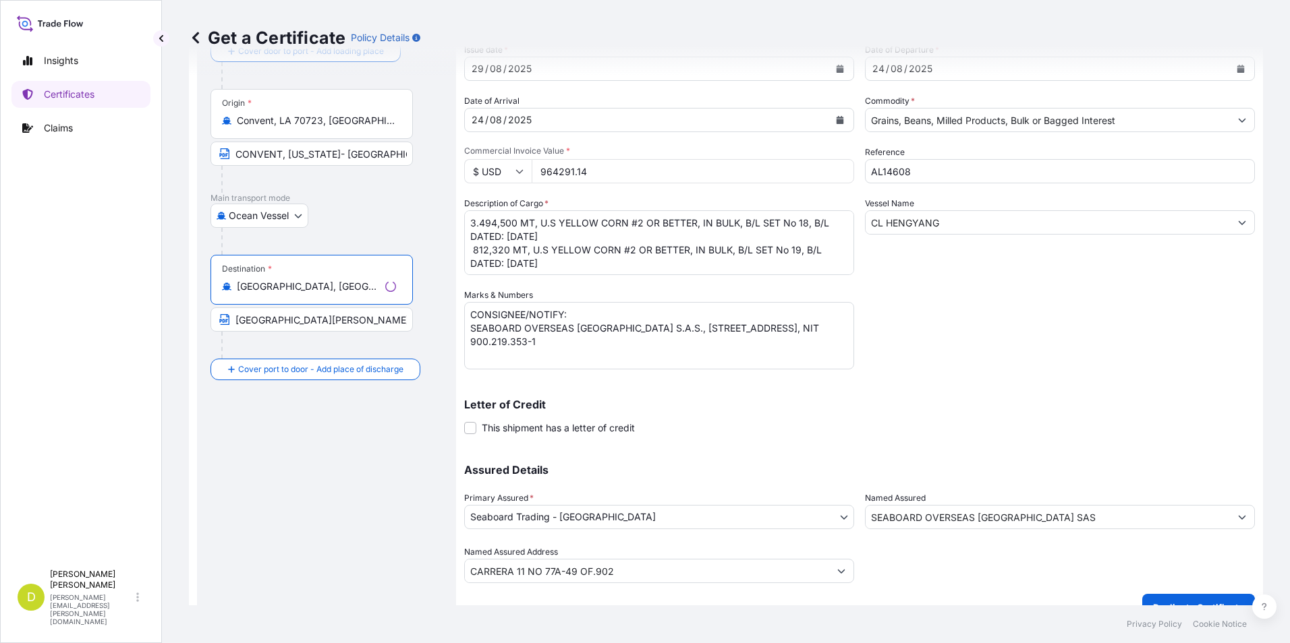
type input "[GEOGRAPHIC_DATA], [GEOGRAPHIC_DATA], [GEOGRAPHIC_DATA]"
drag, startPoint x: 362, startPoint y: 320, endPoint x: 205, endPoint y: 322, distance: 156.5
click at [205, 322] on div "Route Details Reset Route Details Cover door to port - Add loading place Place …" at bounding box center [326, 306] width 259 height 629
paste input "BARRANQUILL"
type input "[GEOGRAPHIC_DATA], [GEOGRAPHIC_DATA]"
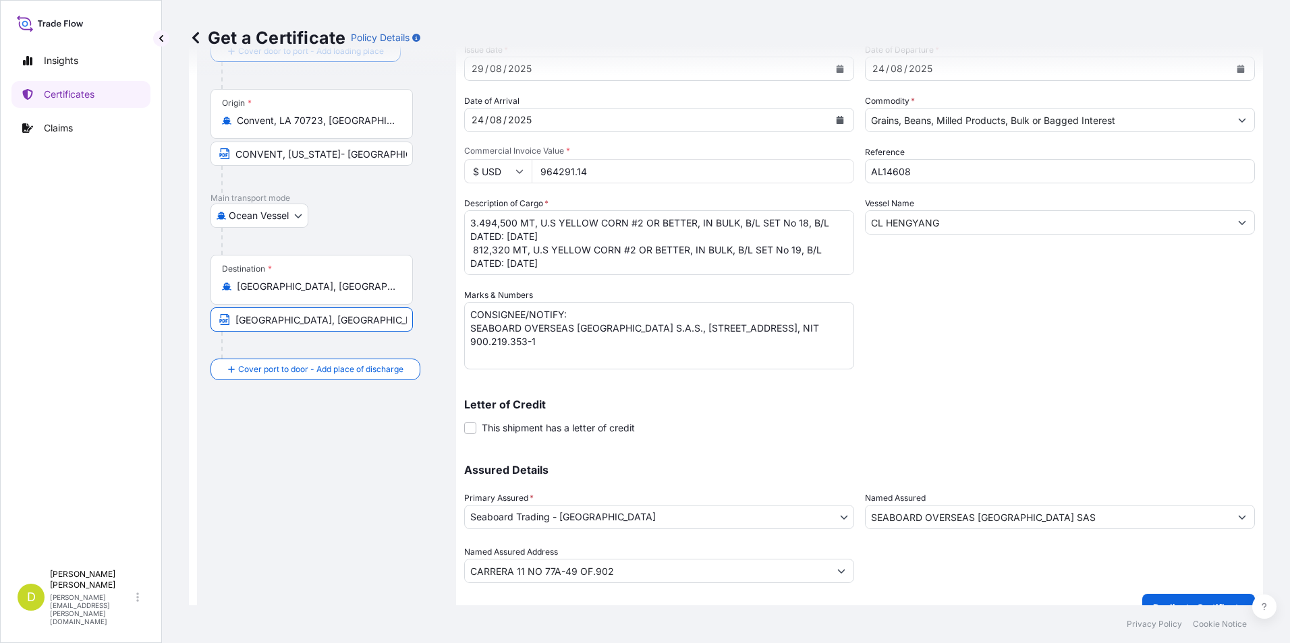
click at [653, 265] on textarea "3.371,000 MT, U.S YELLOW CORN #2 OR BETTER, IN BULK, B/L SET No 18, B/L DATED: …" at bounding box center [659, 242] width 390 height 65
drag, startPoint x: 507, startPoint y: 254, endPoint x: 474, endPoint y: 254, distance: 33.1
click at [474, 254] on textarea "3.371,000 MT, U.S YELLOW CORN #2 OR BETTER, IN BULK, B/L SET No 18, B/L DATED: …" at bounding box center [659, 242] width 390 height 65
paste textarea "3.271,500"
drag, startPoint x: 809, startPoint y: 227, endPoint x: 836, endPoint y: 222, distance: 27.4
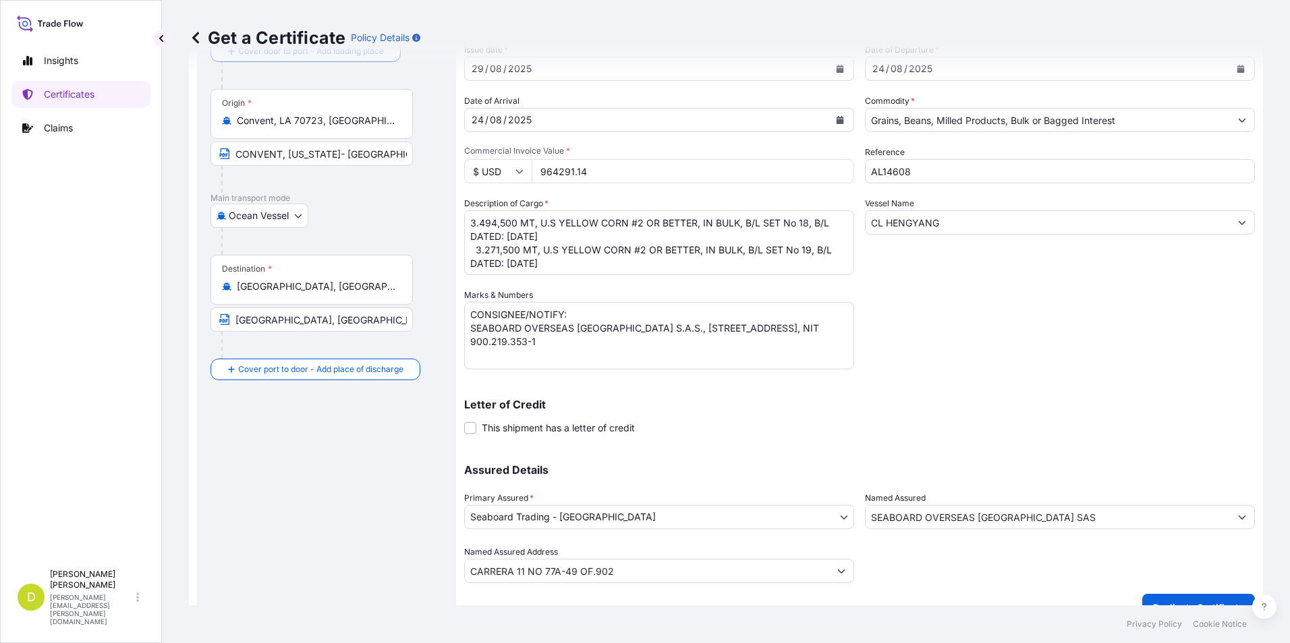
click at [809, 227] on textarea "3.371,000 MT, U.S YELLOW CORN #2 OR BETTER, IN BULK, B/L SET No 18, B/L DATED: …" at bounding box center [659, 242] width 390 height 65
click at [807, 253] on textarea "3.371,000 MT, U.S YELLOW CORN #2 OR BETTER, IN BULK, B/L SET No 18, B/L DATED: …" at bounding box center [659, 242] width 390 height 65
type textarea "3.494,500 MT, U.S YELLOW CORN #2 OR BETTER, IN BULK, B/L SET No 22, B/L DATED: …"
click at [609, 165] on input "964291.14" at bounding box center [693, 171] width 322 height 24
click at [639, 180] on input "964291.14" at bounding box center [693, 171] width 322 height 24
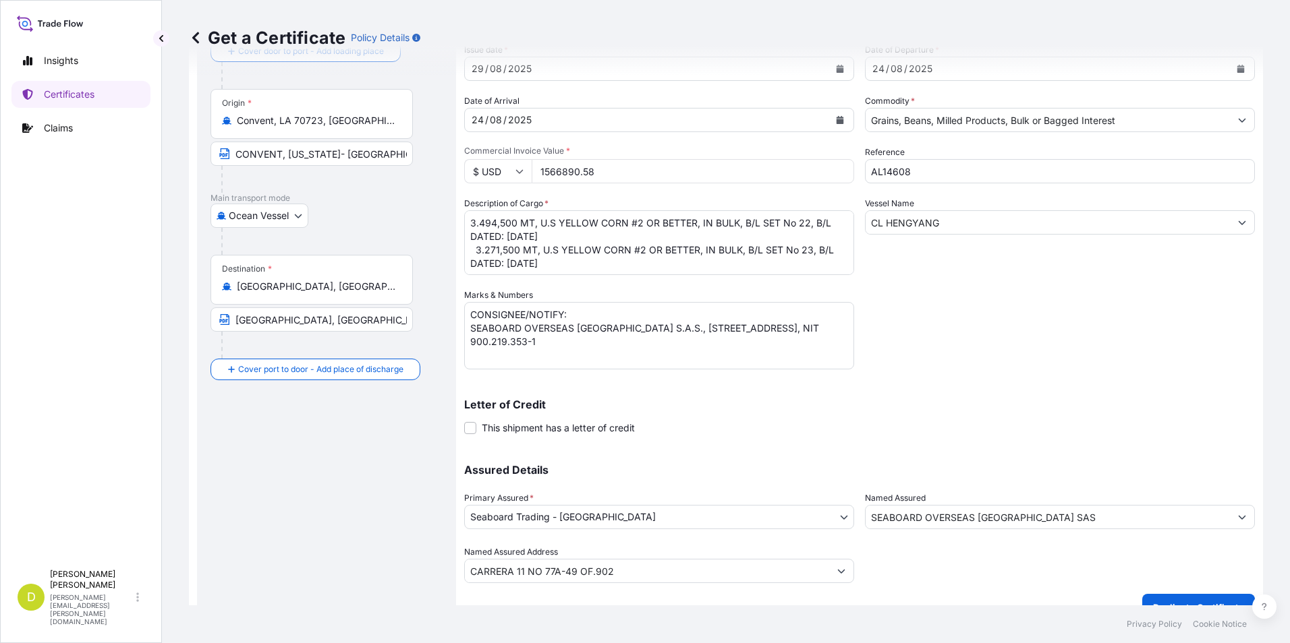
type input "1566890.58"
click at [620, 254] on textarea "3.371,000 MT, U.S YELLOW CORN #2 OR BETTER, IN BULK, B/L SET No 18, B/L DATED: …" at bounding box center [659, 242] width 390 height 65
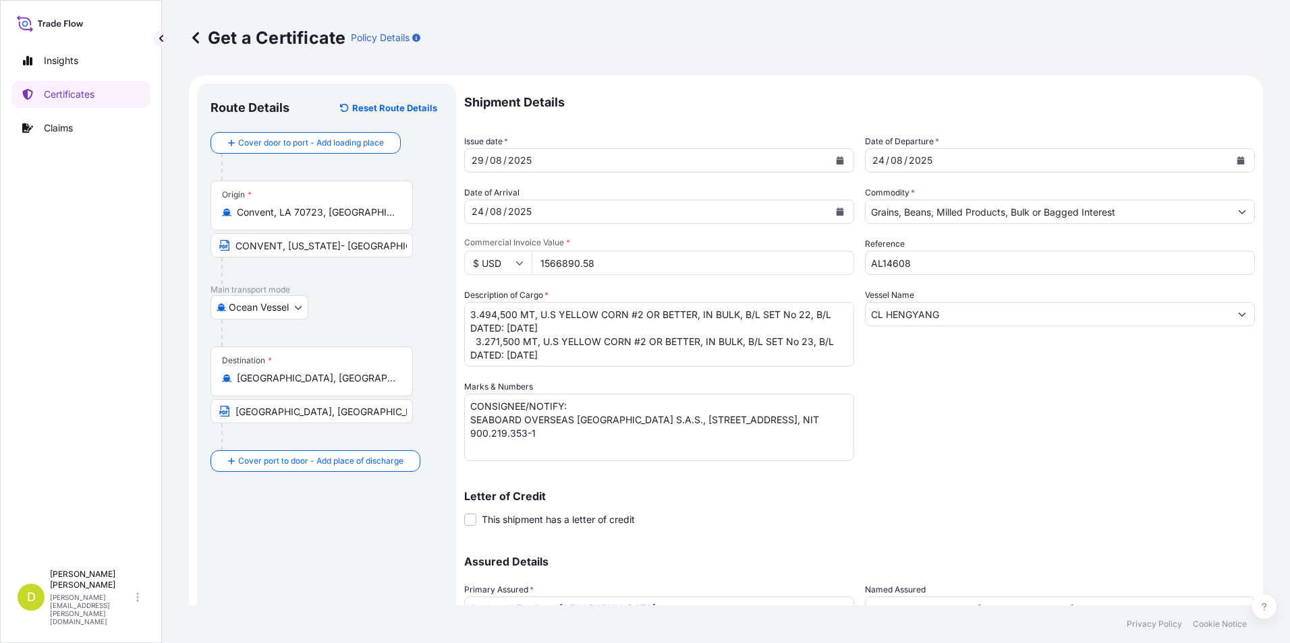
click at [558, 360] on textarea "3.371,000 MT, U.S YELLOW CORN #2 OR BETTER, IN BULK, B/L SET No 18, B/L DATED: …" at bounding box center [659, 334] width 390 height 65
click at [559, 326] on textarea "3.371,000 MT, U.S YELLOW CORN #2 OR BETTER, IN BULK, B/L SET No 18, B/L DATED: …" at bounding box center [659, 334] width 390 height 65
type textarea "3.494,500 MT, U.S YELLOW CORN #2 OR BETTER, IN BULK, B/L SET No 22, B/L DATED: …"
click at [886, 163] on div "/" at bounding box center [887, 160] width 3 height 16
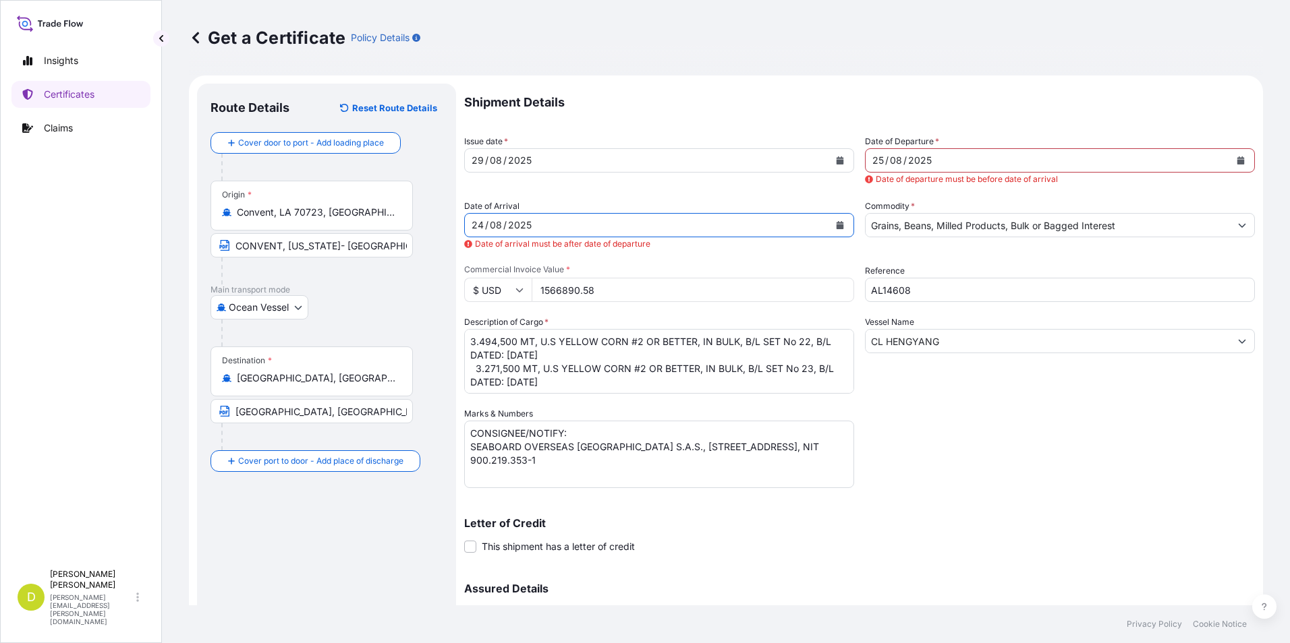
click at [483, 223] on div "24" at bounding box center [477, 225] width 15 height 16
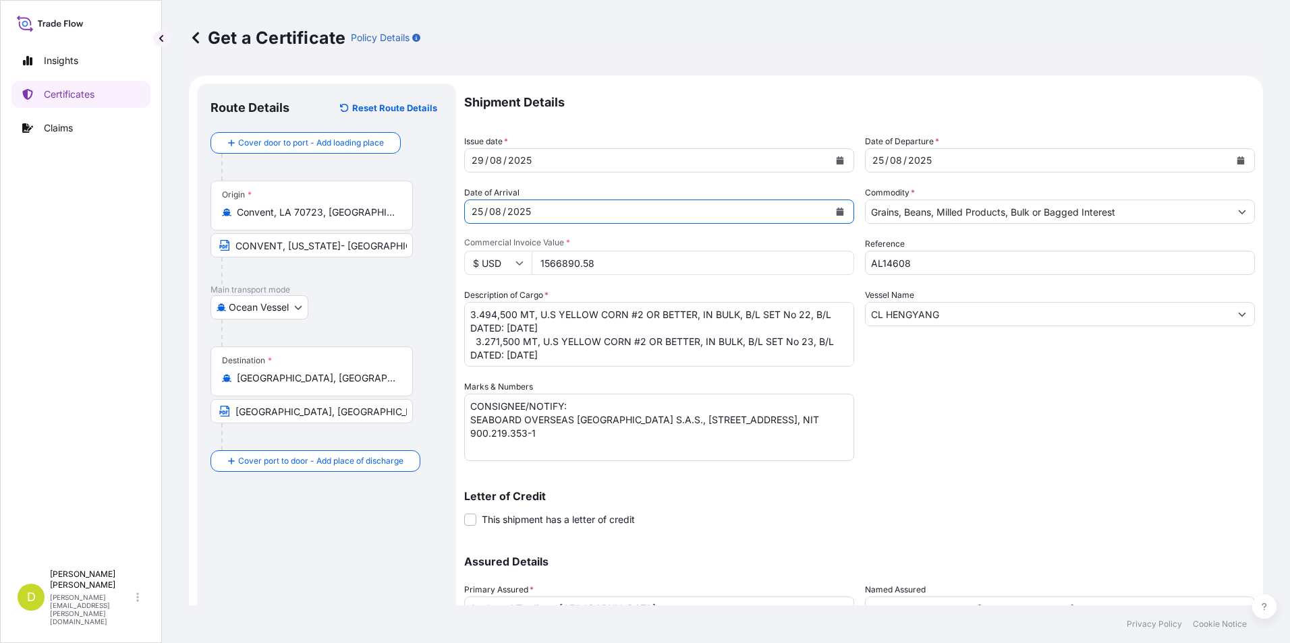
click at [923, 403] on div "Shipment Details Issue date * [DATE] Date of Departure * [DATE] Date of Arrival…" at bounding box center [859, 380] width 791 height 592
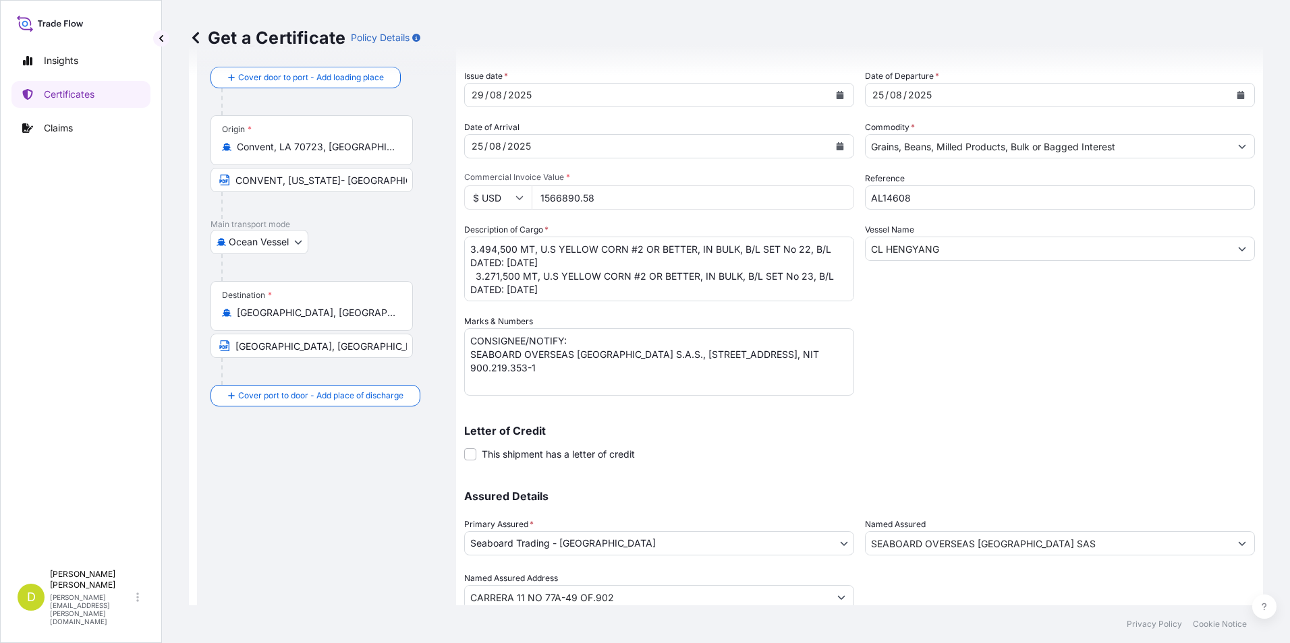
scroll to position [115, 0]
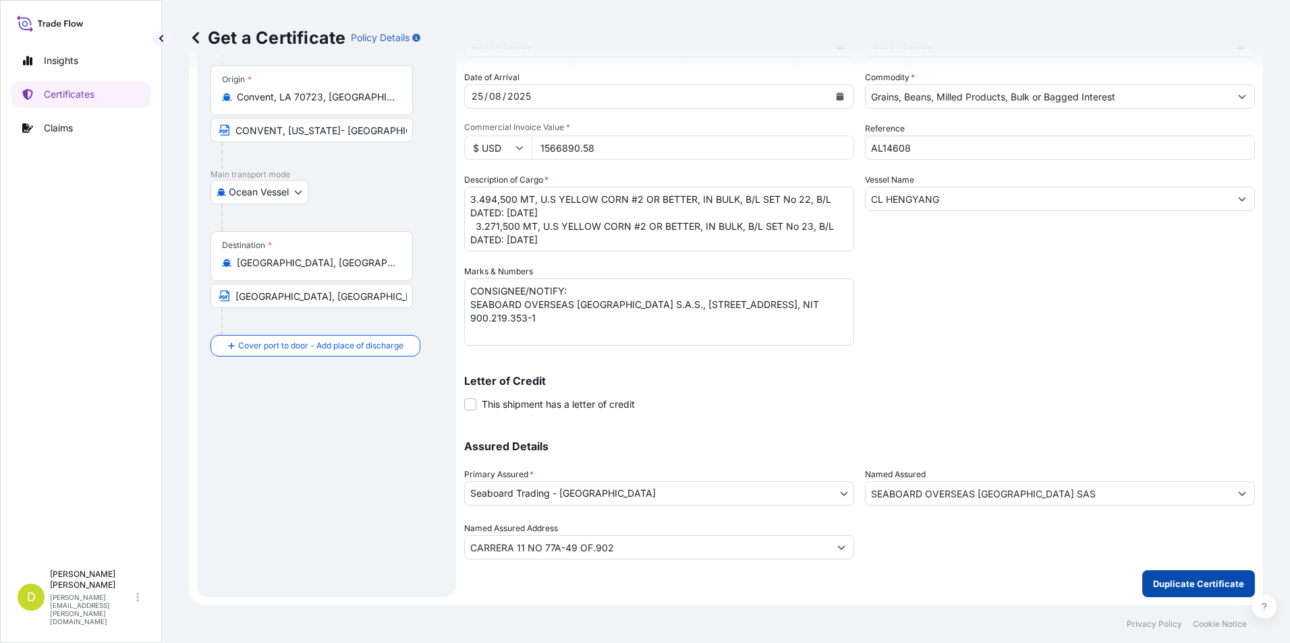
click at [1201, 581] on p "Duplicate Certificate" at bounding box center [1198, 583] width 91 height 13
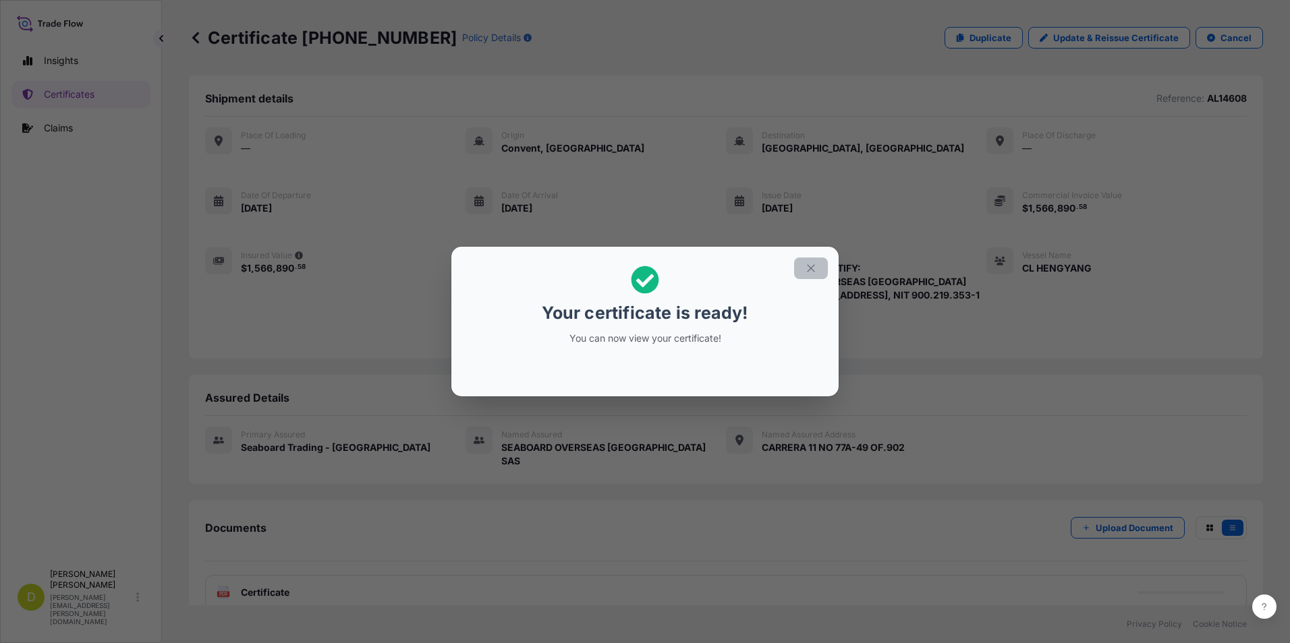
click at [812, 272] on icon "button" at bounding box center [811, 268] width 12 height 12
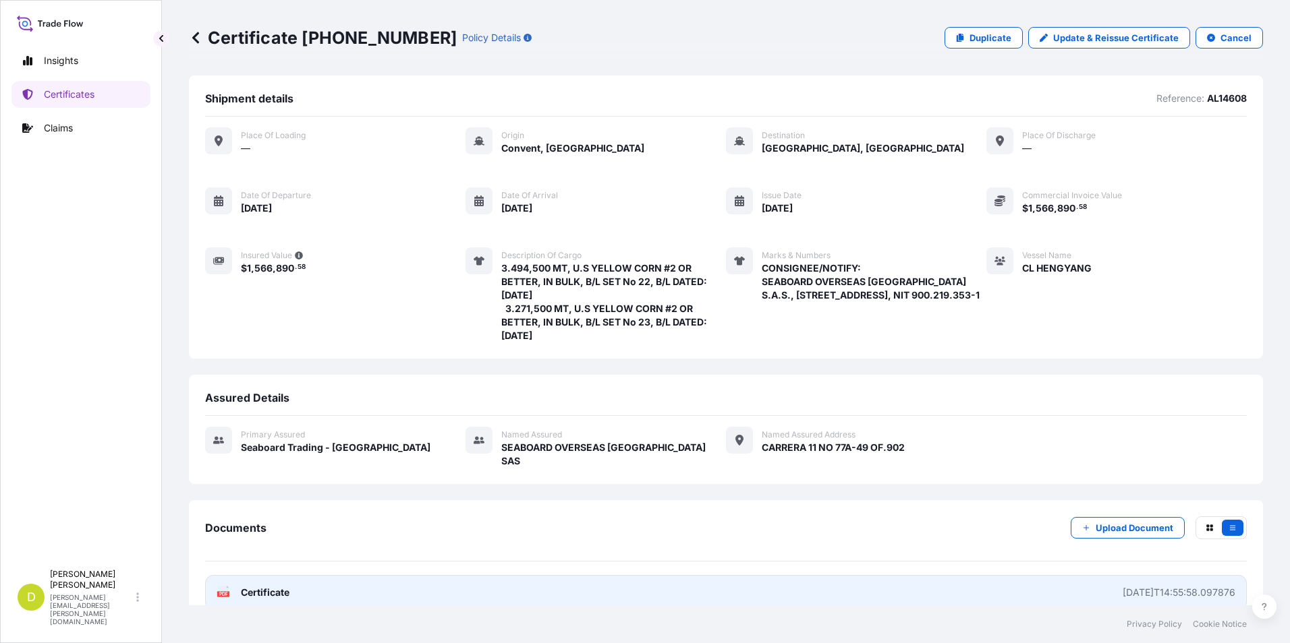
click at [887, 581] on link "PDF Certificate [DATE]T14:55:58.097876" at bounding box center [725, 592] width 1041 height 35
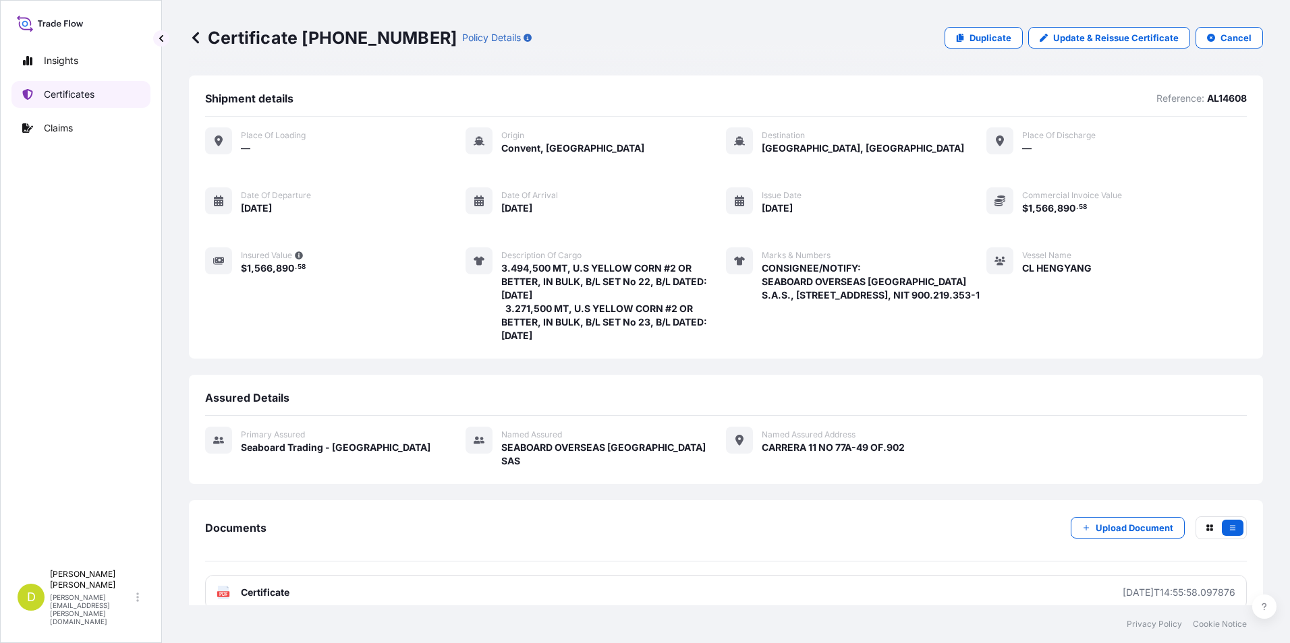
click at [105, 86] on link "Certificates" at bounding box center [80, 94] width 139 height 27
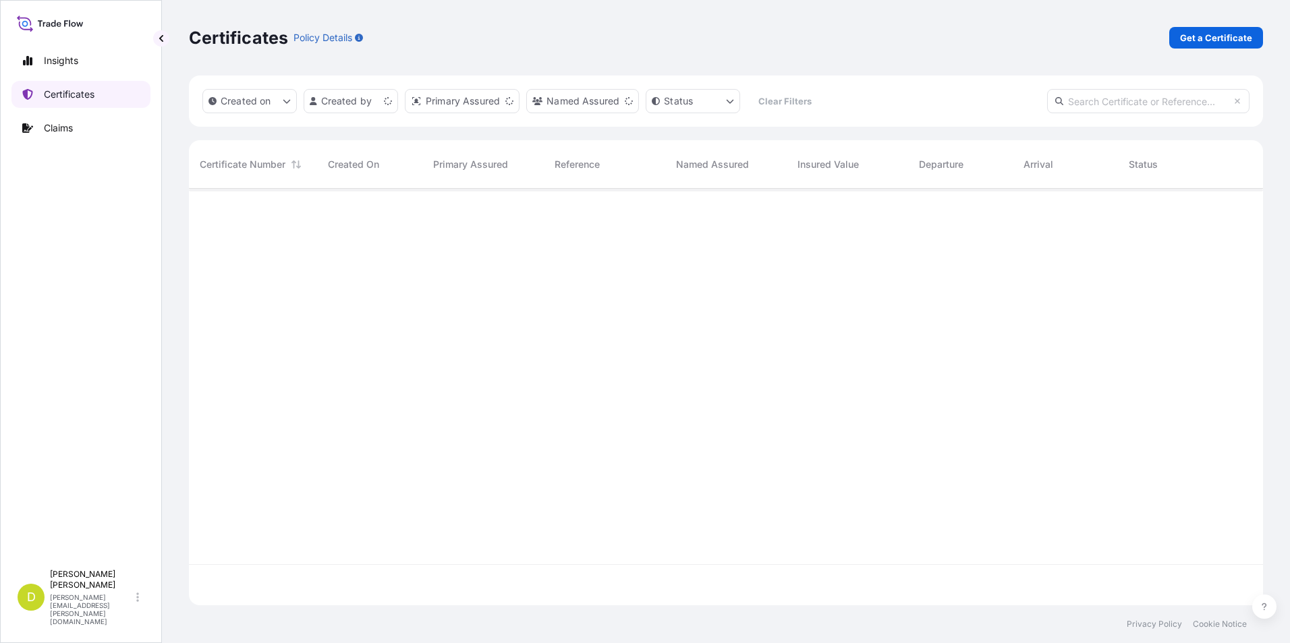
scroll to position [414, 1064]
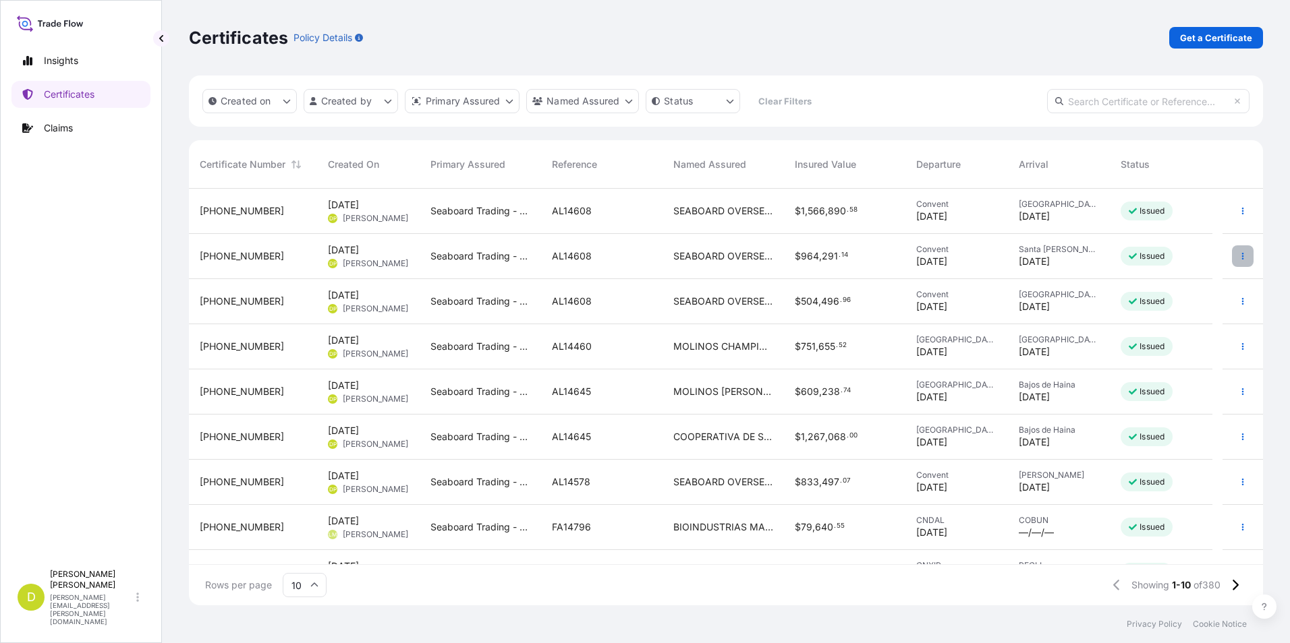
click at [1232, 256] on button "button" at bounding box center [1243, 257] width 22 height 22
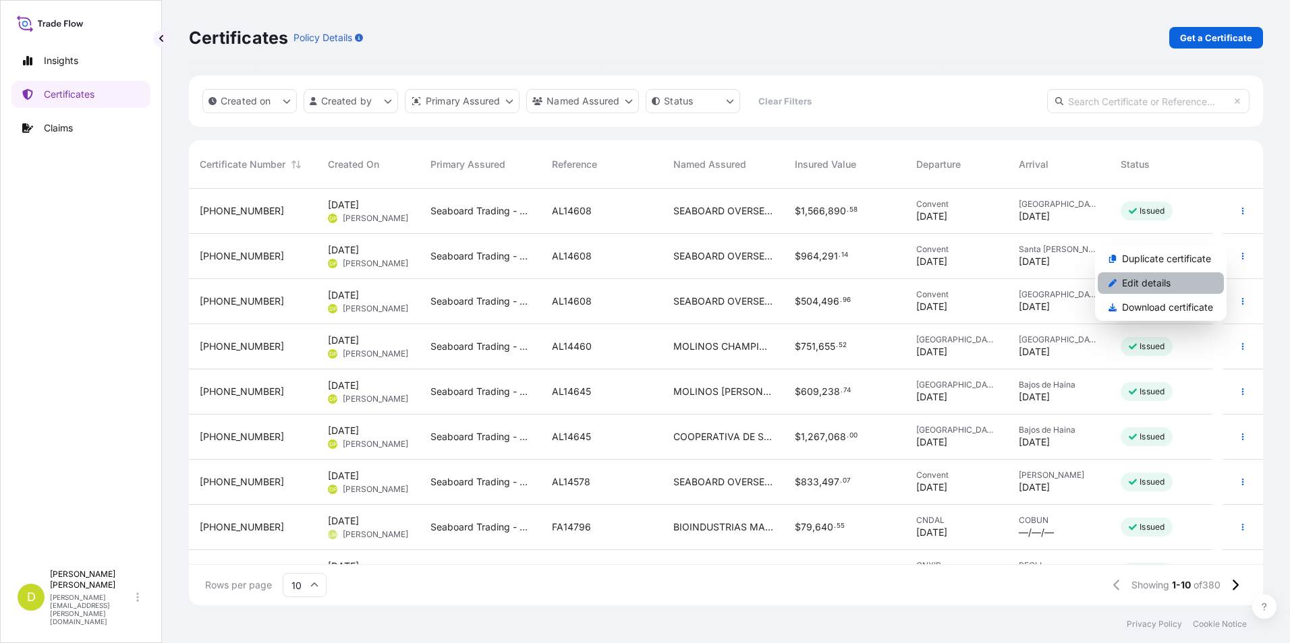
click at [1189, 280] on link "Edit details" at bounding box center [1160, 283] width 126 height 22
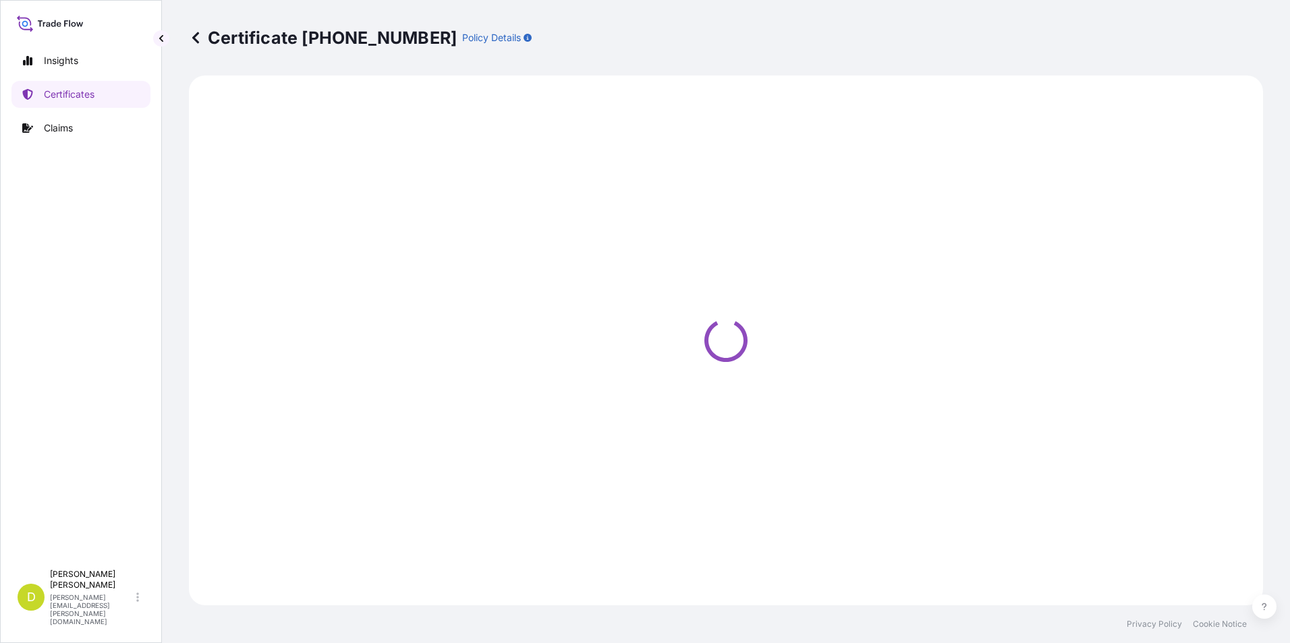
select select "Ocean Vessel"
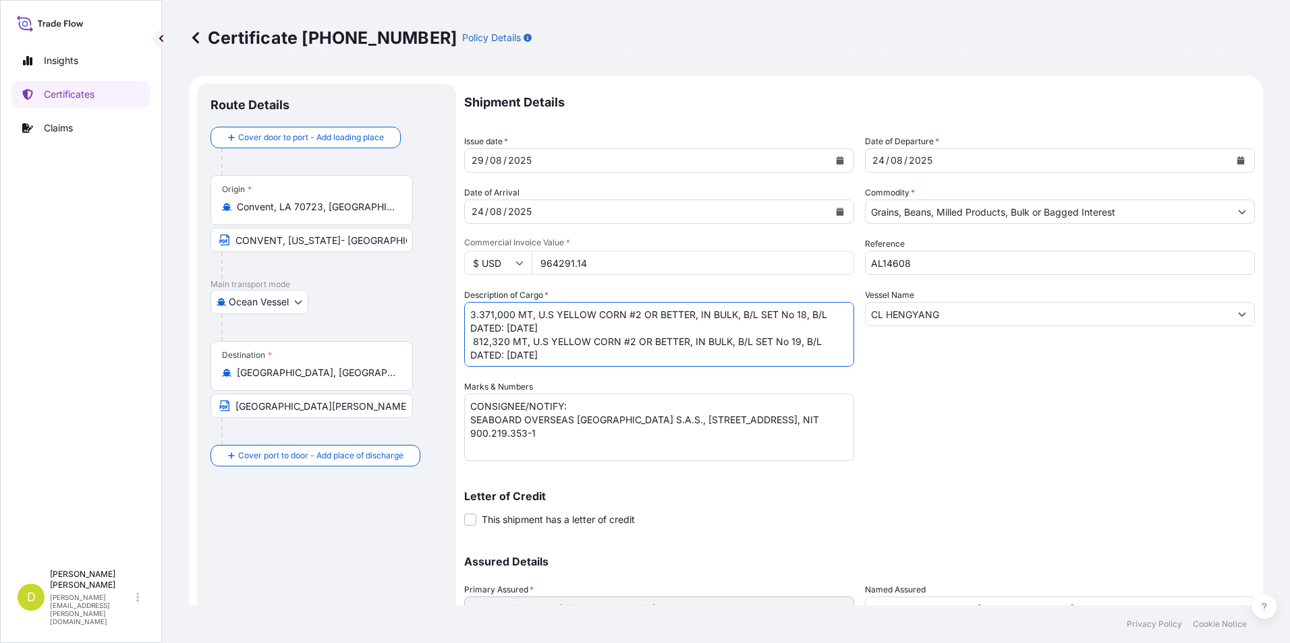
click at [559, 357] on textarea "3.371,000 MT, U.S YELLOW CORN #2 OR BETTER, IN BULK, B/L SET No 18, B/L DATED: …" at bounding box center [659, 334] width 390 height 65
click at [561, 332] on textarea "3.371,000 MT, U.S YELLOW CORN #2 OR BETTER, IN BULK, B/L SET No 18, B/L DATED: …" at bounding box center [659, 334] width 390 height 65
type textarea "3.371,000 MT, U.S YELLOW CORN #2 OR BETTER, IN BULK, B/L SET No 18, B/L DATED: …"
click at [886, 155] on div "/" at bounding box center [887, 160] width 3 height 16
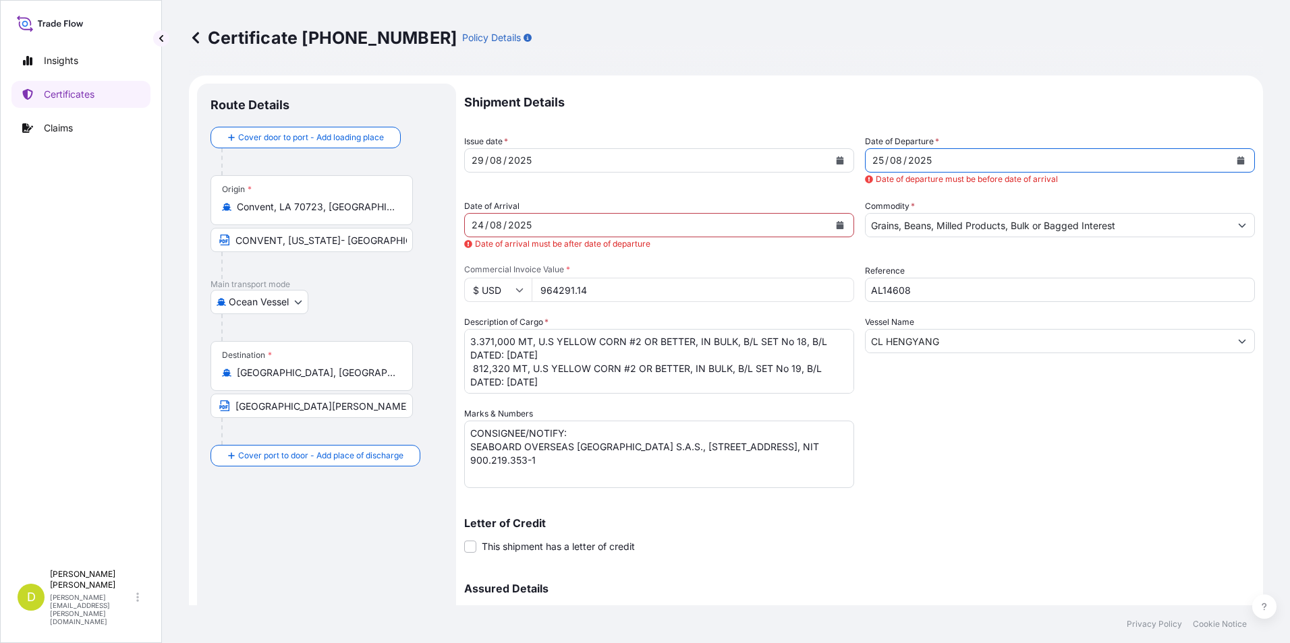
drag, startPoint x: 482, startPoint y: 225, endPoint x: 490, endPoint y: 225, distance: 7.4
click at [483, 225] on div "24" at bounding box center [477, 225] width 15 height 16
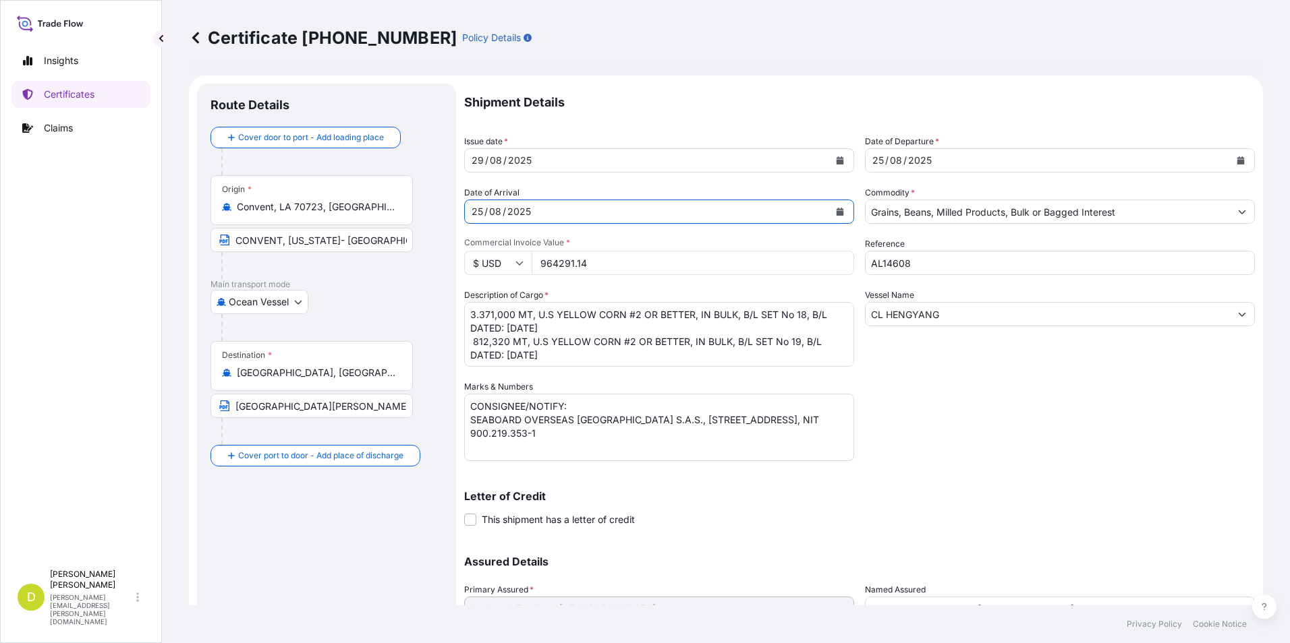
scroll to position [115, 0]
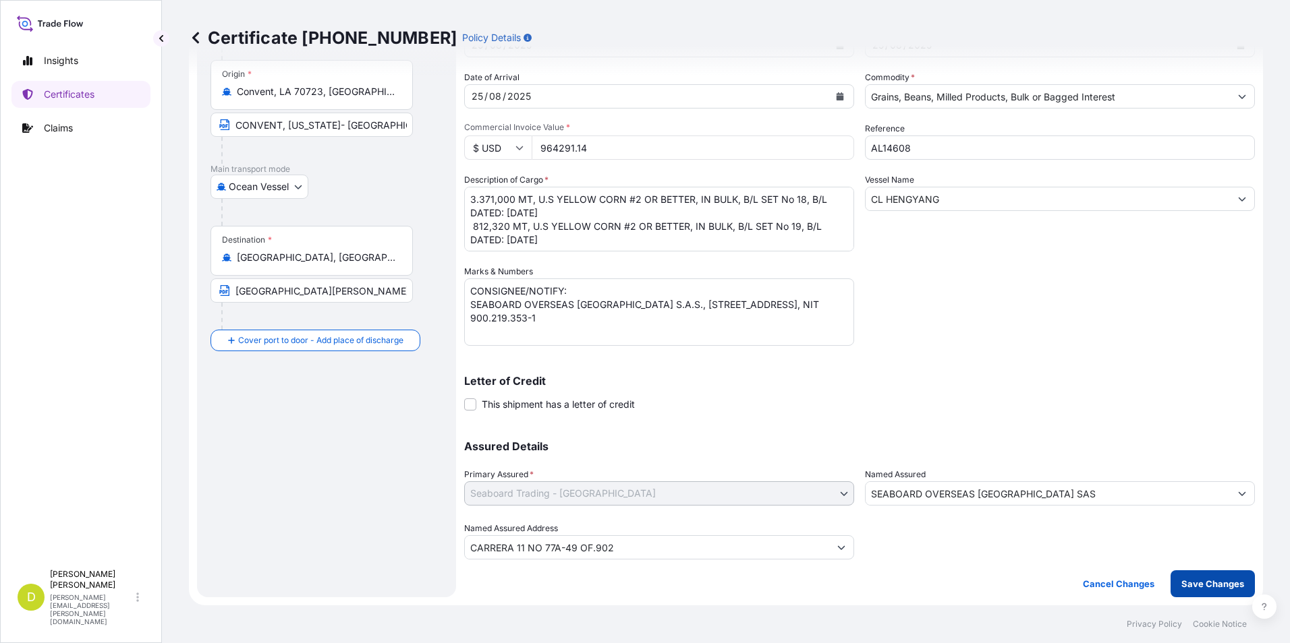
click at [1181, 581] on p "Save Changes" at bounding box center [1212, 583] width 63 height 13
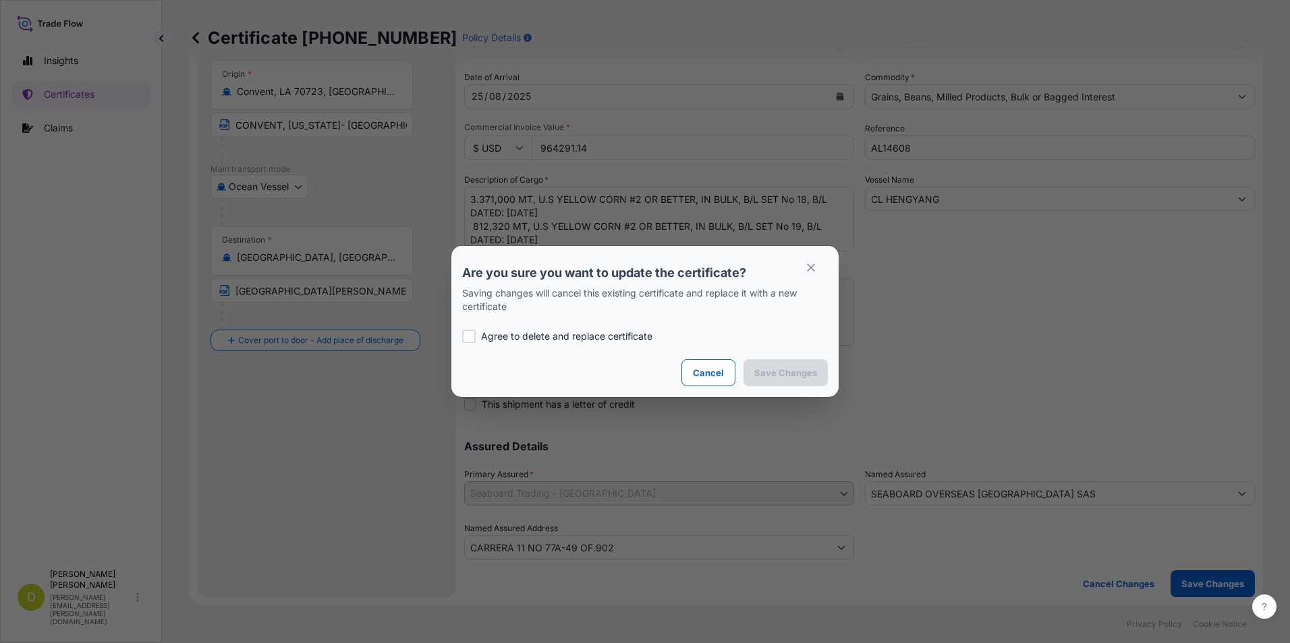
click at [608, 339] on p "Agree to delete and replace certificate" at bounding box center [566, 336] width 171 height 13
checkbox input "true"
click at [783, 372] on p "Save Changes" at bounding box center [785, 372] width 63 height 13
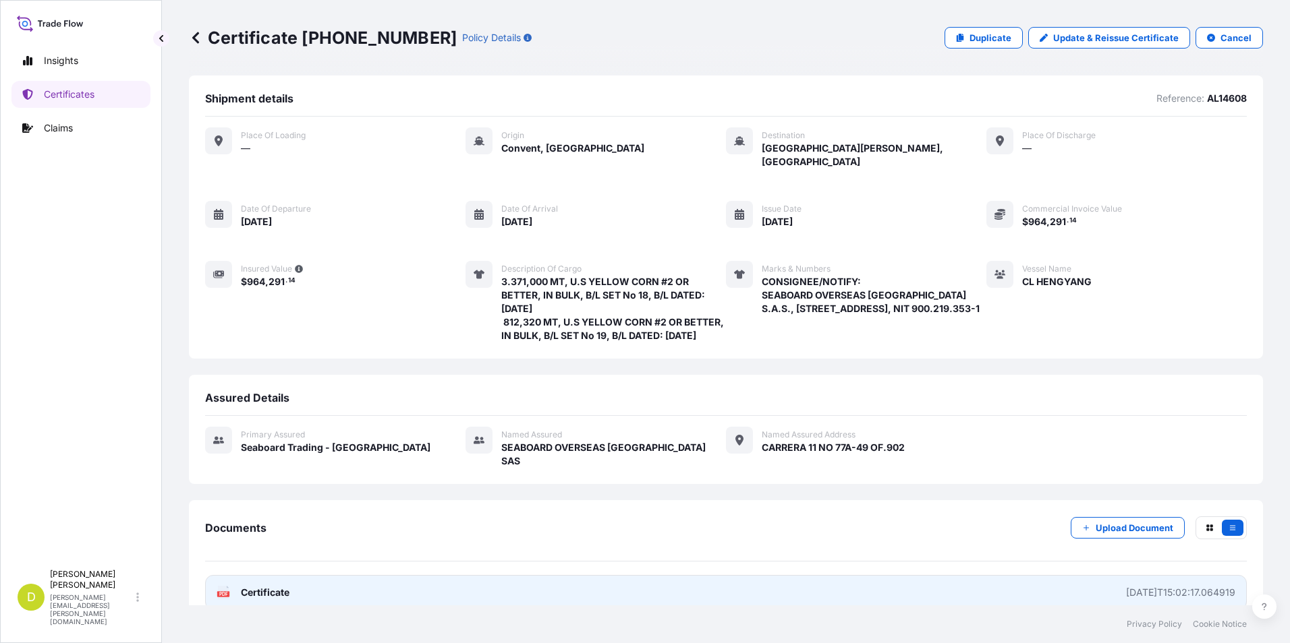
click at [729, 587] on link "PDF Certificate [DATE]T15:02:17.064919" at bounding box center [725, 592] width 1041 height 35
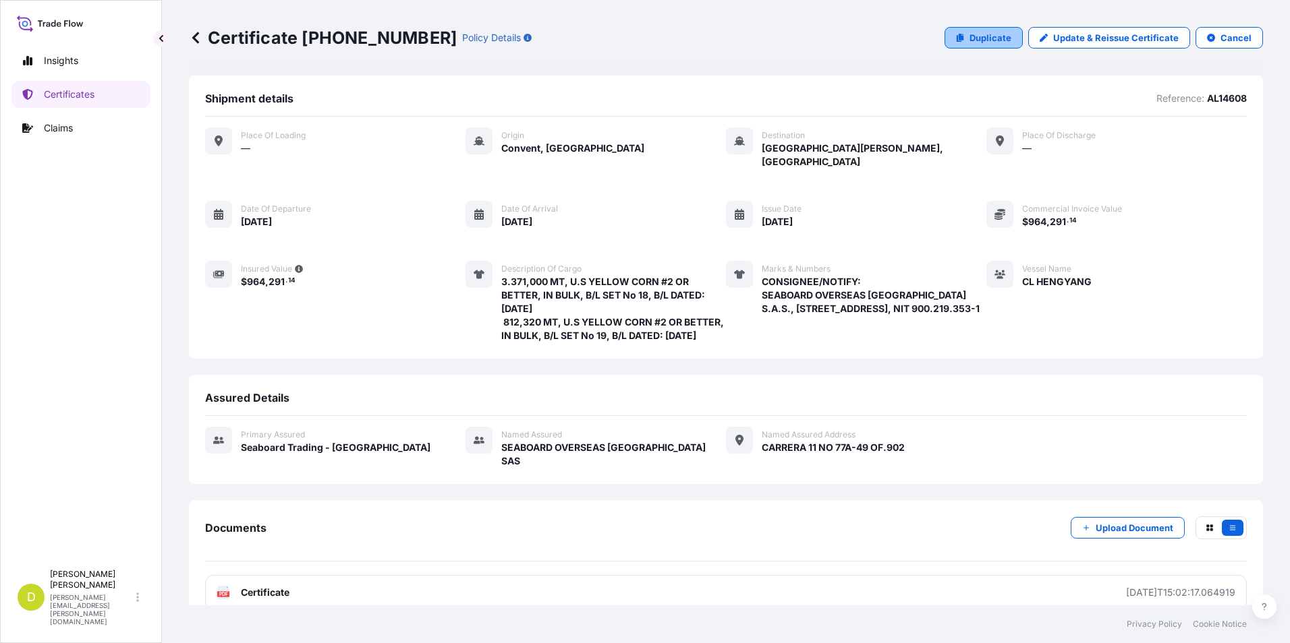
click at [999, 38] on p "Duplicate" at bounding box center [990, 37] width 42 height 13
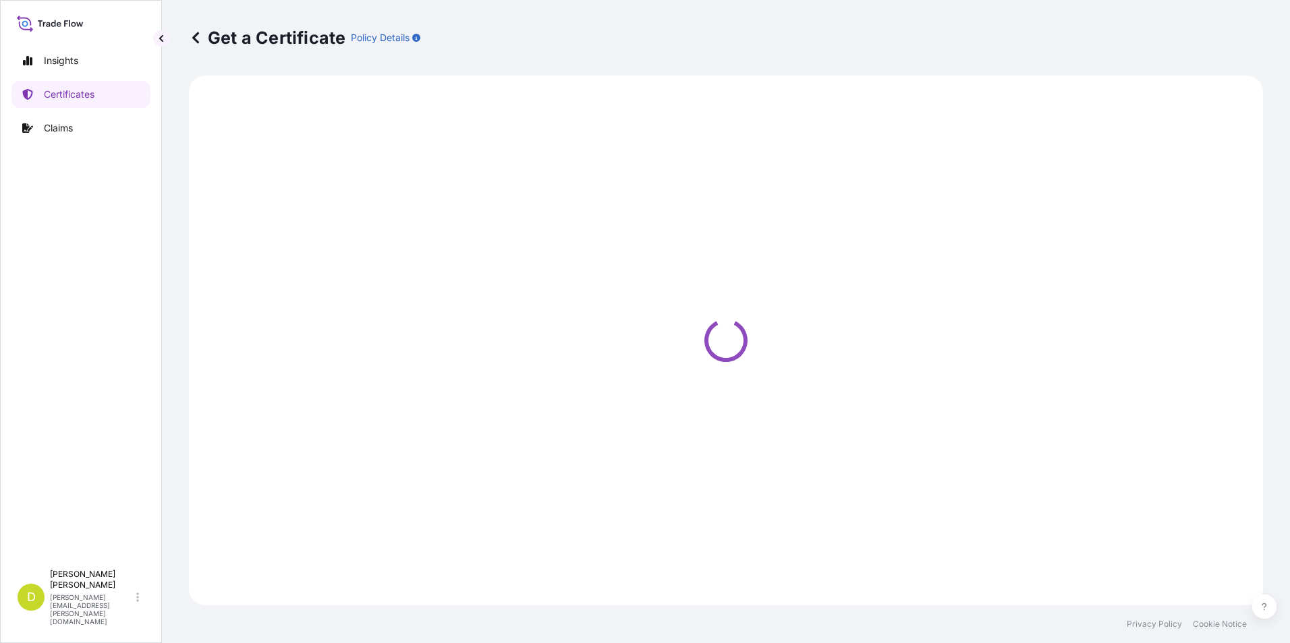
select select "Ocean Vessel"
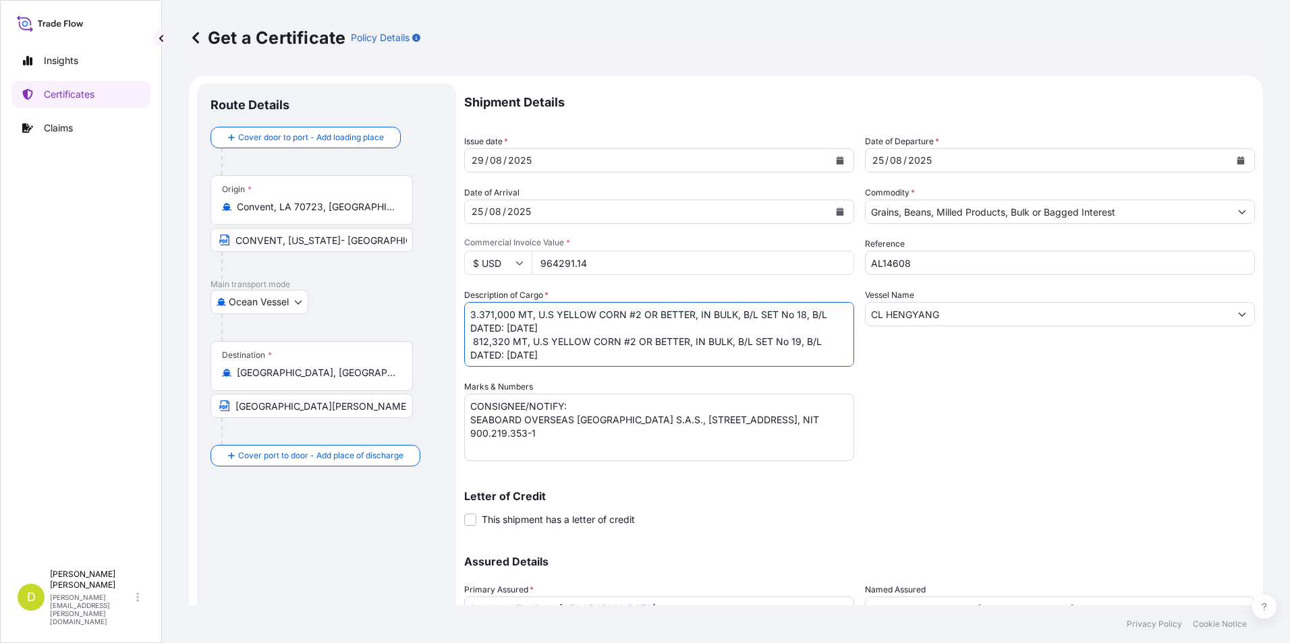
drag, startPoint x: 513, startPoint y: 316, endPoint x: 446, endPoint y: 314, distance: 67.5
click at [446, 314] on form "Route Details Cover door to port - Add loading place Place of loading Road / [G…" at bounding box center [726, 398] width 1074 height 645
paste textarea "1.319,589"
click at [877, 159] on div "25" at bounding box center [878, 160] width 14 height 16
click at [482, 214] on div "25" at bounding box center [477, 212] width 14 height 16
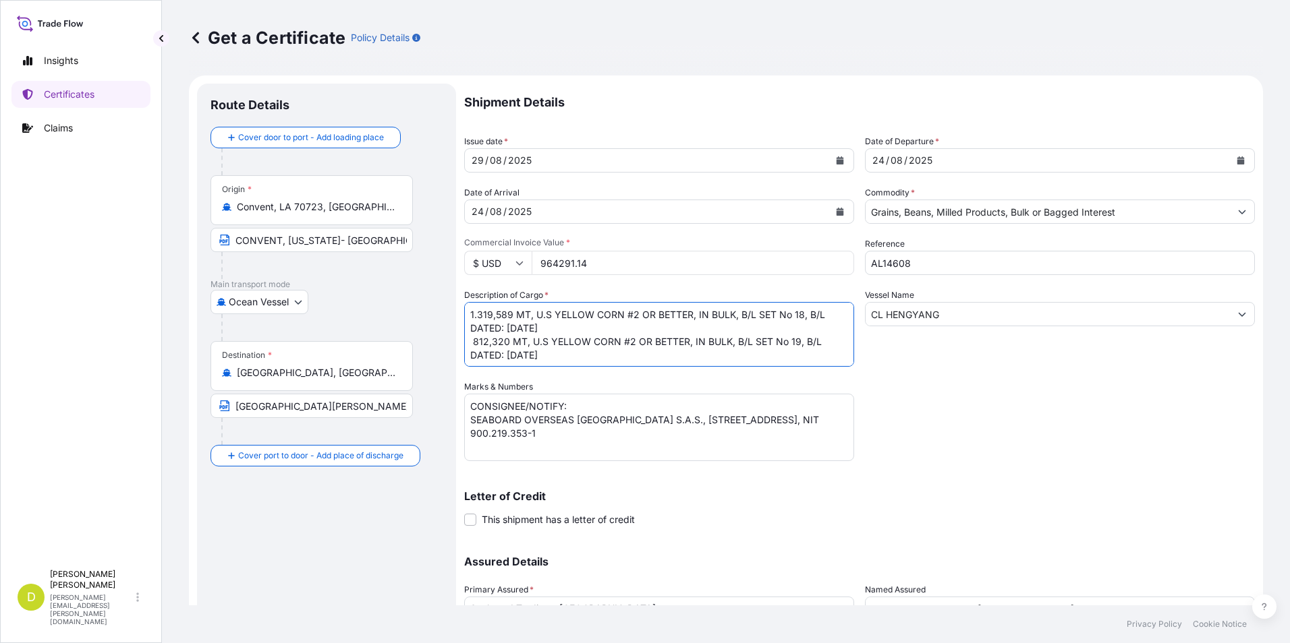
drag, startPoint x: 510, startPoint y: 343, endPoint x: 476, endPoint y: 343, distance: 34.4
click at [476, 343] on textarea "3.371,000 MT, U.S YELLOW CORN #2 OR BETTER, IN BULK, B/L SET No 18, B/L DATED: …" at bounding box center [659, 334] width 390 height 65
paste textarea "1.400,000"
click at [558, 329] on textarea "3.371,000 MT, U.S YELLOW CORN #2 OR BETTER, IN BULK, B/L SET No 18, B/L DATED: …" at bounding box center [659, 334] width 390 height 65
click at [561, 351] on textarea "3.371,000 MT, U.S YELLOW CORN #2 OR BETTER, IN BULK, B/L SET No 18, B/L DATED: …" at bounding box center [659, 334] width 390 height 65
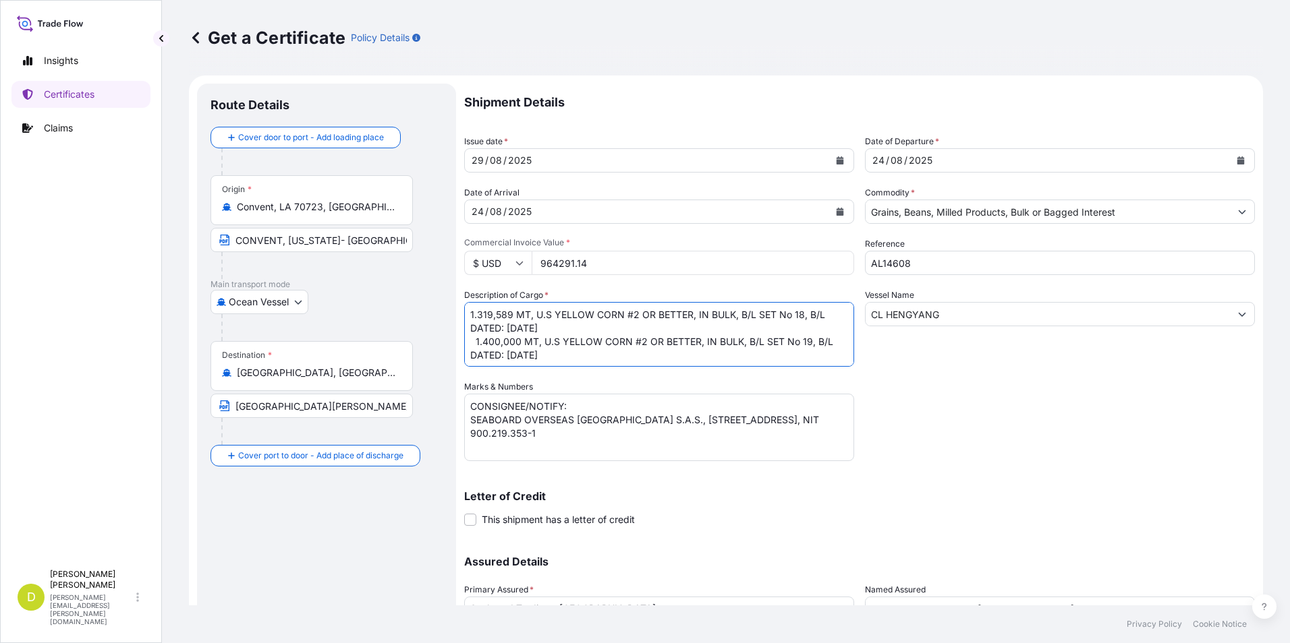
drag, startPoint x: 554, startPoint y: 318, endPoint x: 735, endPoint y: 315, distance: 180.1
click at [735, 315] on textarea "3.371,000 MT, U.S YELLOW CORN #2 OR BETTER, IN BULK, B/L SET No 18, B/L DATED: …" at bounding box center [659, 334] width 390 height 65
paste textarea "U.S SOYBEAN MEAL, IN BULK"
drag, startPoint x: 540, startPoint y: 338, endPoint x: 741, endPoint y: 340, distance: 201.0
click at [741, 340] on textarea "3.371,000 MT, U.S YELLOW CORN #2 OR BETTER, IN BULK, B/L SET No 18, B/L DATED: …" at bounding box center [659, 334] width 390 height 65
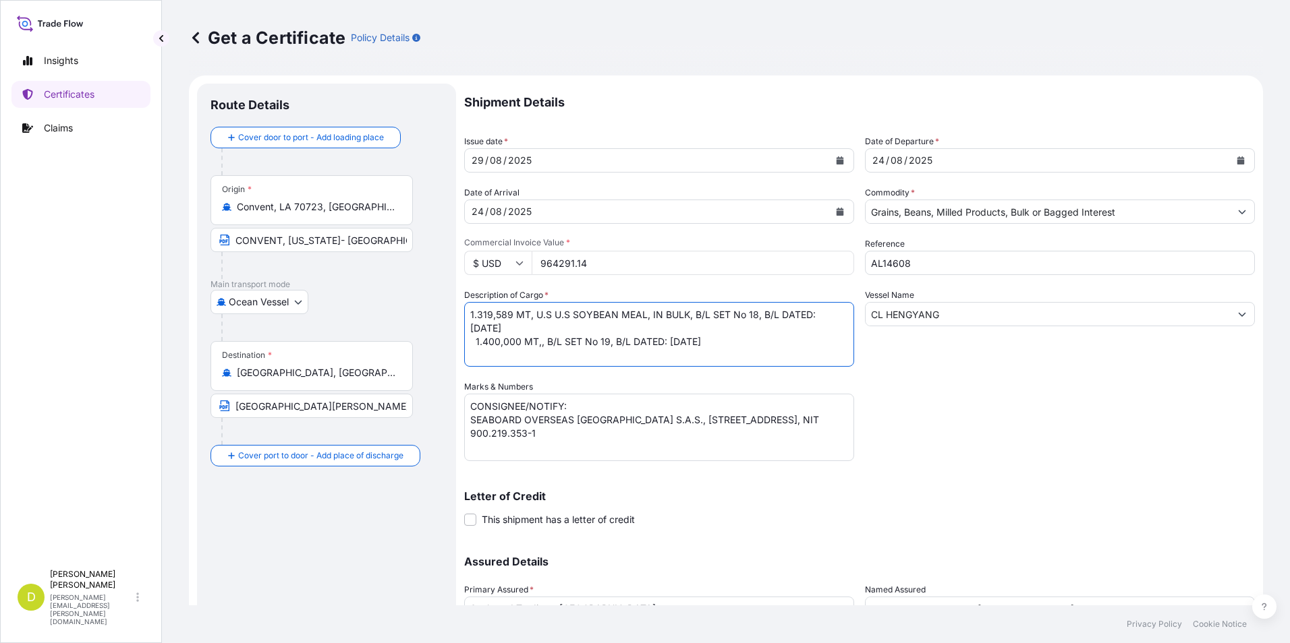
paste textarea "U.S SOYBEAN MEAL, IN BULK"
click at [655, 346] on textarea "3.371,000 MT, U.S YELLOW CORN #2 OR BETTER, IN BULK, B/L SET No 18, B/L DATED: …" at bounding box center [659, 334] width 390 height 65
drag, startPoint x: 759, startPoint y: 318, endPoint x: 834, endPoint y: 318, distance: 74.9
click at [759, 318] on textarea "3.371,000 MT, U.S YELLOW CORN #2 OR BETTER, IN BULK, B/L SET No 18, B/L DATED: …" at bounding box center [659, 334] width 390 height 65
click at [744, 341] on textarea "3.371,000 MT, U.S YELLOW CORN #2 OR BETTER, IN BULK, B/L SET No 18, B/L DATED: …" at bounding box center [659, 334] width 390 height 65
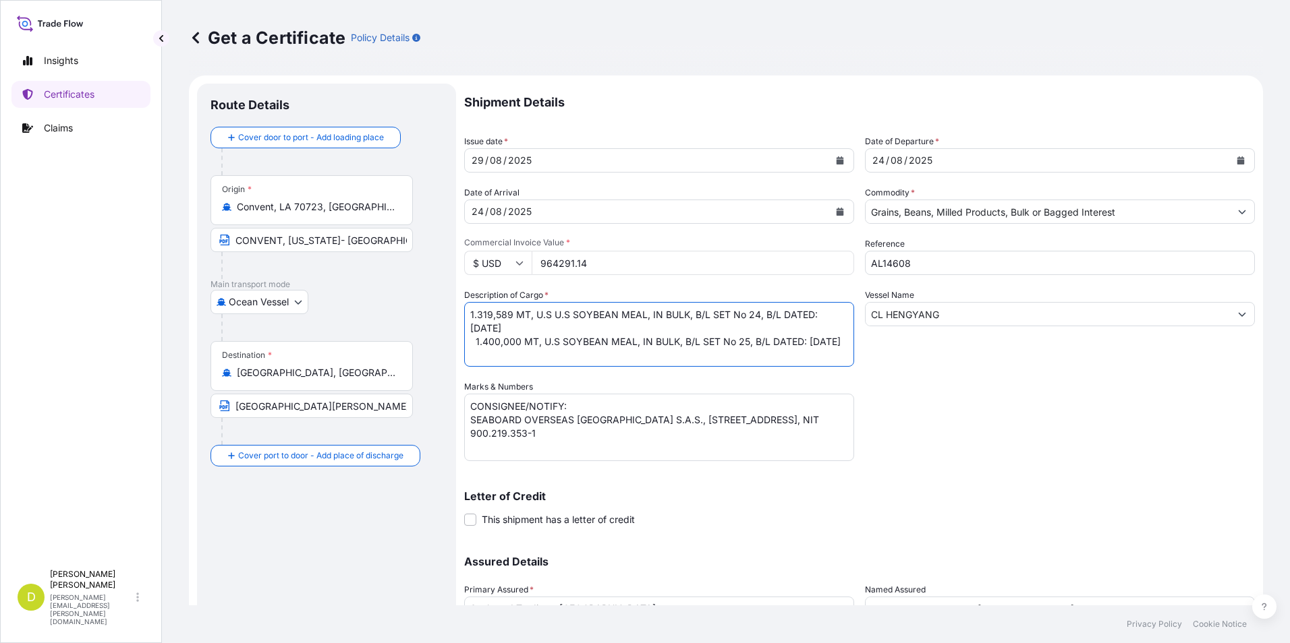
type textarea "1.319,589 MT, U.S U.S SOYBEAN MEAL, IN BULK, B/L SET No 24, B/L DATED: [DATE] 1…"
click at [604, 268] on input "964291.14" at bounding box center [693, 263] width 322 height 24
type input "966414.82"
click at [1123, 457] on div "Shipment Details Issue date * [DATE] Date of Departure * [DATE] Date of Arrival…" at bounding box center [859, 380] width 791 height 592
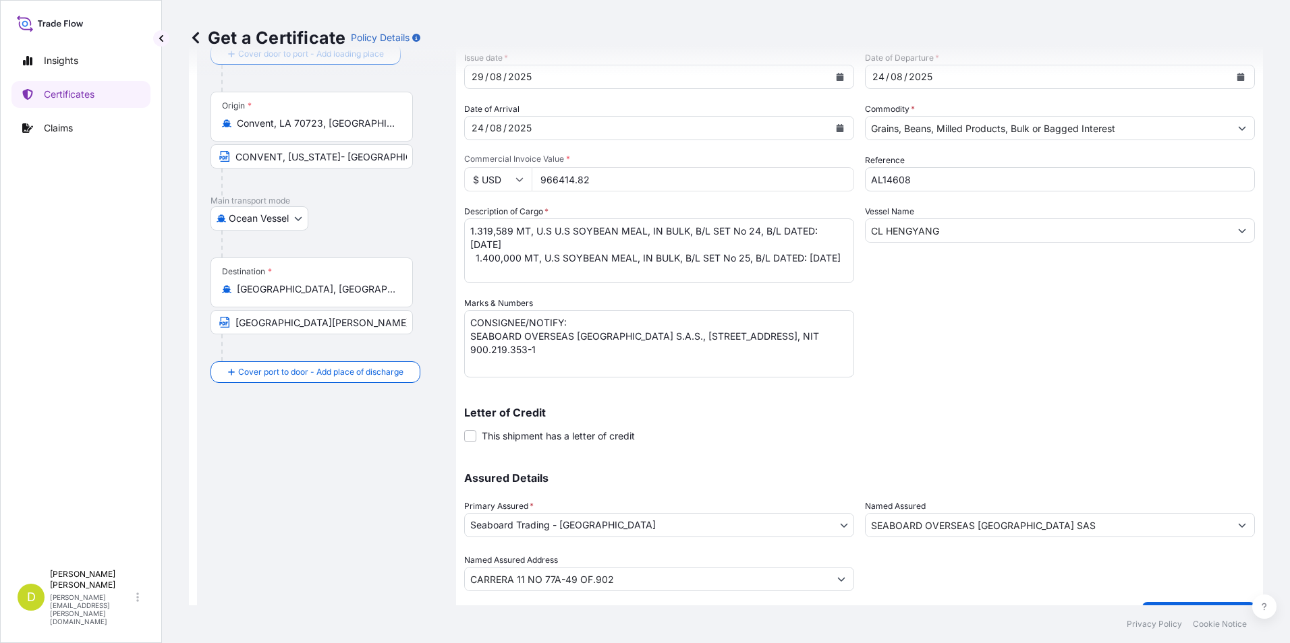
scroll to position [115, 0]
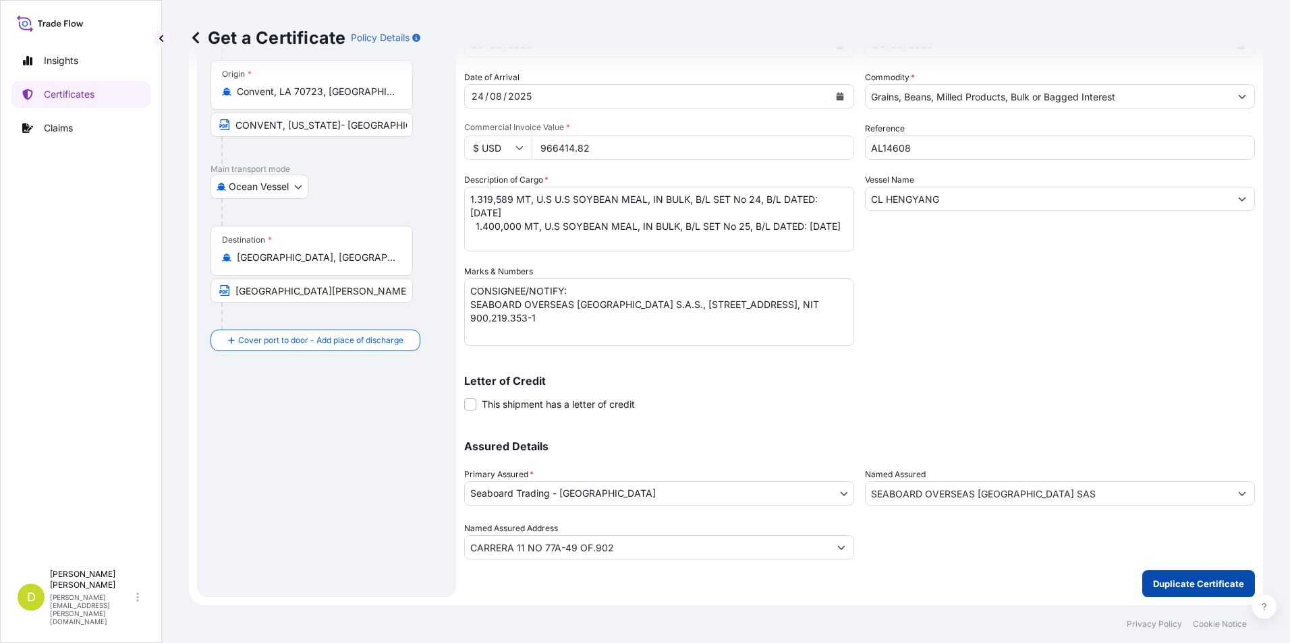
click at [1153, 583] on p "Duplicate Certificate" at bounding box center [1198, 583] width 91 height 13
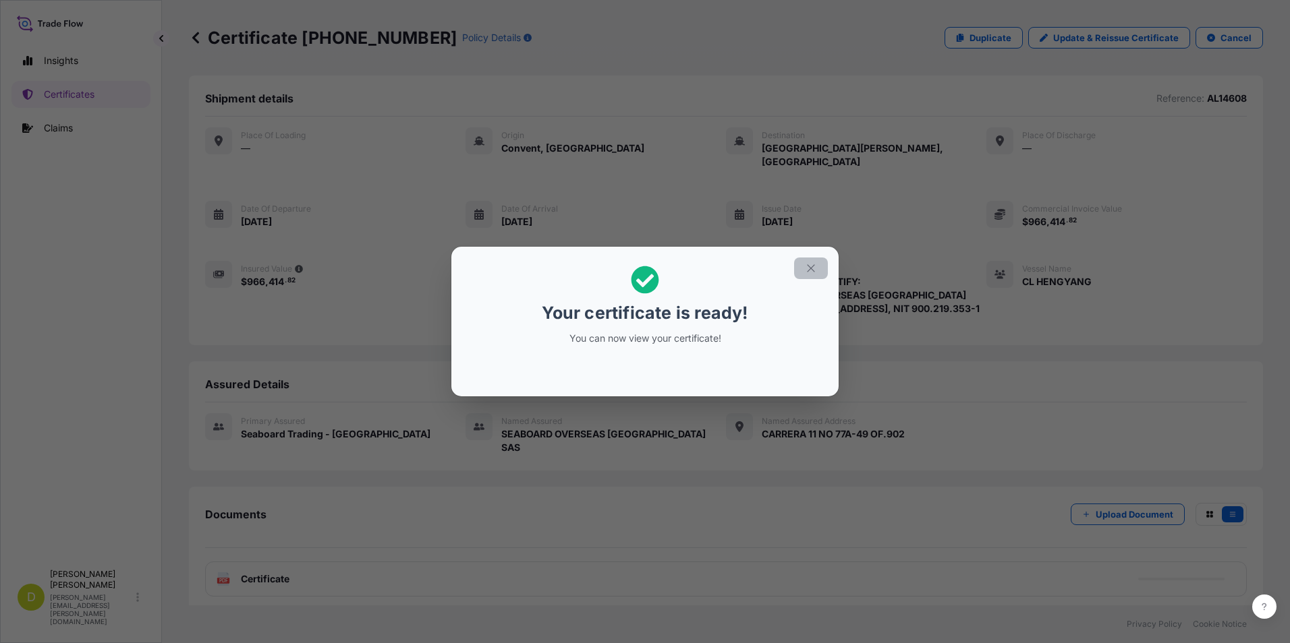
click at [810, 270] on icon "button" at bounding box center [811, 268] width 12 height 12
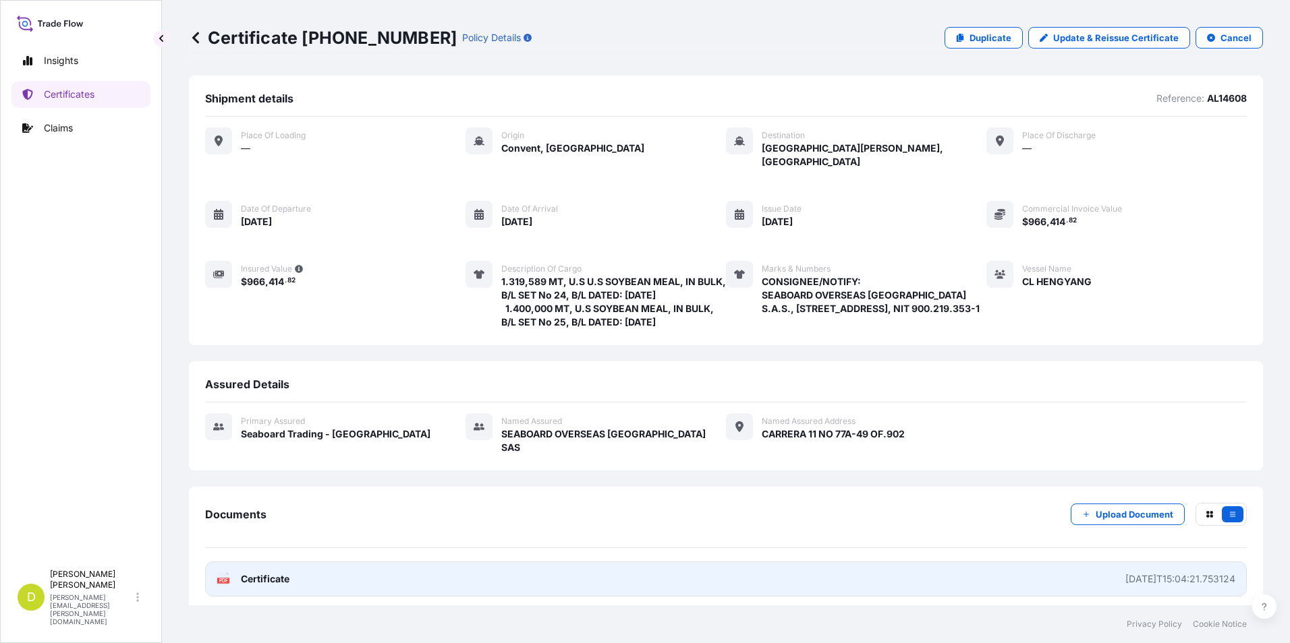
click at [476, 567] on link "PDF Certificate [DATE]T15:04:21.753124" at bounding box center [725, 579] width 1041 height 35
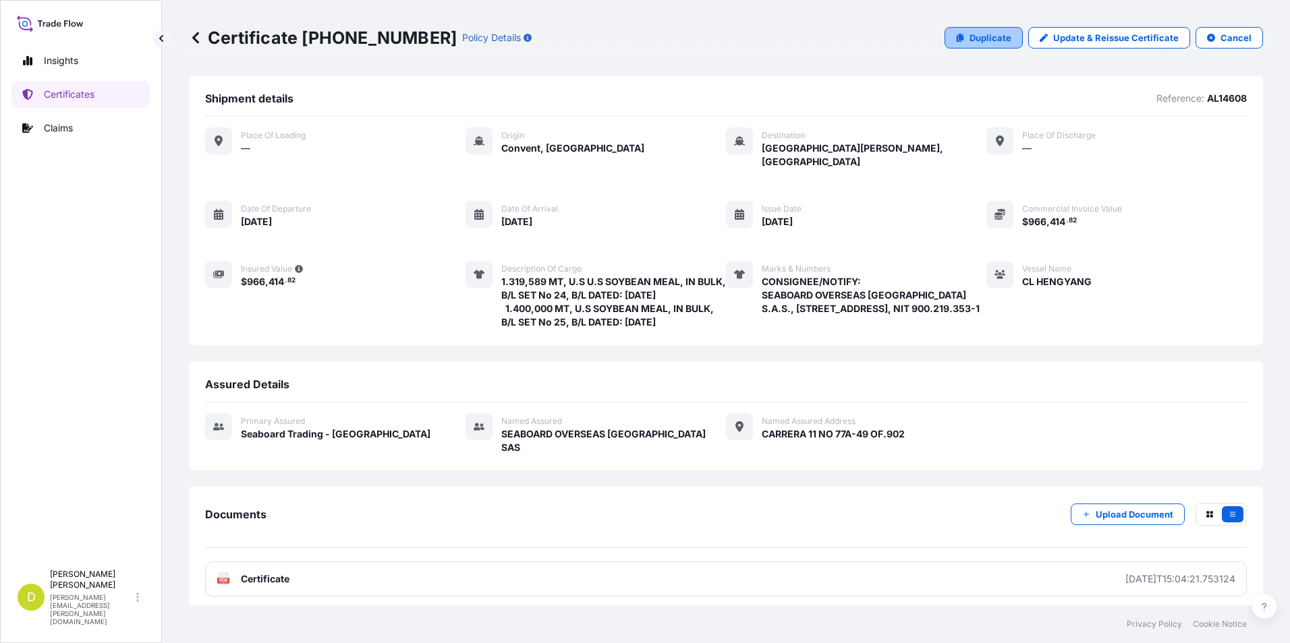
click at [979, 42] on p "Duplicate" at bounding box center [990, 37] width 42 height 13
select select "Ocean Vessel"
select select "31639"
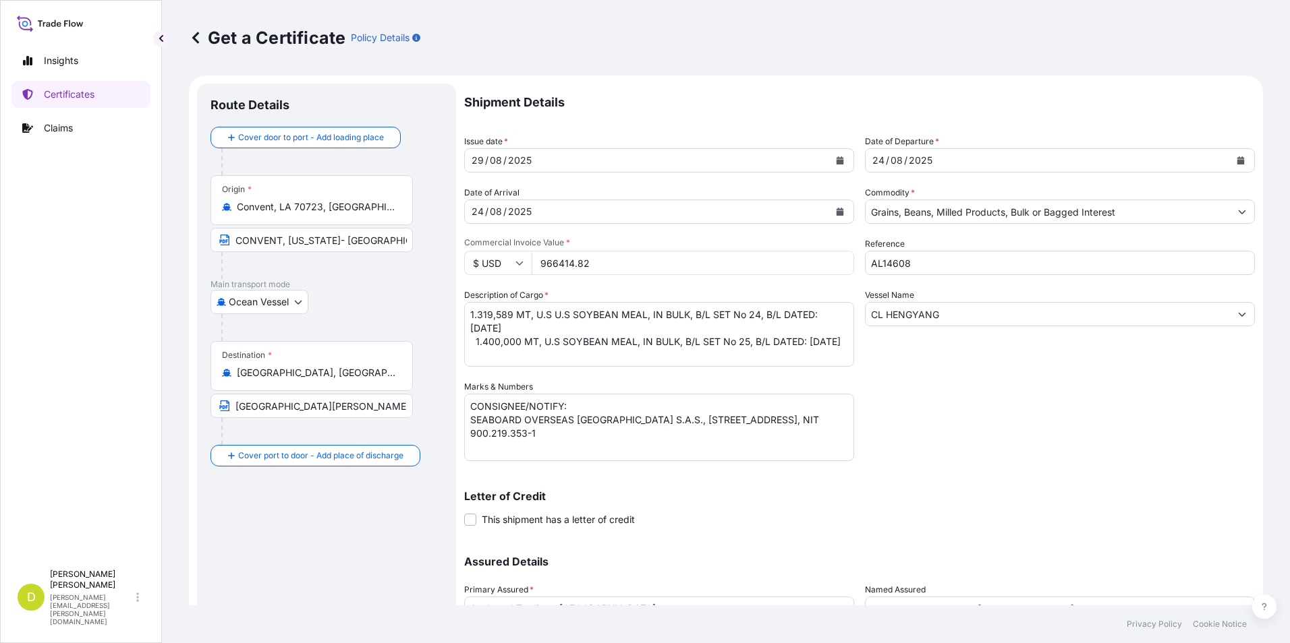
click at [416, 362] on div "Destination * [GEOGRAPHIC_DATA], [GEOGRAPHIC_DATA], [GEOGRAPHIC_DATA] [GEOGRAPH…" at bounding box center [326, 393] width 232 height 104
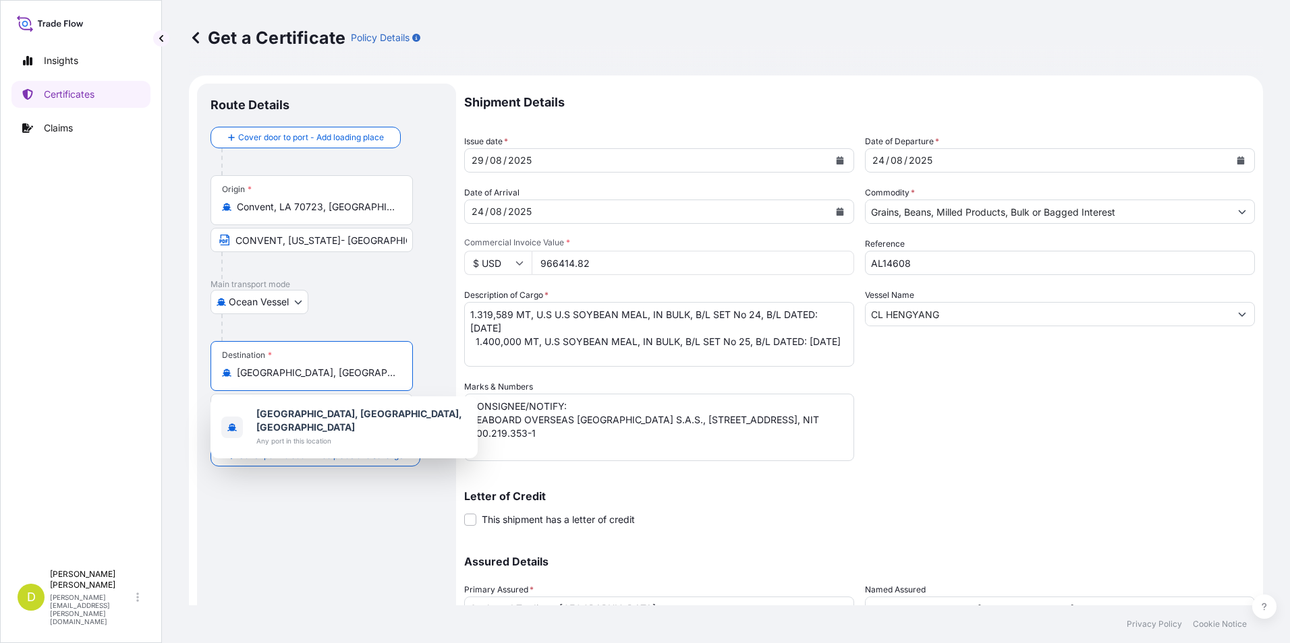
drag, startPoint x: 395, startPoint y: 372, endPoint x: 188, endPoint y: 394, distance: 208.9
click at [185, 396] on div "Get a Certificate Policy Details Route Details Cover door to port - Add loading…" at bounding box center [726, 303] width 1128 height 606
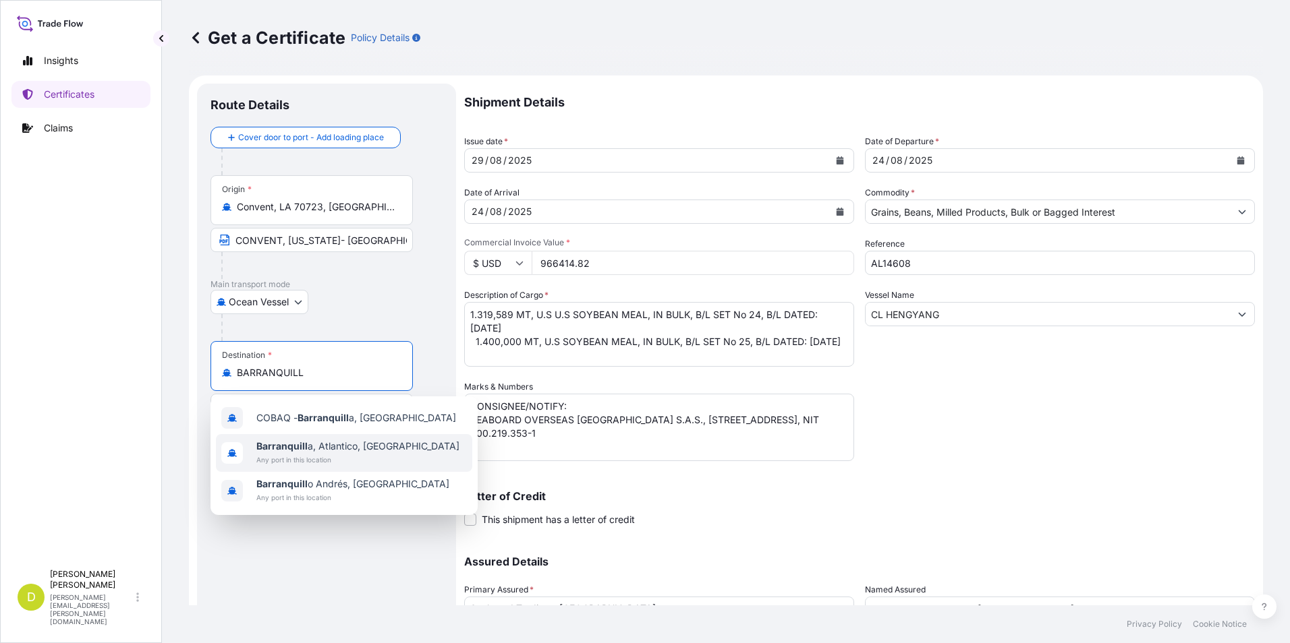
click at [308, 443] on span "Barranquill a, Atlantico, [GEOGRAPHIC_DATA]" at bounding box center [357, 446] width 203 height 13
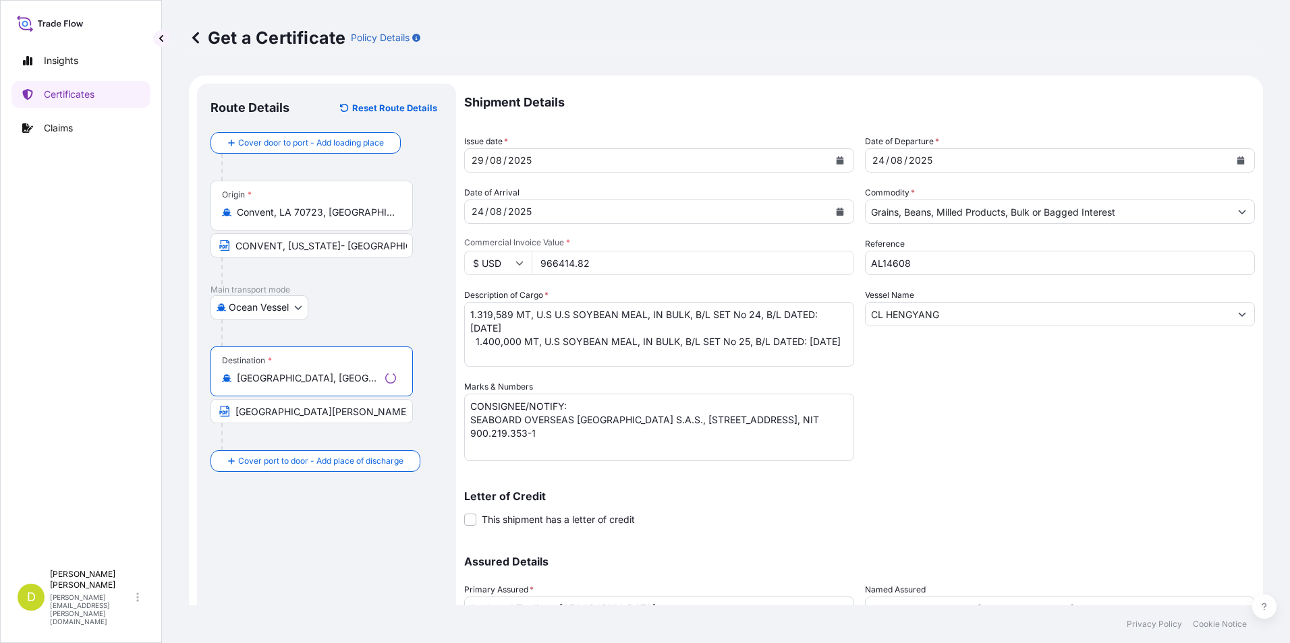
type input "[GEOGRAPHIC_DATA], [GEOGRAPHIC_DATA], [GEOGRAPHIC_DATA]"
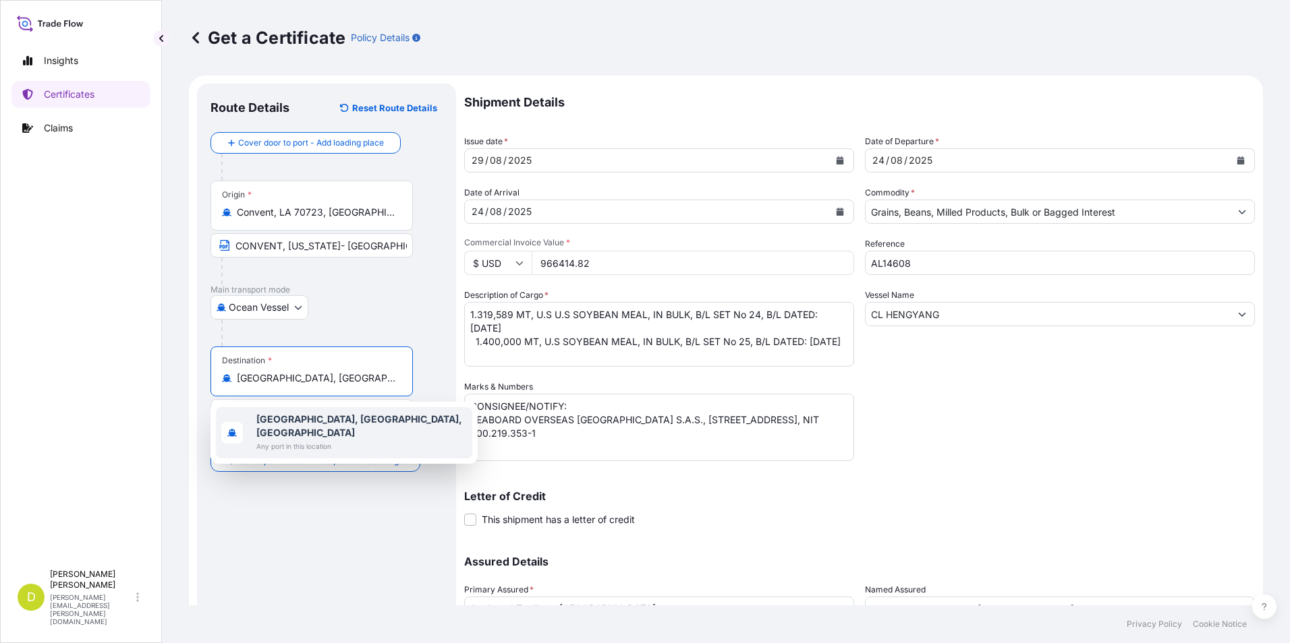
click at [191, 431] on body "0 options available. 3 options available. 1 option available. Insights Certific…" at bounding box center [645, 321] width 1290 height 643
click at [257, 423] on b "[GEOGRAPHIC_DATA], [GEOGRAPHIC_DATA], [GEOGRAPHIC_DATA]" at bounding box center [359, 425] width 206 height 25
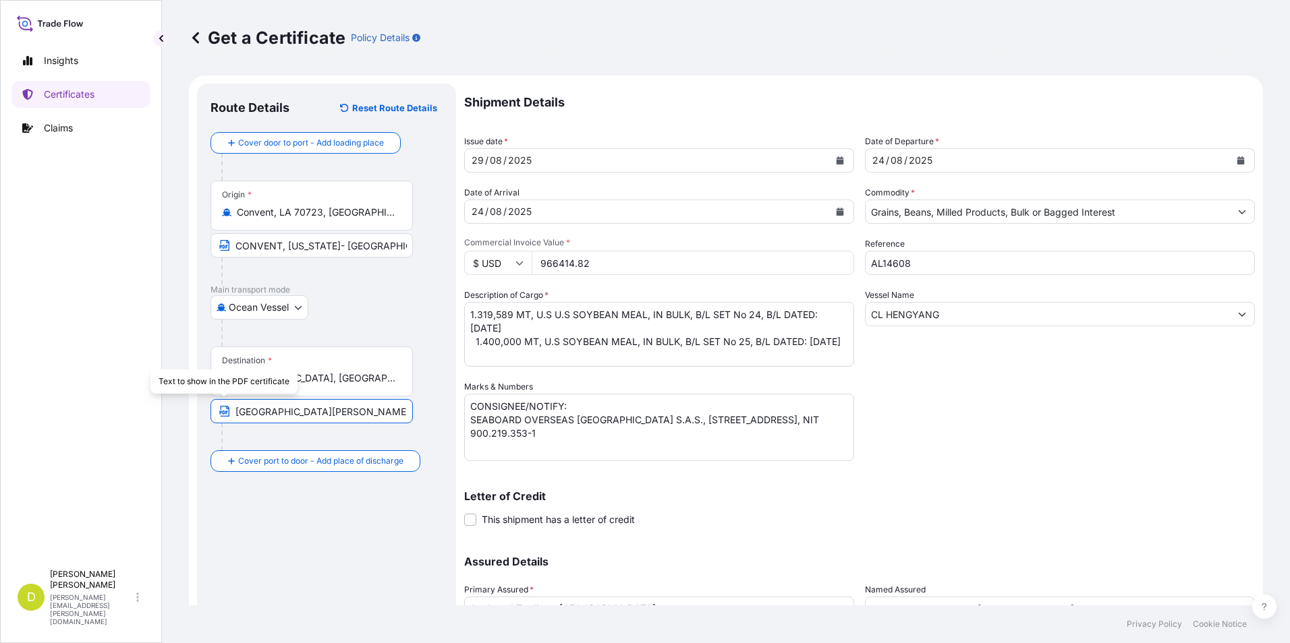
drag, startPoint x: 375, startPoint y: 411, endPoint x: 209, endPoint y: 420, distance: 166.2
click at [209, 420] on div "Route Details Reset Route Details Cover door to port - Add loading place Place …" at bounding box center [326, 398] width 259 height 629
paste input "BARRANQUILL"
type input "[GEOGRAPHIC_DATA], [GEOGRAPHIC_DATA]"
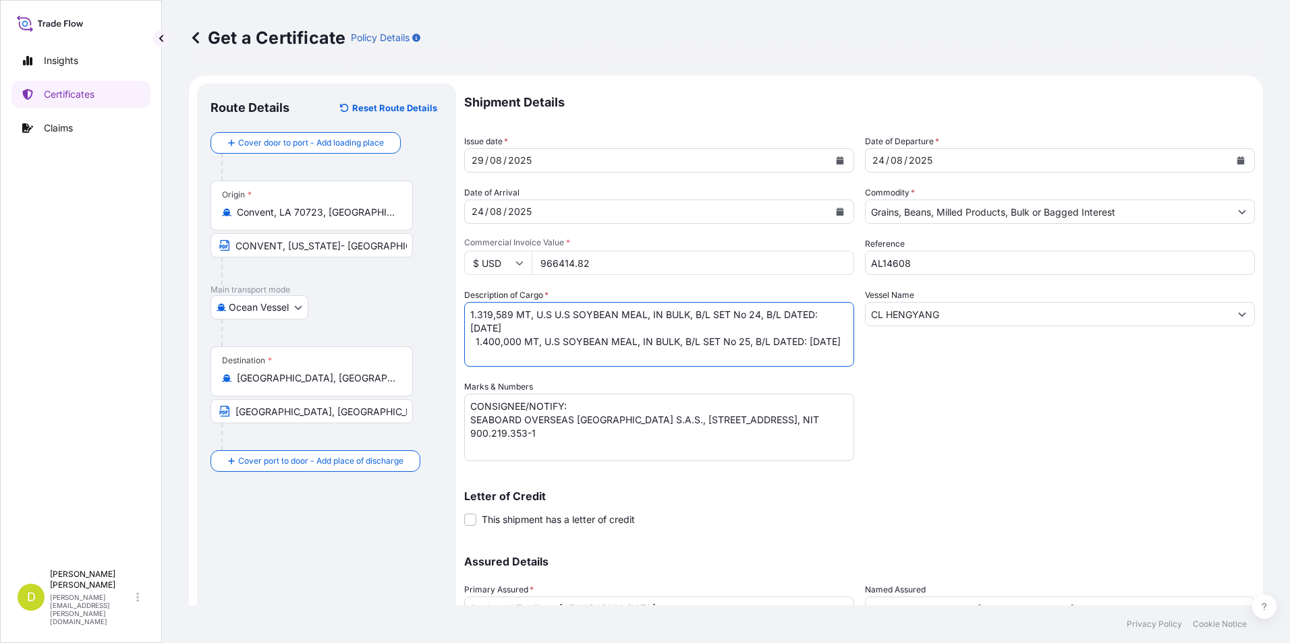
drag, startPoint x: 513, startPoint y: 318, endPoint x: 464, endPoint y: 318, distance: 49.2
click at [464, 318] on textarea "1.319,589 MT, U.S U.S SOYBEAN MEAL, IN BULK, B/L SET No 24, B/L DATED: [DATE] 1…" at bounding box center [659, 334] width 390 height 65
paste textarea "3.018,800"
drag, startPoint x: 519, startPoint y: 343, endPoint x: 470, endPoint y: 342, distance: 48.6
click at [470, 342] on textarea "1.319,589 MT, U.S U.S SOYBEAN MEAL, IN BULK, B/L SET No 24, B/L DATED: [DATE] 1…" at bounding box center [659, 334] width 390 height 65
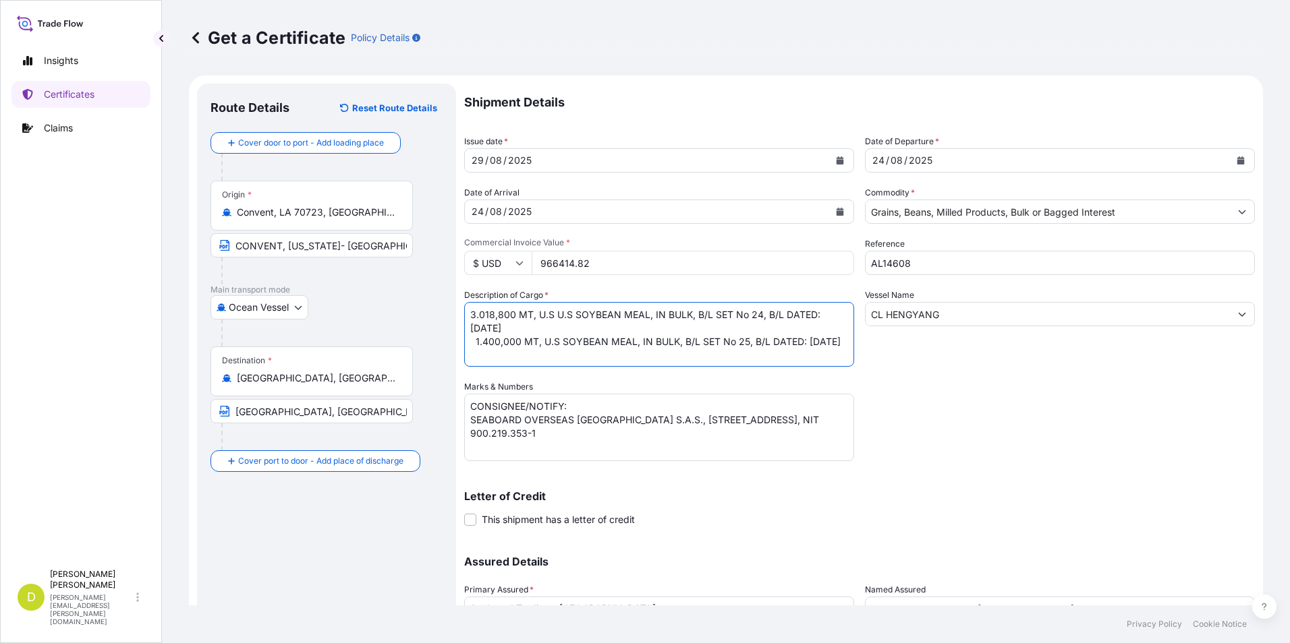
paste textarea "600,000"
click at [761, 313] on textarea "1.319,589 MT, U.S U.S SOYBEAN MEAL, IN BULK, B/L SET No 24, B/L DATED: [DATE] 1…" at bounding box center [659, 334] width 390 height 65
click at [737, 341] on textarea "1.319,589 MT, U.S U.S SOYBEAN MEAL, IN BULK, B/L SET No 24, B/L DATED: [DATE] 1…" at bounding box center [659, 334] width 390 height 65
type textarea "3.018,800 MT, U.S U.S SOYBEAN MEAL, IN BULK, B/L SET No 32, B/L DATED: [DATE] 6…"
click at [645, 268] on input "966414.82" at bounding box center [693, 263] width 322 height 24
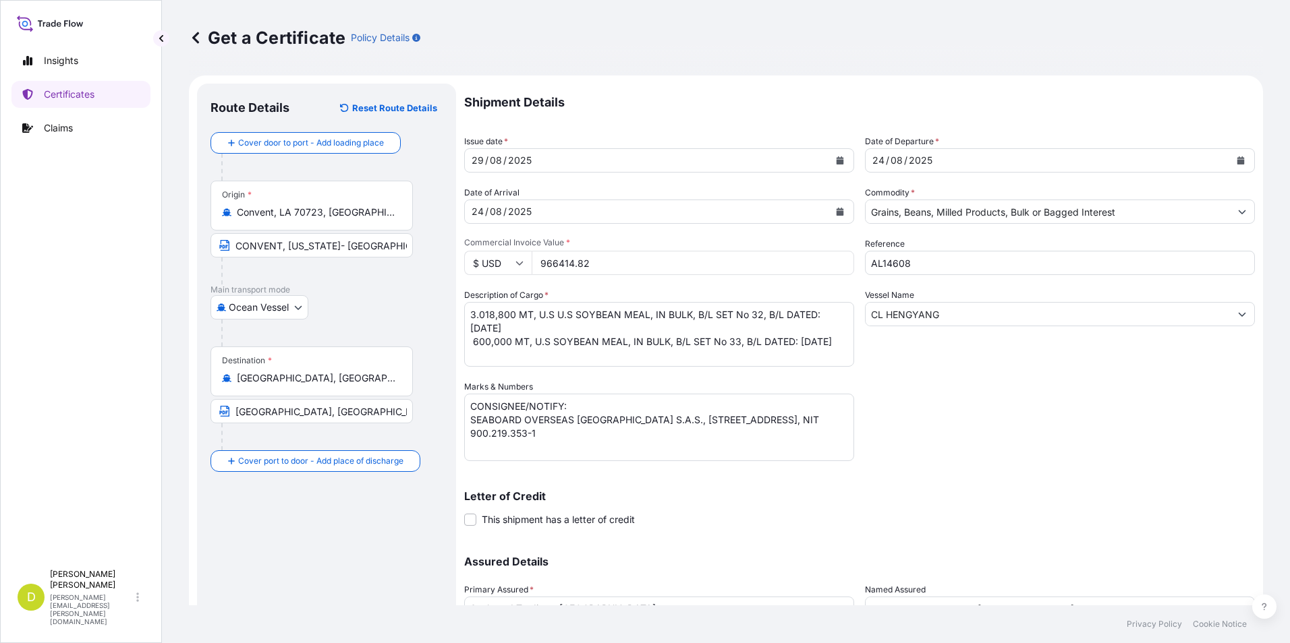
click at [632, 266] on input "966414.82" at bounding box center [693, 263] width 322 height 24
type input "1306970.60"
click at [1132, 449] on div "Shipment Details Issue date * [DATE] Date of Departure * [DATE] Date of Arrival…" at bounding box center [859, 380] width 791 height 592
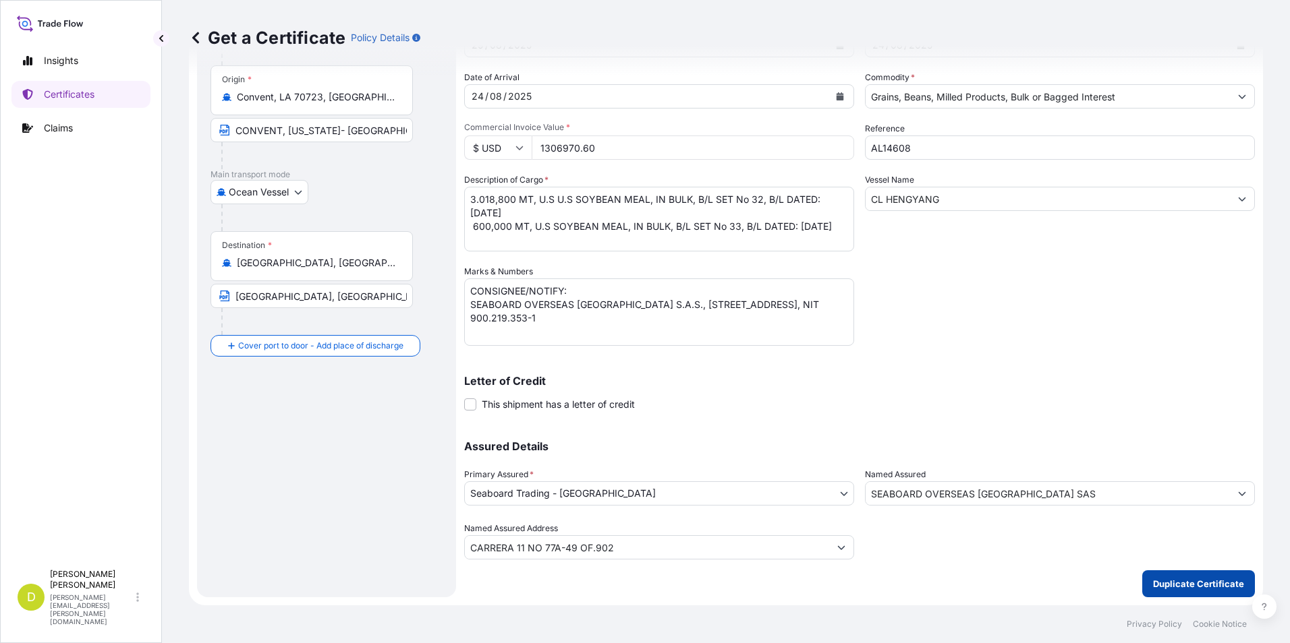
click at [1208, 577] on button "Duplicate Certificate" at bounding box center [1198, 584] width 113 height 27
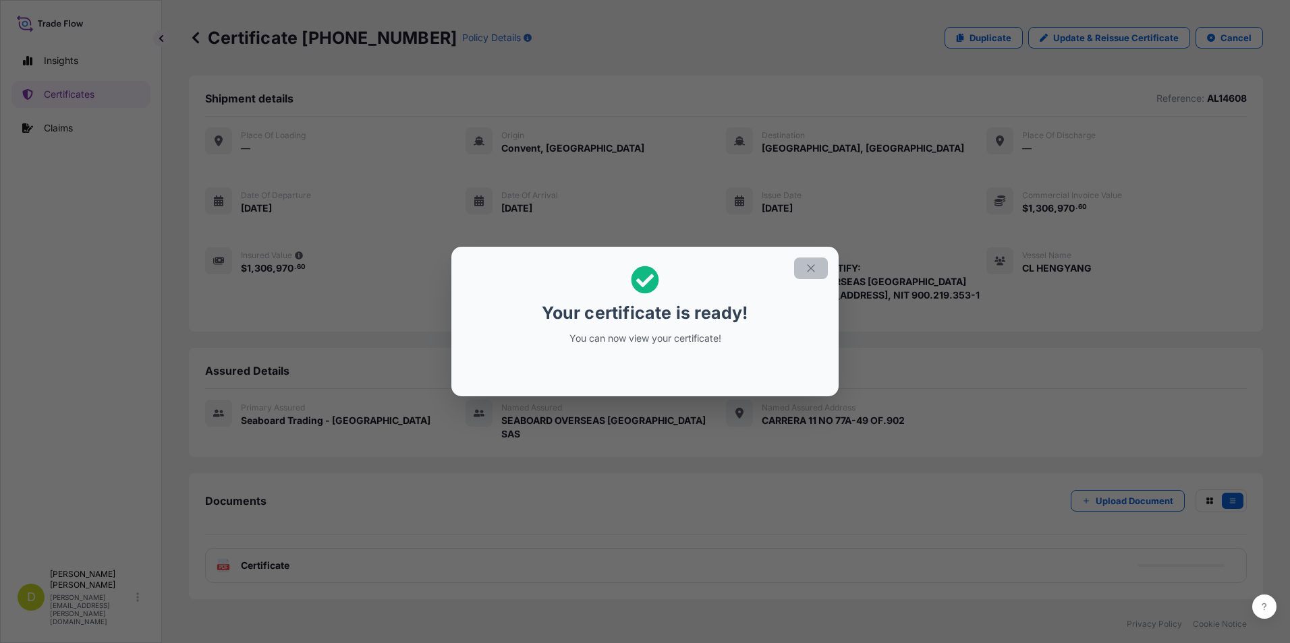
click at [813, 268] on icon "button" at bounding box center [811, 268] width 12 height 12
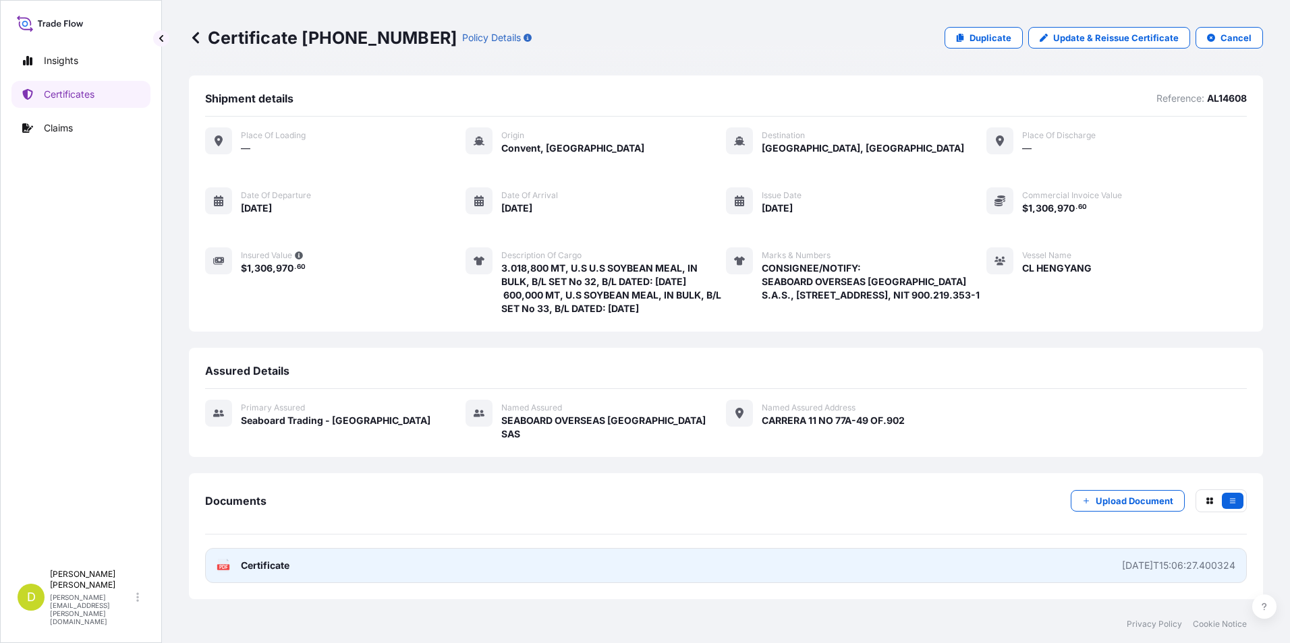
click at [291, 576] on link "PDF Certificate [DATE]T15:06:27.400324" at bounding box center [725, 565] width 1041 height 35
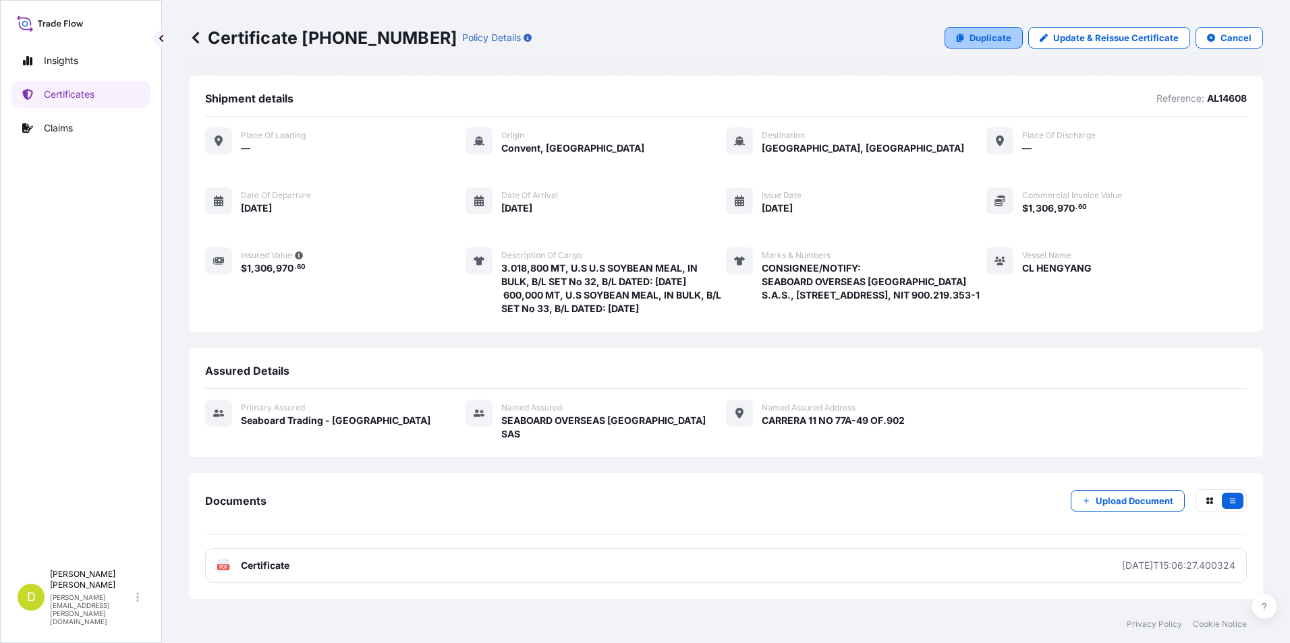
click at [986, 43] on p "Duplicate" at bounding box center [990, 37] width 42 height 13
select select "Ocean Vessel"
select select "31639"
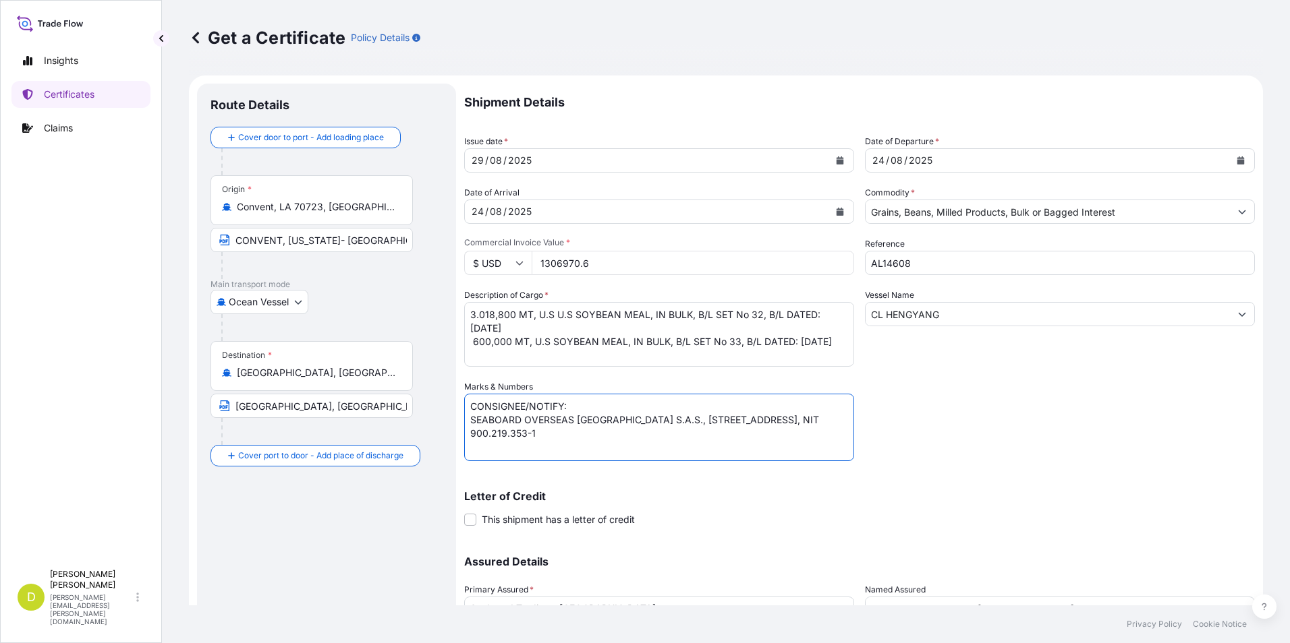
drag, startPoint x: 672, startPoint y: 437, endPoint x: 449, endPoint y: 422, distance: 223.1
click at [449, 422] on form "Route Details Cover door to port - Add loading place Place of loading Road / [G…" at bounding box center [726, 398] width 1074 height 645
paste textarea "FABIPOLLO SAS, CR 6 15 45 BRR COBURGO, FUSAGASUGA, [GEOGRAPHIC_DATA] - [GEOGRAP…"
type textarea "CONSIGNEE/NOTIFY: FABIPOLLO SAS, CR 6 15 45 BRR COBURGO, FUSAGASUGA, [GEOGRAPHI…"
click at [563, 363] on textarea "3.018,800 MT, U.S U.S SOYBEAN MEAL, IN BULK, B/L SET No 32, B/L DATED: [DATE] 6…" at bounding box center [659, 334] width 390 height 65
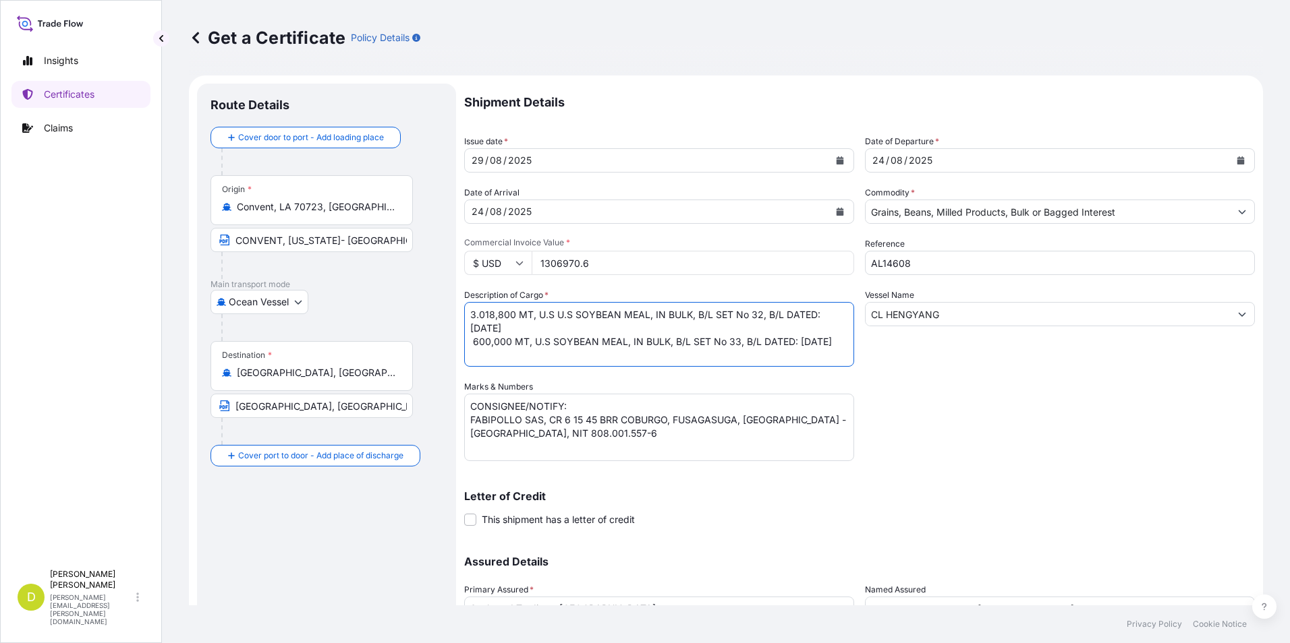
scroll to position [1, 0]
drag, startPoint x: 571, startPoint y: 360, endPoint x: 467, endPoint y: 343, distance: 105.1
click at [467, 343] on textarea "3.018,800 MT, U.S U.S SOYBEAN MEAL, IN BULK, B/L SET No 32, B/L DATED: [DATE] 6…" at bounding box center [659, 334] width 390 height 65
drag, startPoint x: 515, startPoint y: 313, endPoint x: 463, endPoint y: 315, distance: 52.0
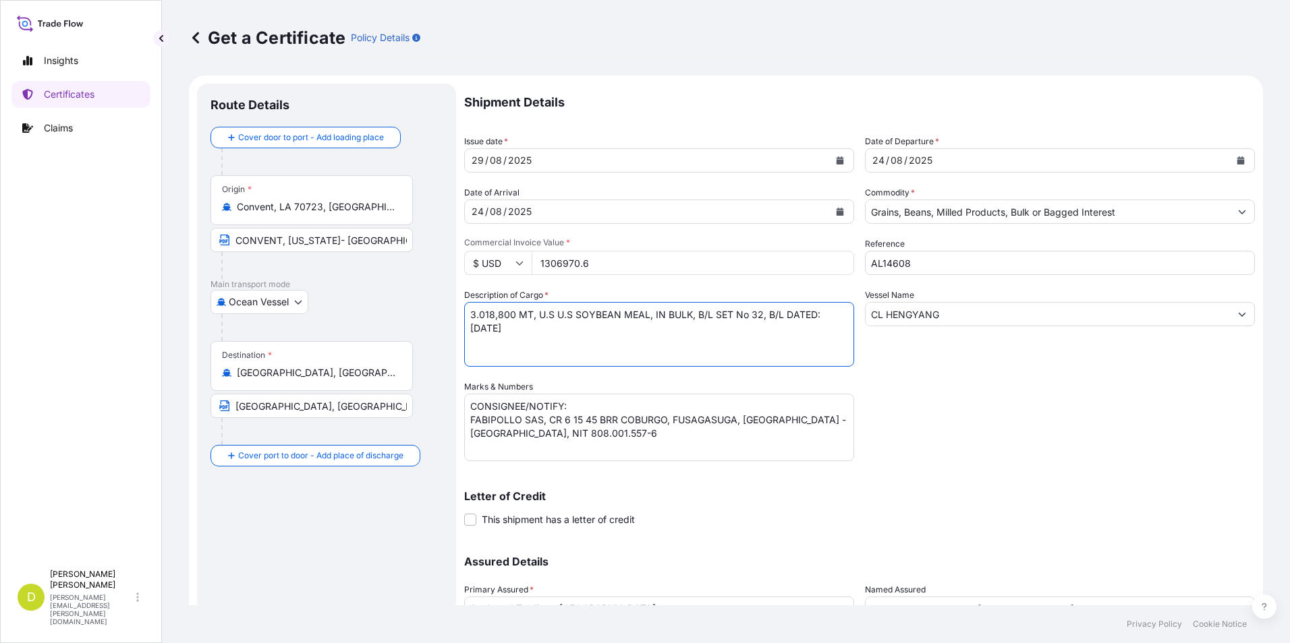
click at [463, 315] on form "Route Details Cover door to port - Add loading place Place of loading Road / [G…" at bounding box center [726, 398] width 1074 height 645
paste textarea "200,000"
click at [756, 314] on textarea "3.018,800 MT, U.S U.S SOYBEAN MEAL, IN BULK, B/L SET No 32, B/L DATED: [DATE] 6…" at bounding box center [659, 334] width 390 height 65
type textarea "200,000 MT, U.S U.S SOYBEAN MEAL, IN BULK, B/L SET No 27, B/L DATED: [DATE]"
click at [642, 262] on input "1306970.6" at bounding box center [693, 263] width 322 height 24
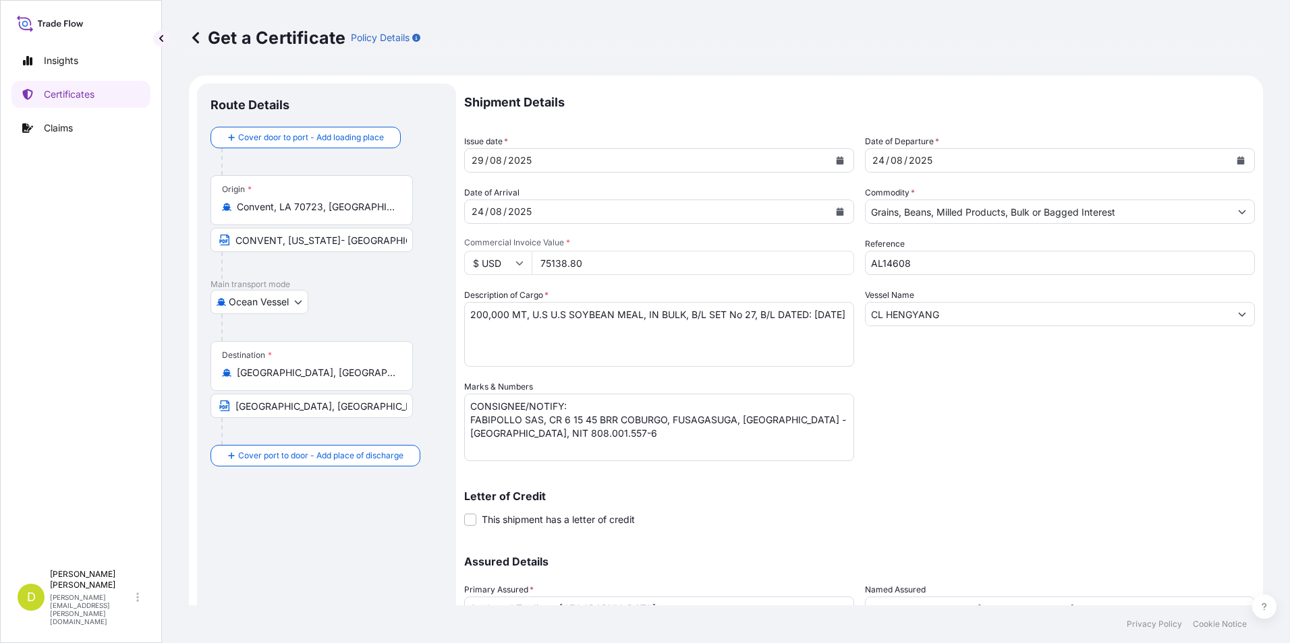
type input "75138.80"
click at [697, 346] on textarea "3.018,800 MT, U.S U.S SOYBEAN MEAL, IN BULK, B/L SET No 32, B/L DATED: [DATE] 6…" at bounding box center [659, 334] width 390 height 65
click at [1060, 399] on div "Shipment Details Issue date * [DATE] Date of Departure * [DATE] Date of Arrival…" at bounding box center [859, 380] width 791 height 592
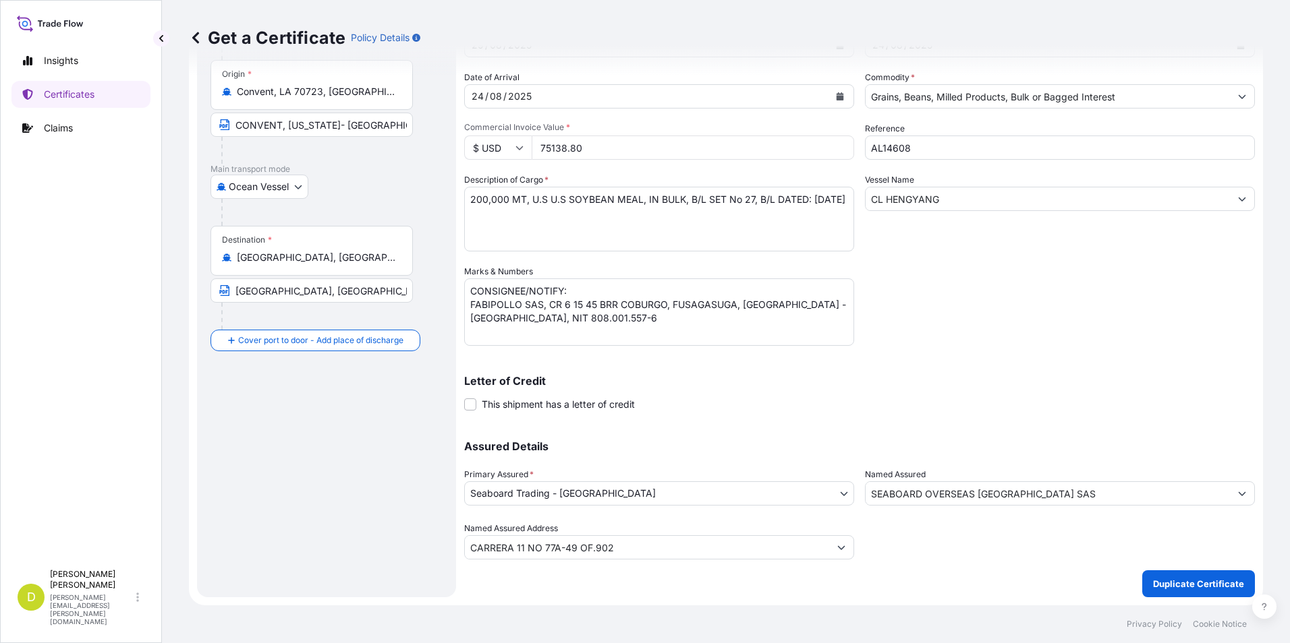
click at [1101, 498] on input "SEABOARD OVERSEAS [GEOGRAPHIC_DATA] SAS" at bounding box center [1047, 494] width 364 height 24
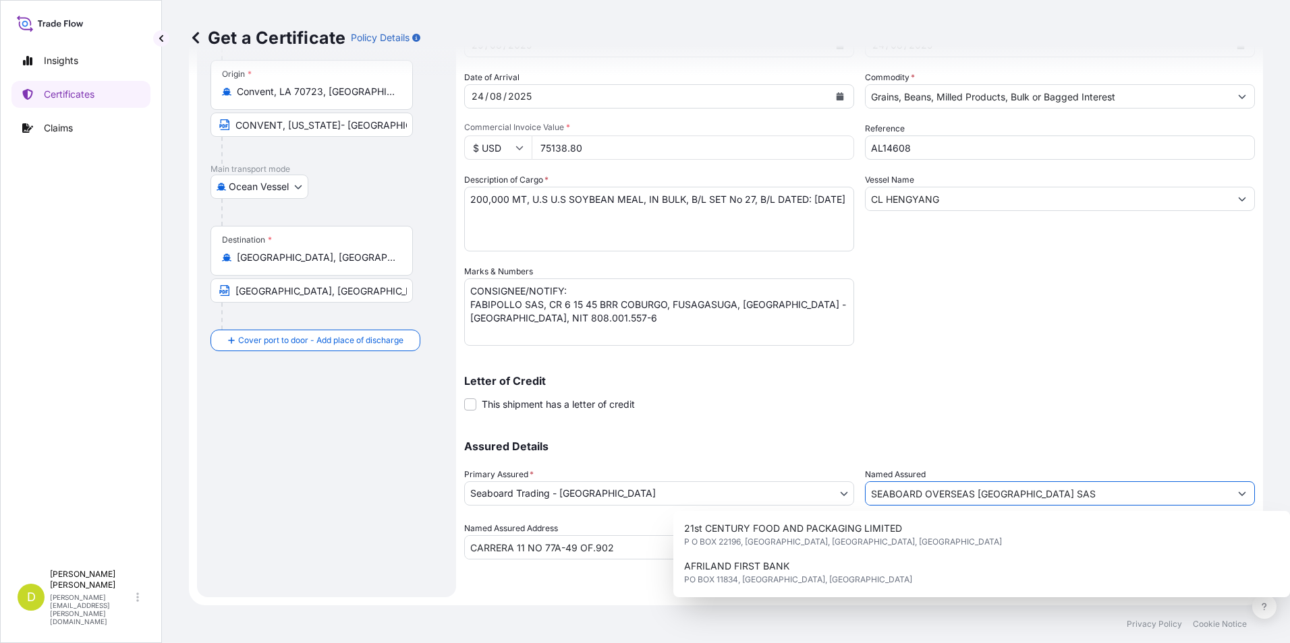
drag, startPoint x: 1062, startPoint y: 499, endPoint x: 837, endPoint y: 481, distance: 225.3
click at [837, 481] on div "Assured Details Primary Assured * Seaboard Trading - Colombia Seaboard Corporat…" at bounding box center [859, 492] width 791 height 135
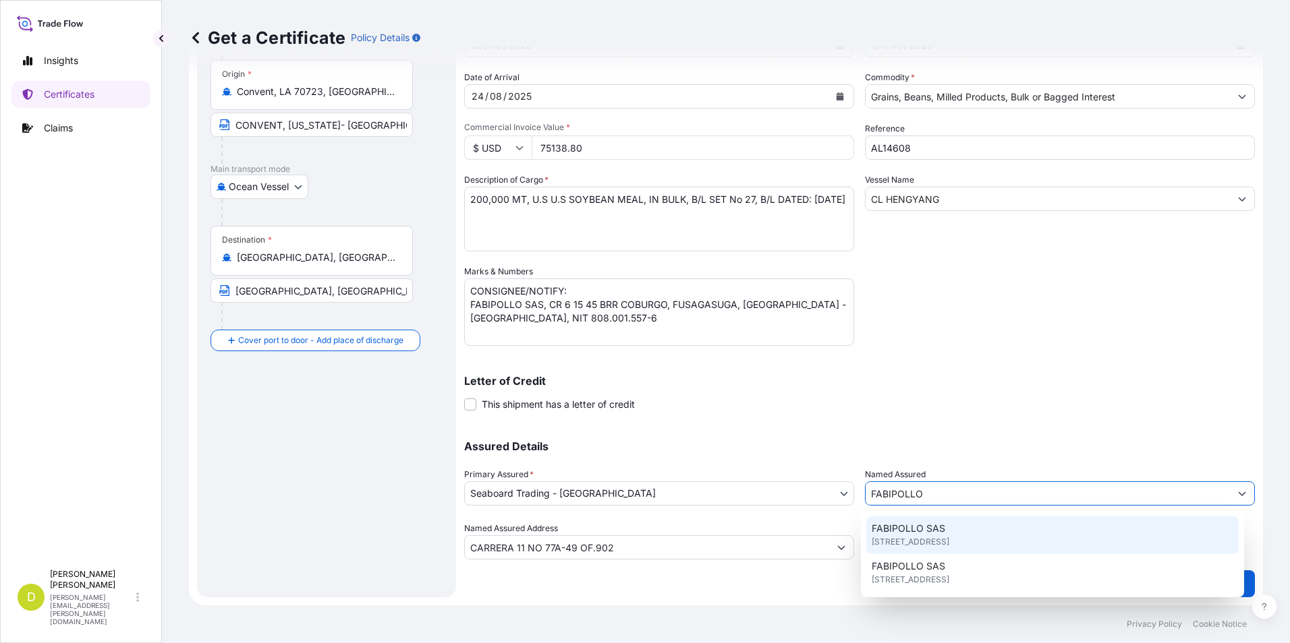
click at [949, 540] on span "[STREET_ADDRESS]" at bounding box center [910, 542] width 78 height 13
type input "FABIPOLLO SAS"
type input "[STREET_ADDRESS]"
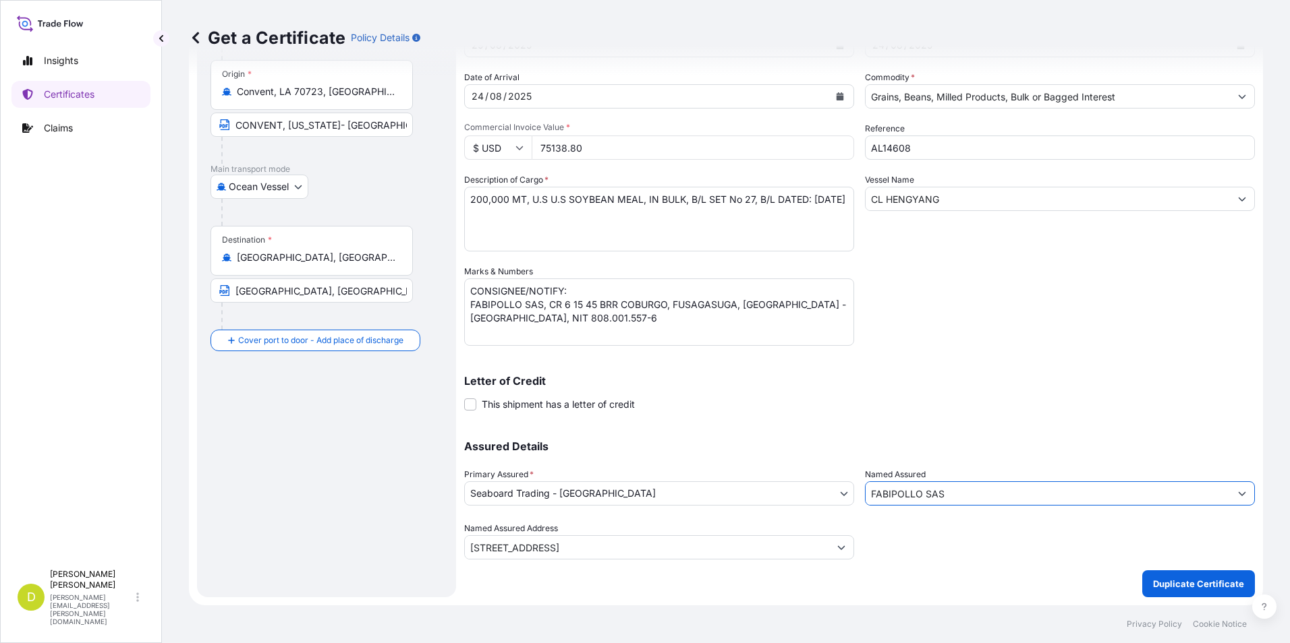
click at [1052, 494] on input "FABIPOLLO SAS" at bounding box center [1047, 494] width 364 height 24
drag, startPoint x: 1088, startPoint y: 494, endPoint x: 793, endPoint y: 498, distance: 295.5
click at [793, 498] on div "Assured Details Primary Assured * Seaboard Trading - Colombia Seaboard Corporat…" at bounding box center [859, 492] width 791 height 135
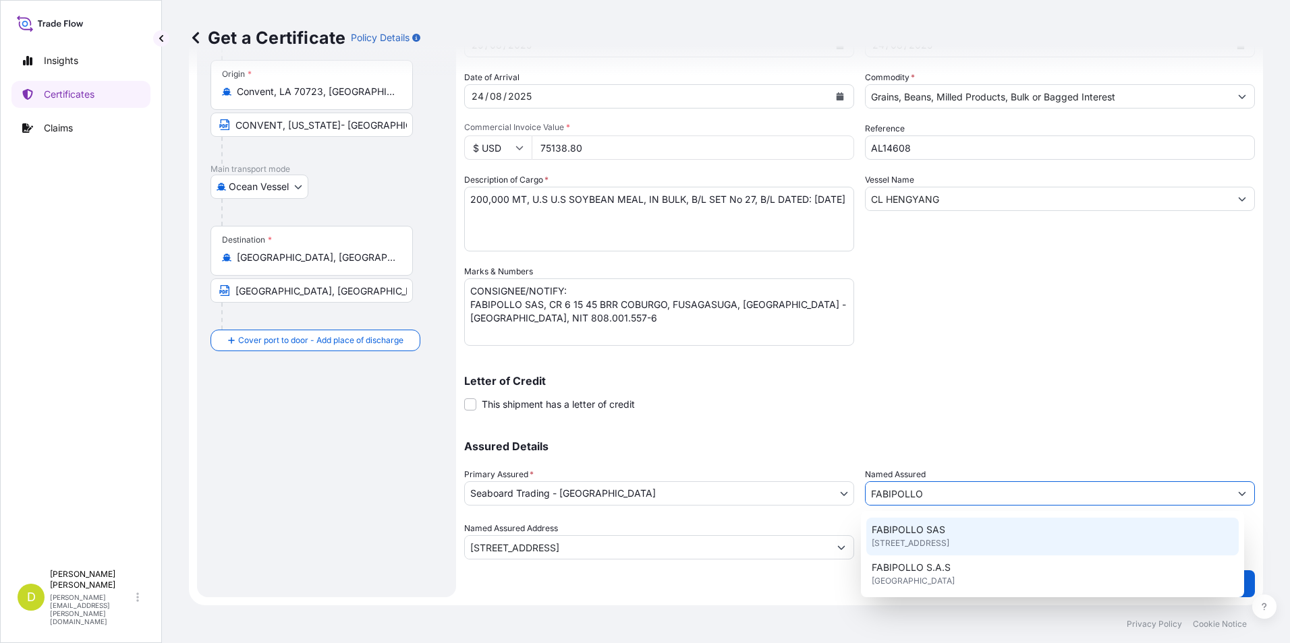
scroll to position [76, 0]
click at [949, 544] on span "[STREET_ADDRESS]" at bounding box center [910, 542] width 78 height 13
type input "FABIPOLLO SAS"
type input "[STREET_ADDRESS]"
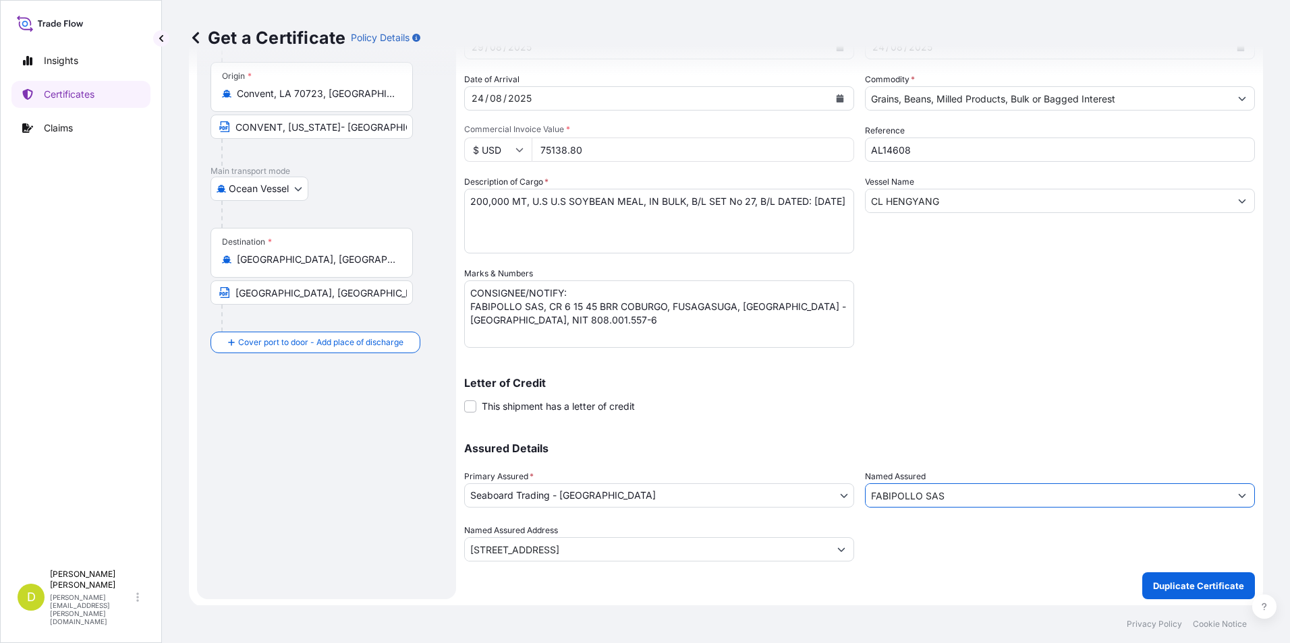
scroll to position [115, 0]
type input "FABIPOLLO SAS"
click at [1173, 585] on p "Duplicate Certificate" at bounding box center [1198, 583] width 91 height 13
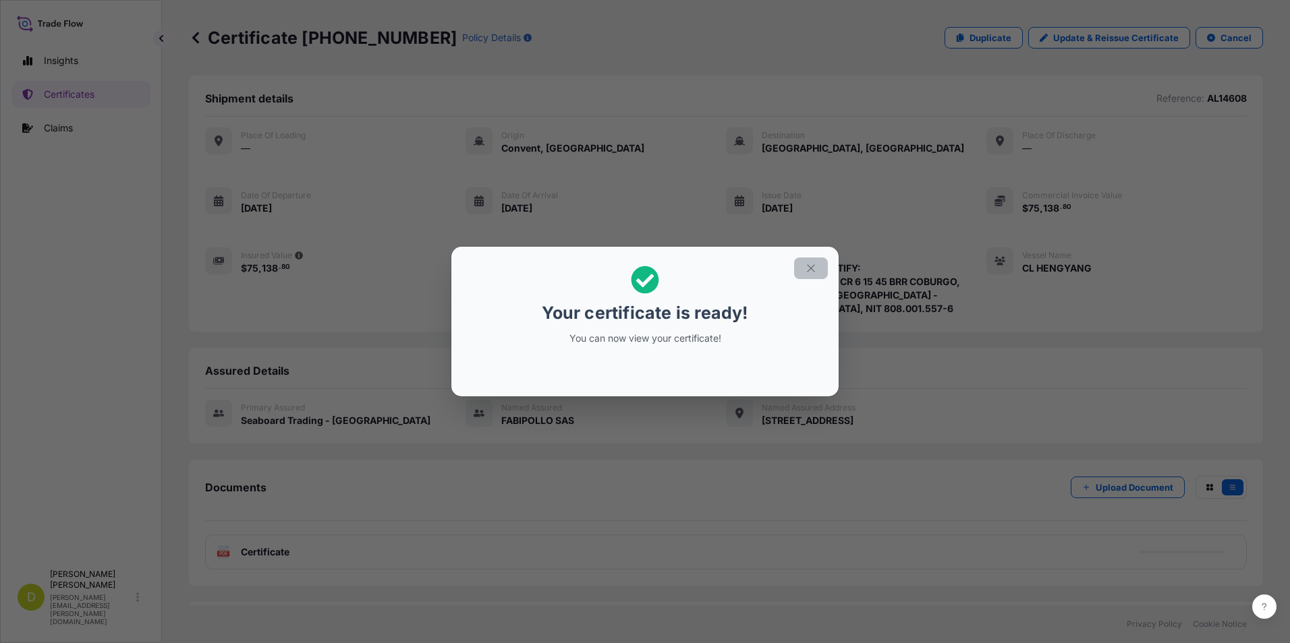
click at [817, 267] on button "button" at bounding box center [811, 269] width 34 height 22
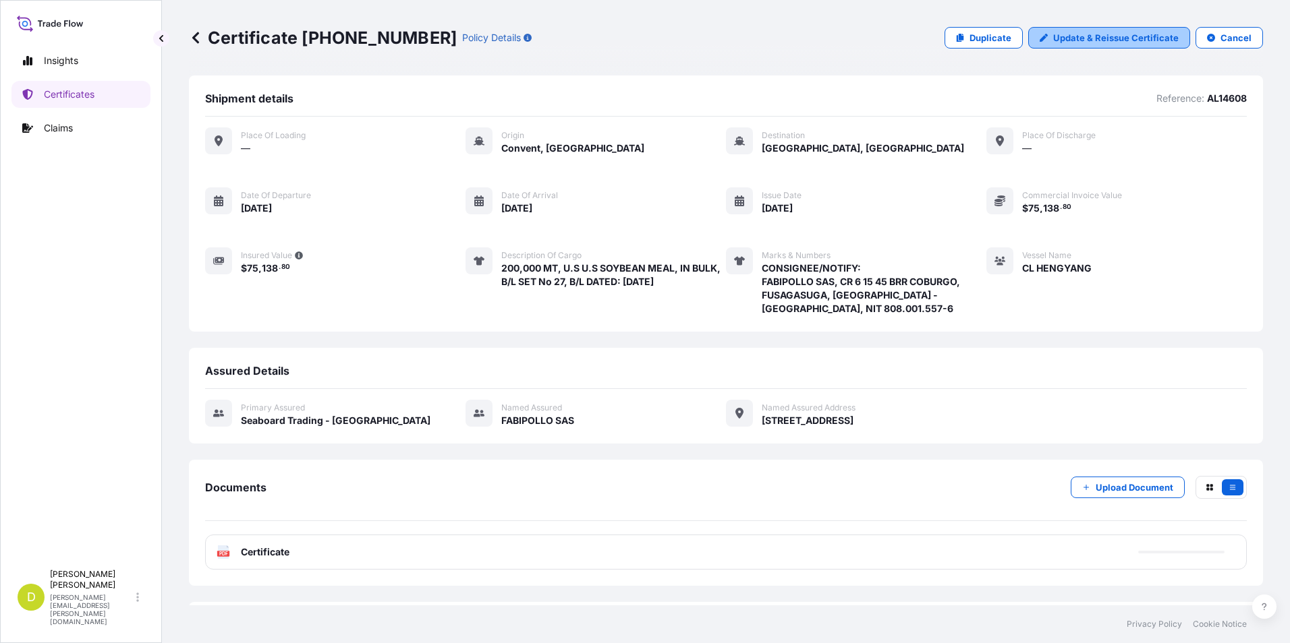
click at [1045, 34] on link "Update & Reissue Certificate" at bounding box center [1109, 38] width 162 height 22
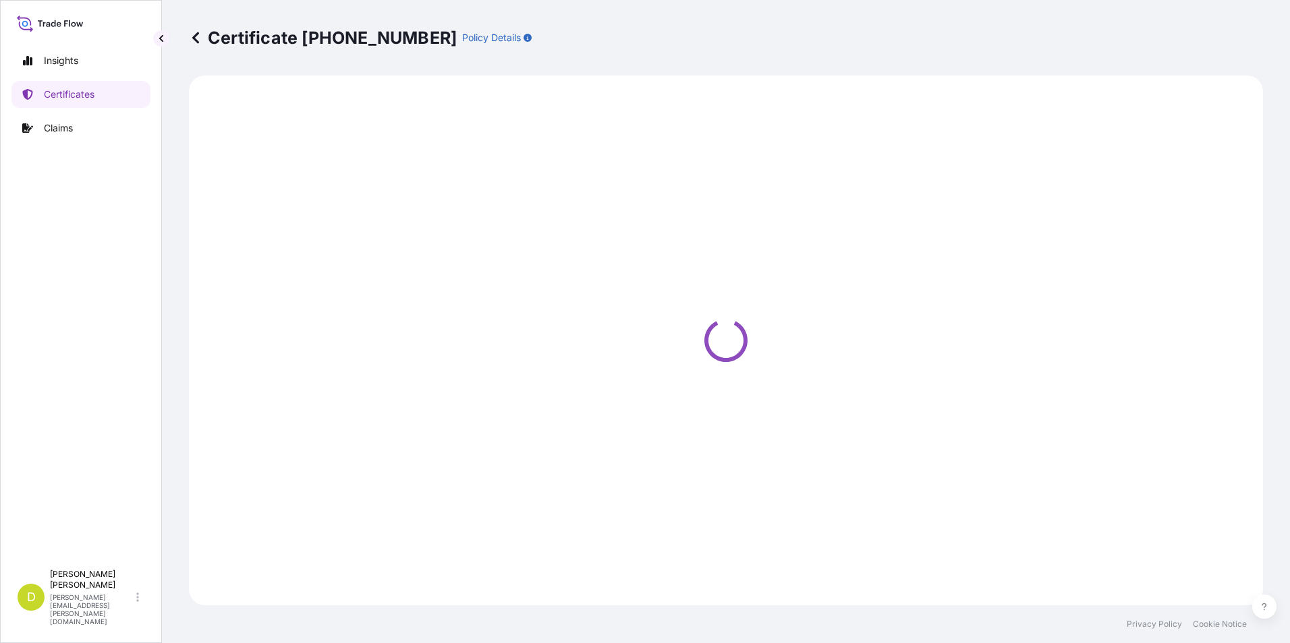
select select "Ocean Vessel"
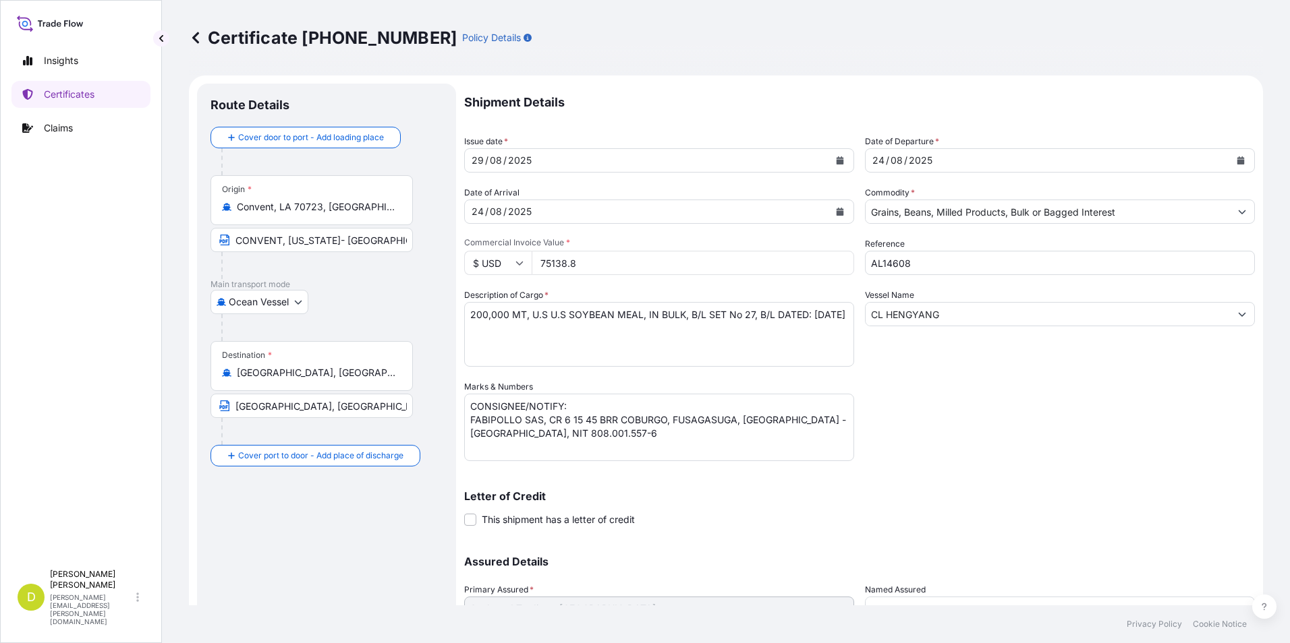
click at [366, 403] on input "[GEOGRAPHIC_DATA], [GEOGRAPHIC_DATA]" at bounding box center [311, 406] width 202 height 24
click at [385, 369] on input "[GEOGRAPHIC_DATA], [GEOGRAPHIC_DATA], [GEOGRAPHIC_DATA]" at bounding box center [316, 372] width 159 height 13
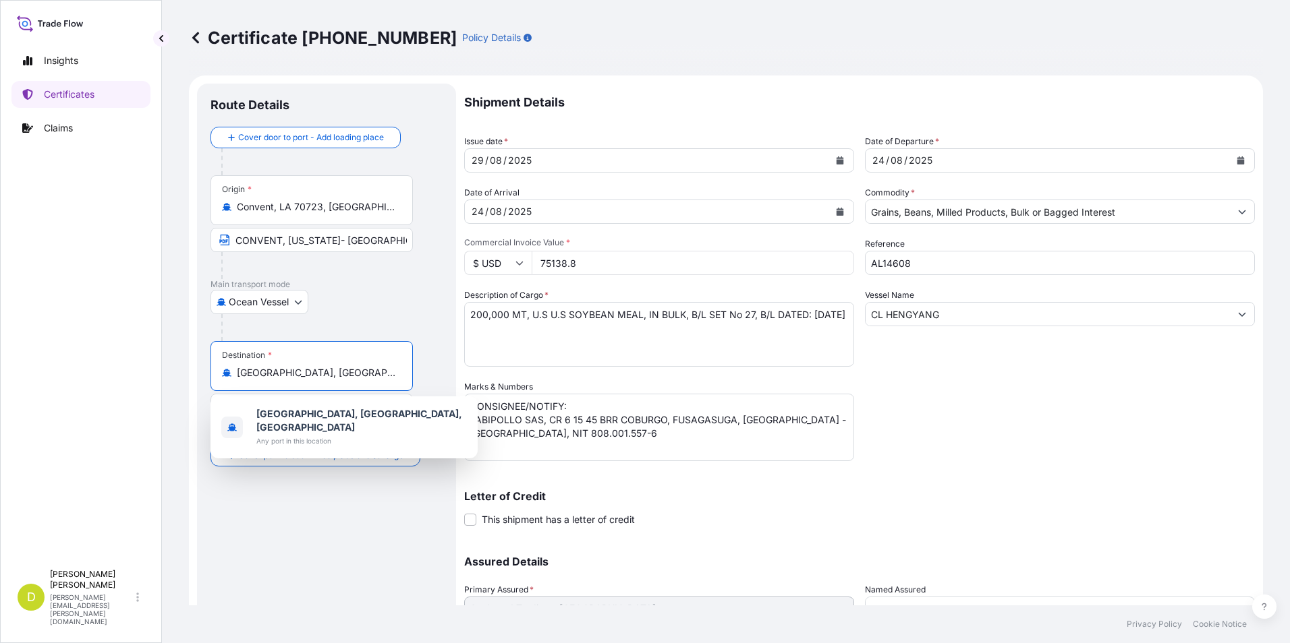
drag, startPoint x: 385, startPoint y: 369, endPoint x: 191, endPoint y: 370, distance: 194.3
click at [191, 370] on form "Route Details Cover door to port - Add loading place Place of loading Road / [G…" at bounding box center [726, 398] width 1074 height 645
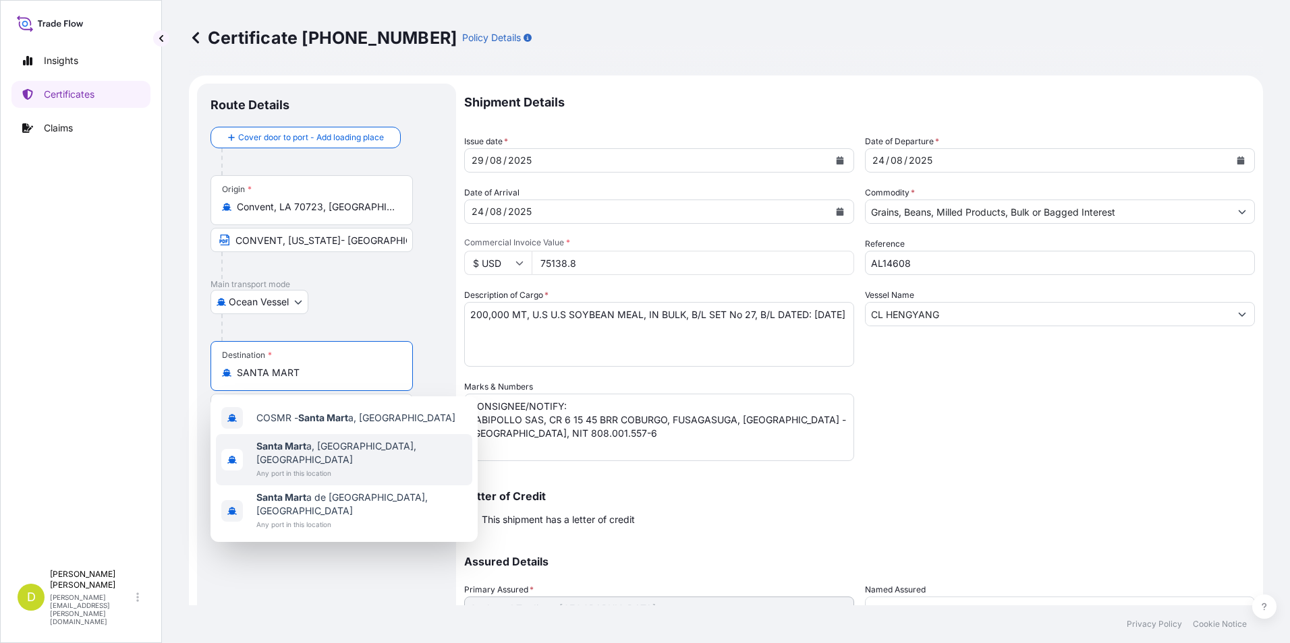
click at [291, 440] on span "Santa Mart a, [GEOGRAPHIC_DATA], [GEOGRAPHIC_DATA]" at bounding box center [361, 453] width 210 height 27
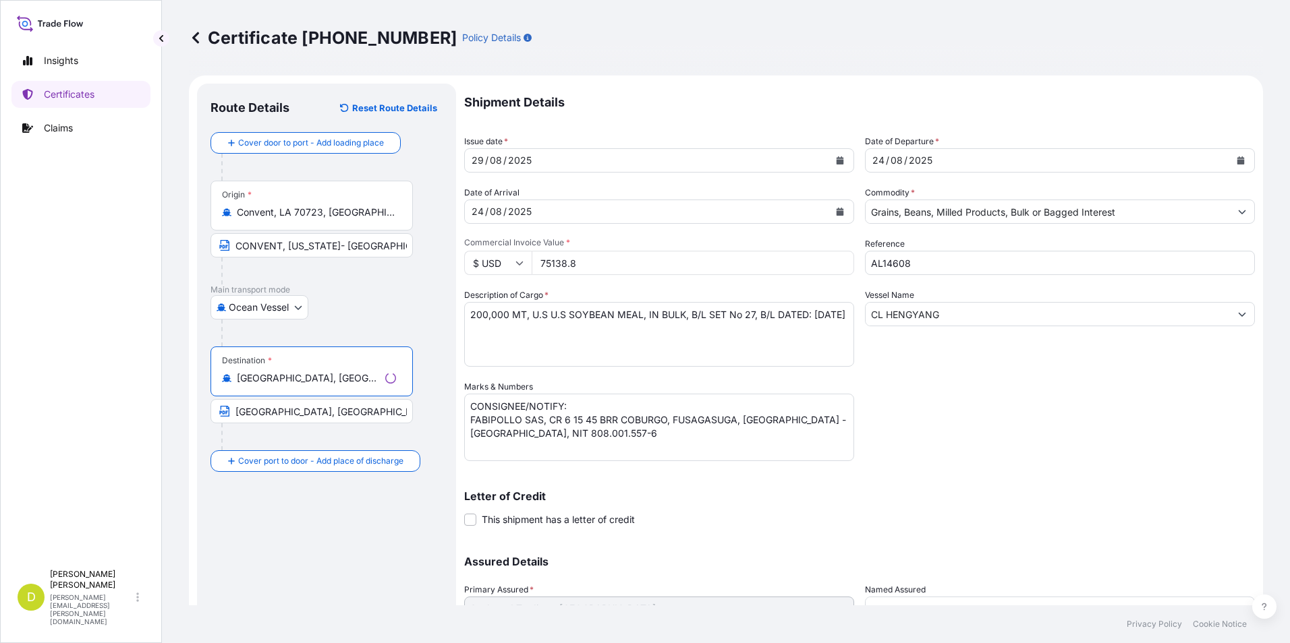
type input "[GEOGRAPHIC_DATA], [GEOGRAPHIC_DATA], [GEOGRAPHIC_DATA]"
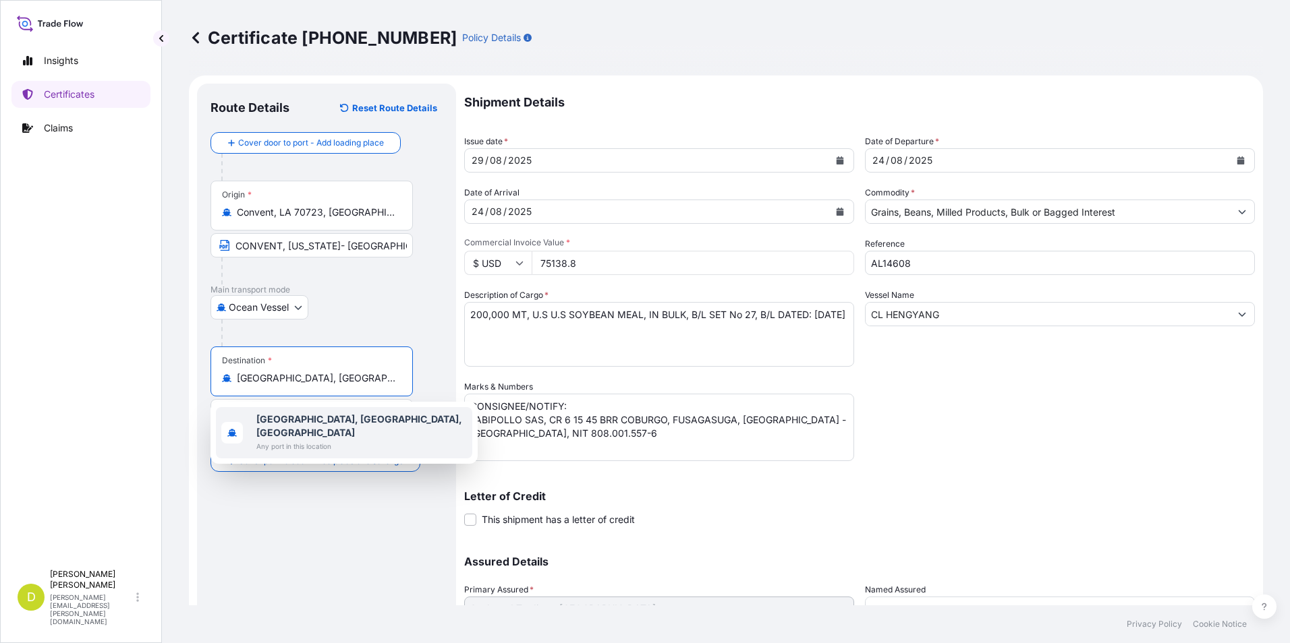
click at [218, 418] on div "[GEOGRAPHIC_DATA], [GEOGRAPHIC_DATA], [GEOGRAPHIC_DATA] Any port in this locati…" at bounding box center [344, 432] width 256 height 51
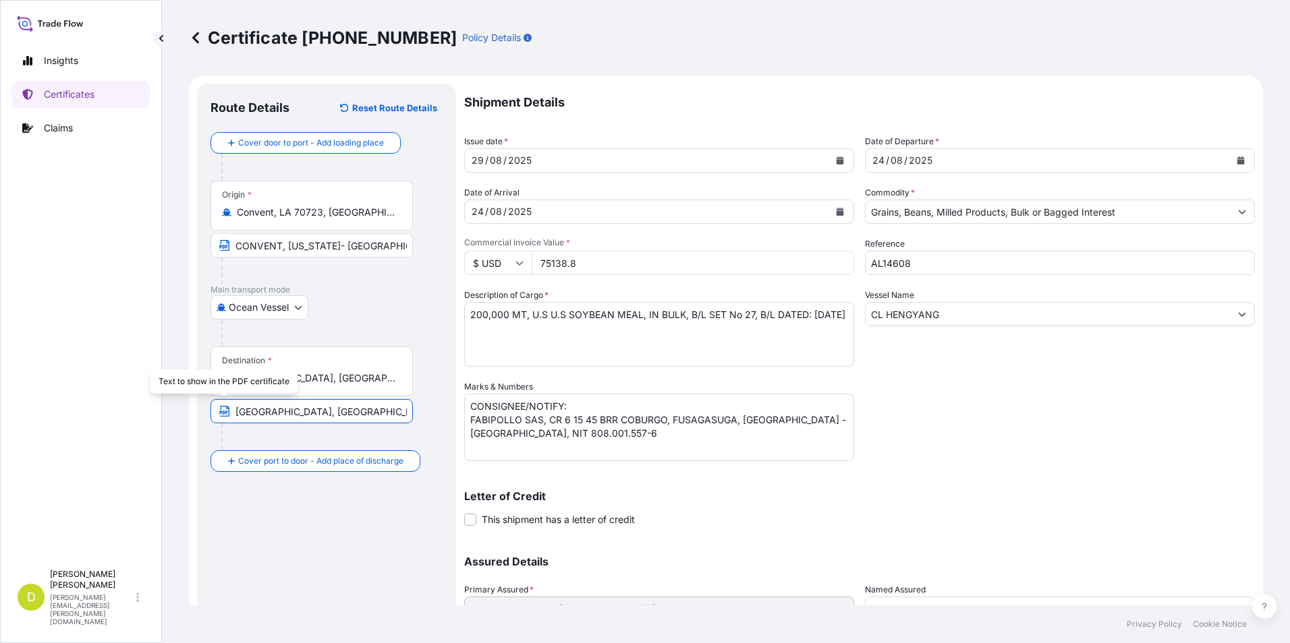
drag, startPoint x: 366, startPoint y: 409, endPoint x: 197, endPoint y: 411, distance: 169.3
click at [197, 411] on div "Route Details Reset Route Details Cover door to port - Add loading place Place …" at bounding box center [326, 398] width 259 height 629
paste input "SANTA MART"
type input "[GEOGRAPHIC_DATA][PERSON_NAME], [GEOGRAPHIC_DATA]"
click at [1275, 394] on div "Certificate [PHONE_NUMBER] Policy Details Route Details Reset Route Details Cov…" at bounding box center [726, 303] width 1128 height 606
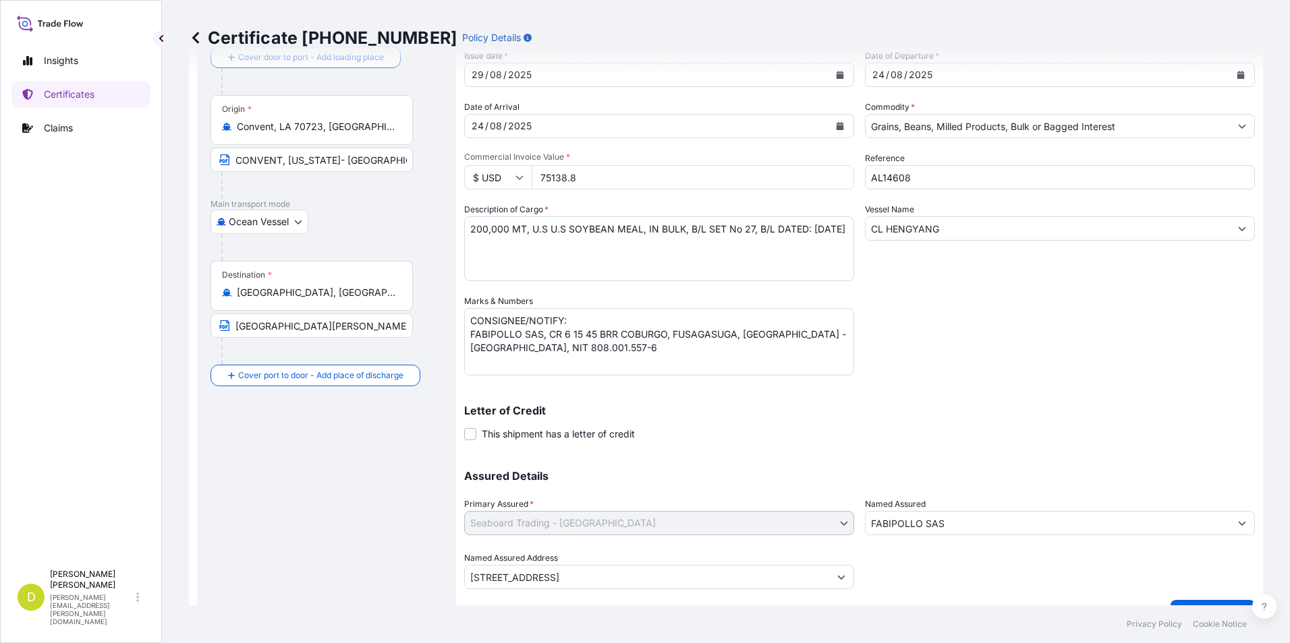
scroll to position [115, 0]
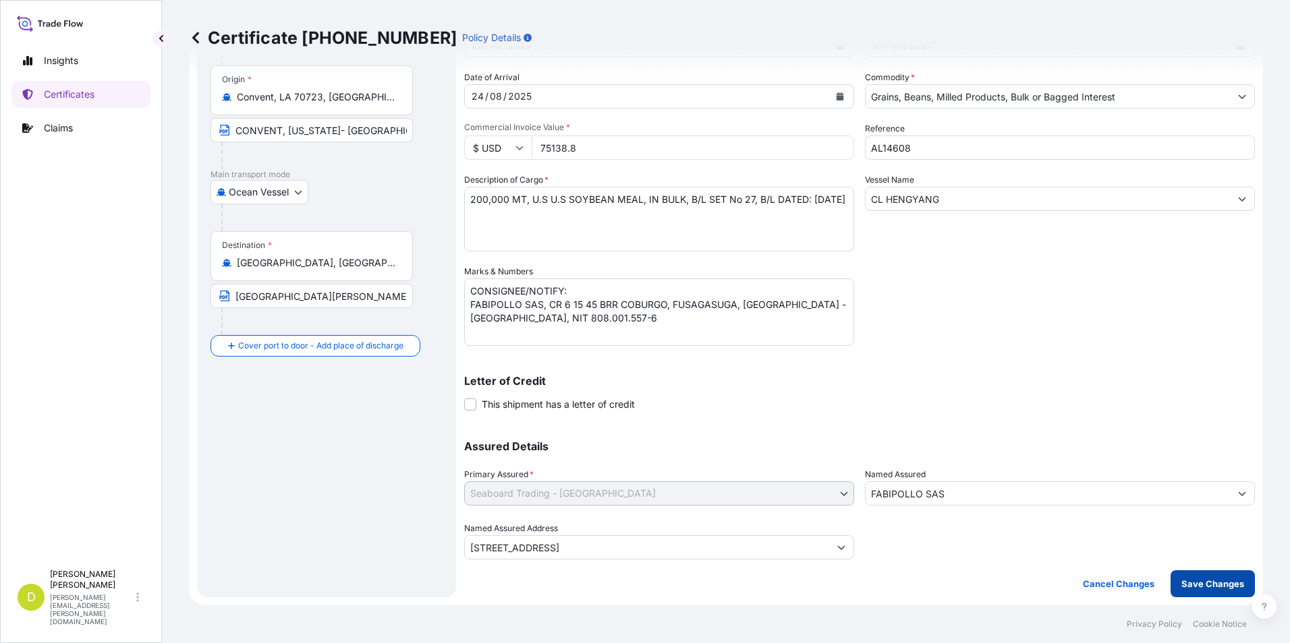
click at [1207, 588] on p "Save Changes" at bounding box center [1212, 583] width 63 height 13
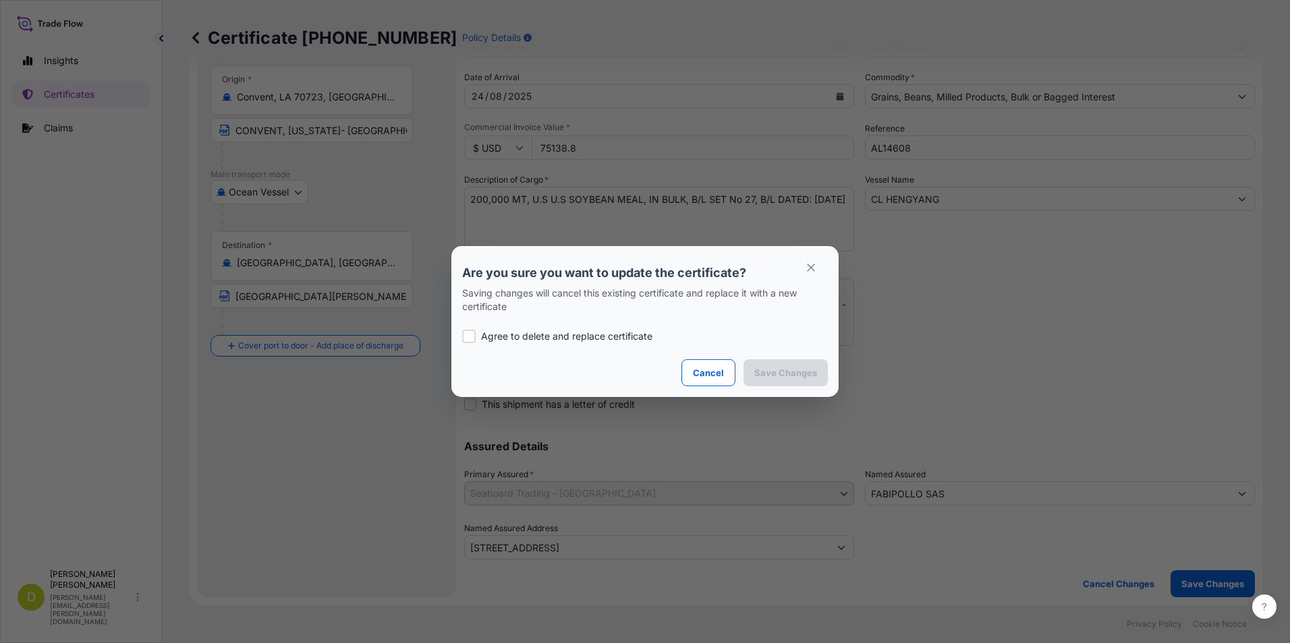
click at [590, 337] on p "Agree to delete and replace certificate" at bounding box center [566, 336] width 171 height 13
checkbox input "true"
click at [787, 368] on p "Save Changes" at bounding box center [785, 372] width 63 height 13
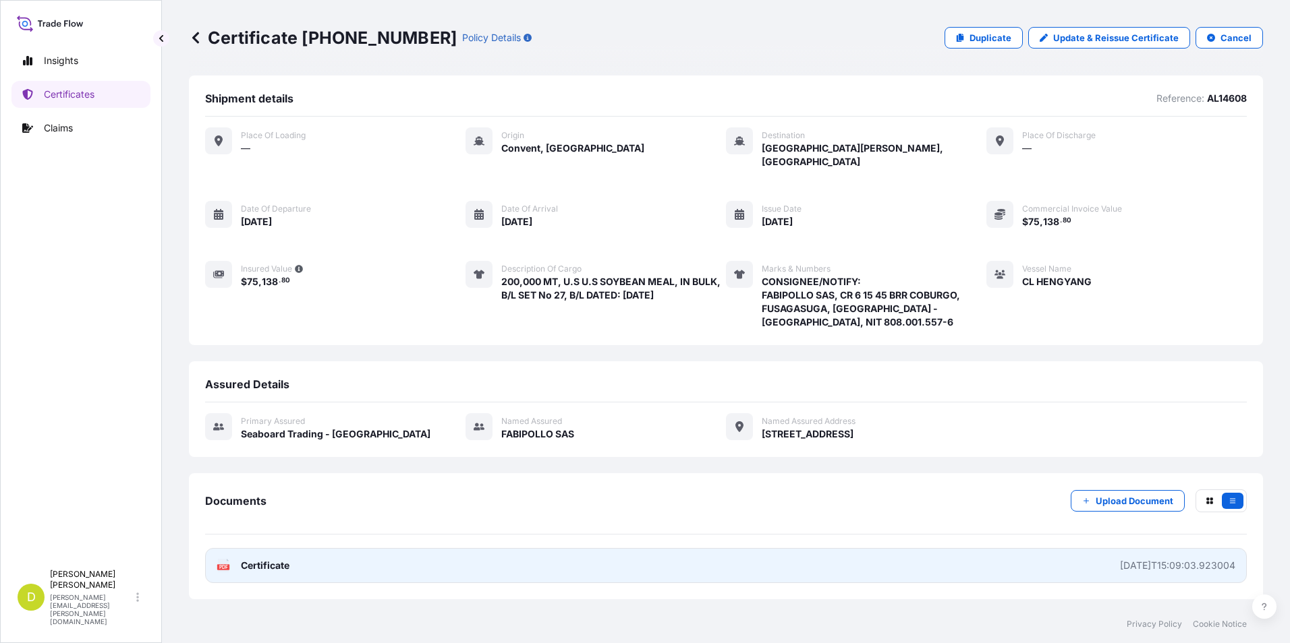
click at [590, 567] on link "PDF Certificate [DATE]T15:09:03.923004" at bounding box center [725, 565] width 1041 height 35
